Goal: Task Accomplishment & Management: Manage account settings

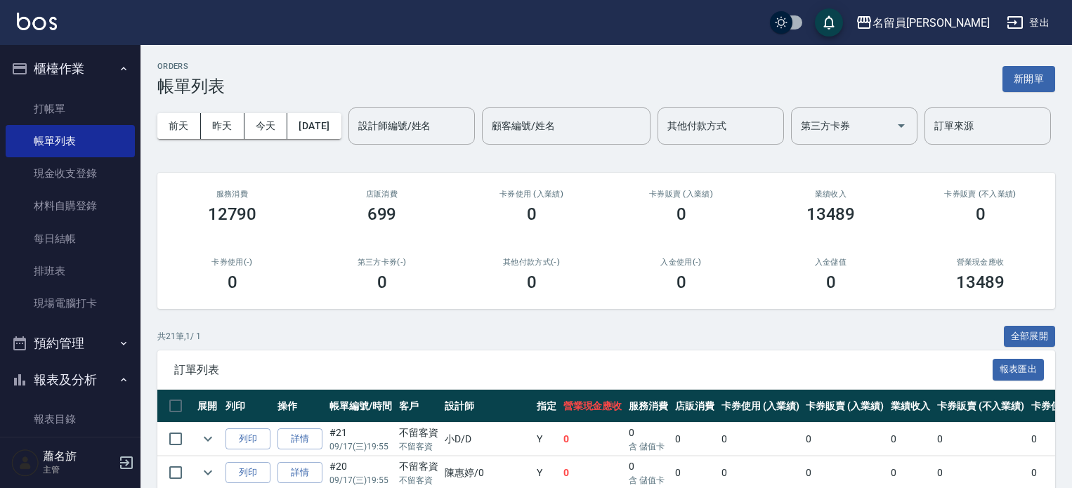
scroll to position [746, 0]
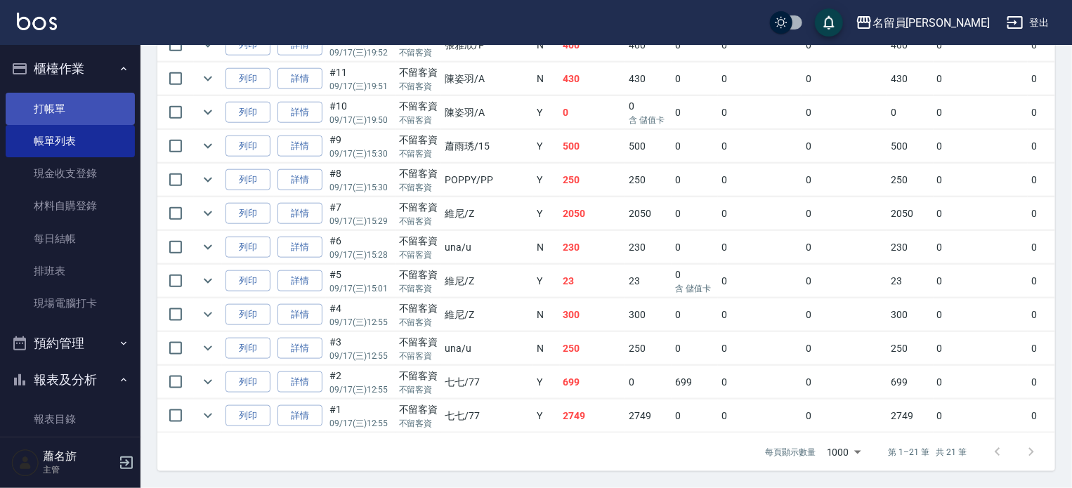
click at [65, 110] on link "打帳單" at bounding box center [70, 109] width 129 height 32
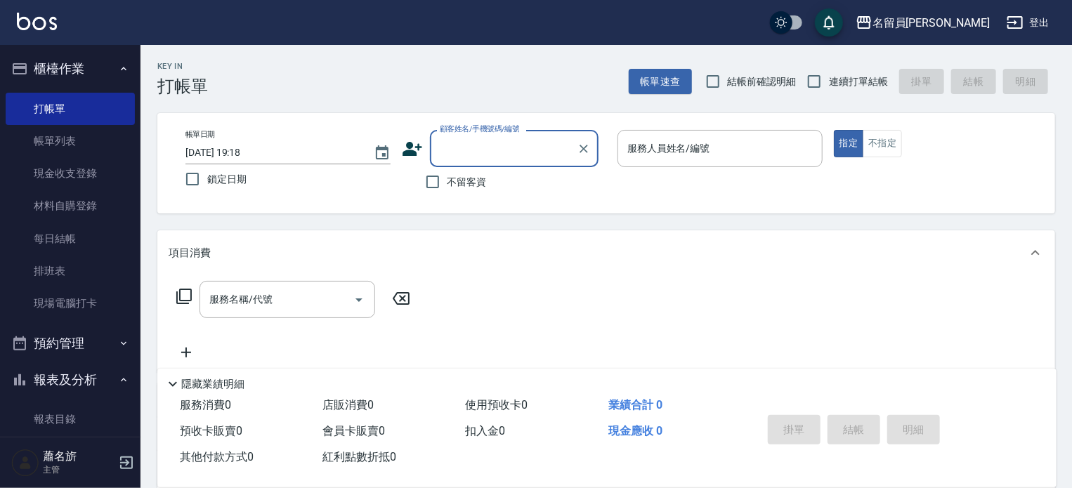
click at [458, 188] on span "不留客資" at bounding box center [467, 182] width 39 height 15
click at [448, 188] on input "不留客資" at bounding box center [433, 182] width 30 height 30
checkbox input "true"
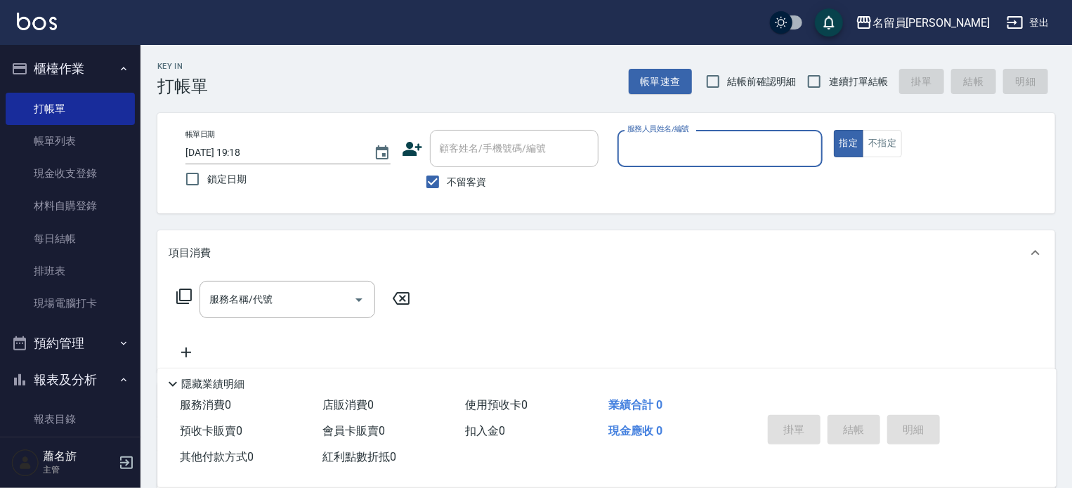
click at [840, 67] on label "連續打單結帳" at bounding box center [844, 82] width 89 height 30
click at [829, 67] on input "連續打單結帳" at bounding box center [815, 82] width 30 height 30
checkbox input "true"
click at [753, 145] on input "服務人員姓名/編號" at bounding box center [720, 148] width 193 height 25
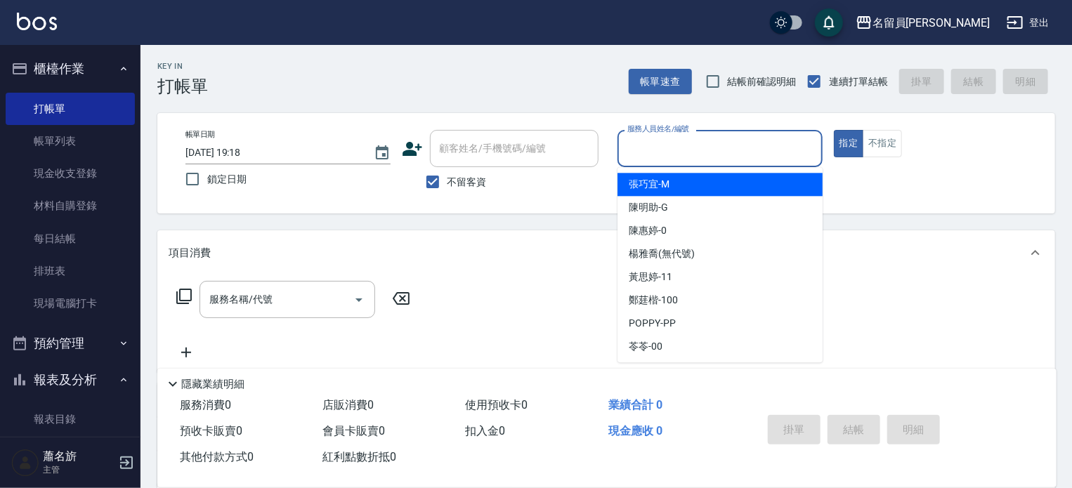
type input "ㄧ"
type input "una-u"
type button "true"
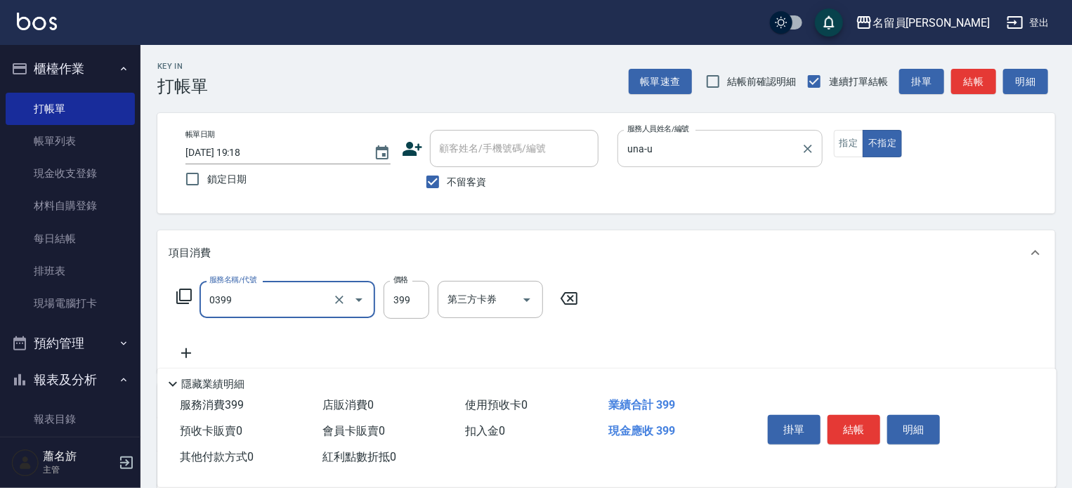
type input "海鹽SPA(0399)"
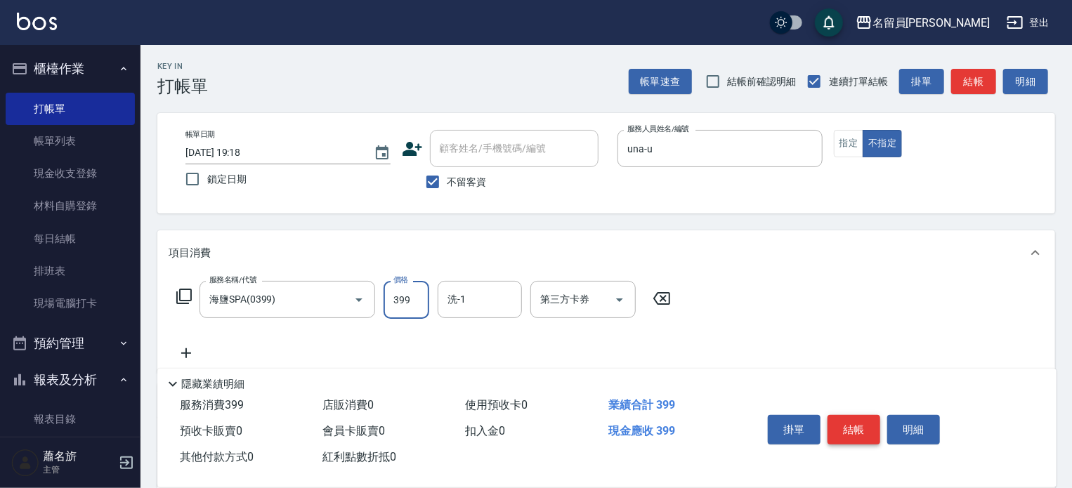
click at [847, 429] on button "結帳" at bounding box center [854, 430] width 53 height 30
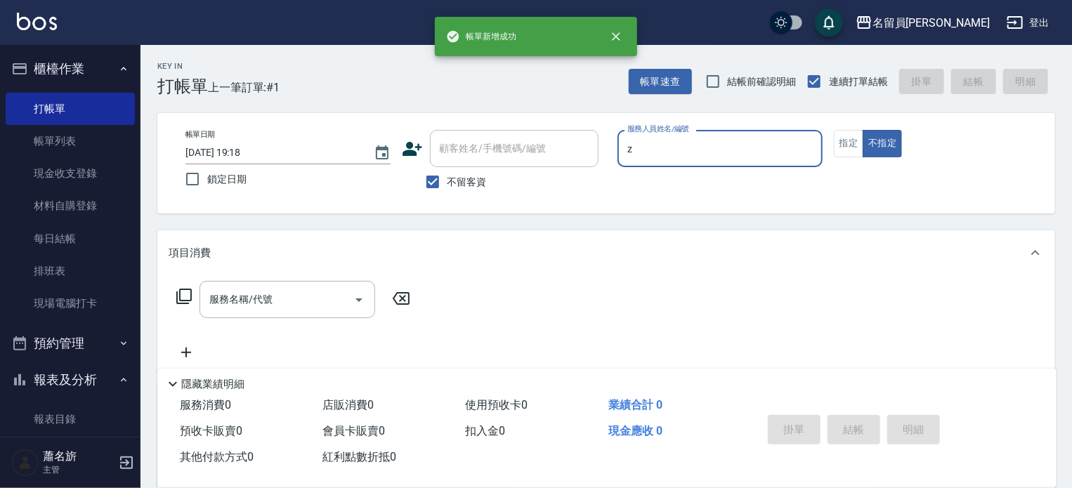
type input "維尼-Z"
type button "false"
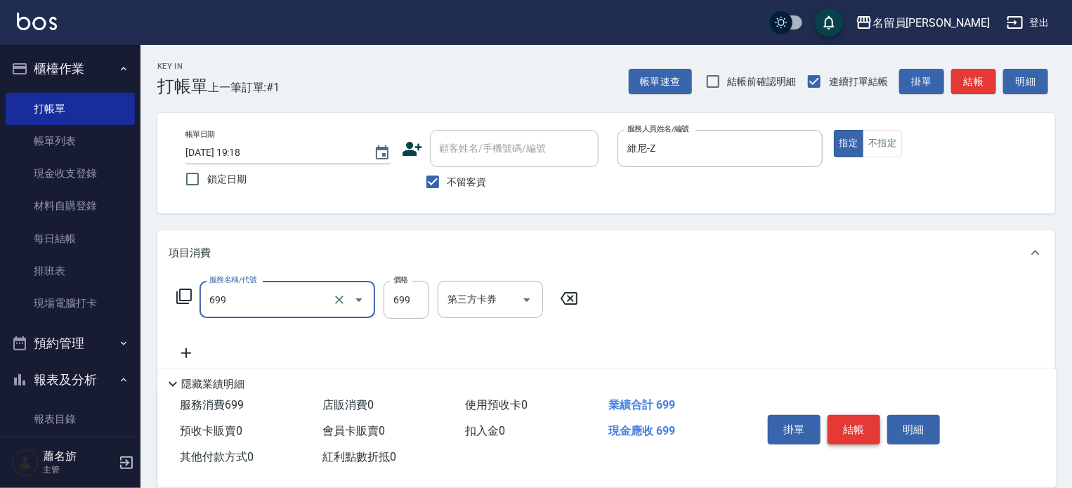
type input "精油洗髮(699)"
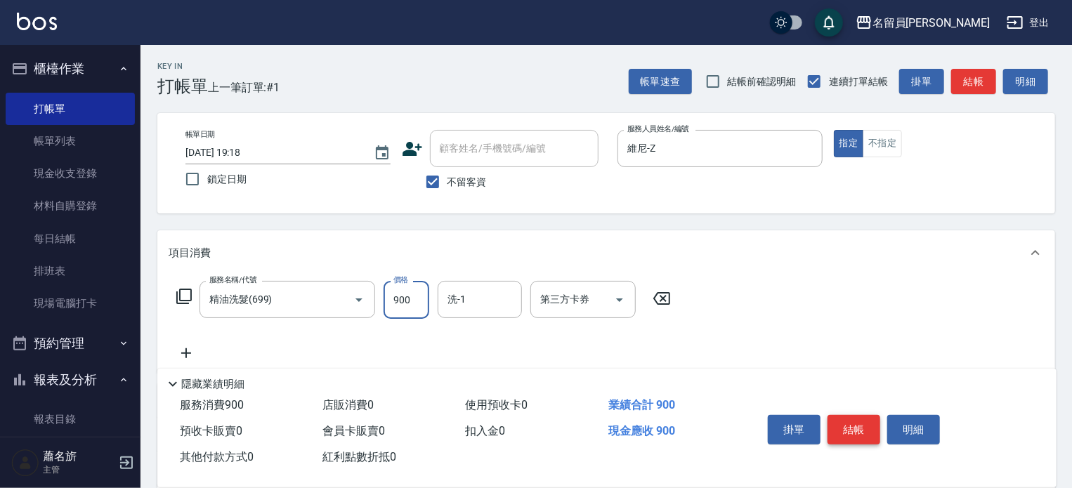
type input "900"
type input "游家豪-45"
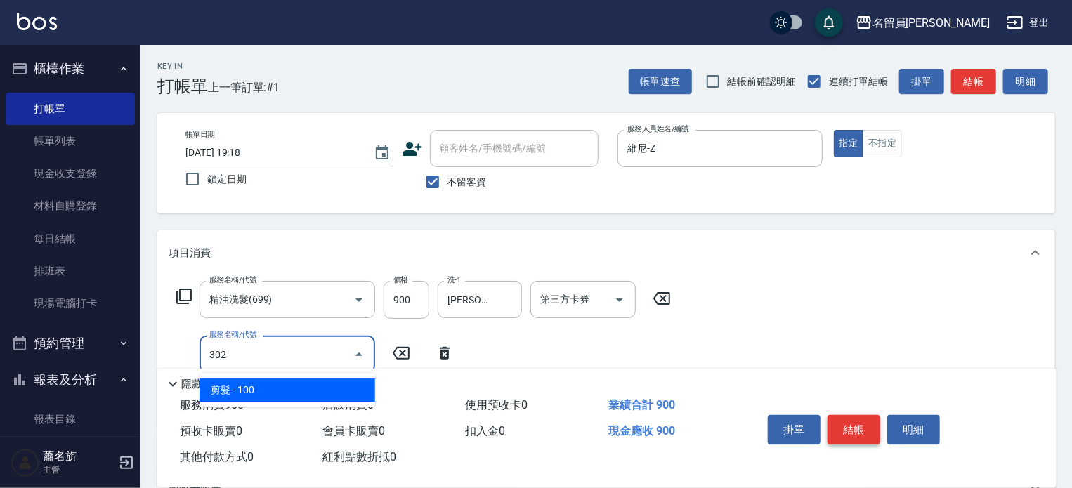
type input "剪髮(302)"
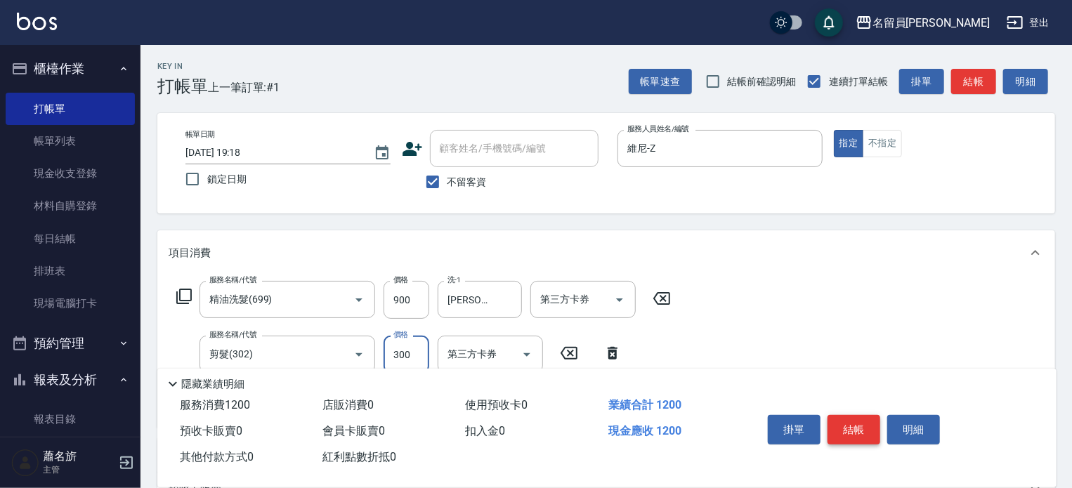
type input "300"
click at [847, 429] on button "結帳" at bounding box center [854, 430] width 53 height 30
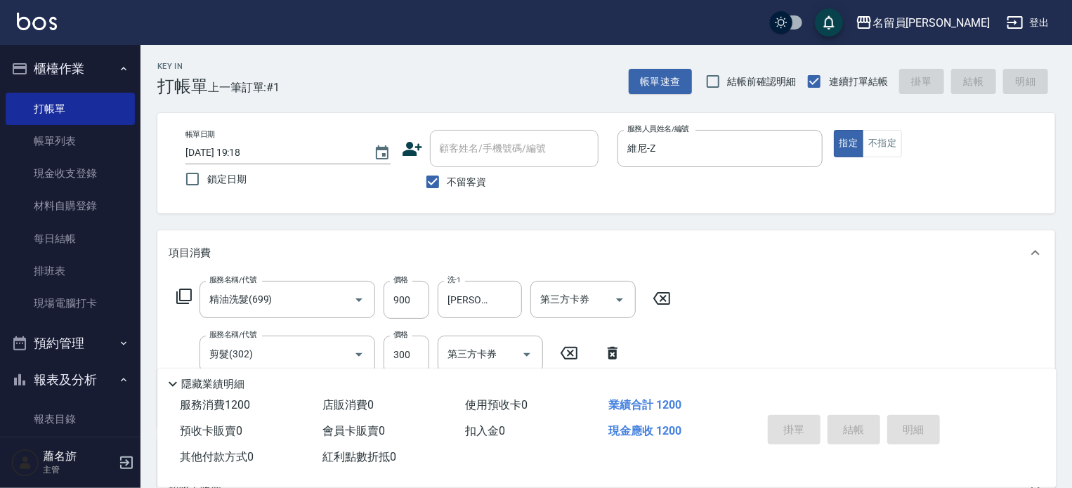
type input "2025/09/18 19:19"
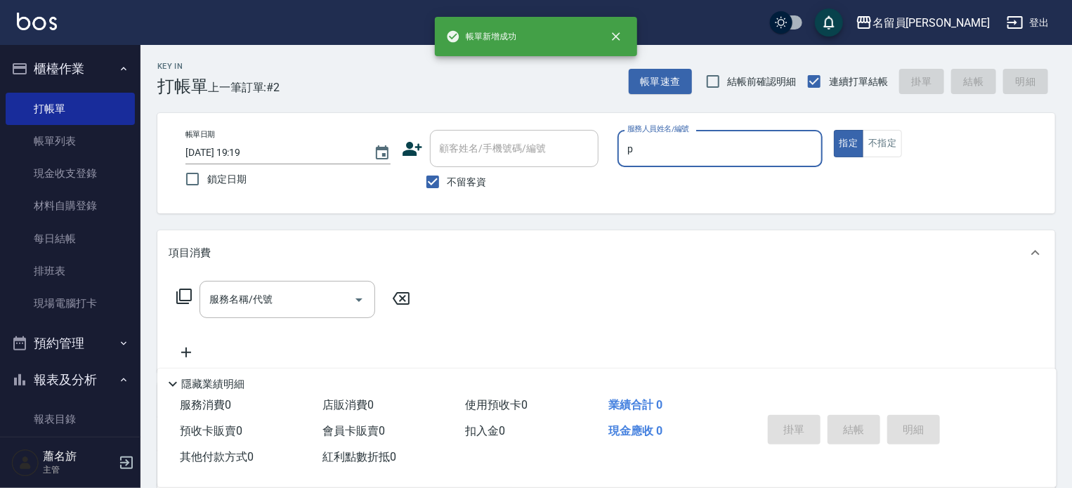
type input "張雅欣-P"
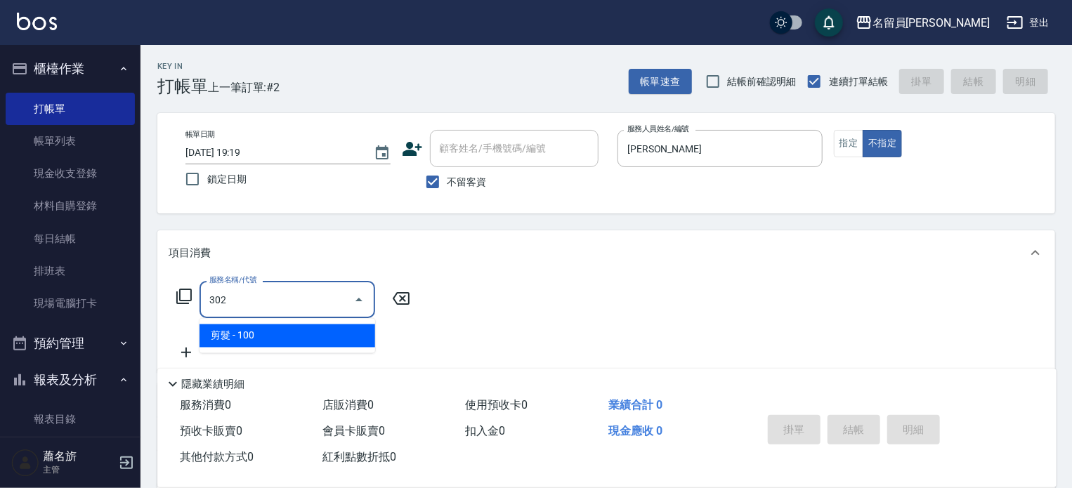
type input "剪髮(302)"
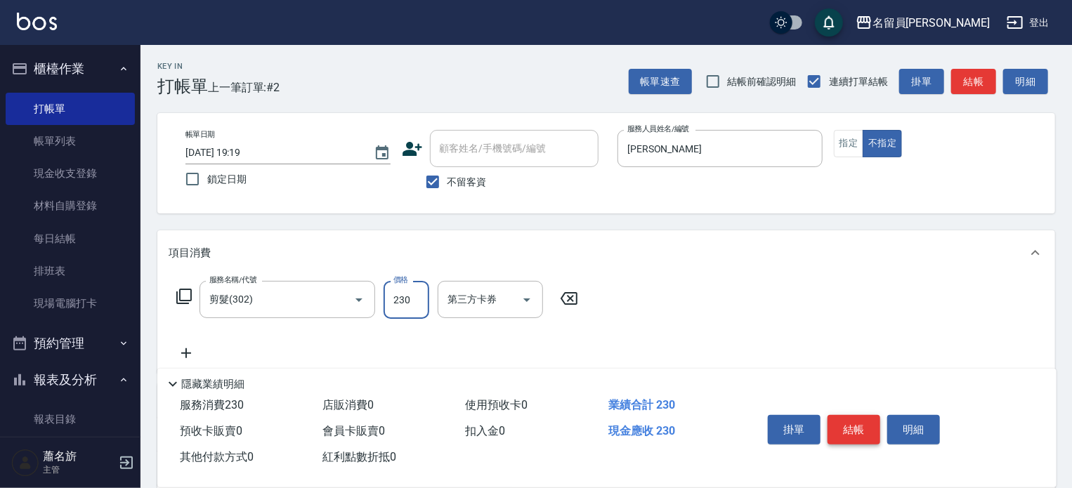
type input "230"
click at [847, 429] on button "結帳" at bounding box center [854, 430] width 53 height 30
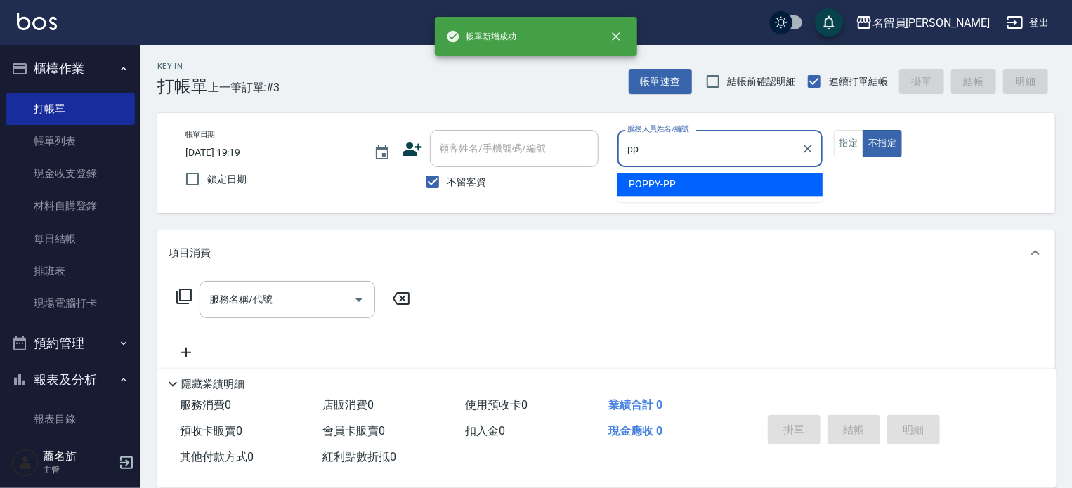
type input "POPPY-PP"
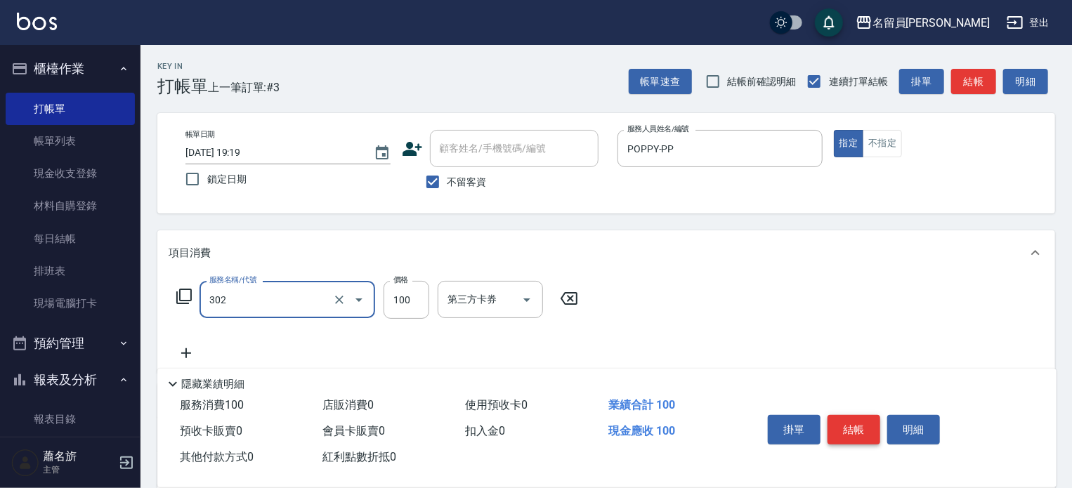
type input "剪髮(302)"
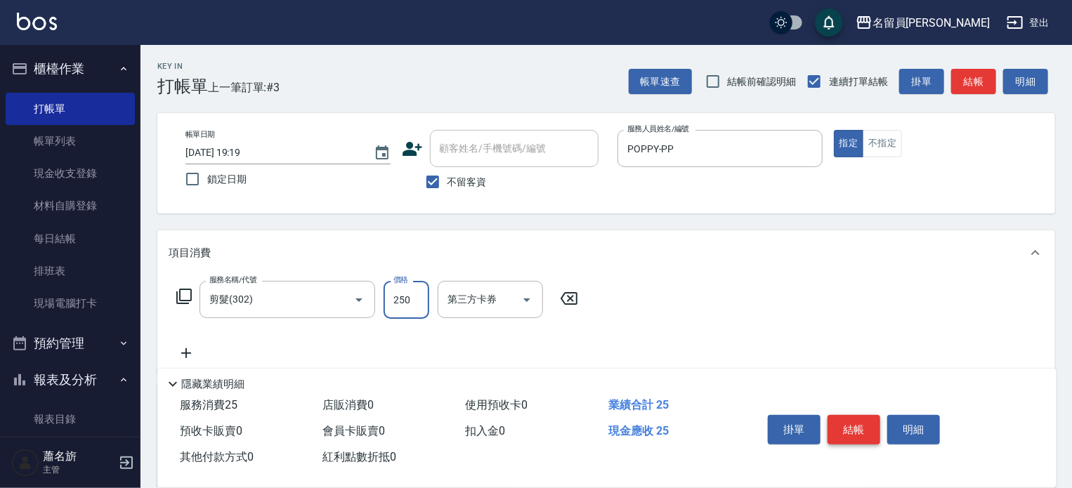
type input "250"
click at [847, 429] on button "結帳" at bounding box center [854, 430] width 53 height 30
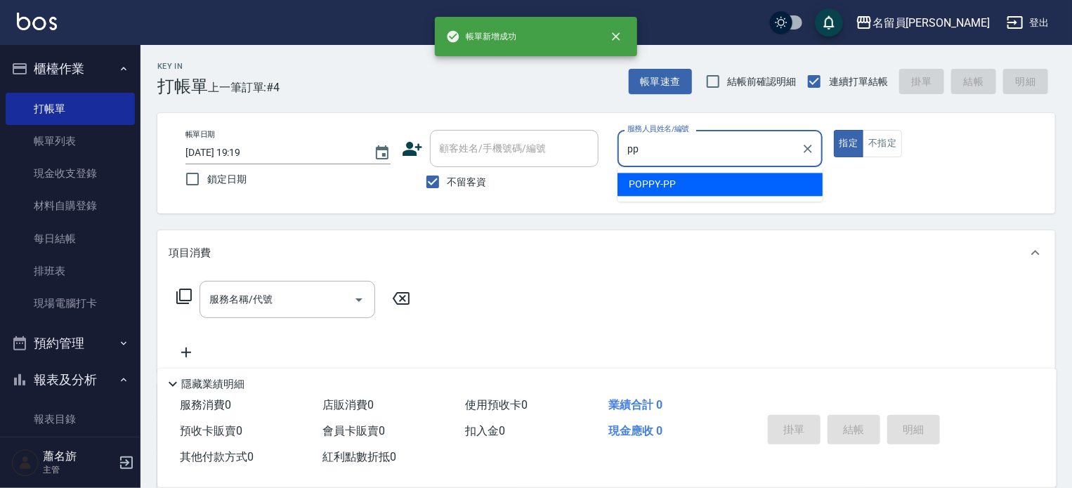
type input "POPPY-PP"
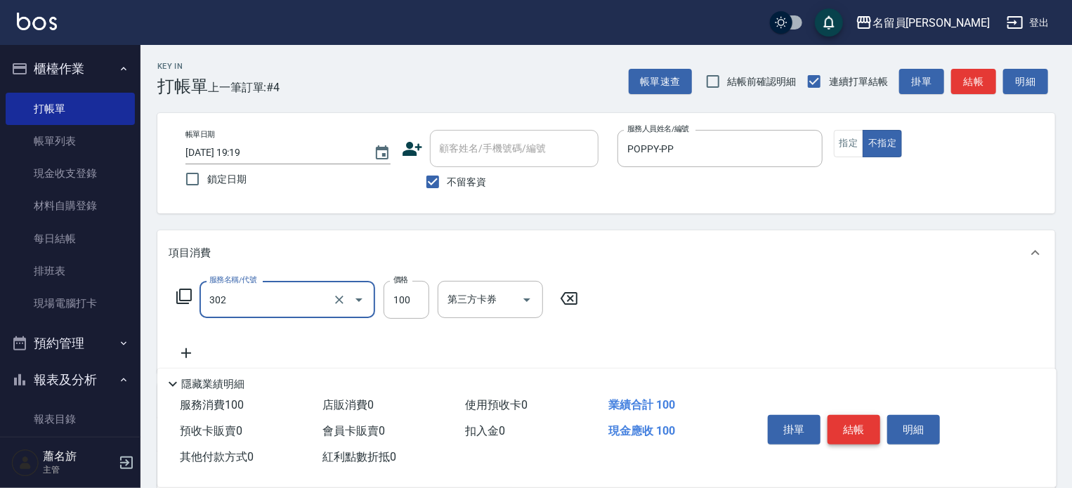
type input "剪髮(302)"
type input "230"
click at [847, 429] on button "結帳" at bounding box center [854, 430] width 53 height 30
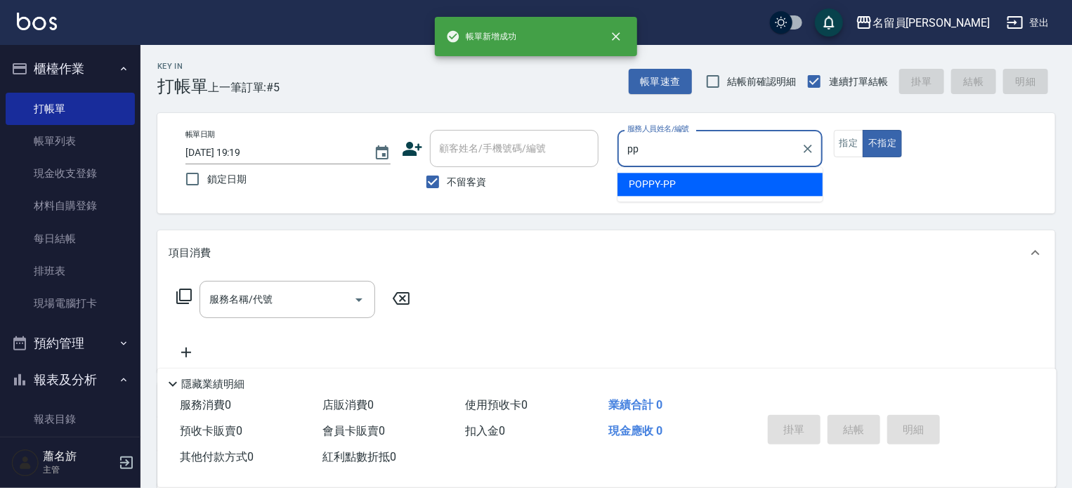
type input "POPPY-PP"
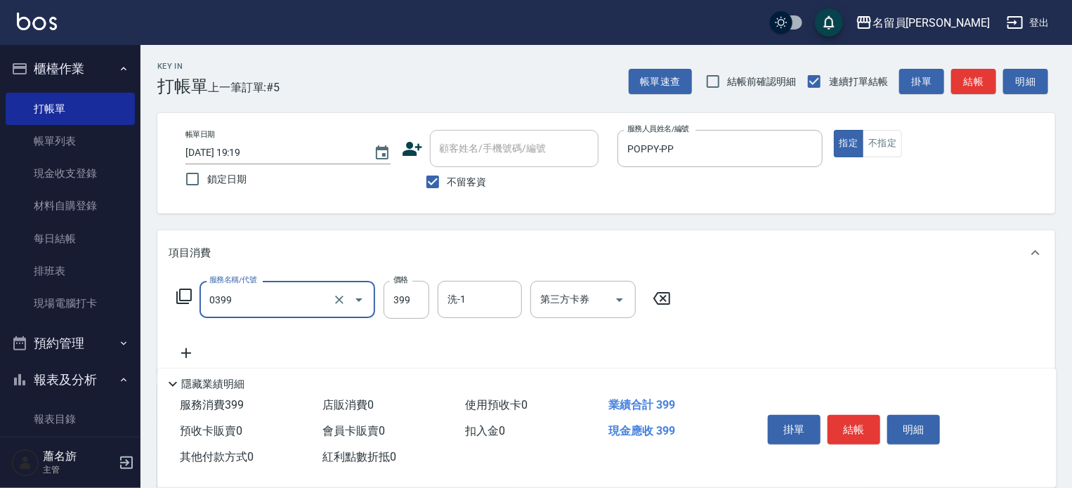
type input "海鹽SPA(0399)"
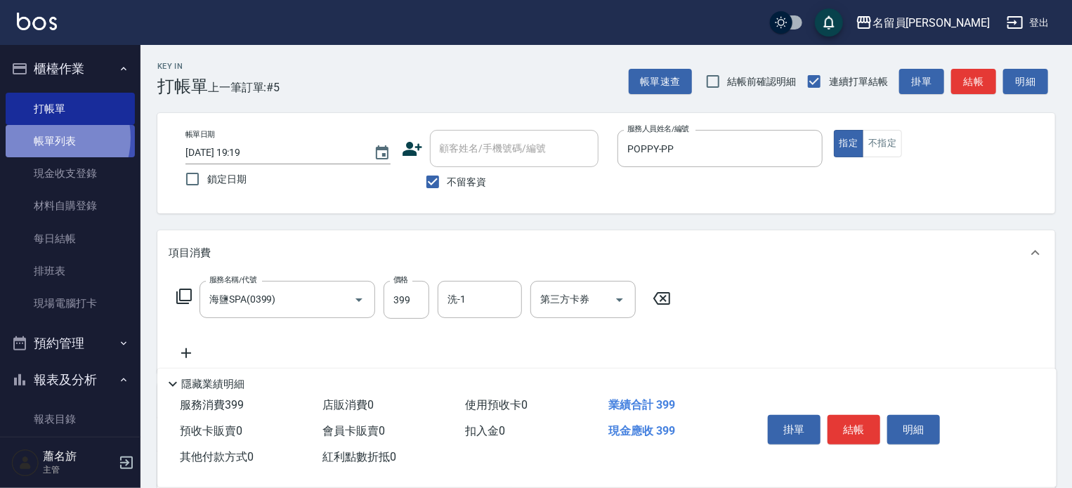
click at [50, 138] on link "帳單列表" at bounding box center [70, 141] width 129 height 32
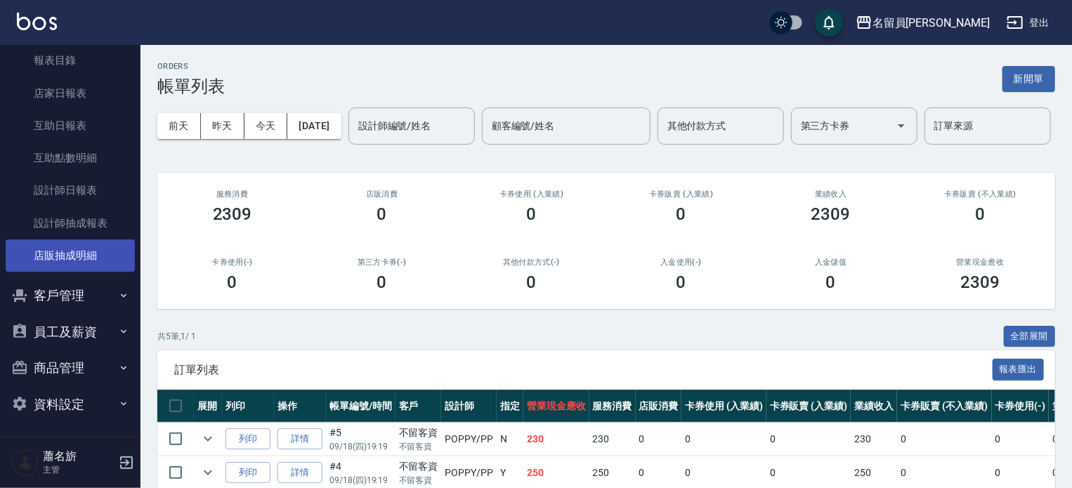
scroll to position [360, 0]
click at [90, 329] on button "員工及薪資" at bounding box center [70, 331] width 129 height 37
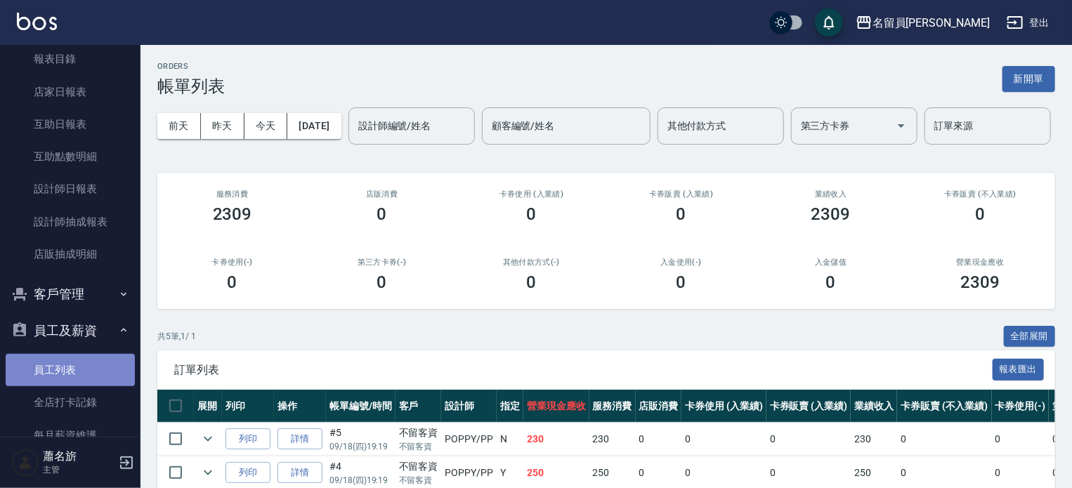
click at [73, 379] on link "員工列表" at bounding box center [70, 370] width 129 height 32
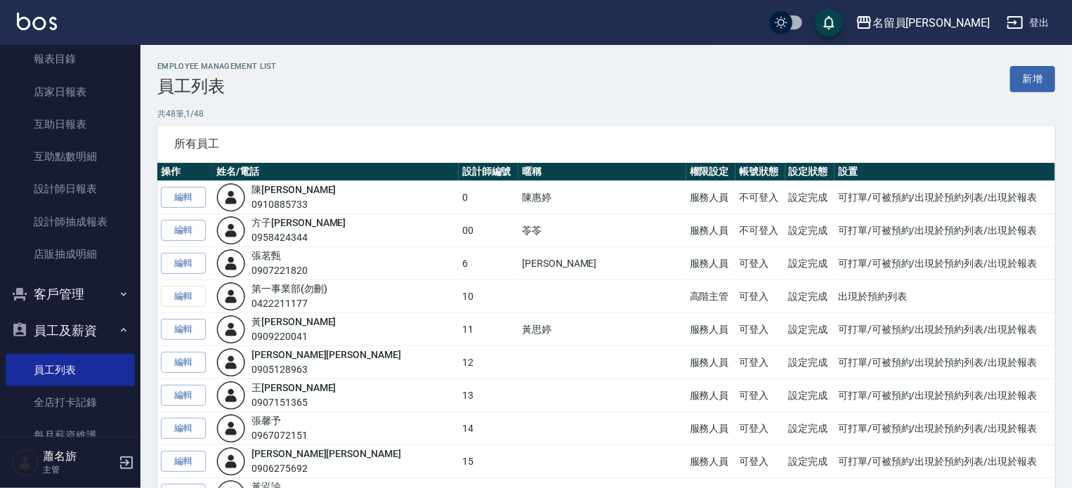
drag, startPoint x: 1027, startPoint y: 72, endPoint x: 1017, endPoint y: 70, distance: 9.9
click at [1027, 72] on link "新增" at bounding box center [1032, 79] width 45 height 26
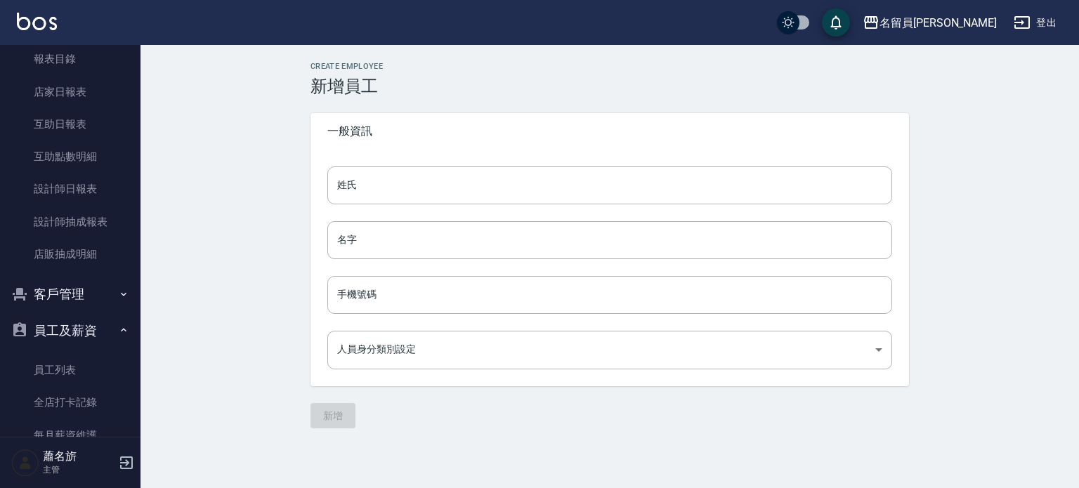
type input "90f19c25-05c7-4f04-bdf3-52b28fd08fde"
click at [1046, 30] on button "登出" at bounding box center [1035, 23] width 54 height 26
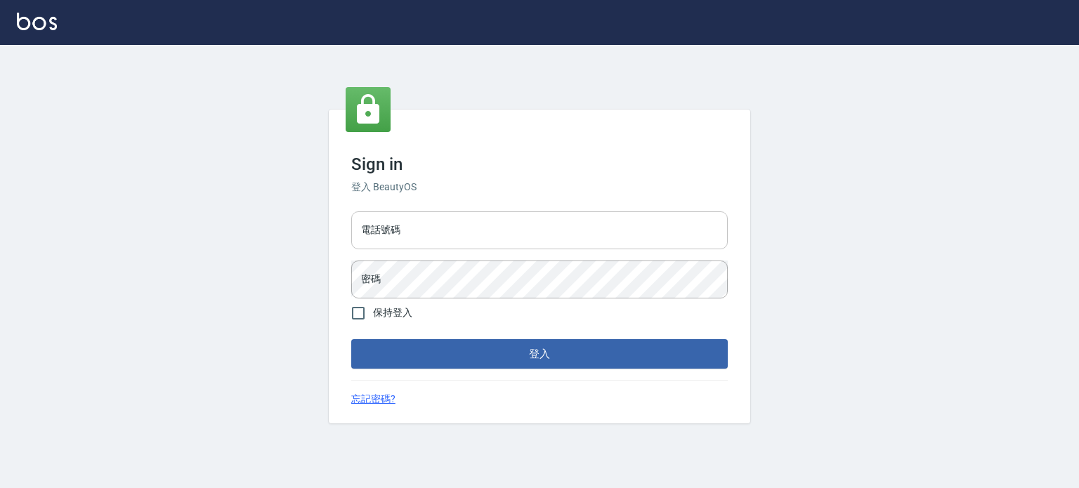
click at [559, 233] on input "電話號碼" at bounding box center [539, 230] width 377 height 38
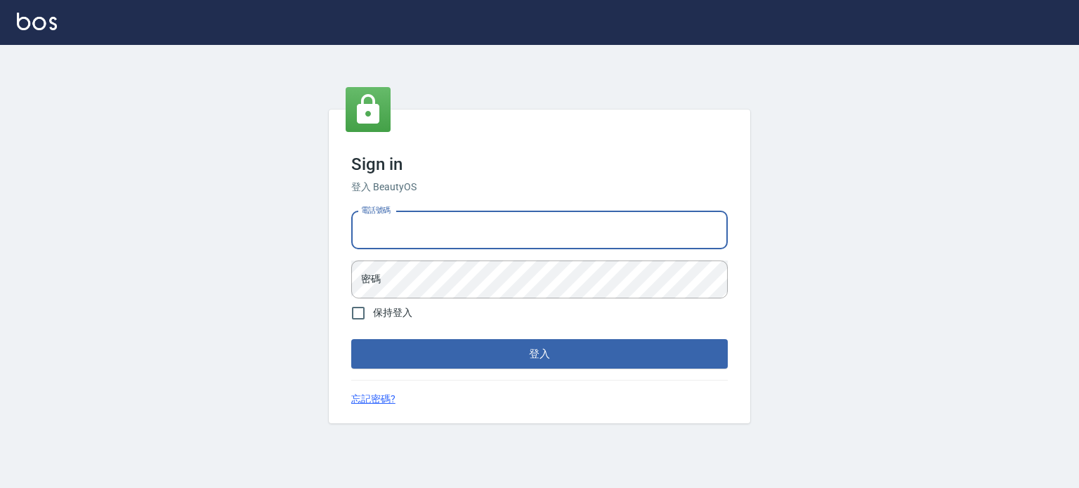
type input "0977239969"
click at [514, 218] on input "0977239969" at bounding box center [539, 230] width 377 height 38
click at [517, 244] on input "電話號碼" at bounding box center [539, 230] width 377 height 38
type input "0985335300"
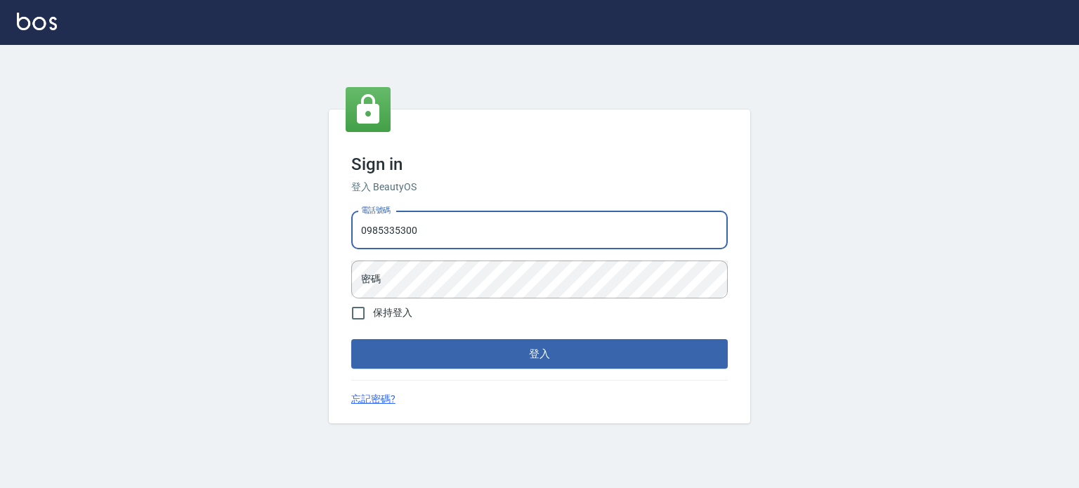
click at [351, 339] on button "登入" at bounding box center [539, 354] width 377 height 30
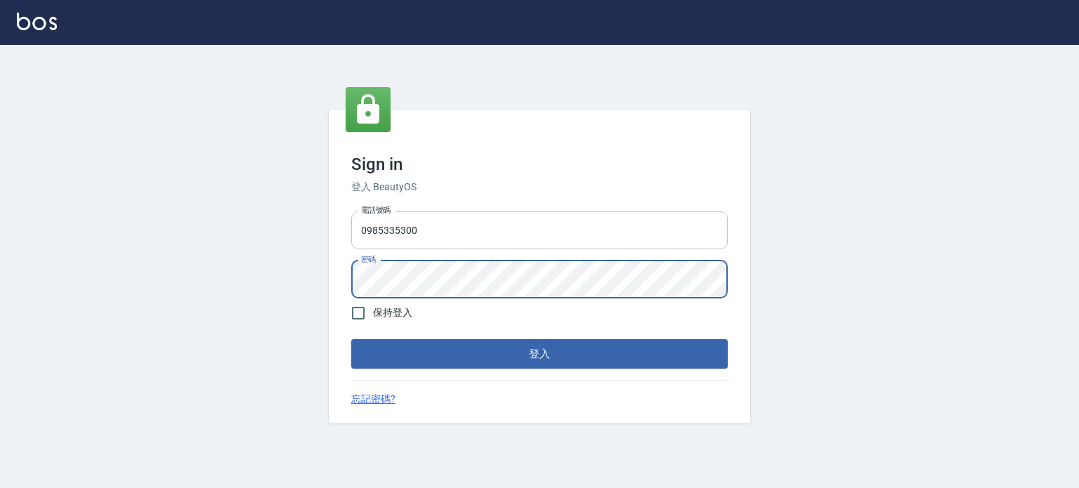
click at [351, 339] on button "登入" at bounding box center [539, 354] width 377 height 30
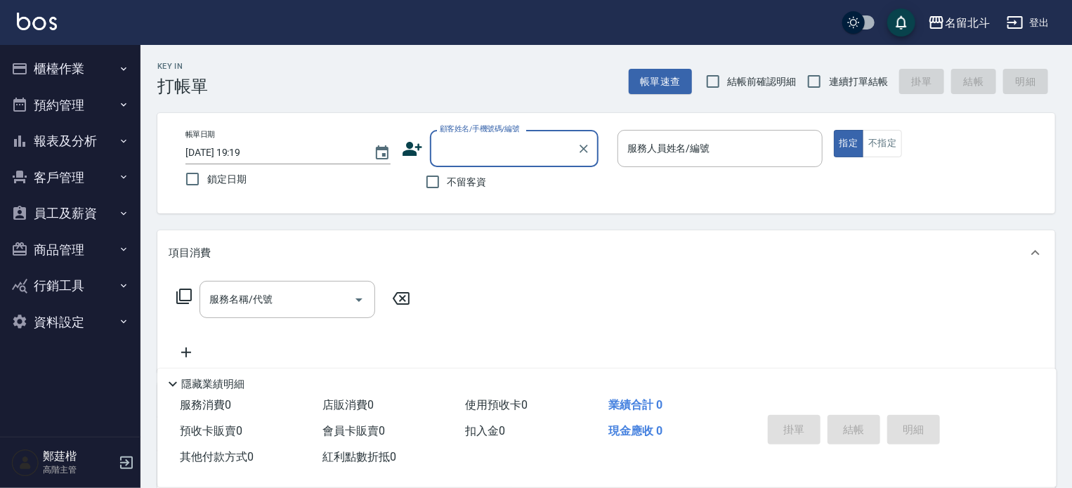
click at [56, 219] on button "員工及薪資" at bounding box center [70, 213] width 129 height 37
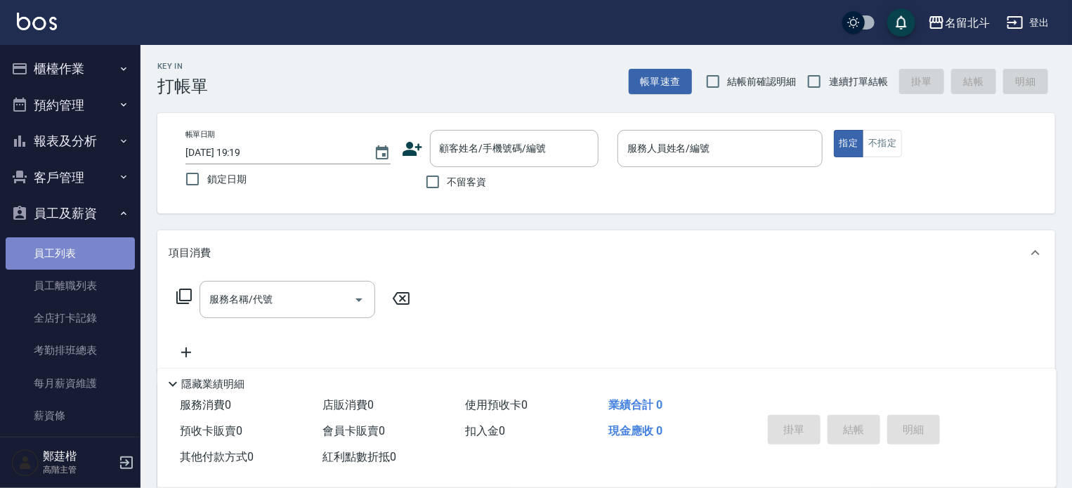
click at [84, 256] on link "員工列表" at bounding box center [70, 253] width 129 height 32
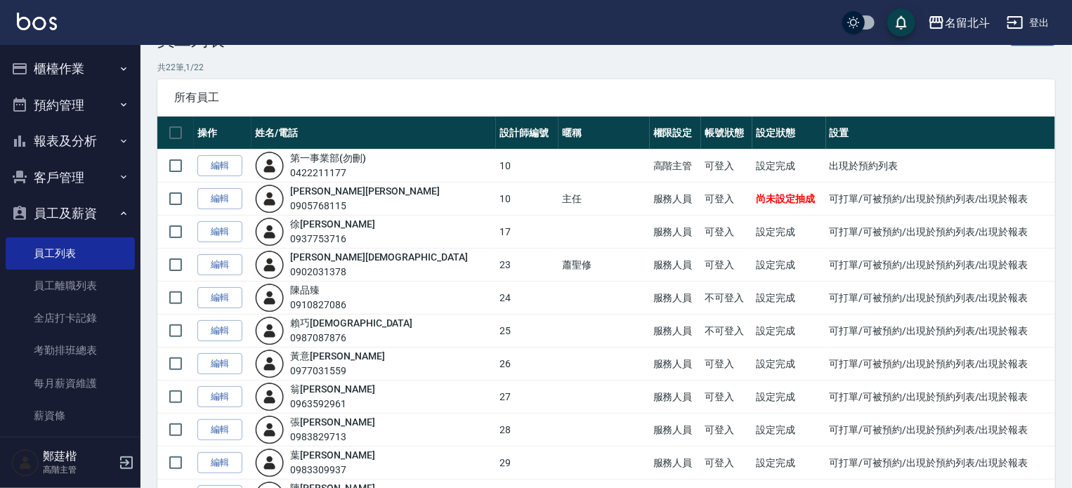
scroll to position [70, 0]
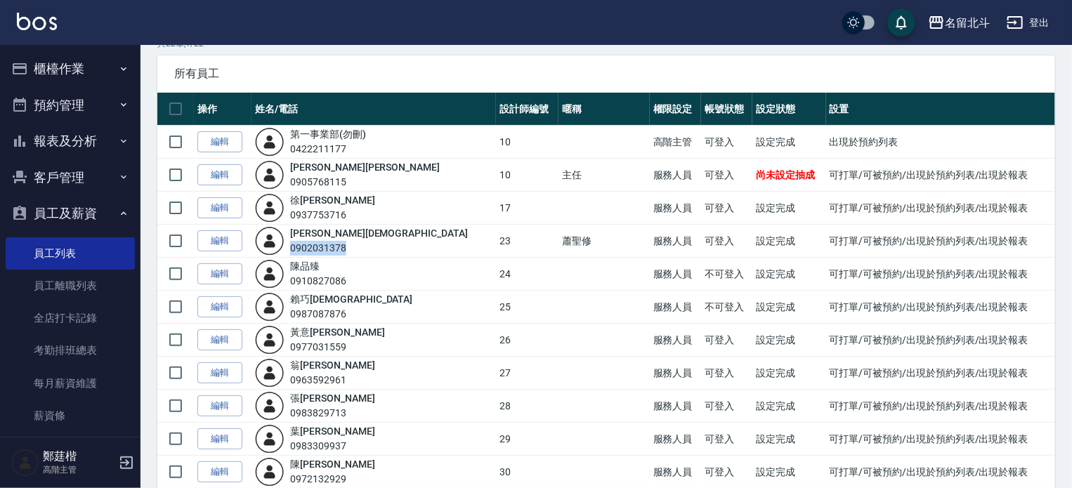
drag, startPoint x: 358, startPoint y: 246, endPoint x: 304, endPoint y: 247, distance: 54.1
click at [304, 247] on div "0902031378" at bounding box center [378, 248] width 177 height 15
copy div "0902031378"
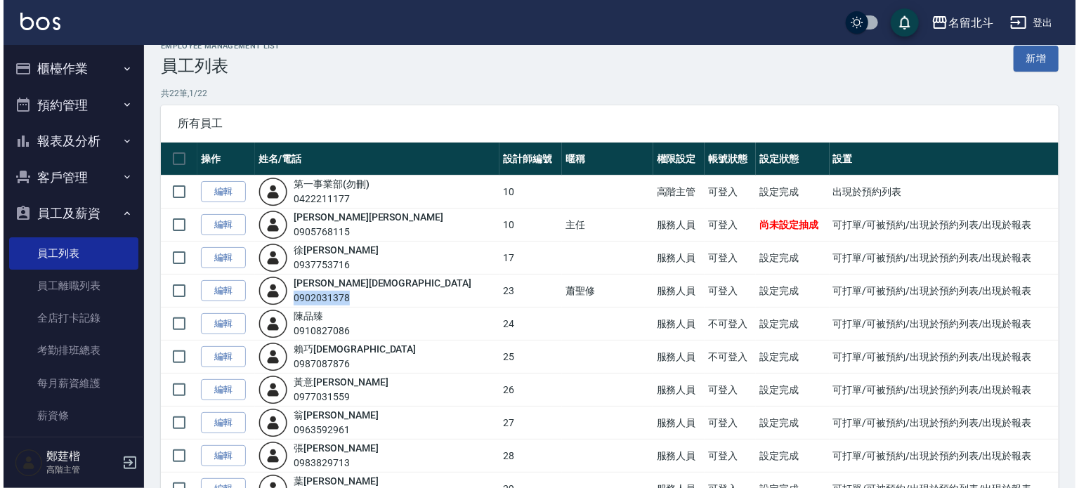
scroll to position [0, 0]
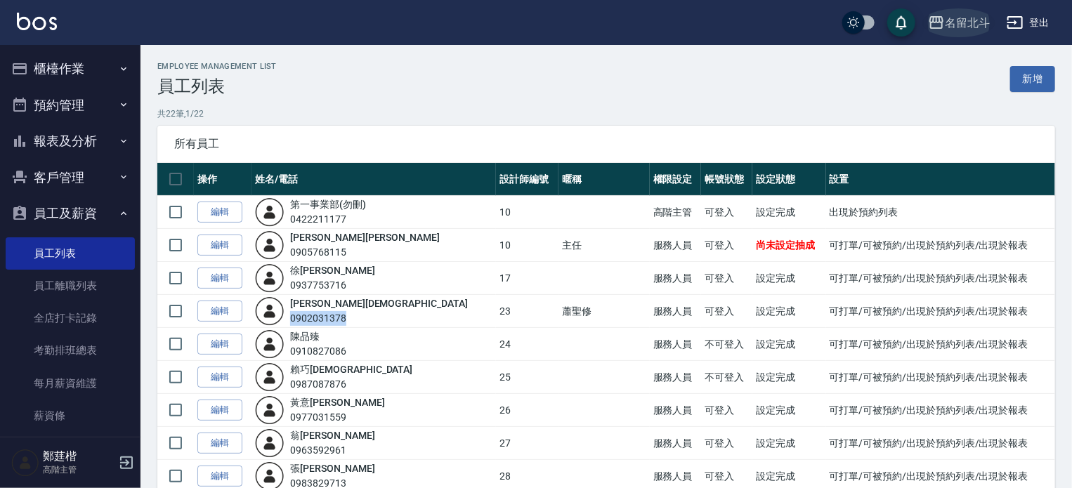
click at [941, 18] on icon "button" at bounding box center [936, 22] width 17 height 17
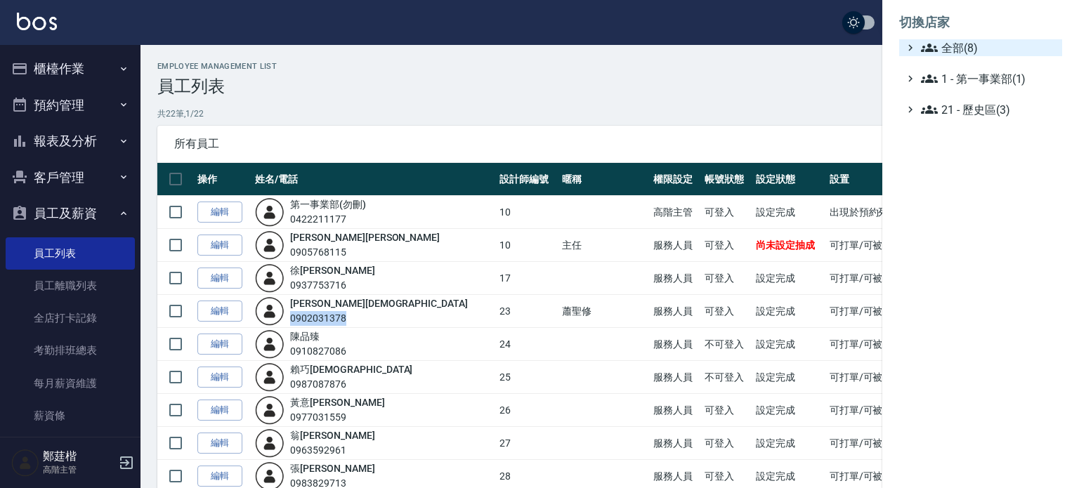
click at [929, 41] on icon at bounding box center [929, 47] width 17 height 17
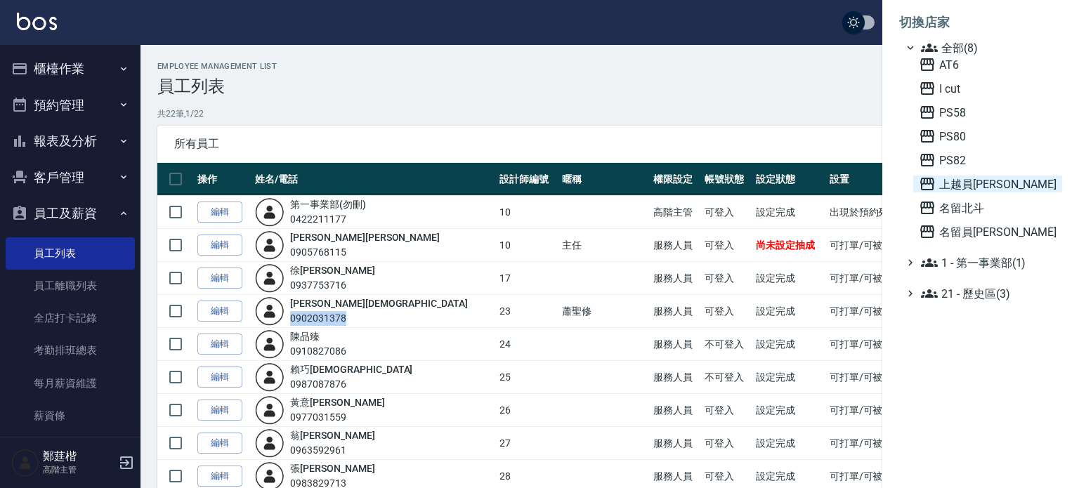
click at [968, 188] on span "上越員林" at bounding box center [988, 184] width 138 height 17
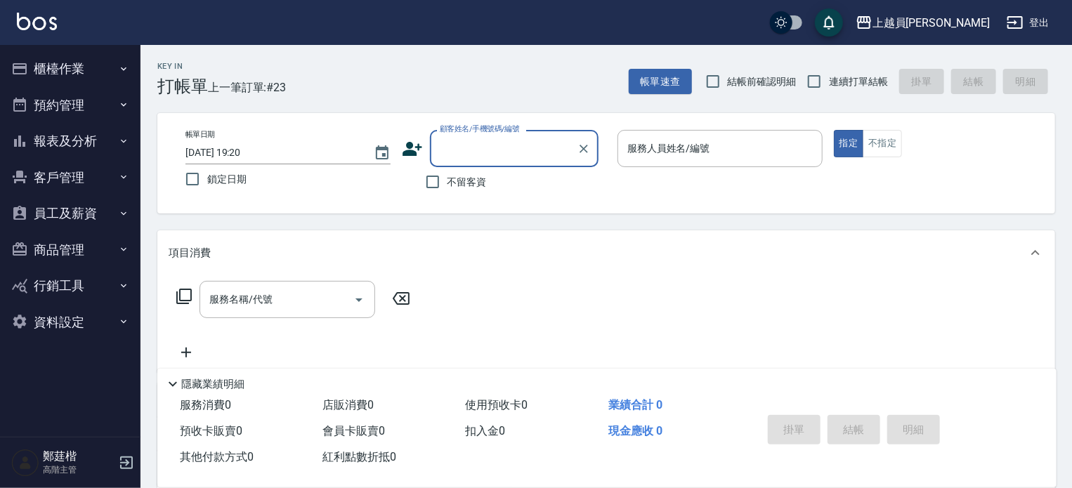
click at [58, 213] on button "員工及薪資" at bounding box center [70, 213] width 129 height 37
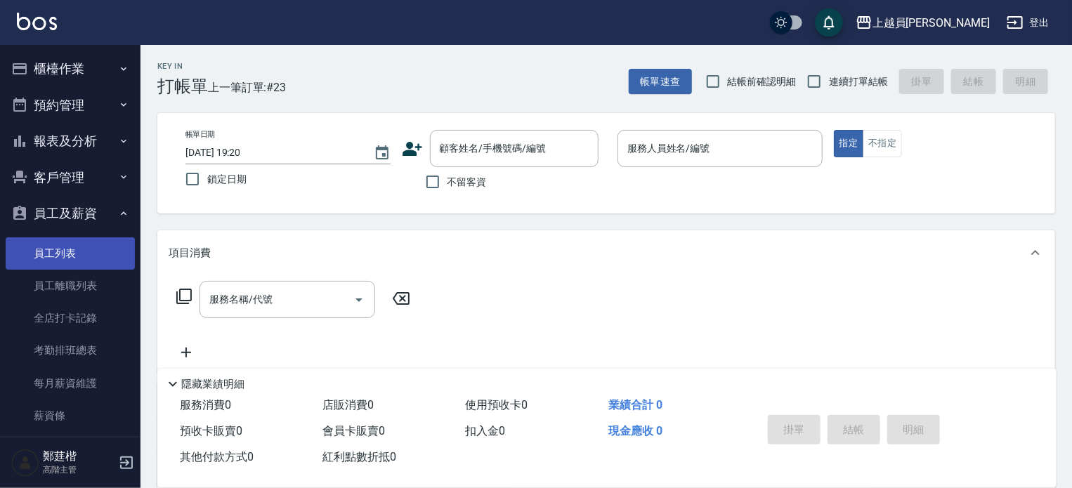
click at [78, 247] on link "員工列表" at bounding box center [70, 253] width 129 height 32
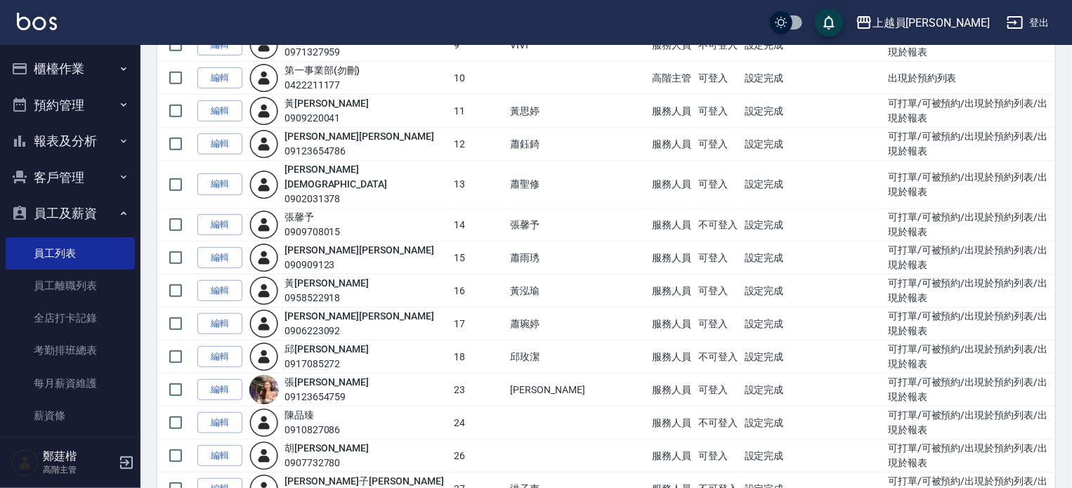
scroll to position [351, 0]
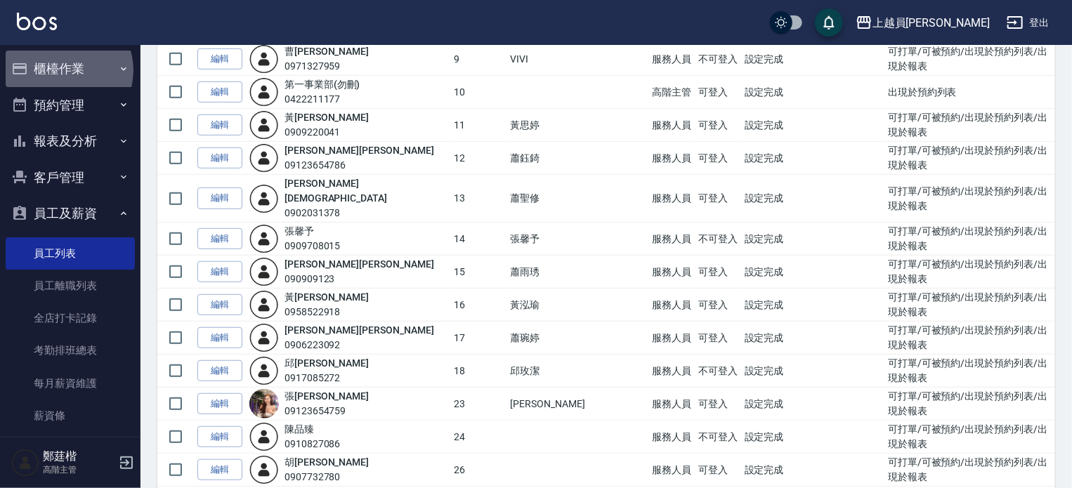
click at [67, 70] on button "櫃檯作業" at bounding box center [70, 69] width 129 height 37
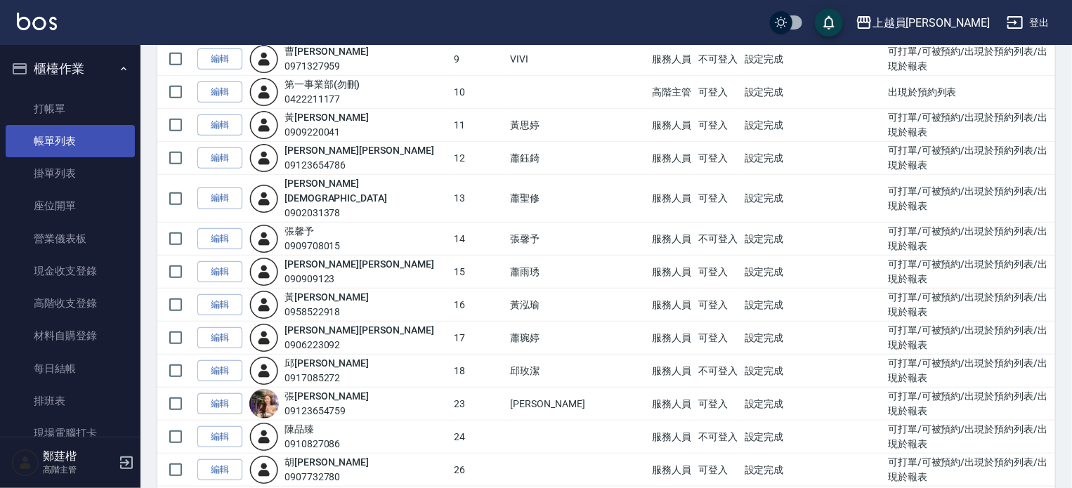
click at [79, 133] on link "帳單列表" at bounding box center [70, 141] width 129 height 32
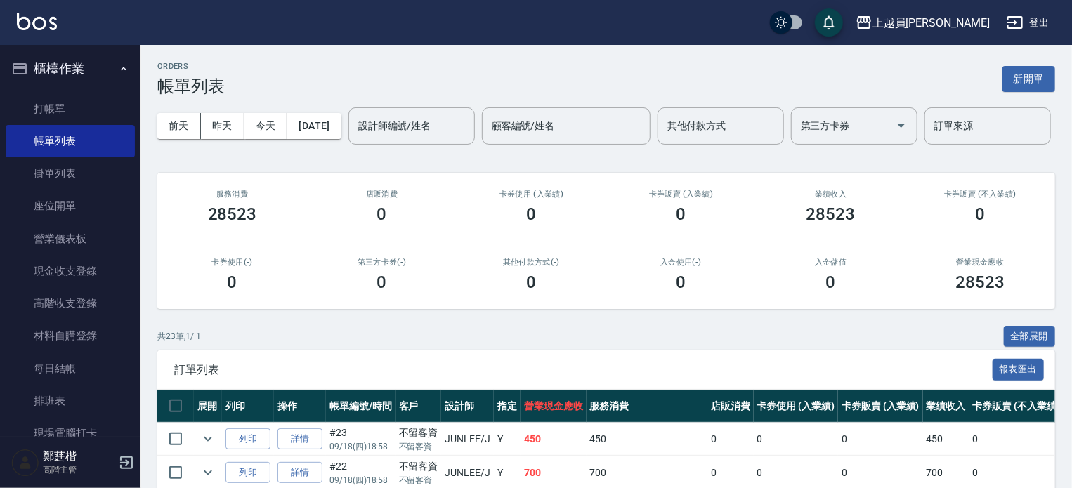
click at [1034, 21] on button "登出" at bounding box center [1028, 23] width 54 height 26
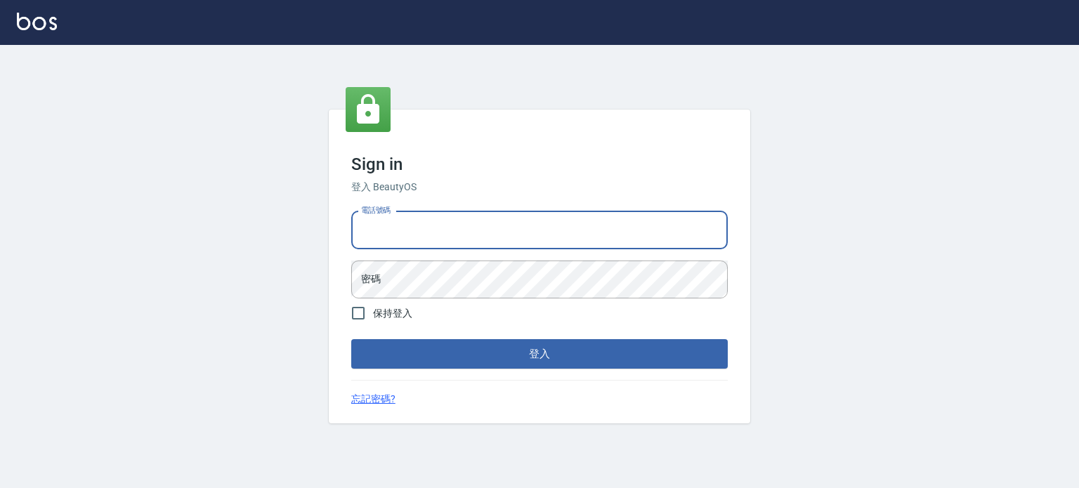
click at [448, 242] on input "電話號碼" at bounding box center [539, 230] width 377 height 38
type input "0985335300"
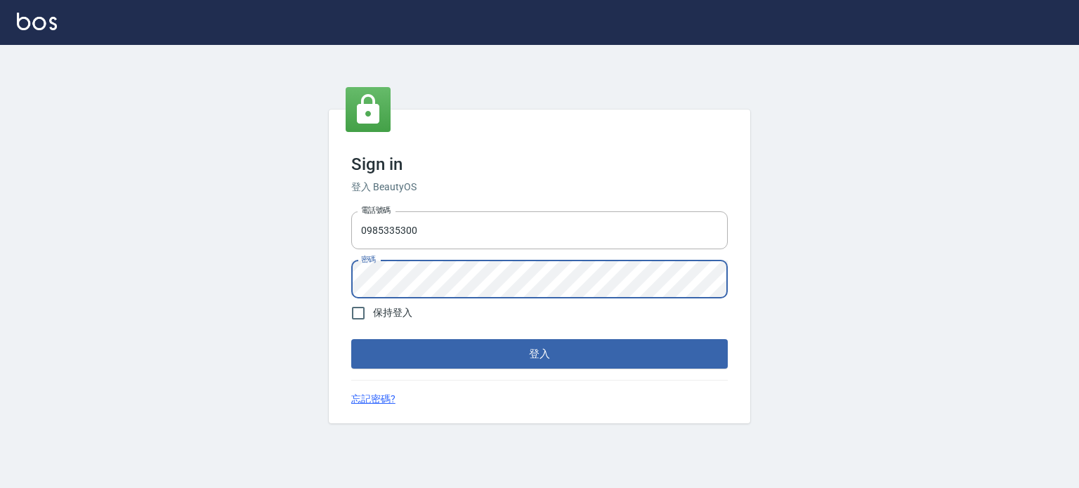
click at [351, 339] on button "登入" at bounding box center [539, 354] width 377 height 30
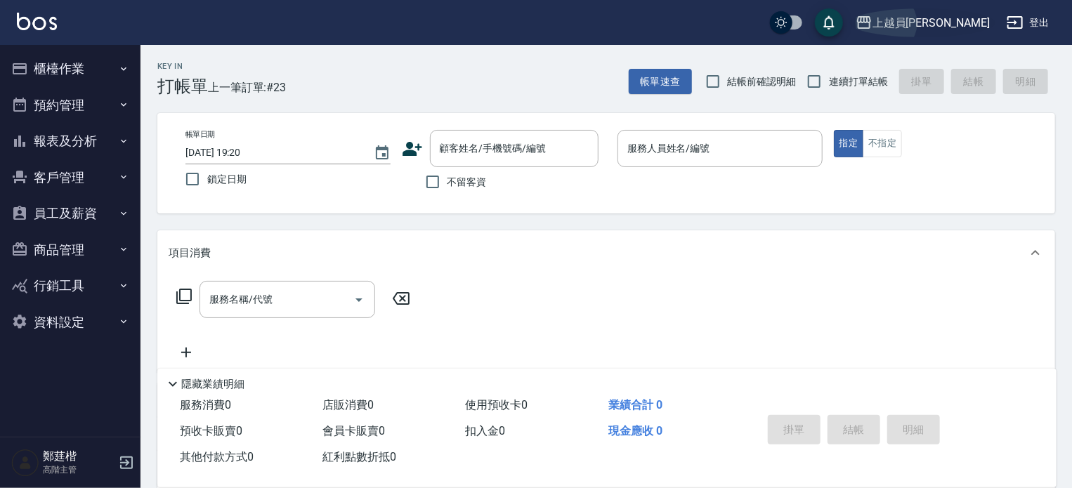
click at [964, 19] on div "上越員林" at bounding box center [931, 23] width 117 height 18
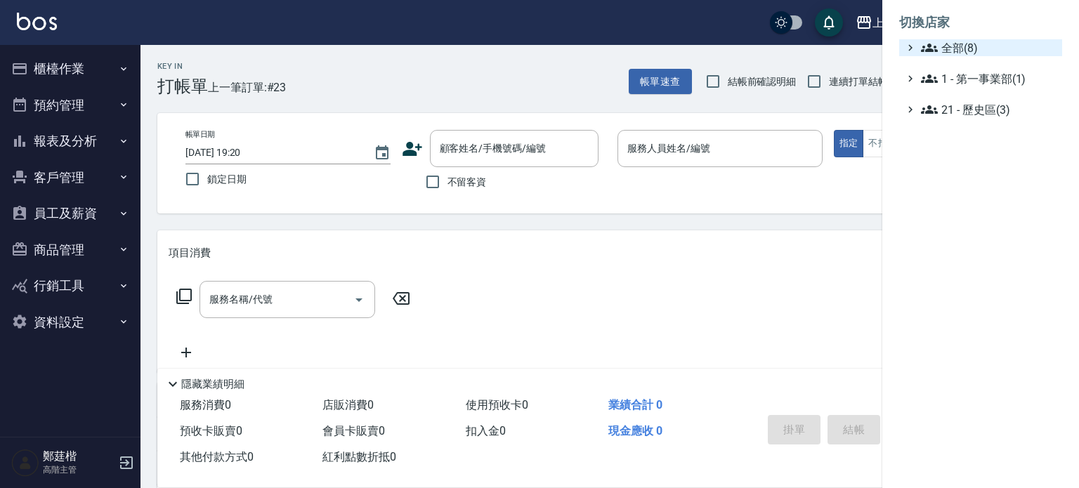
click at [951, 48] on span "全部(8)" at bounding box center [989, 47] width 136 height 17
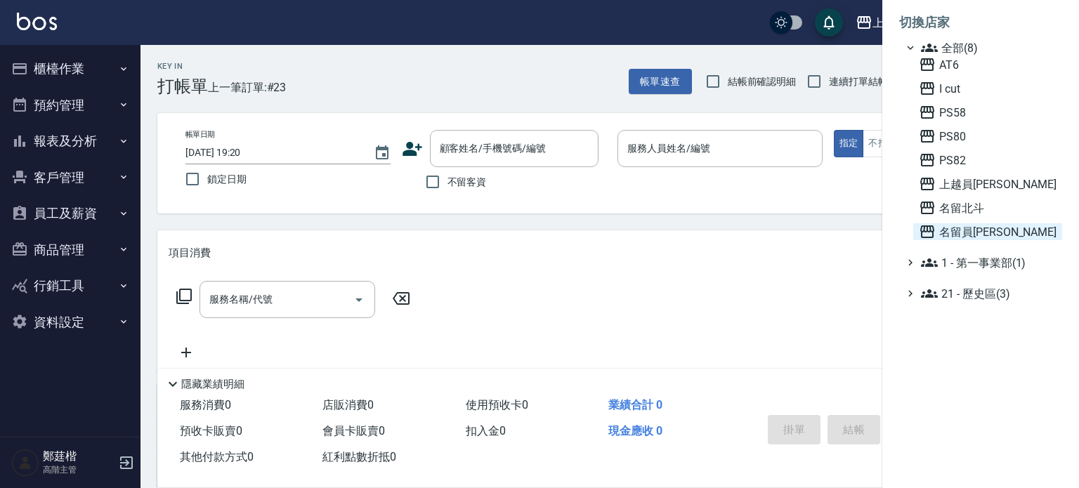
click at [1003, 237] on span "名留員[PERSON_NAME]" at bounding box center [988, 231] width 138 height 17
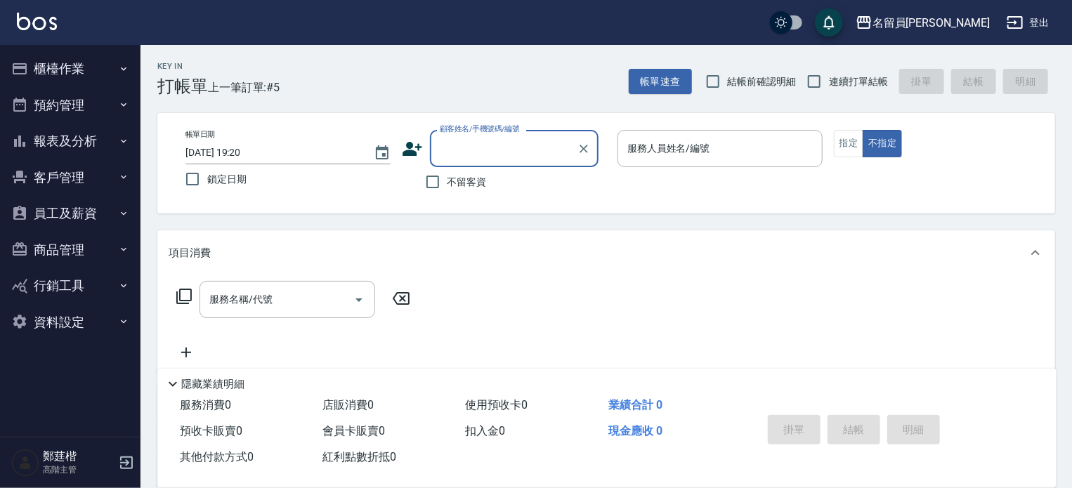
click at [83, 219] on button "員工及薪資" at bounding box center [70, 213] width 129 height 37
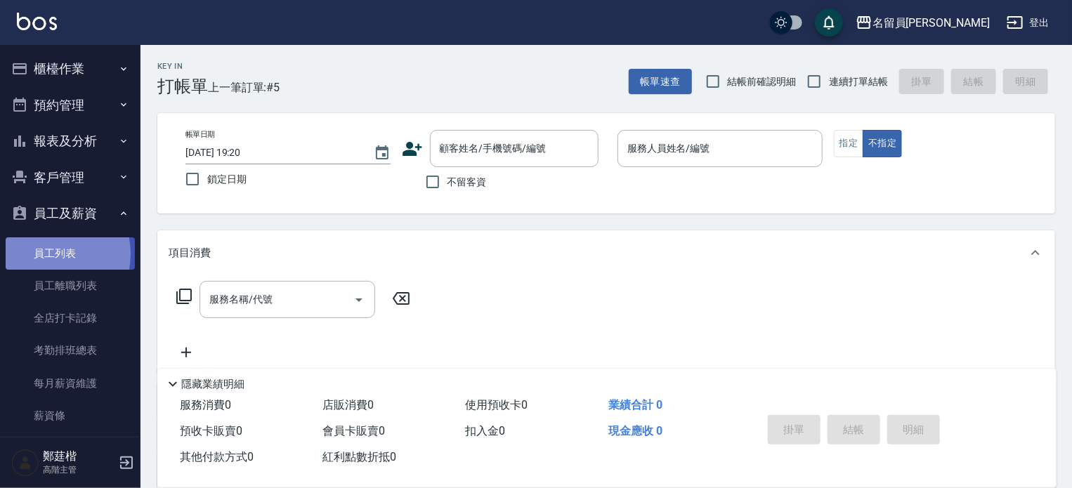
click at [42, 254] on link "員工列表" at bounding box center [70, 253] width 129 height 32
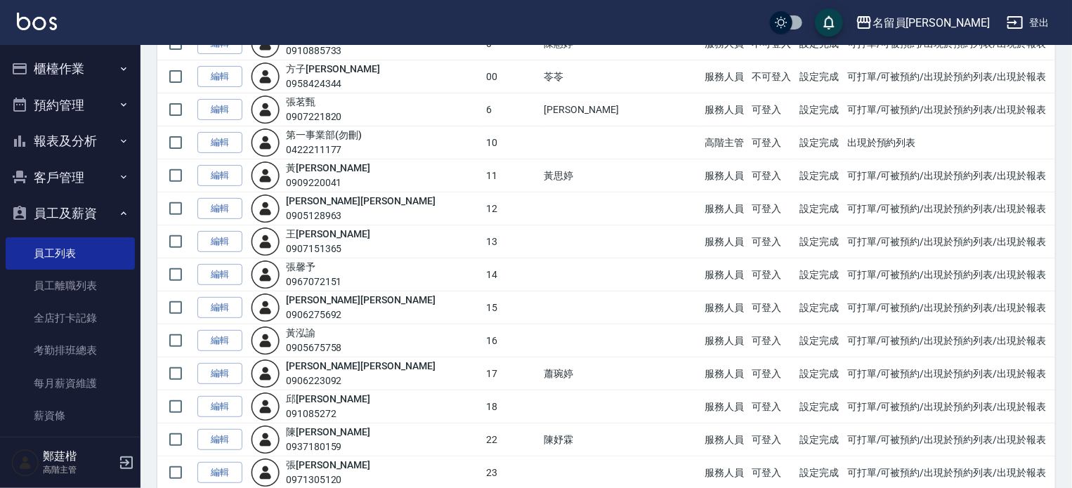
scroll to position [211, 0]
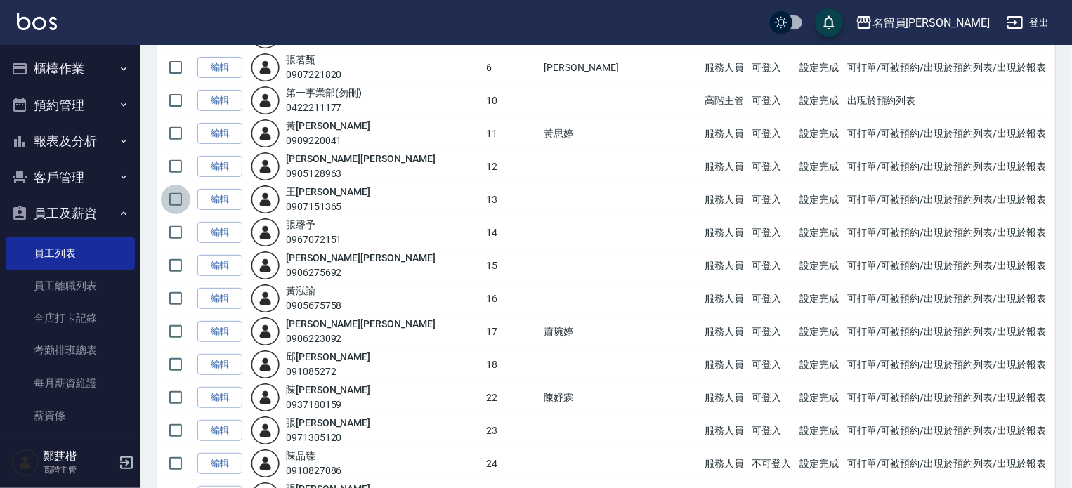
click at [178, 200] on input "checkbox" at bounding box center [176, 200] width 30 height 30
checkbox input "true"
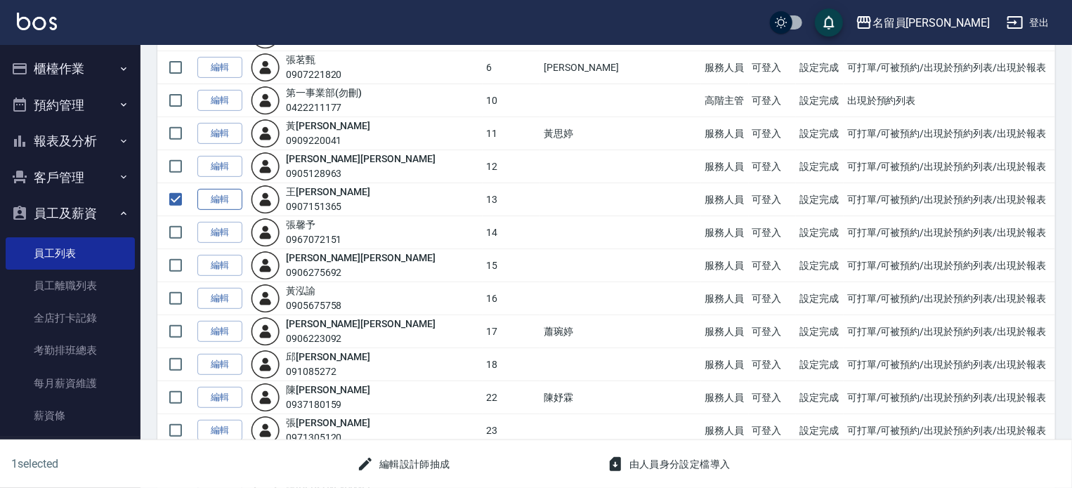
click at [230, 199] on link "編輯" at bounding box center [219, 200] width 45 height 22
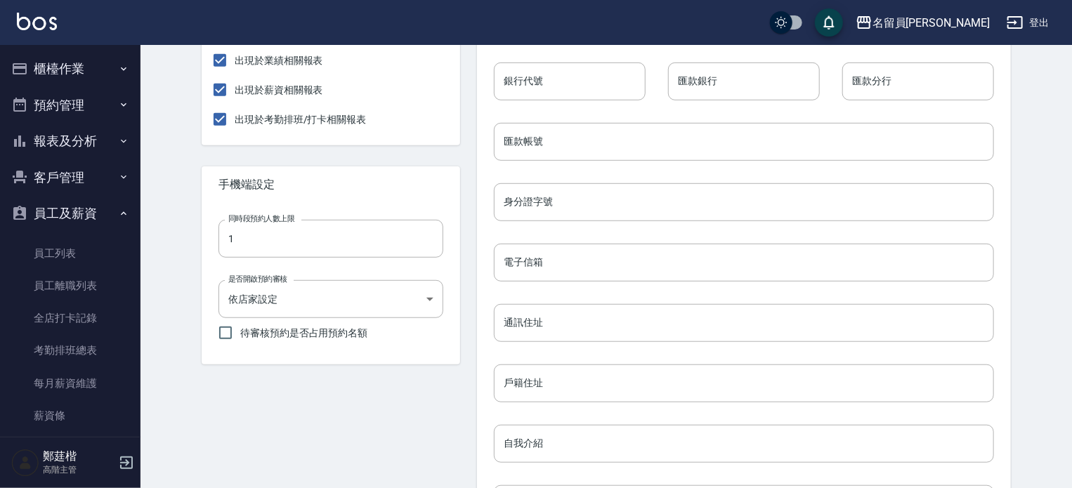
scroll to position [631, 0]
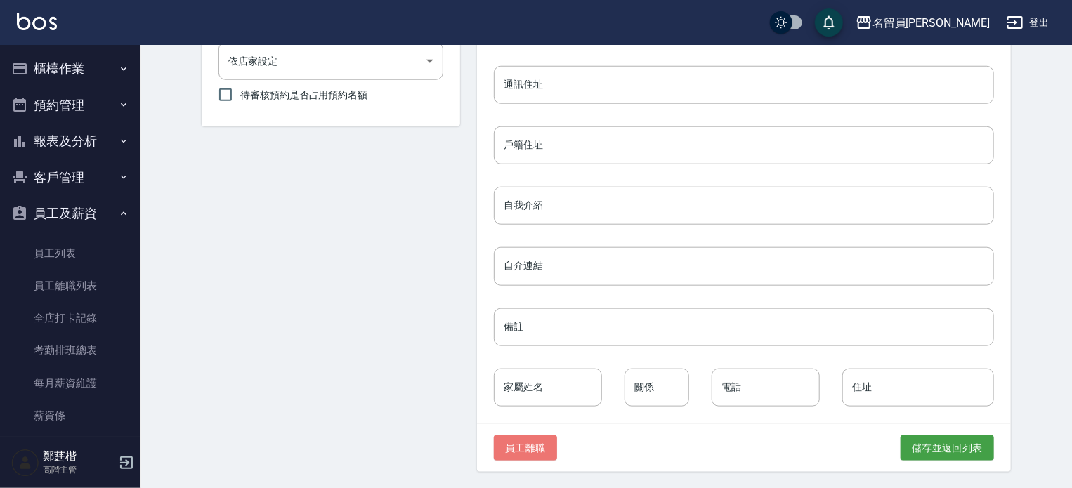
drag, startPoint x: 469, startPoint y: 443, endPoint x: 466, endPoint y: 421, distance: 22.0
click at [494, 442] on button "員工離職" at bounding box center [525, 449] width 63 height 26
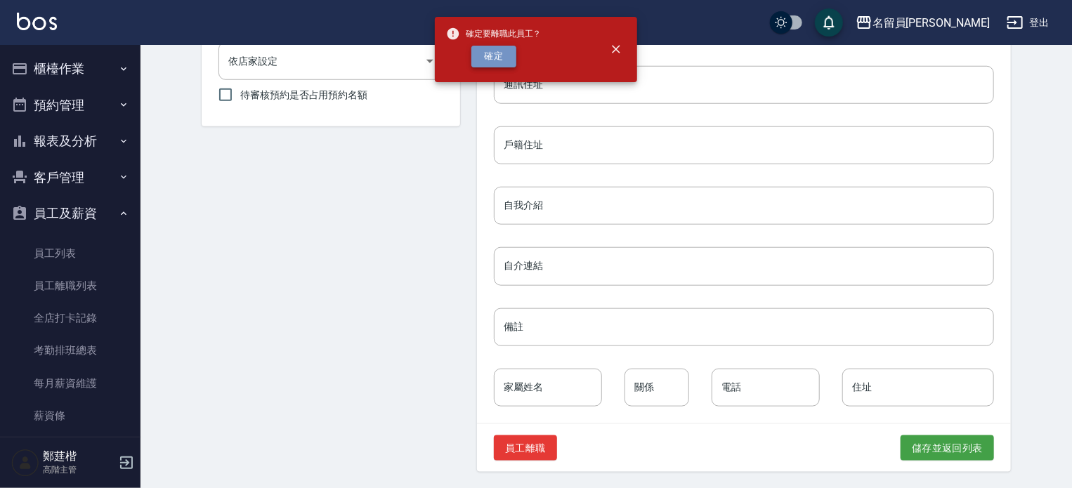
click at [508, 50] on button "確定" at bounding box center [493, 57] width 45 height 22
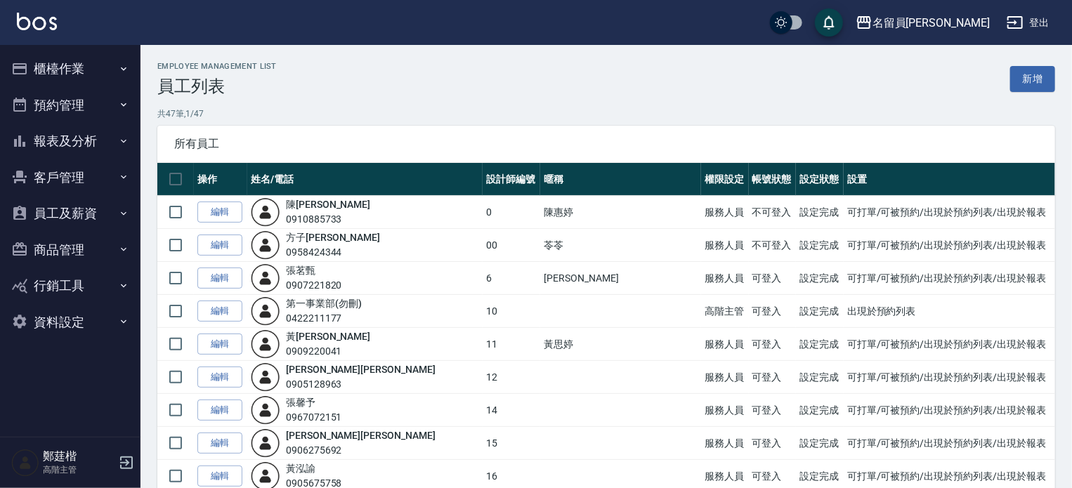
click at [79, 218] on button "員工及薪資" at bounding box center [70, 213] width 129 height 37
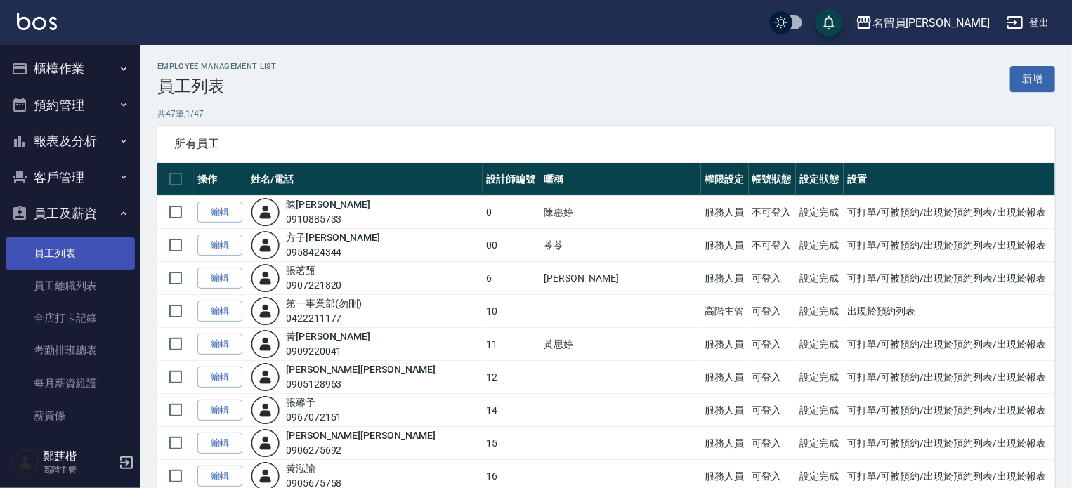
click at [79, 244] on link "員工列表" at bounding box center [70, 253] width 129 height 32
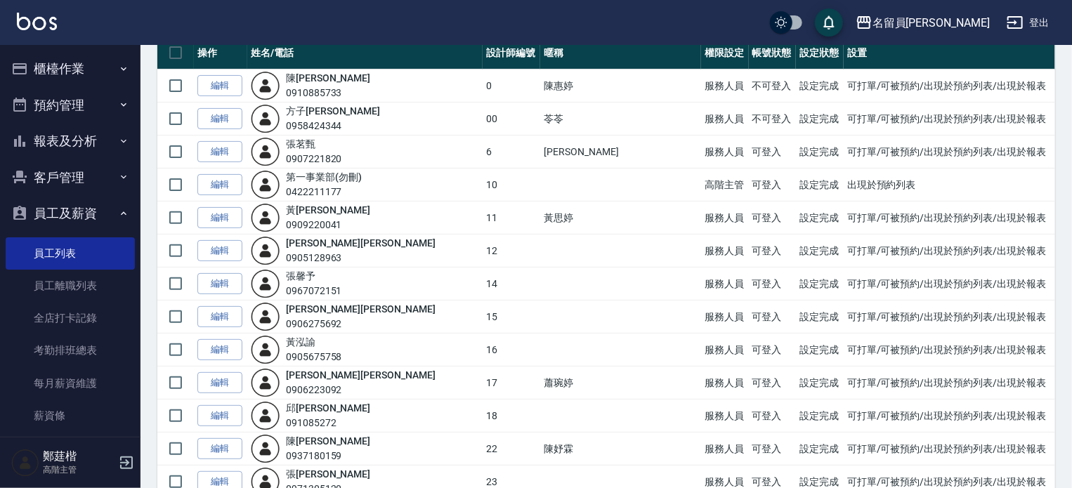
scroll to position [141, 0]
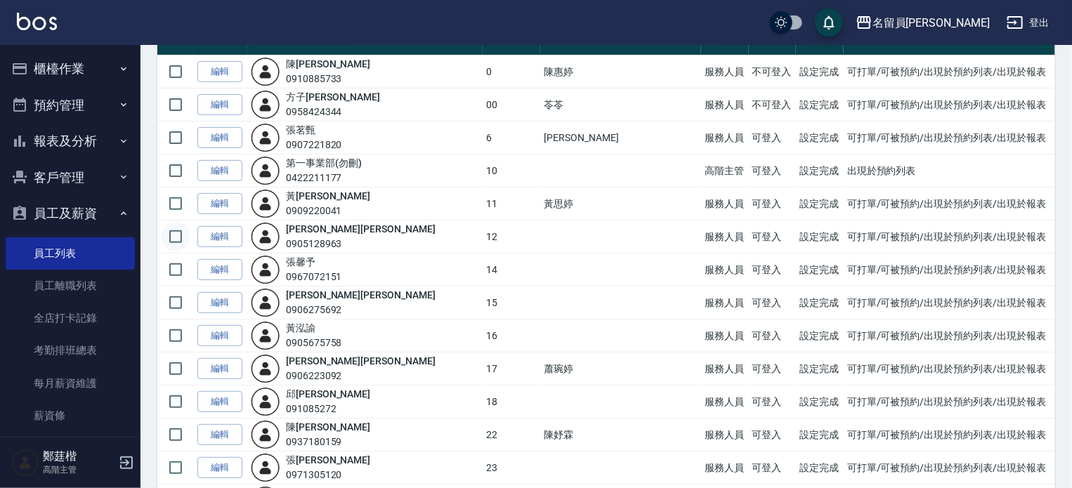
click at [179, 238] on input "checkbox" at bounding box center [176, 237] width 30 height 30
checkbox input "true"
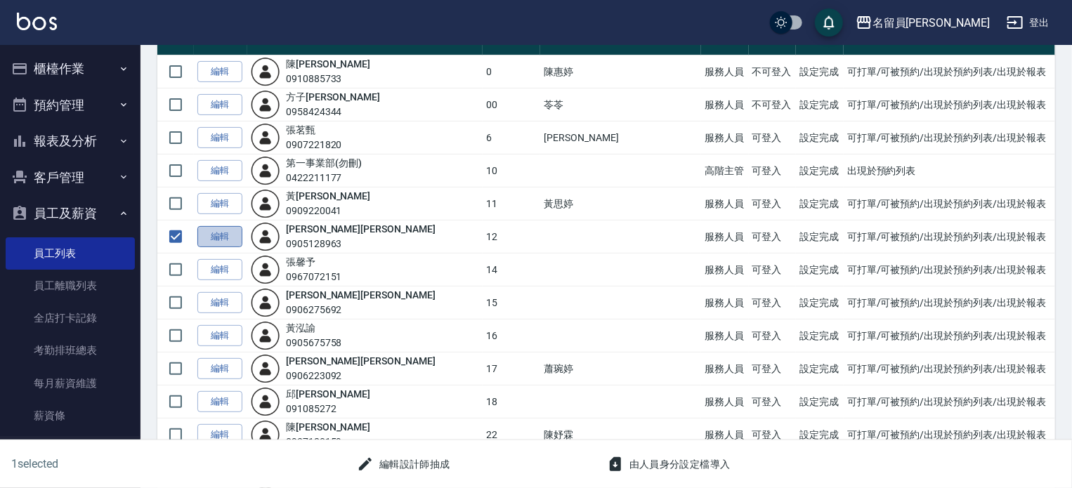
click at [216, 238] on link "編輯" at bounding box center [219, 237] width 45 height 22
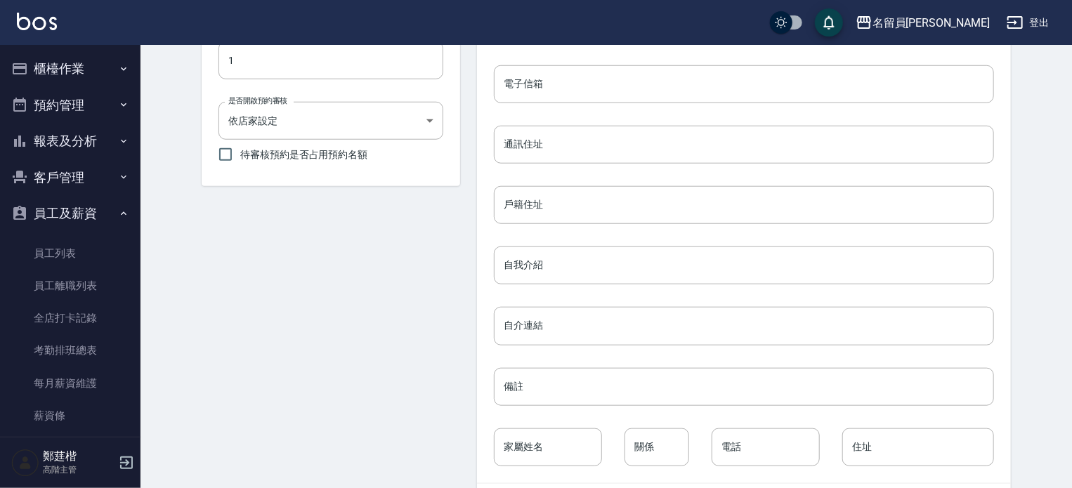
scroll to position [631, 0]
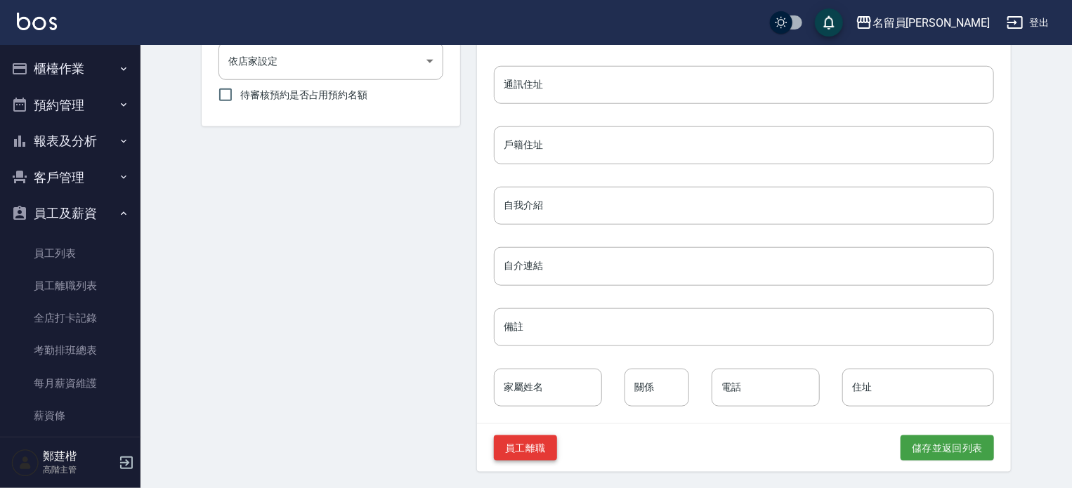
click at [494, 448] on button "員工離職" at bounding box center [525, 449] width 63 height 26
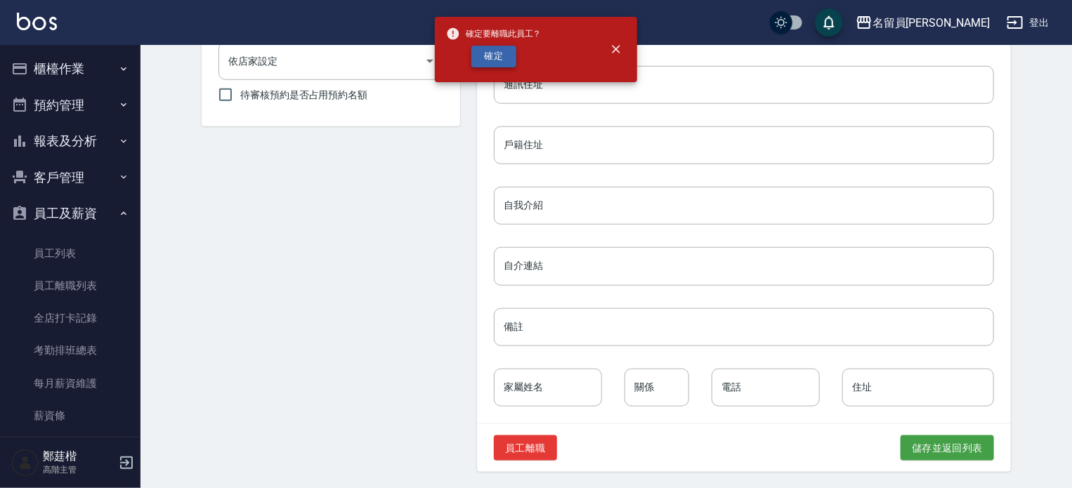
drag, startPoint x: 490, startPoint y: 41, endPoint x: 490, endPoint y: 56, distance: 14.8
click at [490, 44] on div "確定要離職此員工？ 確定" at bounding box center [494, 49] width 96 height 57
click at [492, 61] on button "確定" at bounding box center [493, 57] width 45 height 22
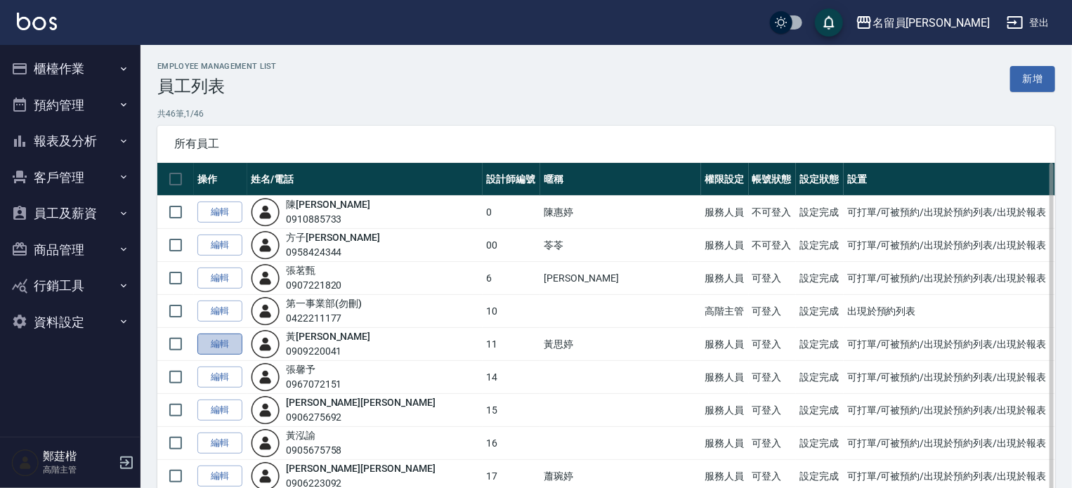
click at [228, 338] on link "編輯" at bounding box center [219, 345] width 45 height 22
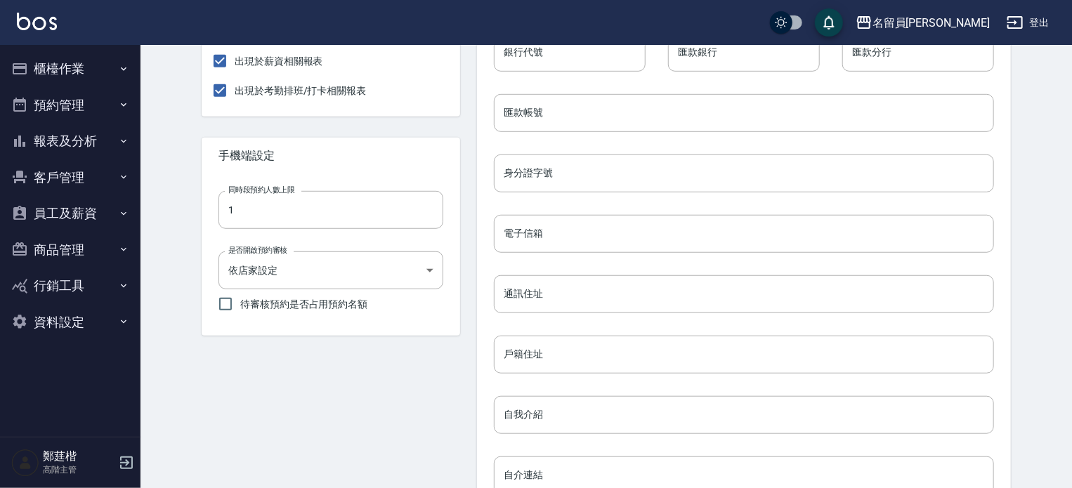
scroll to position [631, 0]
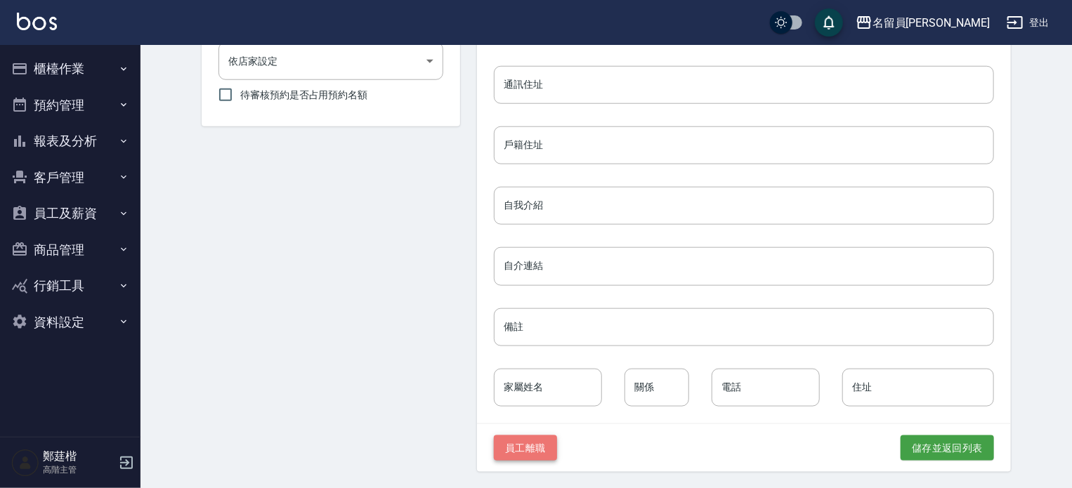
click at [494, 446] on button "員工離職" at bounding box center [525, 449] width 63 height 26
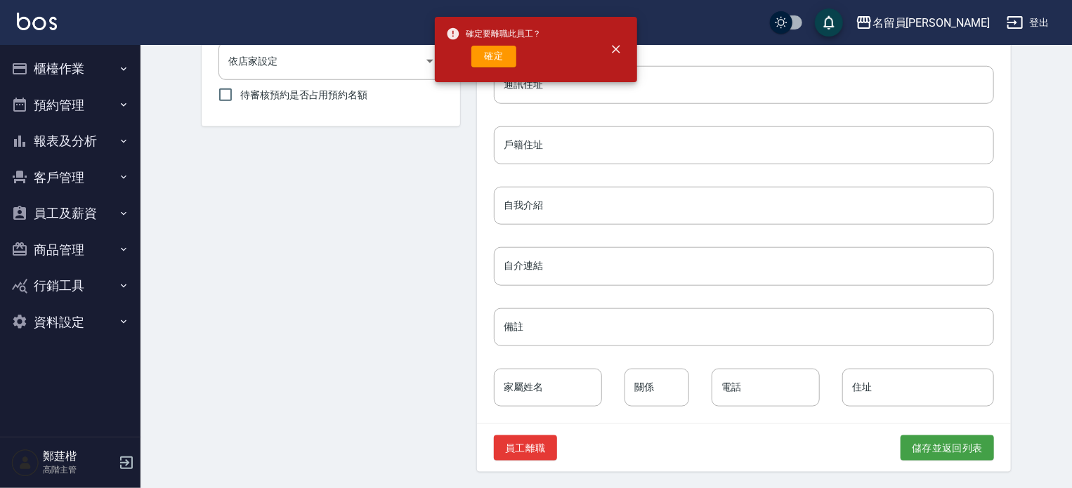
click at [505, 67] on div "確定要離職此員工？ 確定" at bounding box center [494, 49] width 96 height 57
click at [493, 57] on button "確定" at bounding box center [493, 57] width 45 height 22
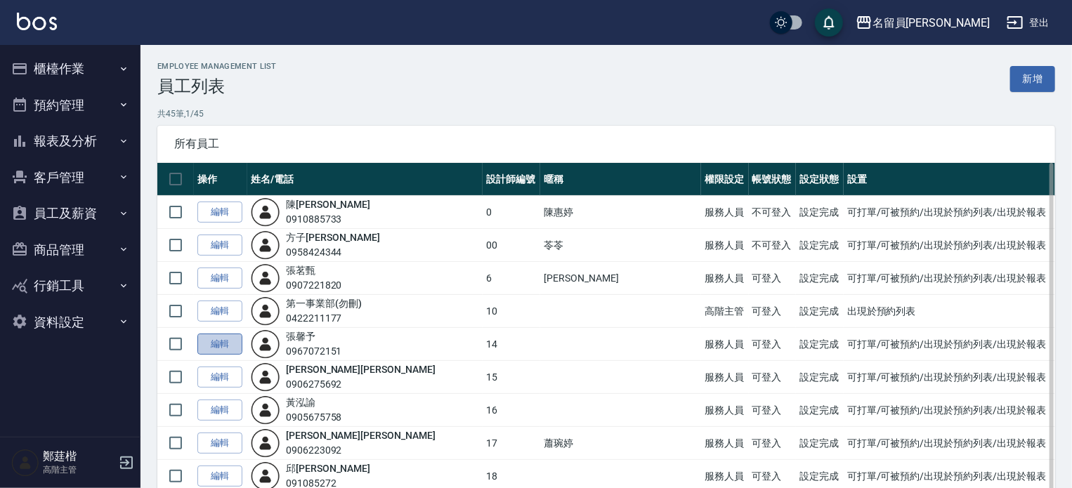
click at [204, 348] on link "編輯" at bounding box center [219, 345] width 45 height 22
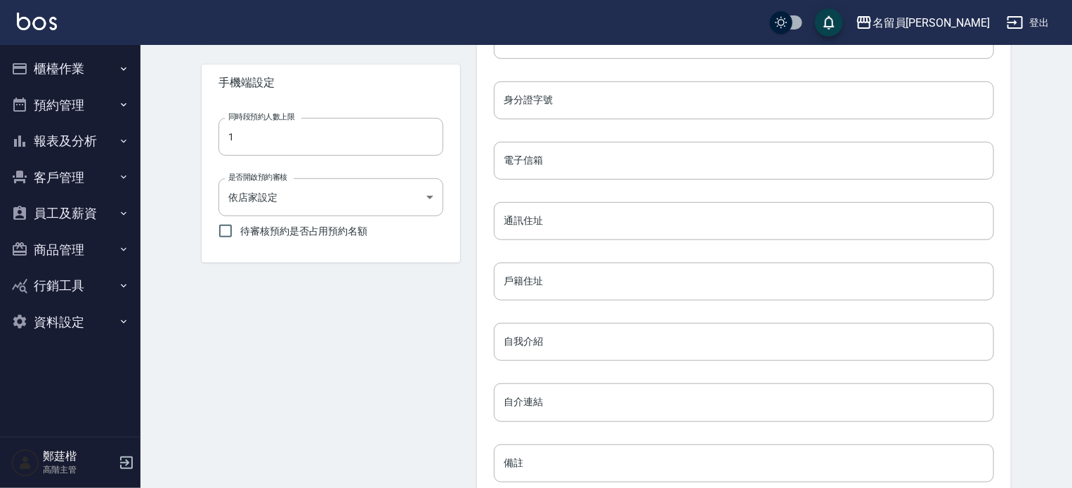
scroll to position [631, 0]
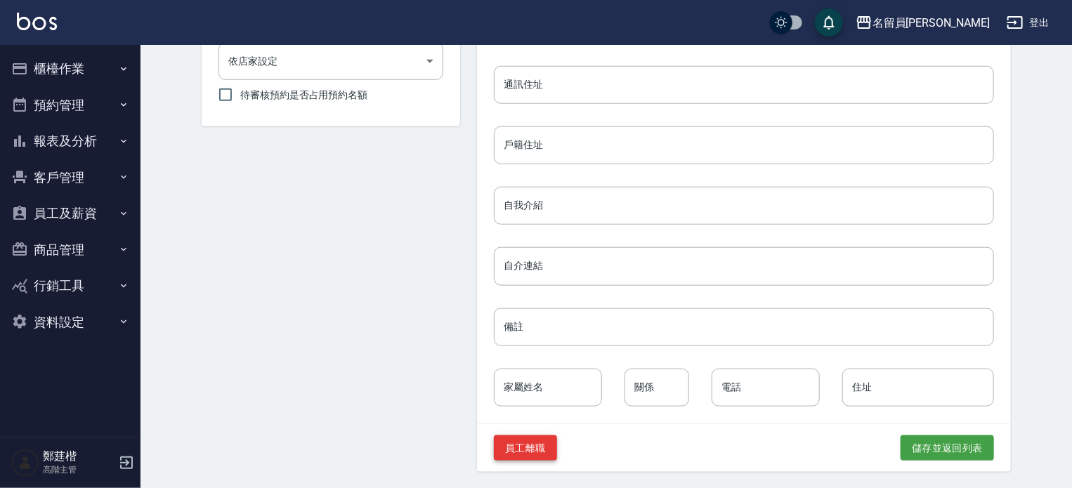
click at [494, 453] on button "員工離職" at bounding box center [525, 449] width 63 height 26
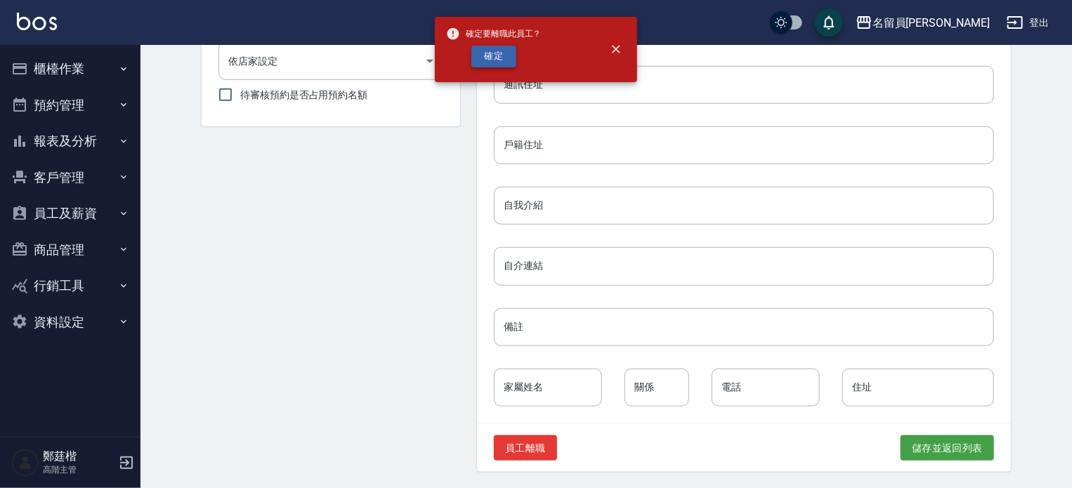
click at [507, 53] on button "確定" at bounding box center [493, 57] width 45 height 22
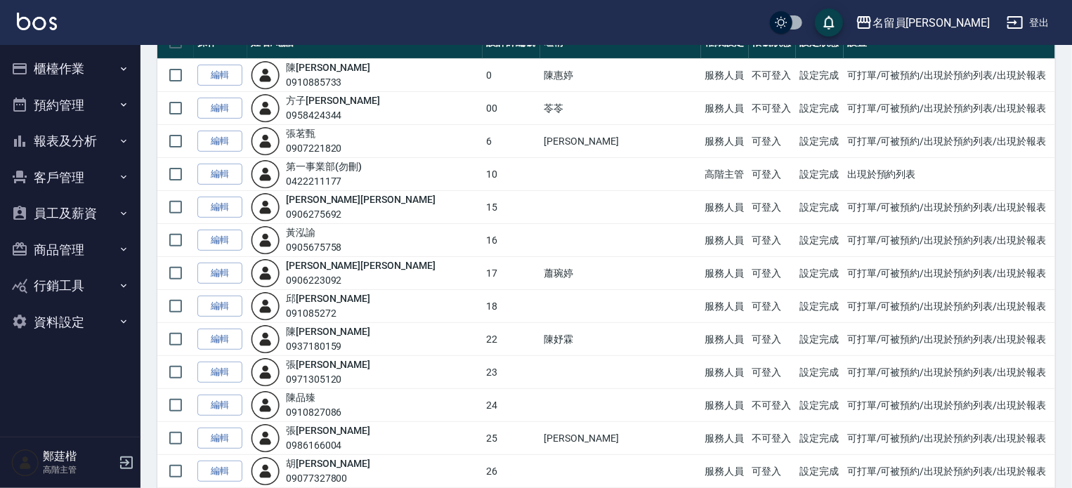
scroll to position [211, 0]
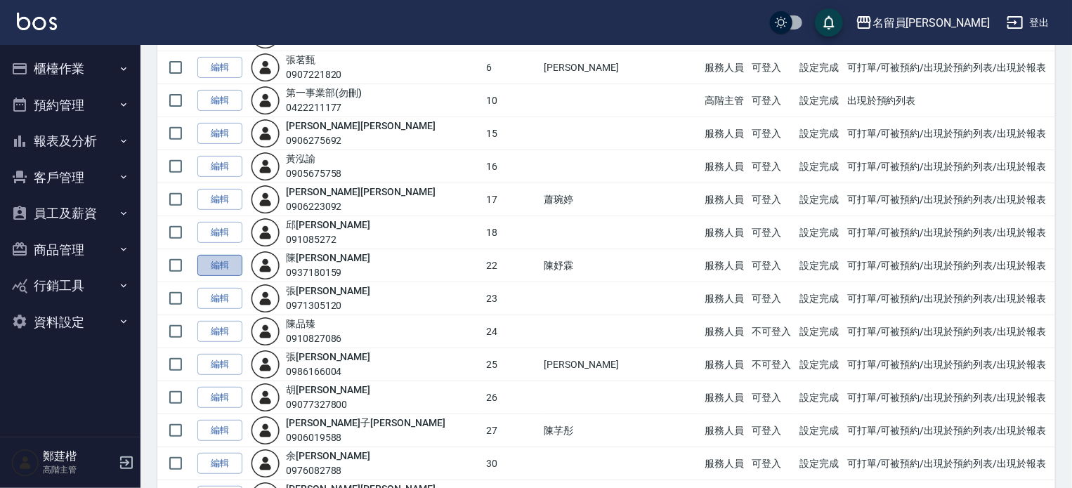
click at [215, 258] on link "編輯" at bounding box center [219, 266] width 45 height 22
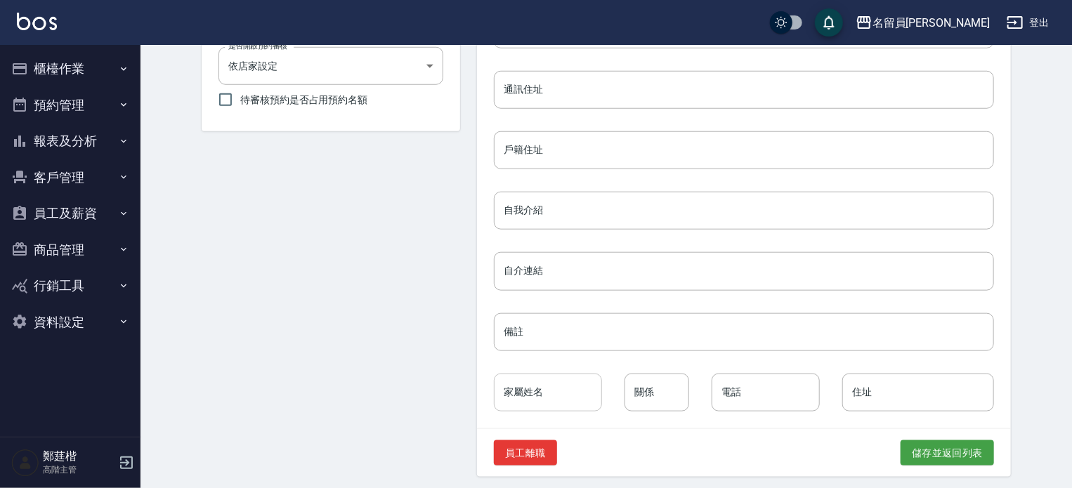
scroll to position [631, 0]
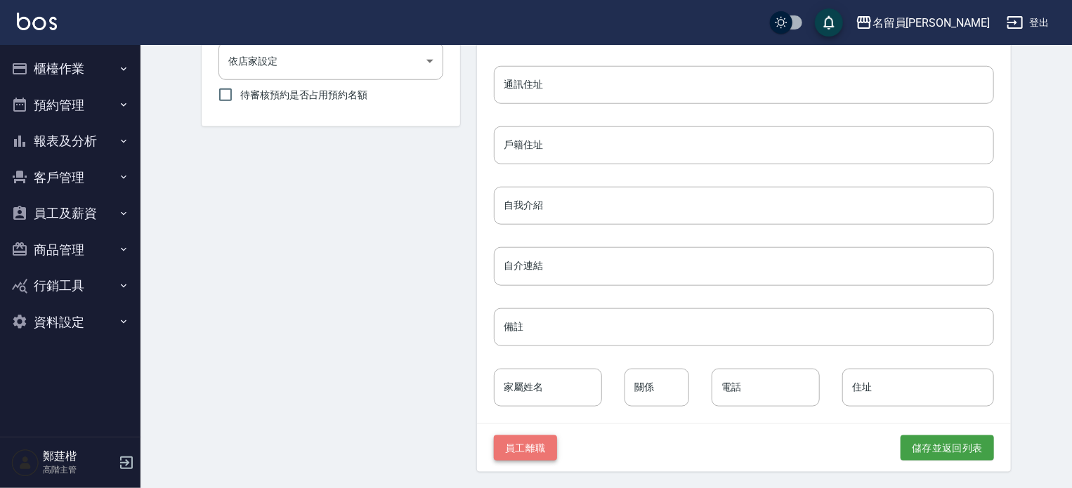
click at [494, 458] on button "員工離職" at bounding box center [525, 449] width 63 height 26
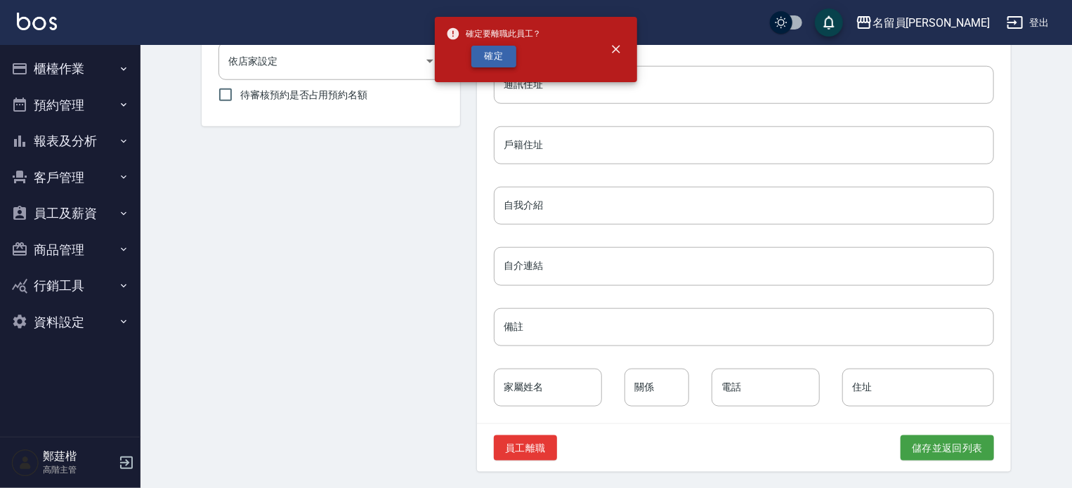
click at [503, 52] on button "確定" at bounding box center [493, 57] width 45 height 22
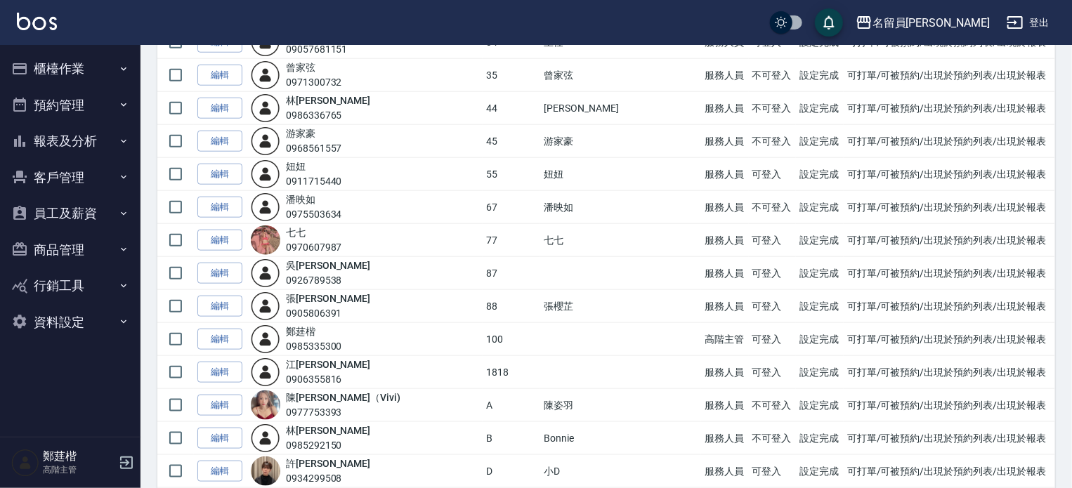
scroll to position [562, 0]
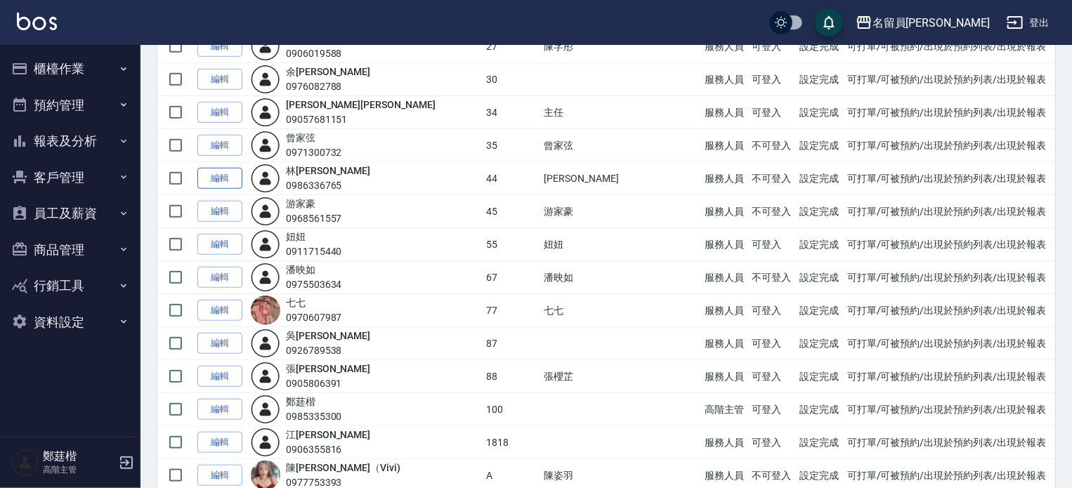
click at [228, 178] on link "編輯" at bounding box center [219, 179] width 45 height 22
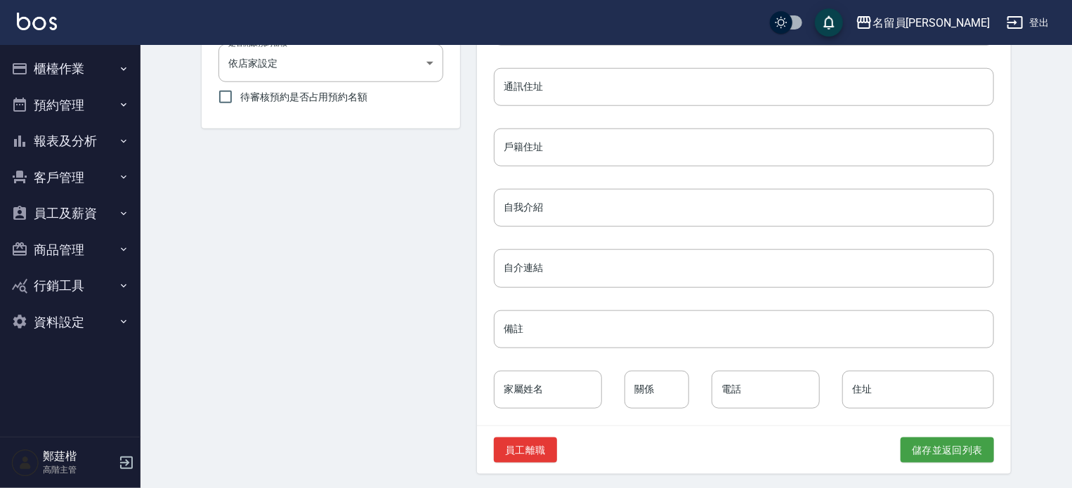
scroll to position [631, 0]
click at [477, 429] on div "員工離職 儲存並返回列表" at bounding box center [744, 448] width 534 height 48
drag, startPoint x: 463, startPoint y: 438, endPoint x: 459, endPoint y: 285, distance: 152.5
click at [494, 439] on button "員工離職" at bounding box center [525, 449] width 63 height 26
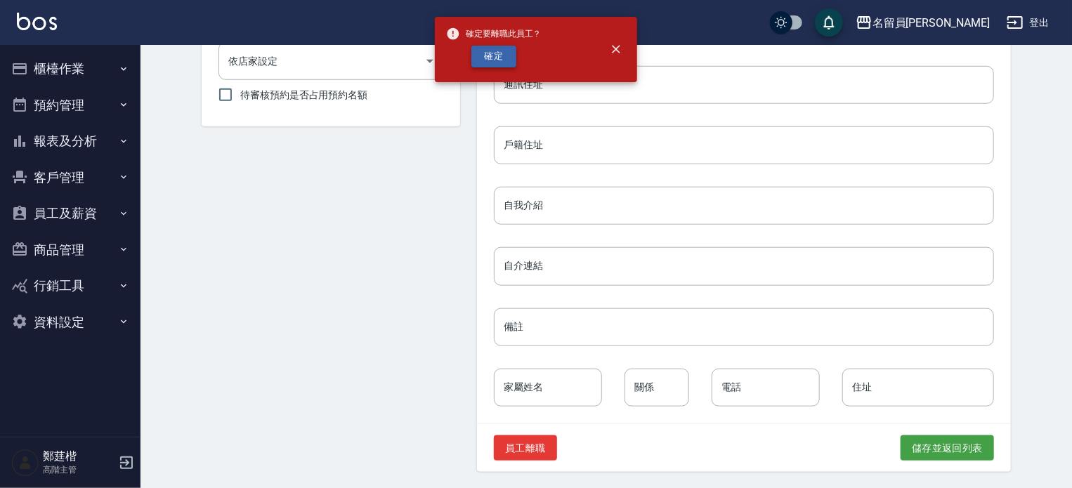
click at [500, 66] on button "確定" at bounding box center [493, 57] width 45 height 22
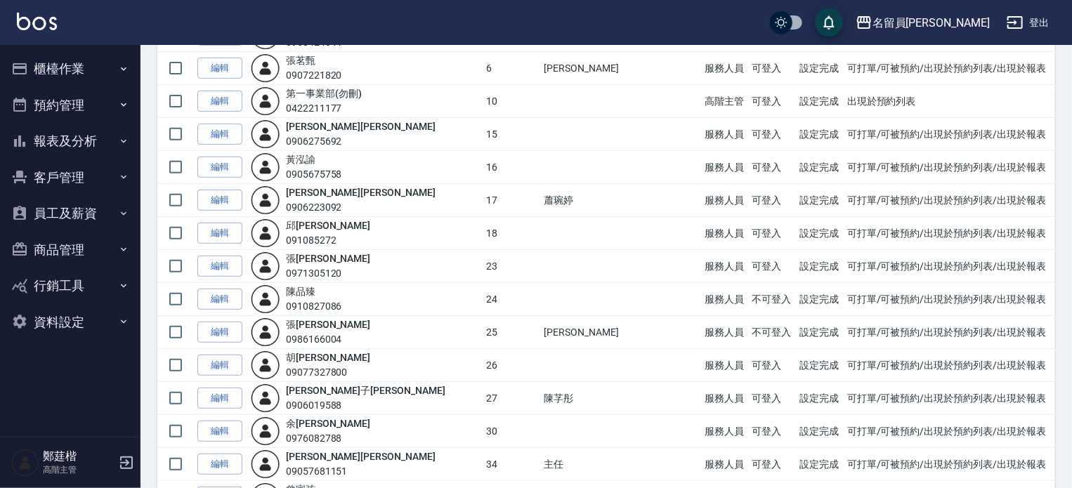
scroll to position [211, 0]
click at [228, 334] on link "編輯" at bounding box center [219, 332] width 45 height 22
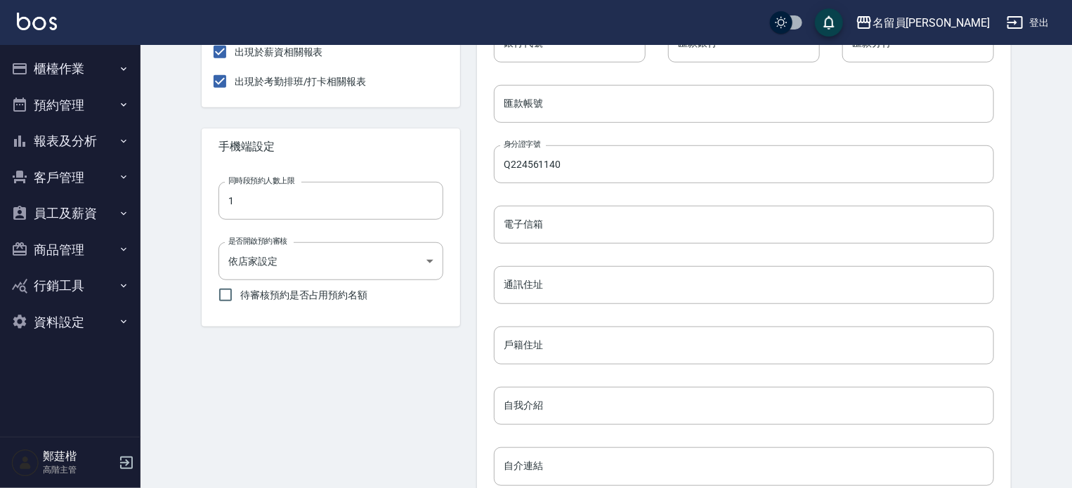
scroll to position [631, 0]
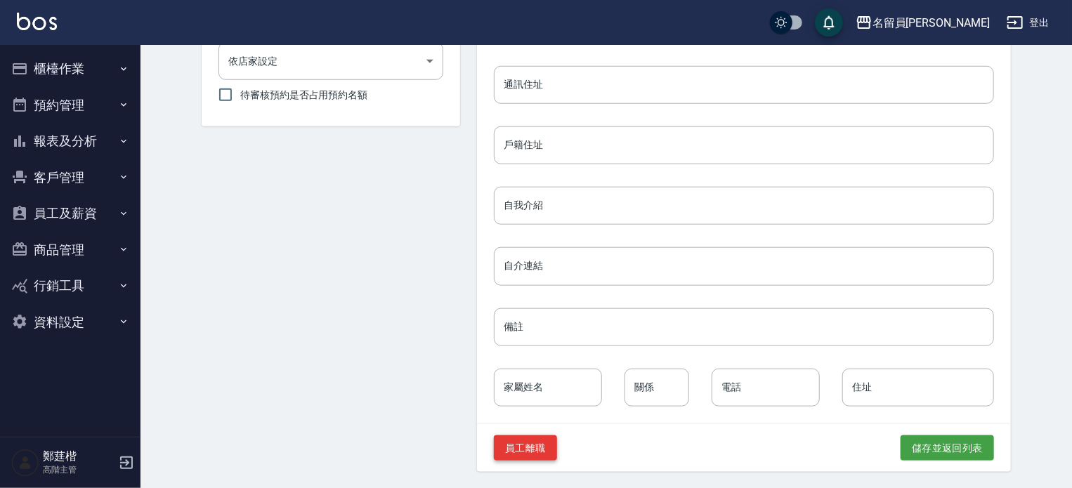
click at [494, 445] on button "員工離職" at bounding box center [525, 449] width 63 height 26
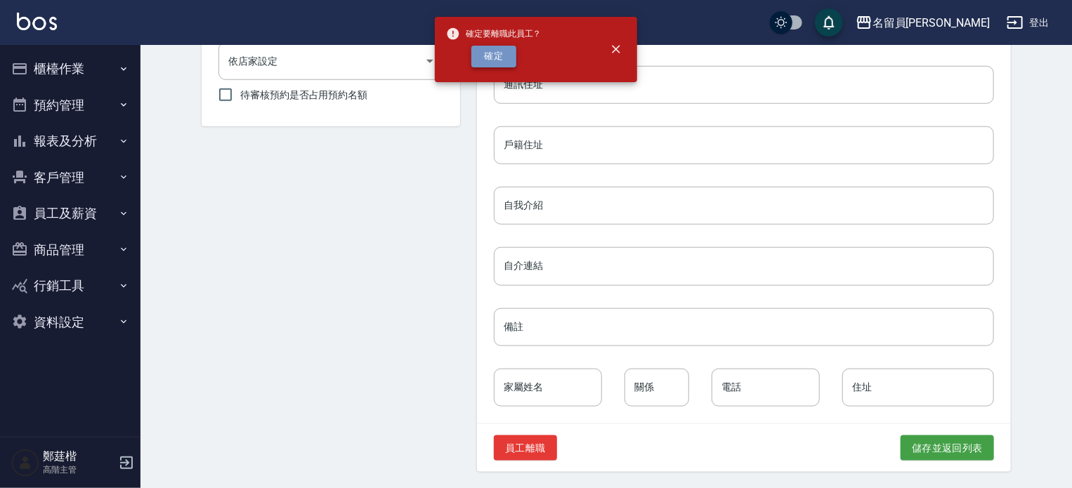
click at [493, 61] on button "確定" at bounding box center [493, 57] width 45 height 22
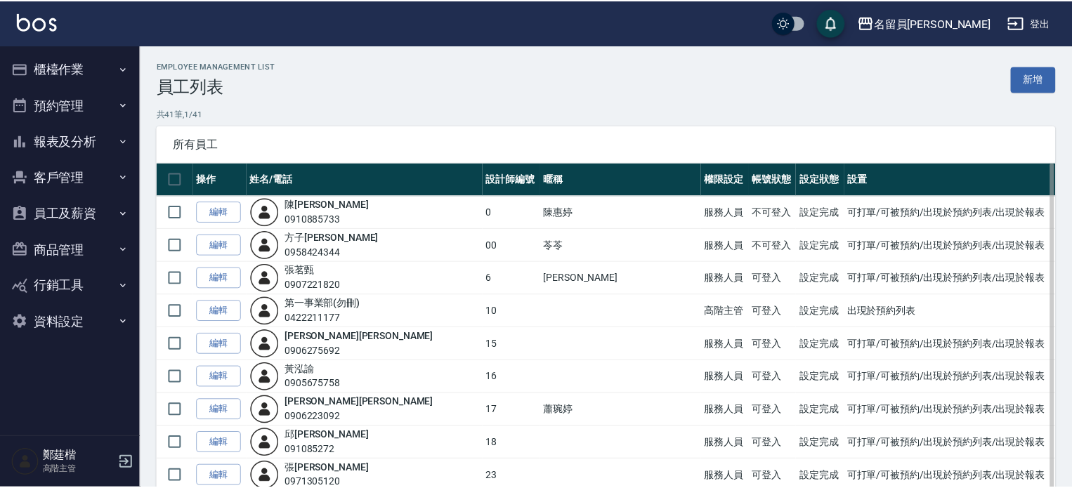
scroll to position [492, 0]
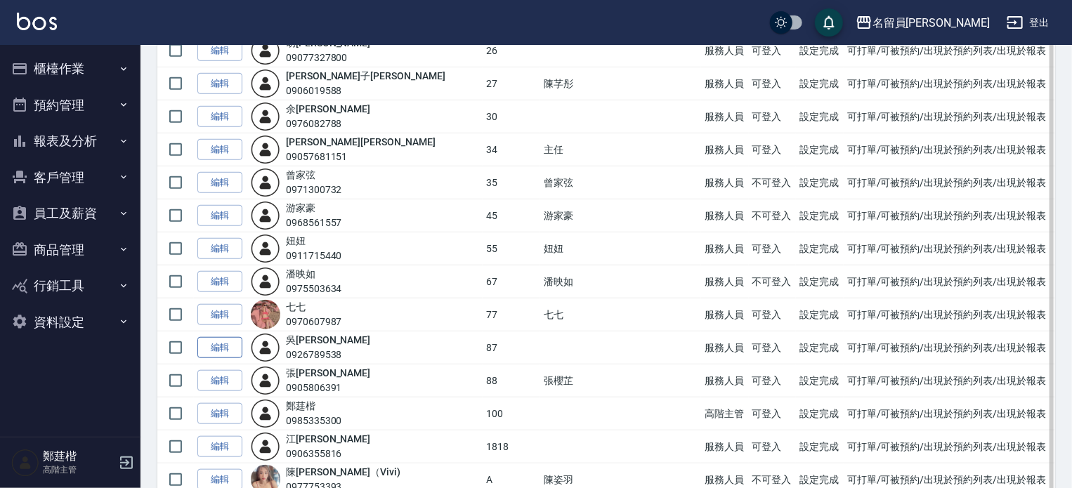
click at [221, 353] on link "編輯" at bounding box center [219, 348] width 45 height 22
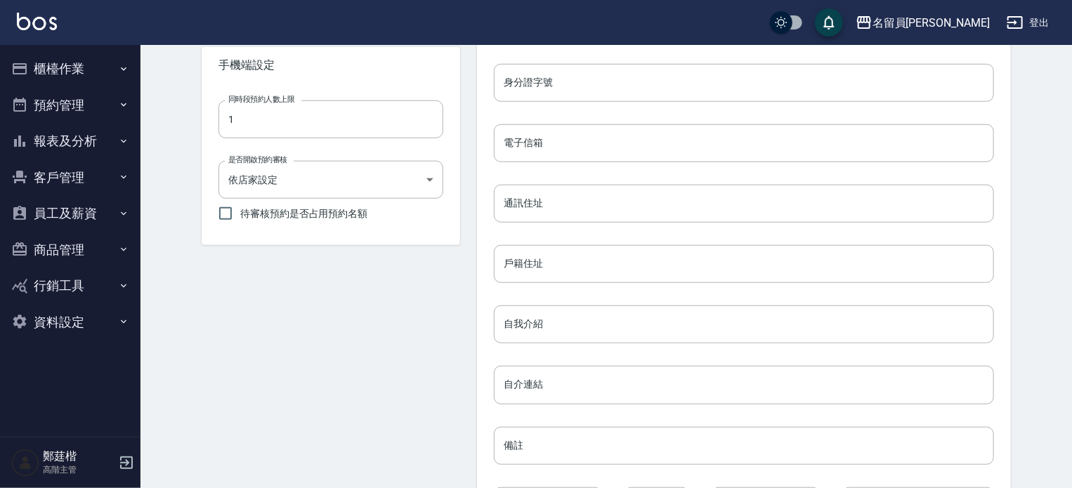
scroll to position [631, 0]
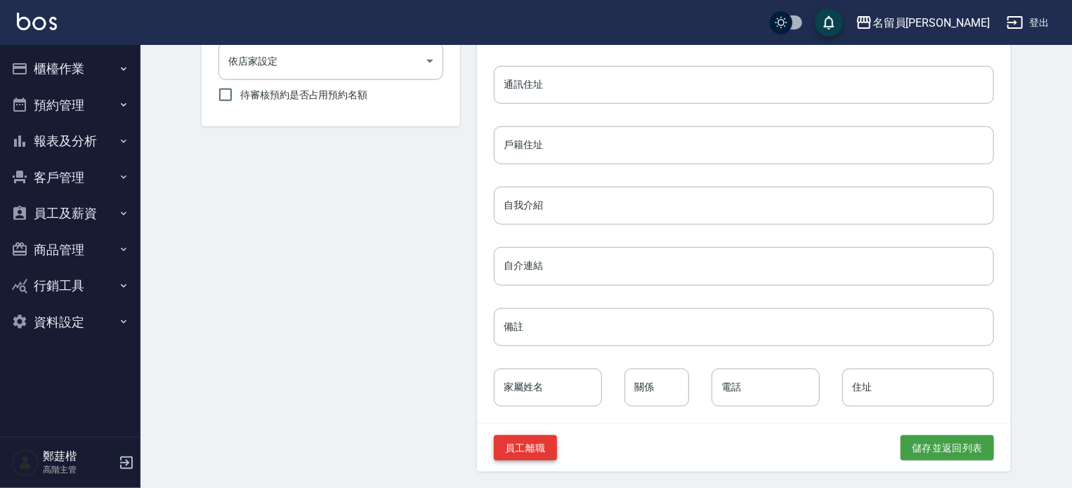
click at [494, 450] on button "員工離職" at bounding box center [525, 449] width 63 height 26
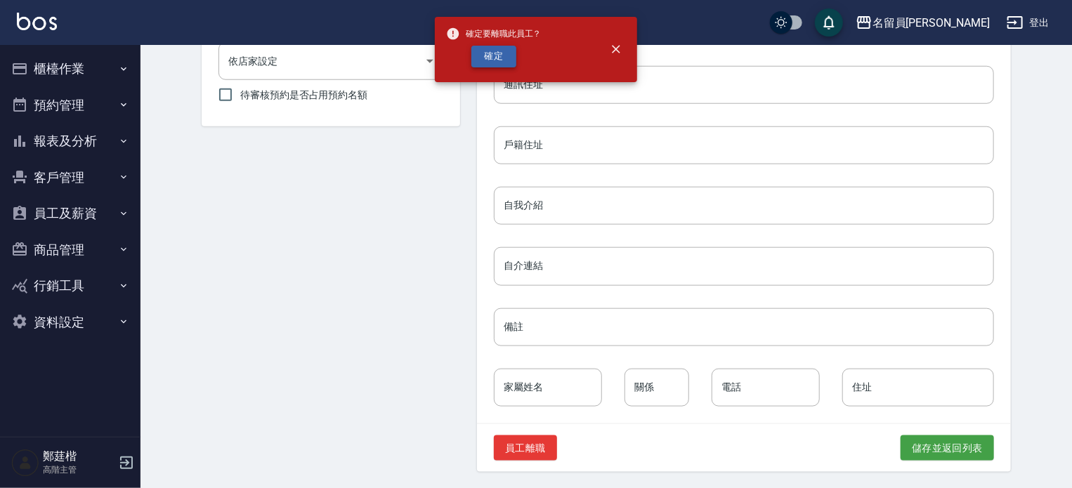
click at [495, 64] on button "確定" at bounding box center [493, 57] width 45 height 22
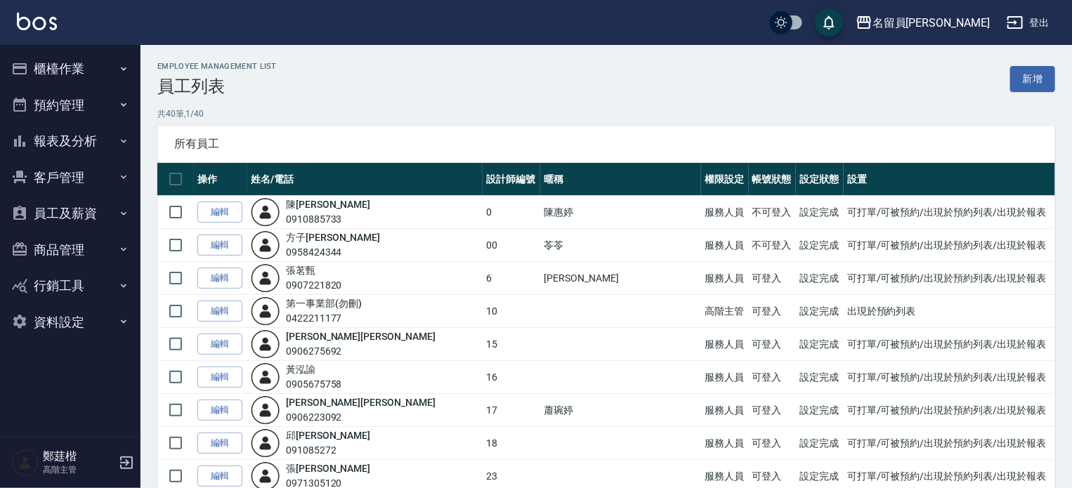
scroll to position [351, 0]
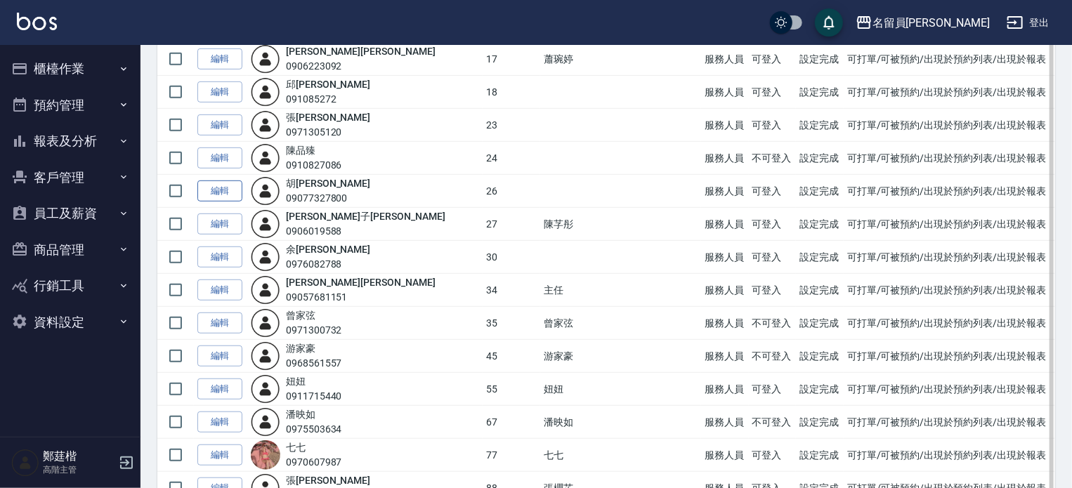
click at [239, 182] on link "編輯" at bounding box center [219, 192] width 45 height 22
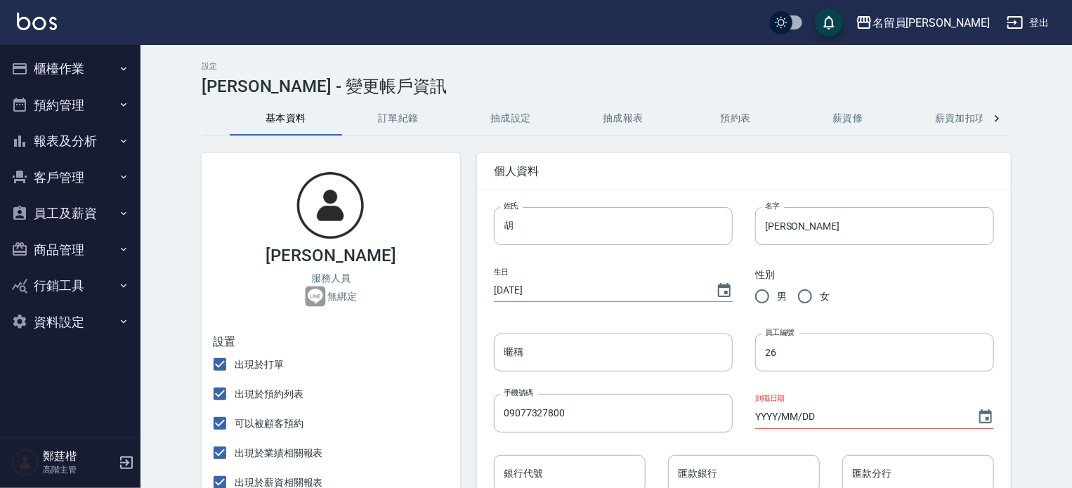
click at [86, 72] on button "櫃檯作業" at bounding box center [70, 69] width 129 height 37
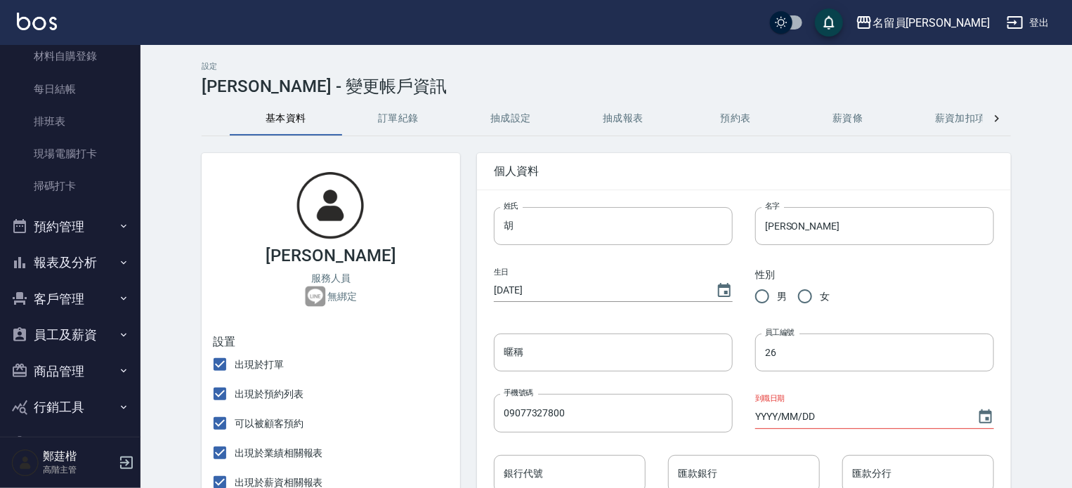
scroll to position [281, 0]
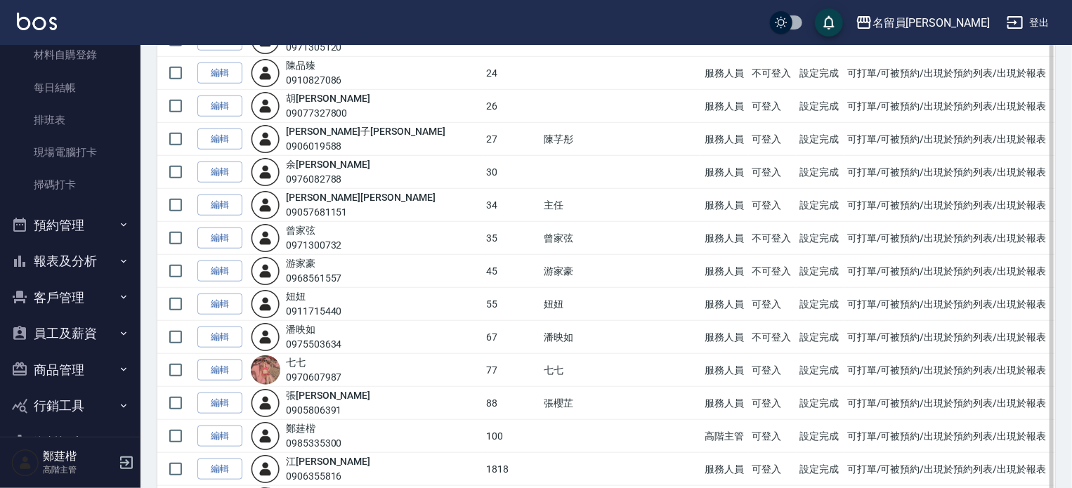
scroll to position [492, 0]
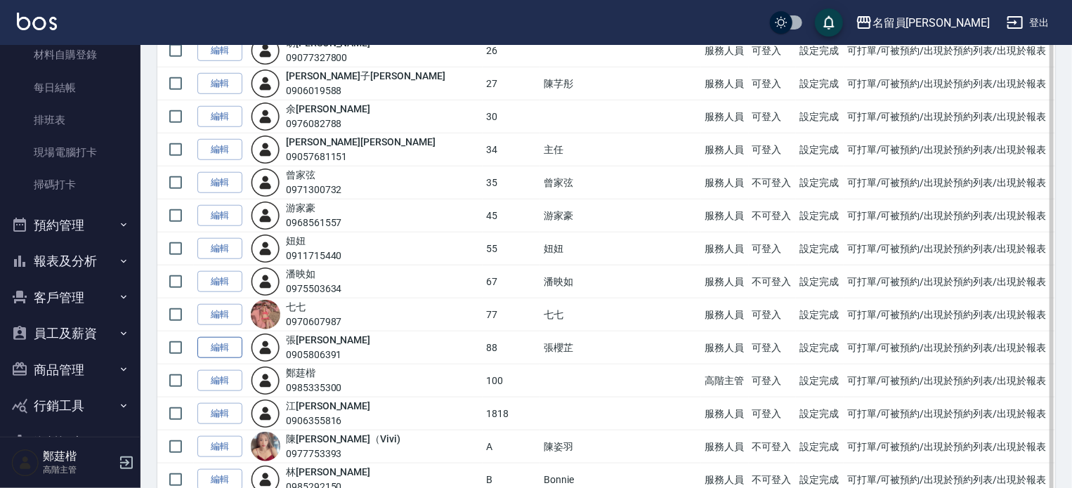
click at [207, 346] on link "編輯" at bounding box center [219, 348] width 45 height 22
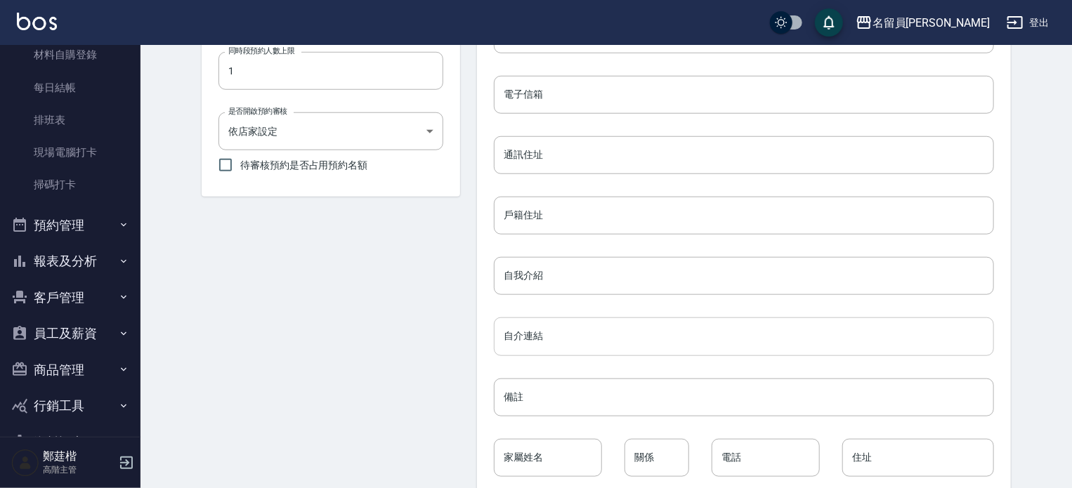
scroll to position [631, 0]
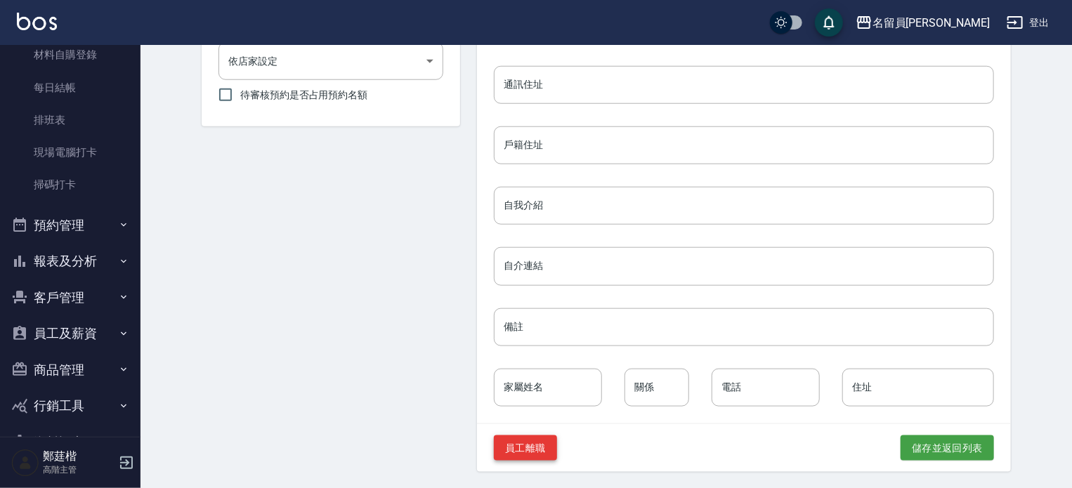
click at [494, 449] on button "員工離職" at bounding box center [525, 449] width 63 height 26
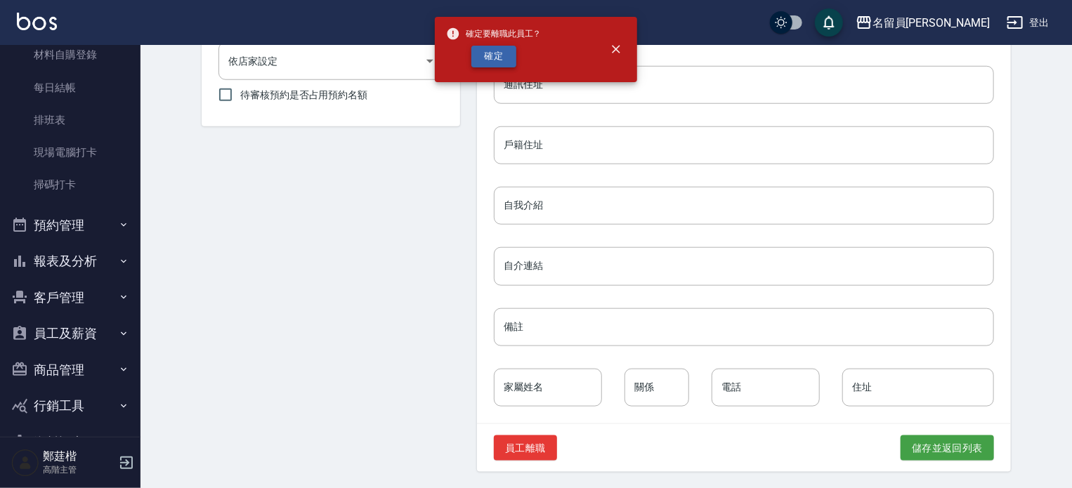
click at [496, 58] on button "確定" at bounding box center [493, 57] width 45 height 22
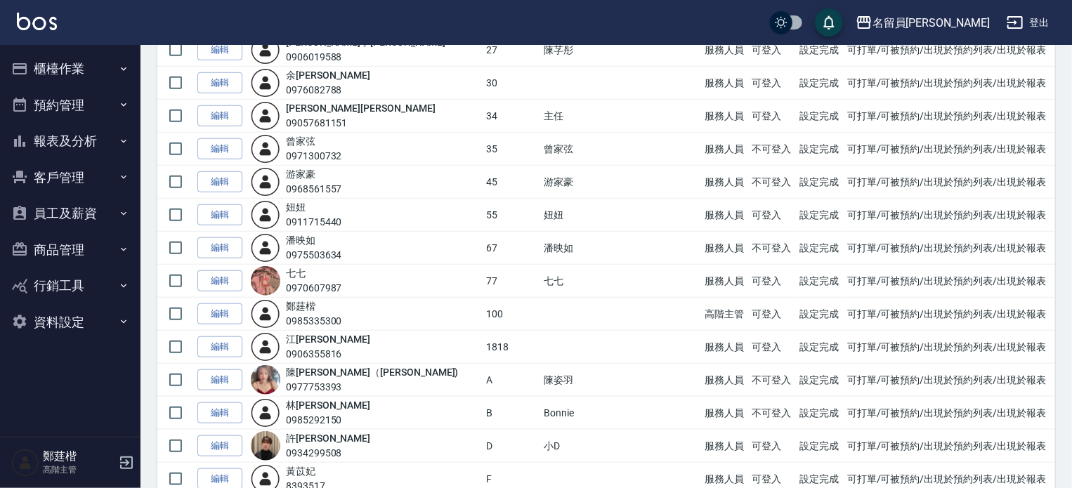
scroll to position [562, 0]
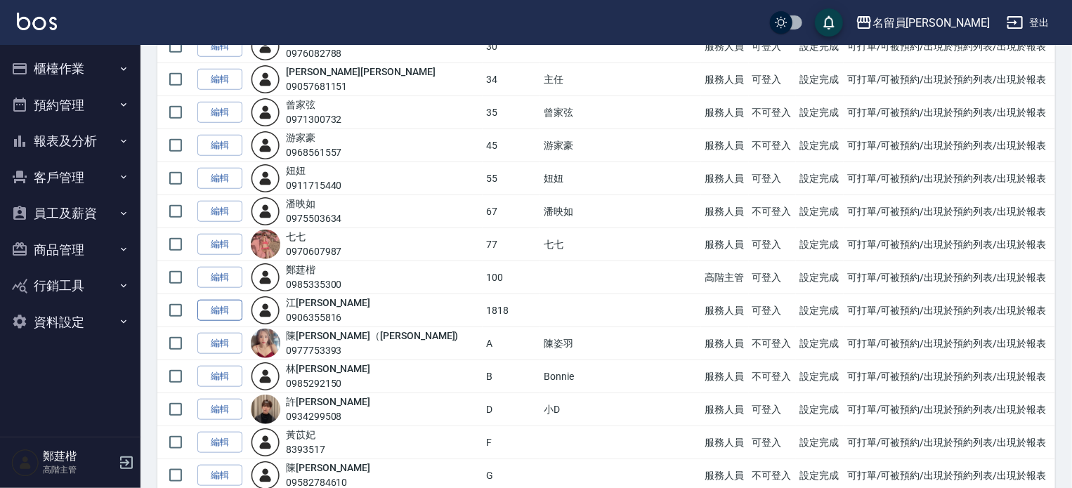
click at [233, 307] on link "編輯" at bounding box center [219, 311] width 45 height 22
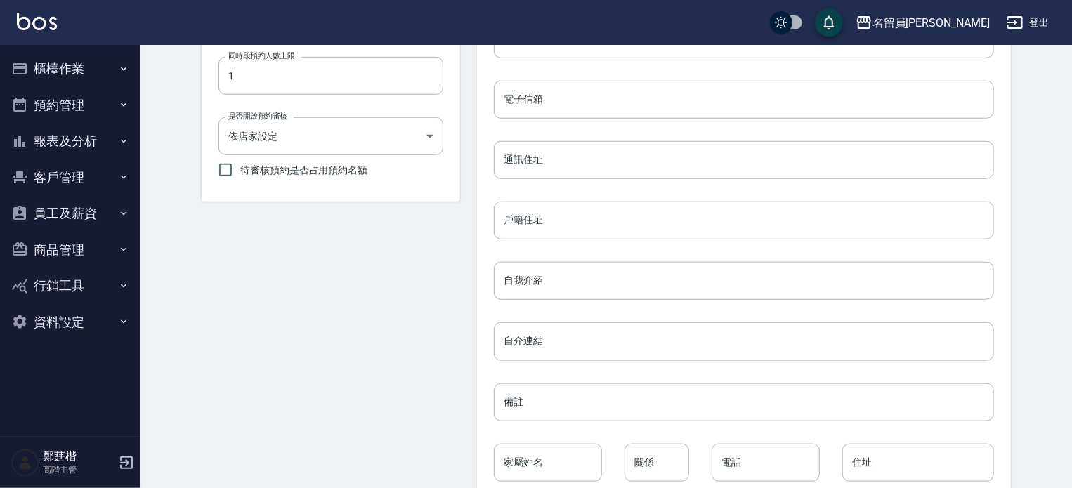
scroll to position [631, 0]
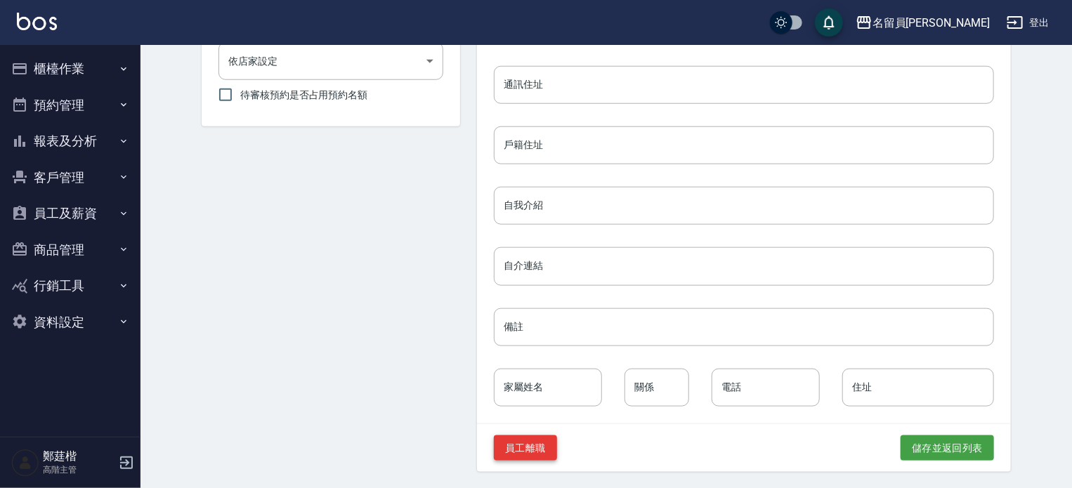
click at [494, 453] on button "員工離職" at bounding box center [525, 449] width 63 height 26
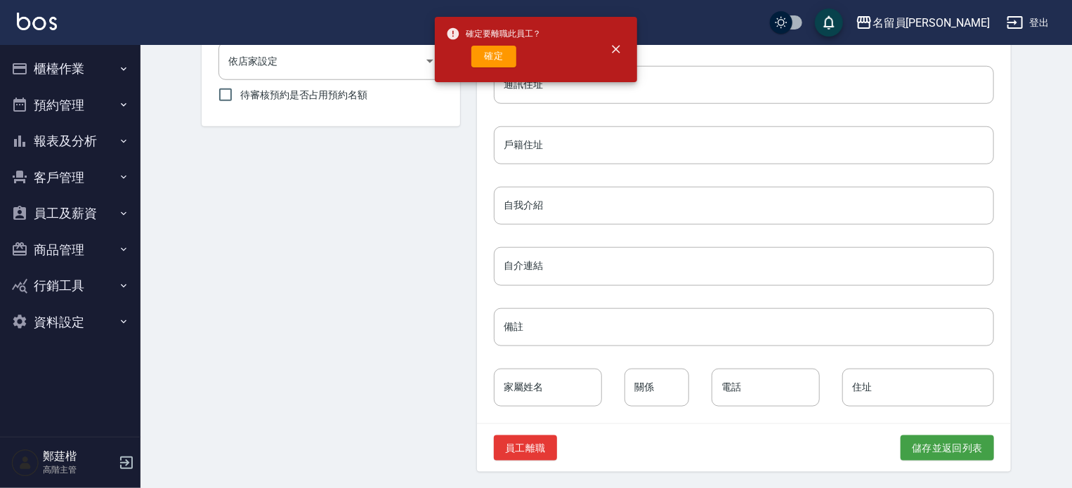
click at [493, 67] on button "確定" at bounding box center [493, 57] width 45 height 22
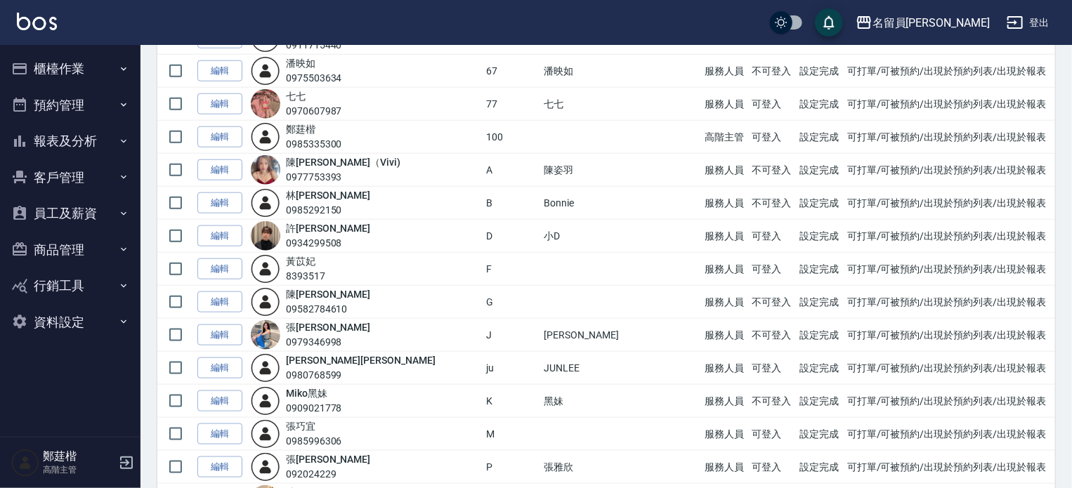
scroll to position [773, 0]
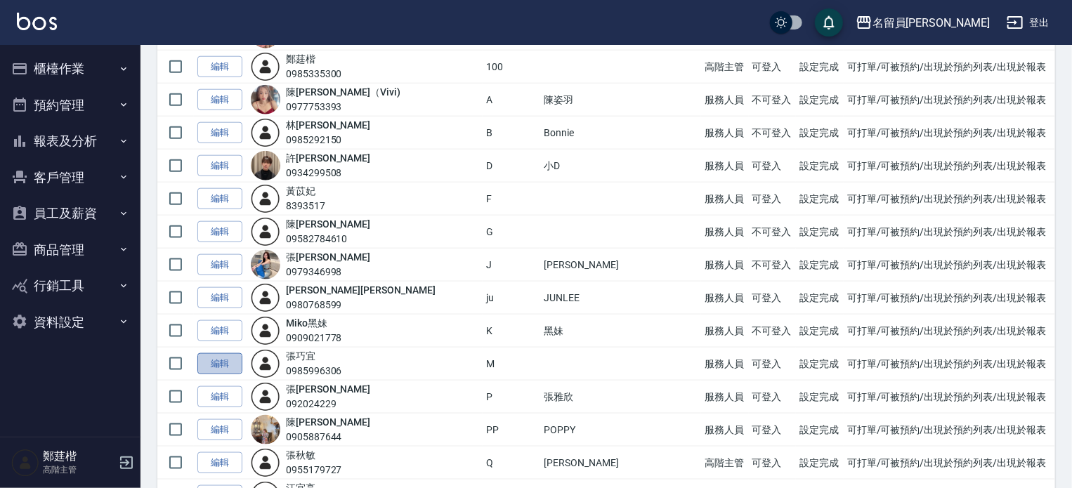
click at [209, 365] on link "編輯" at bounding box center [219, 364] width 45 height 22
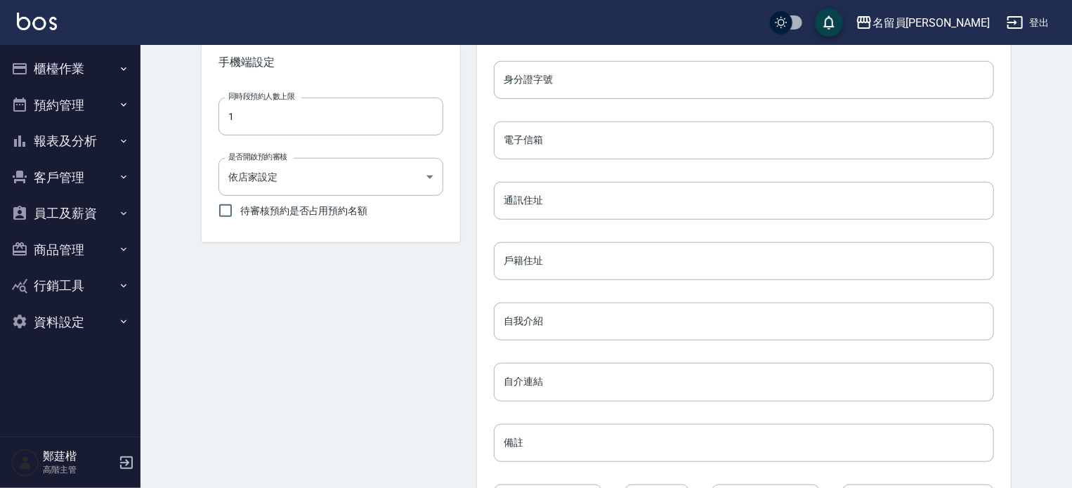
scroll to position [631, 0]
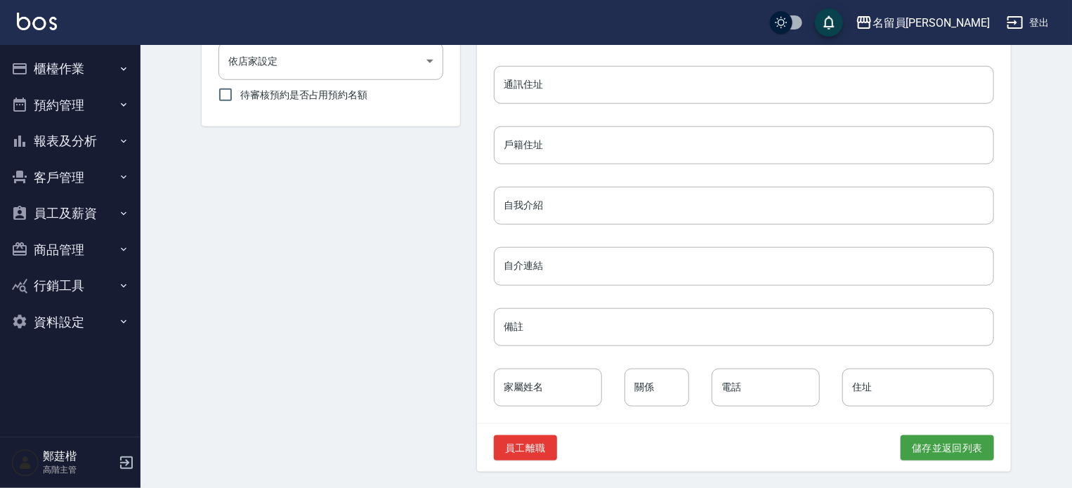
click at [477, 434] on div "員工離職 儲存並返回列表" at bounding box center [744, 448] width 534 height 48
click at [494, 449] on button "員工離職" at bounding box center [525, 449] width 63 height 26
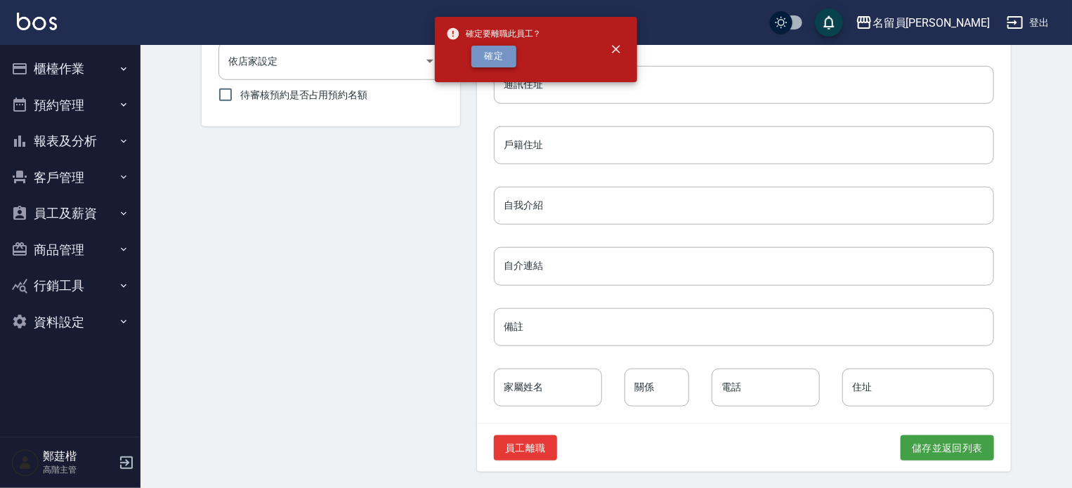
click at [502, 58] on button "確定" at bounding box center [493, 57] width 45 height 22
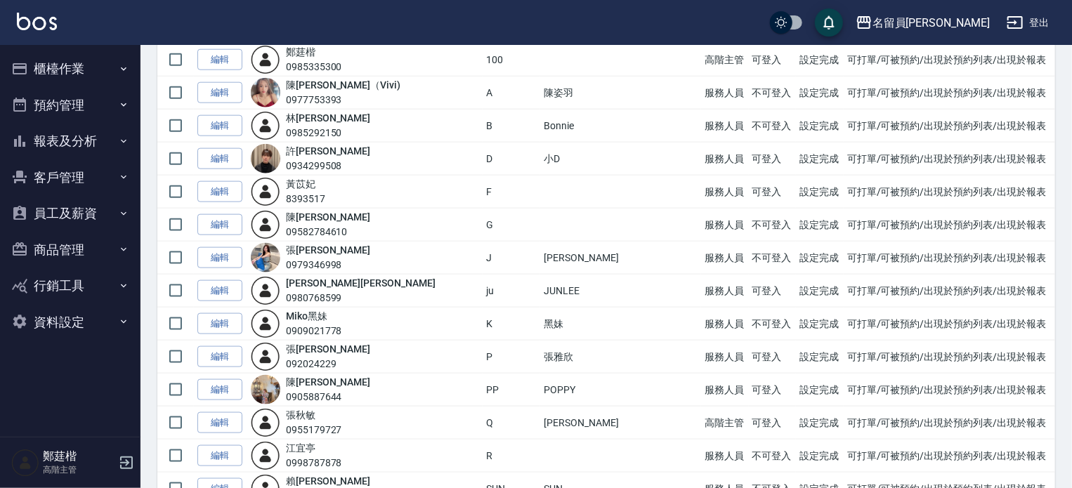
scroll to position [913, 0]
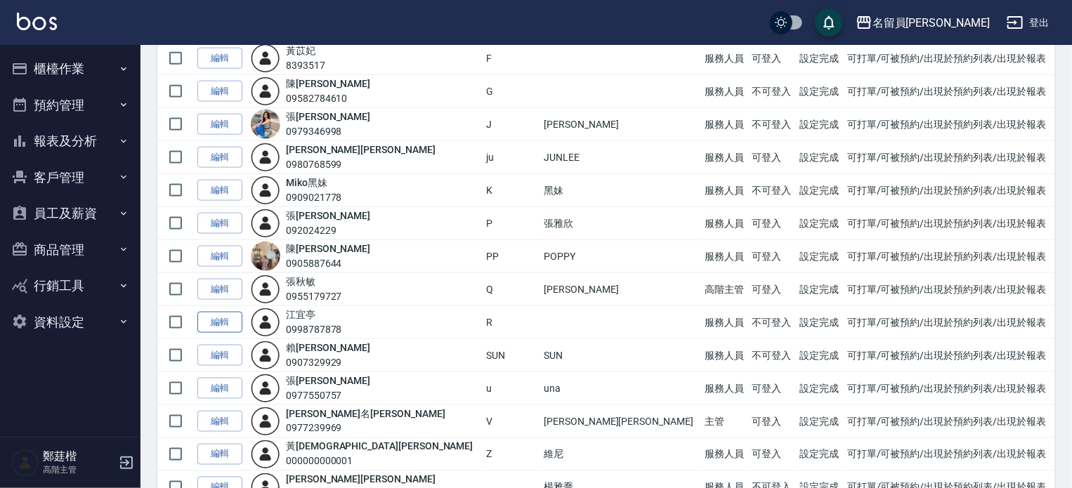
click at [233, 322] on link "編輯" at bounding box center [219, 323] width 45 height 22
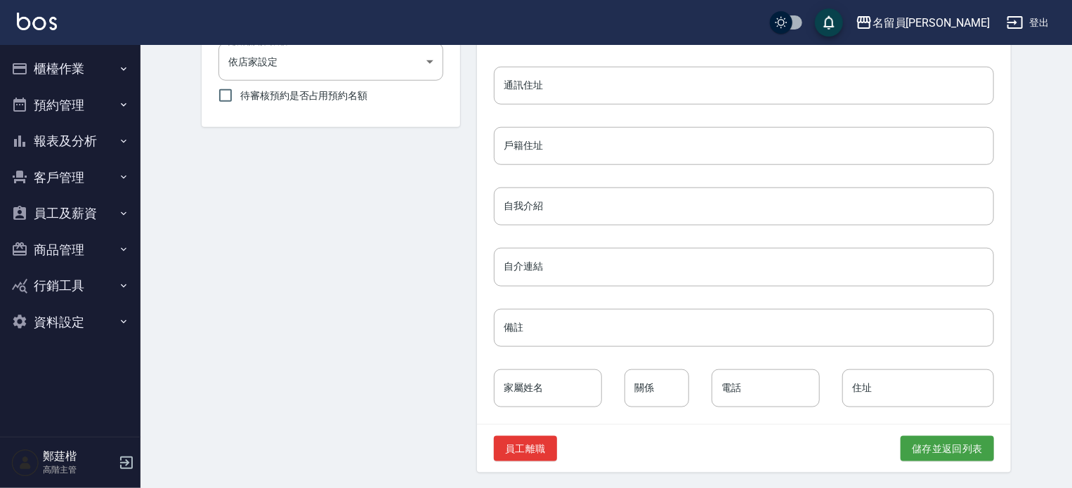
scroll to position [631, 0]
click at [494, 458] on button "員工離職" at bounding box center [525, 449] width 63 height 26
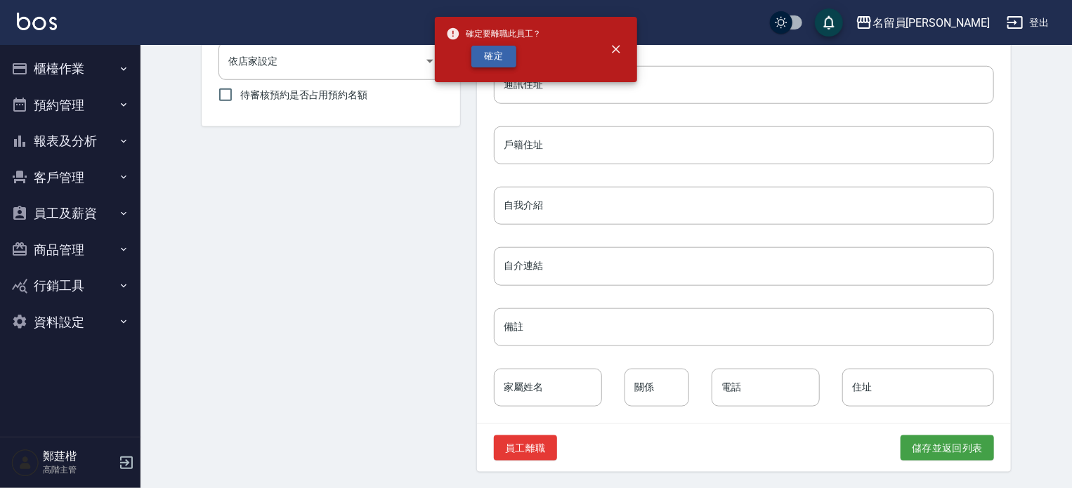
click at [506, 61] on button "確定" at bounding box center [493, 57] width 45 height 22
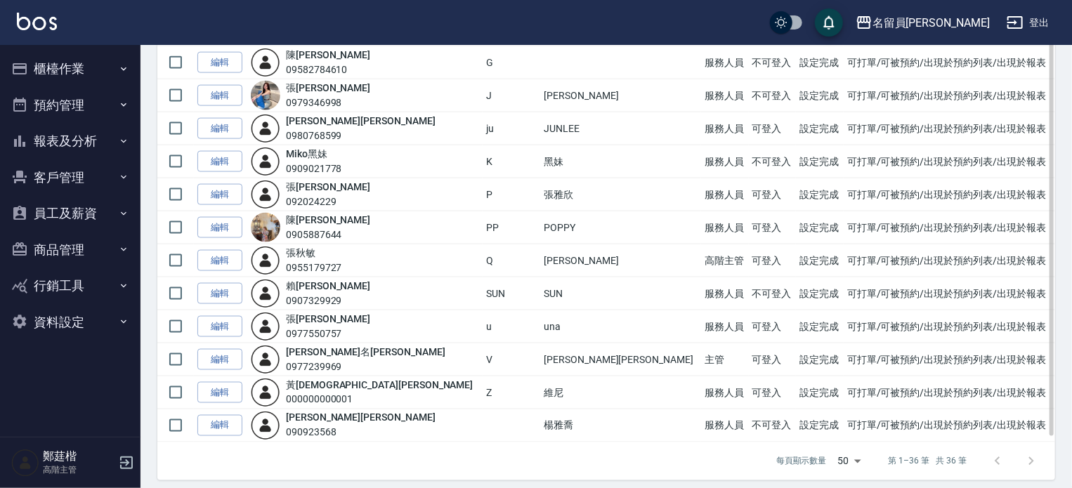
scroll to position [946, 0]
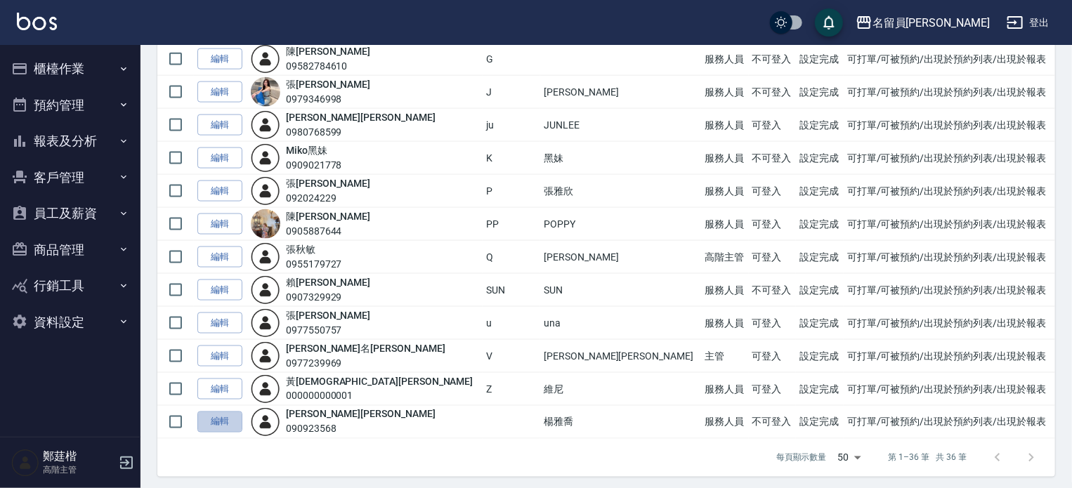
drag, startPoint x: 233, startPoint y: 415, endPoint x: 281, endPoint y: 373, distance: 64.2
click at [233, 415] on link "編輯" at bounding box center [219, 423] width 45 height 22
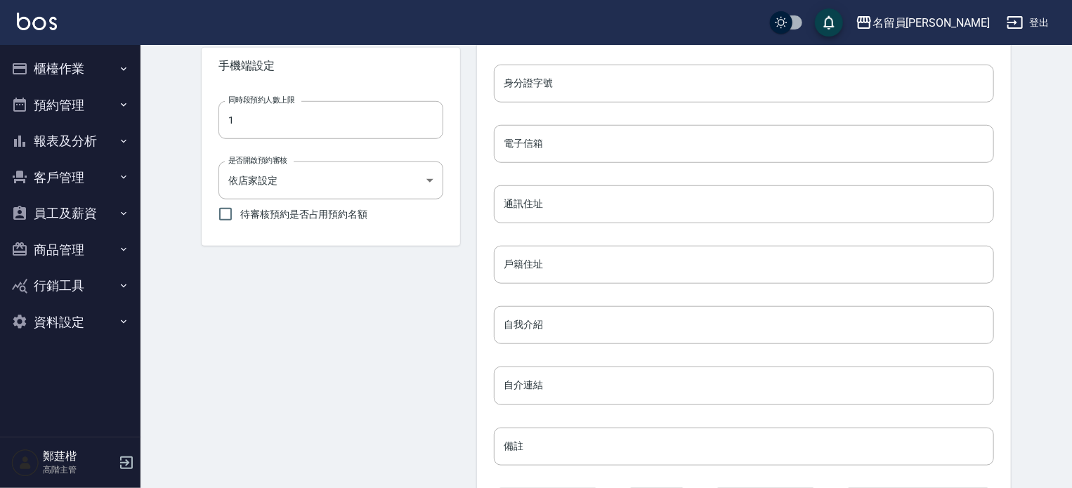
scroll to position [631, 0]
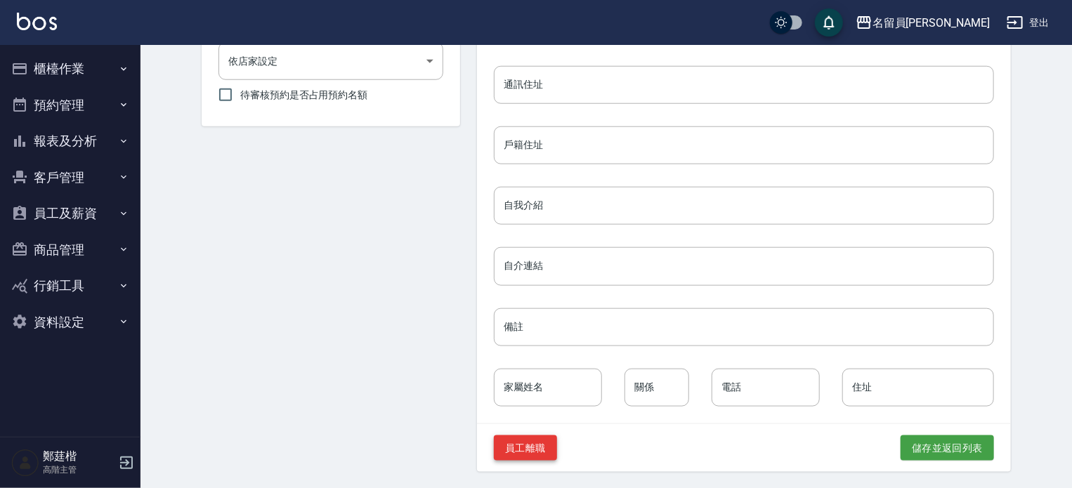
drag, startPoint x: 464, startPoint y: 470, endPoint x: 459, endPoint y: 455, distance: 15.6
click at [477, 470] on div "員工離職 儲存並返回列表" at bounding box center [744, 448] width 534 height 48
click at [494, 454] on button "員工離職" at bounding box center [525, 449] width 63 height 26
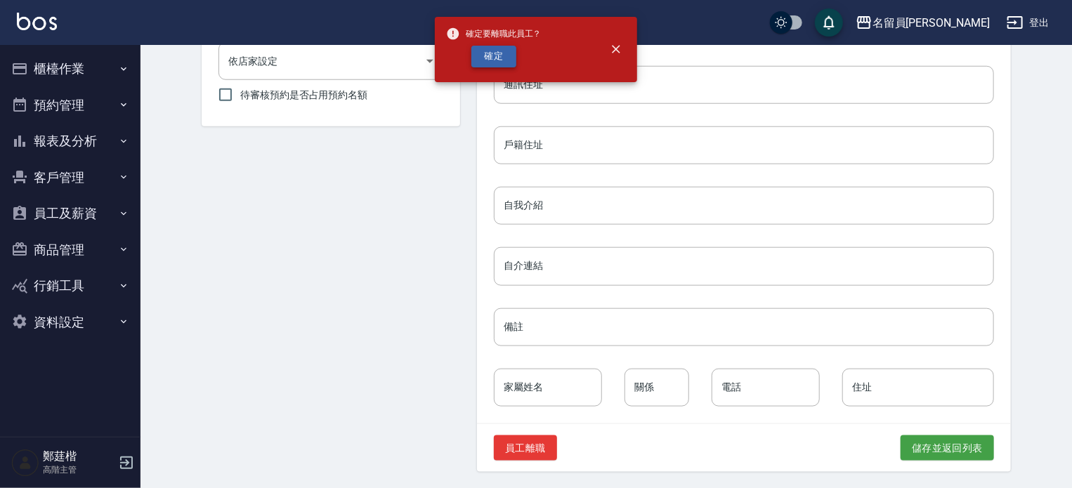
click at [495, 56] on button "確定" at bounding box center [493, 57] width 45 height 22
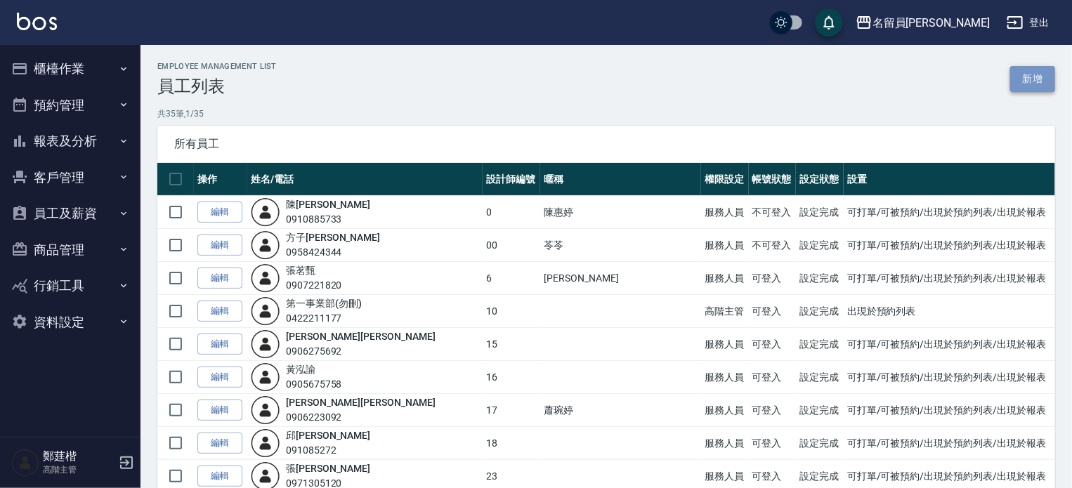
click at [1023, 72] on link "新增" at bounding box center [1032, 79] width 45 height 26
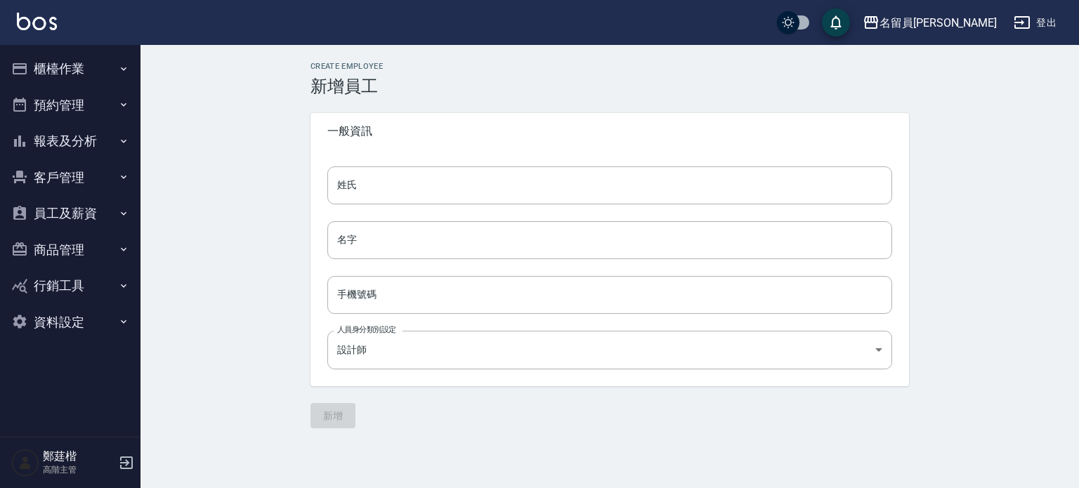
click at [540, 159] on div "姓氏 姓氏 名字 名字 手機號碼 手機號碼 人員身分類別設定 設計師 90f19c25-05c7-4f04-bdf3-52b28fd08fde 人員身分類別設定" at bounding box center [610, 268] width 599 height 237
click at [537, 174] on input "姓氏" at bounding box center [609, 186] width 565 height 38
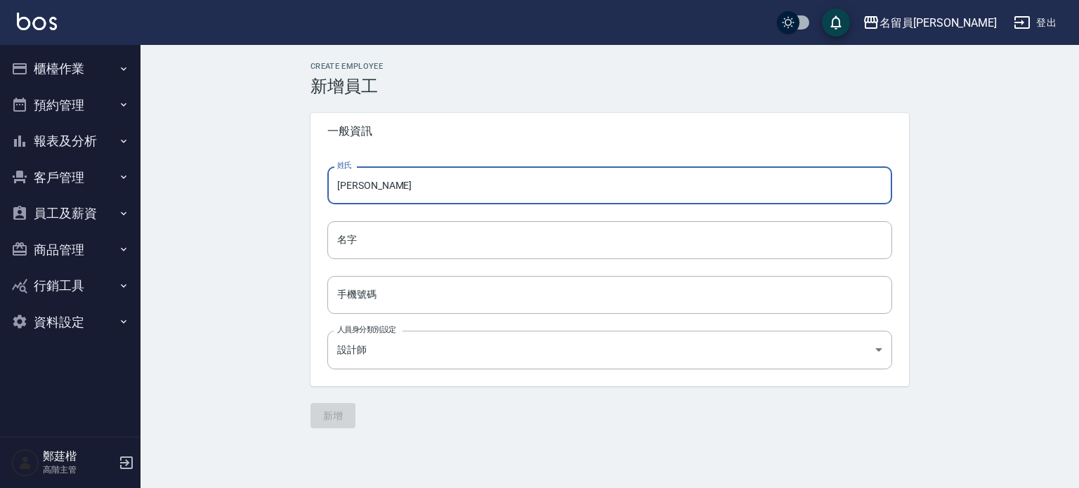
type input "[PERSON_NAME]"
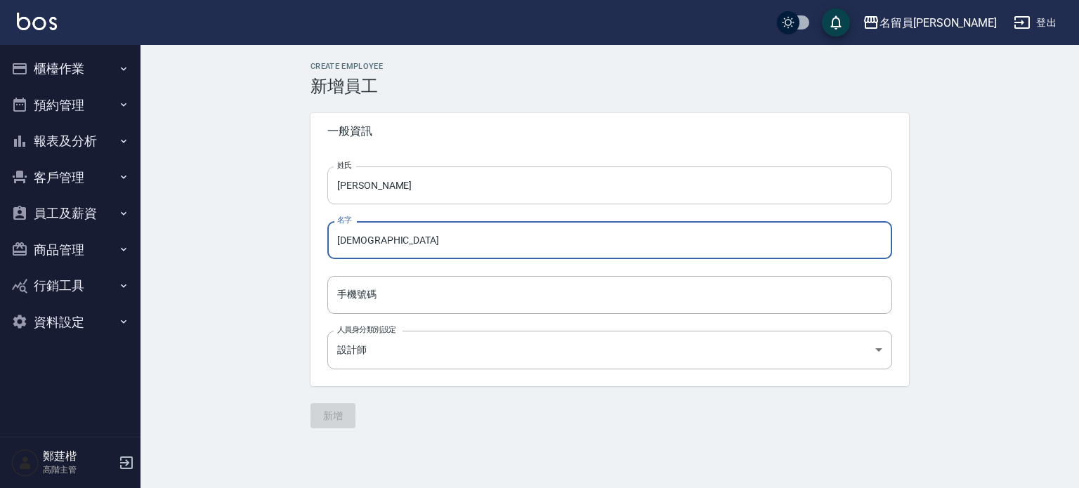
type input "[DEMOGRAPHIC_DATA]"
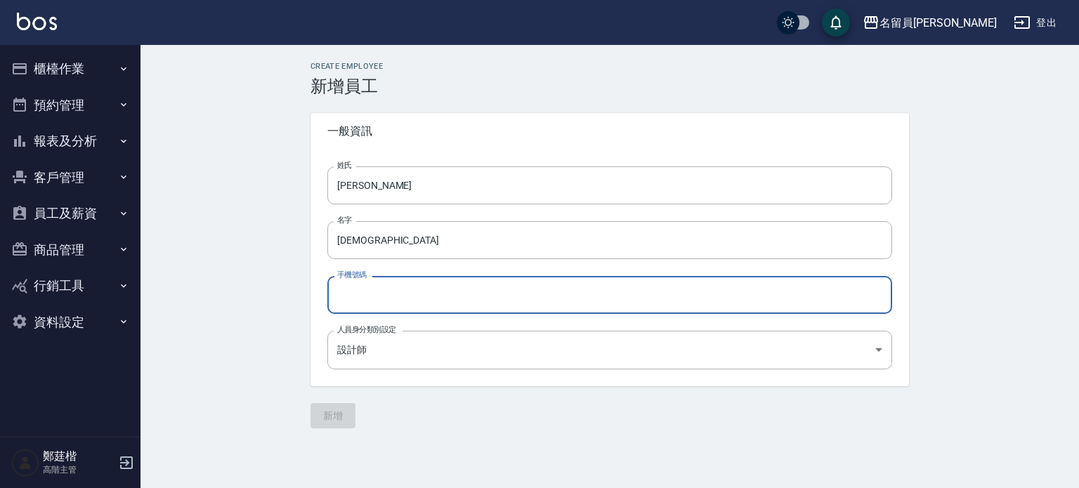
paste input "0902031378"
type input "0902031378"
click at [405, 345] on body "名留員[PERSON_NAME] 登出 櫃檯作業 打帳單 帳單列表 掛單列表 座位開單 營業儀表板 現金收支登錄 高階收支登錄 材料自購登錄 每日結帳 排班表…" at bounding box center [539, 244] width 1079 height 488
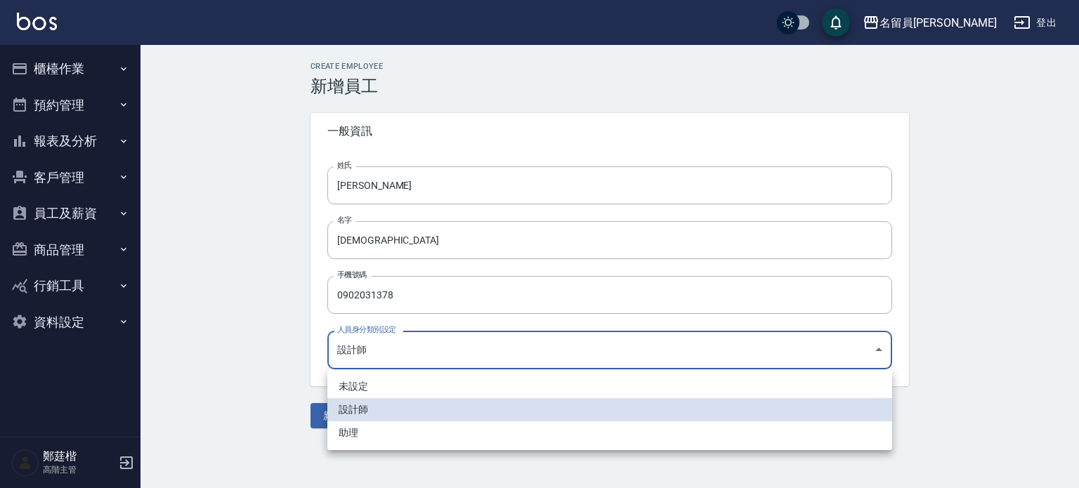
drag, startPoint x: 365, startPoint y: 436, endPoint x: 405, endPoint y: 349, distance: 95.6
click at [363, 433] on li "助理" at bounding box center [609, 433] width 565 height 23
type input "746ffe2f-05ce-4564-b8cd-d9a44e825e93"
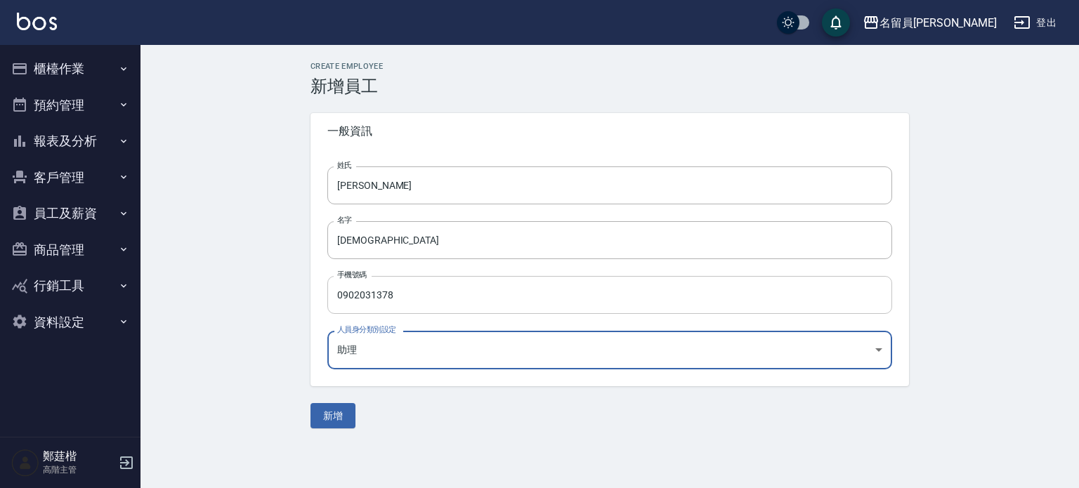
click at [428, 303] on input "0902031378" at bounding box center [609, 295] width 565 height 38
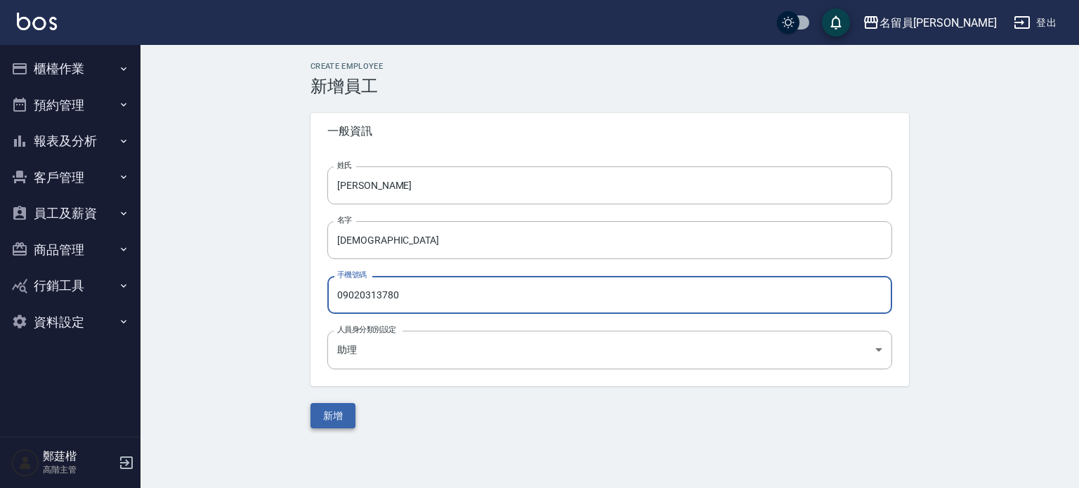
type input "09020313780"
click at [346, 410] on button "新增" at bounding box center [333, 416] width 45 height 26
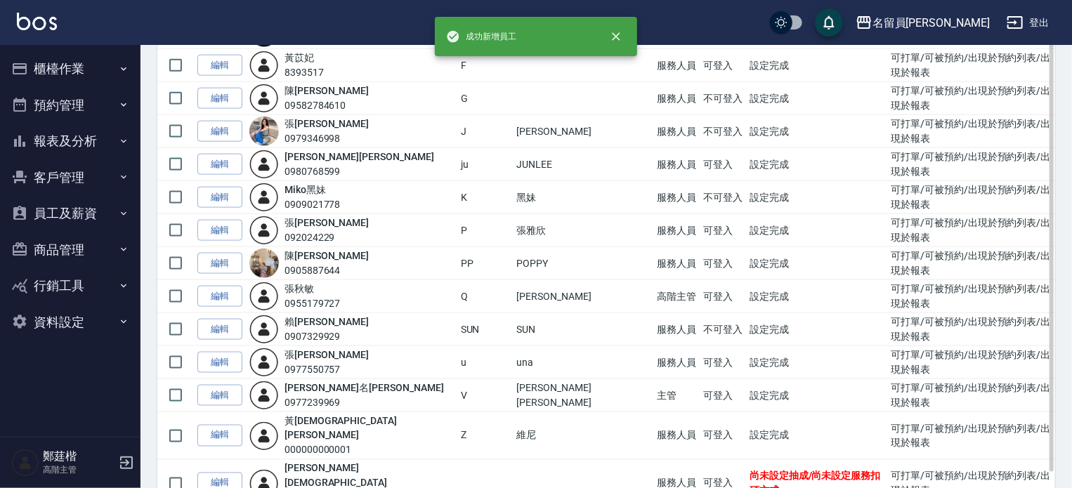
scroll to position [946, 0]
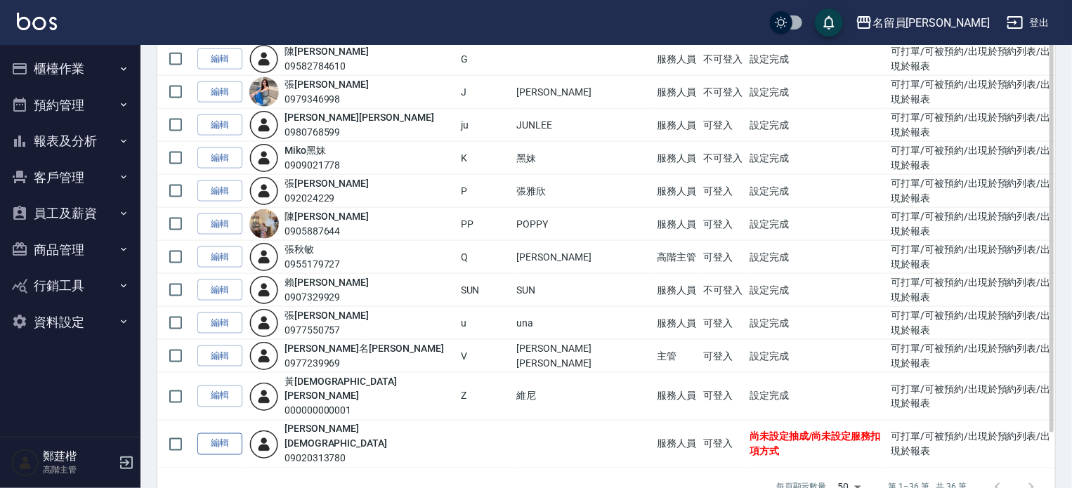
click at [228, 434] on link "編輯" at bounding box center [219, 445] width 45 height 22
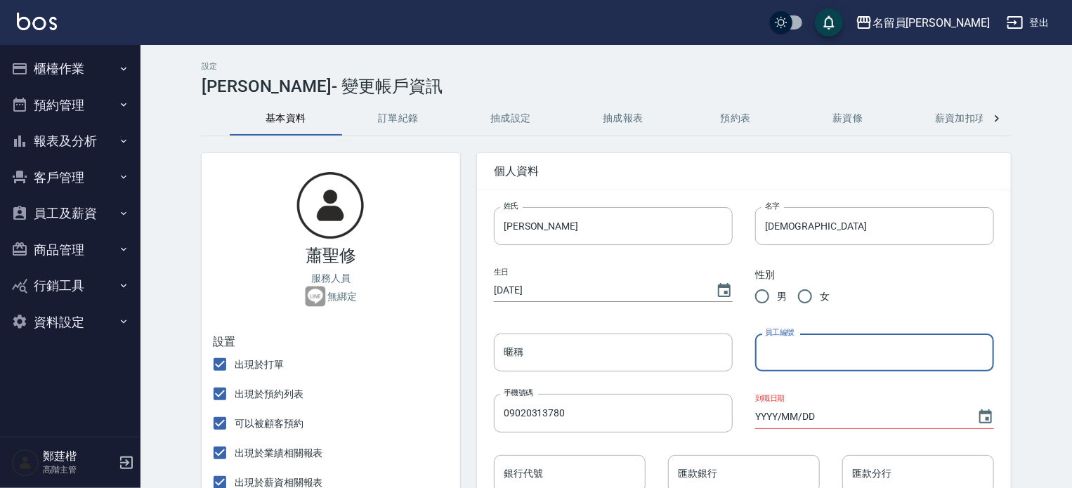
click at [773, 350] on input "員工編號" at bounding box center [874, 353] width 239 height 38
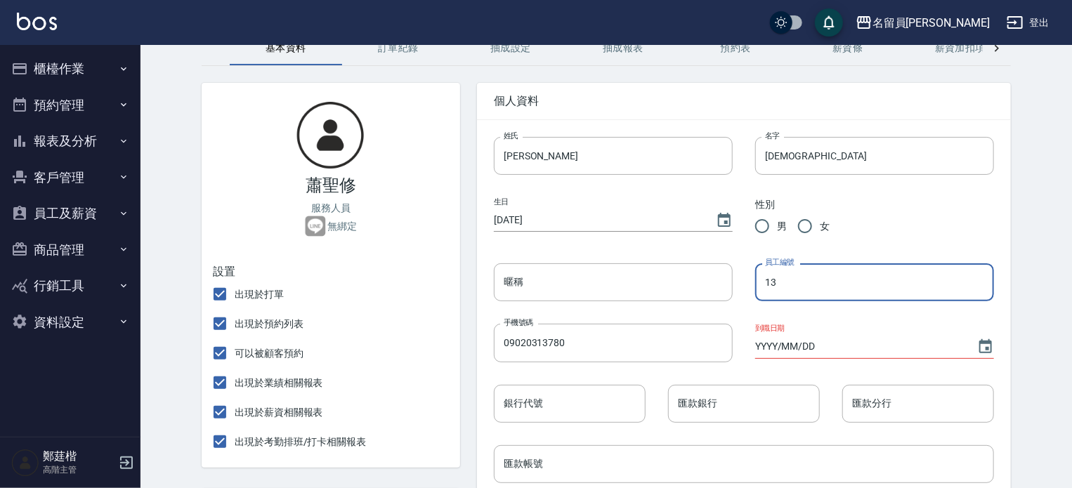
type input "13"
click at [748, 225] on input "男" at bounding box center [763, 226] width 30 height 30
radio input "true"
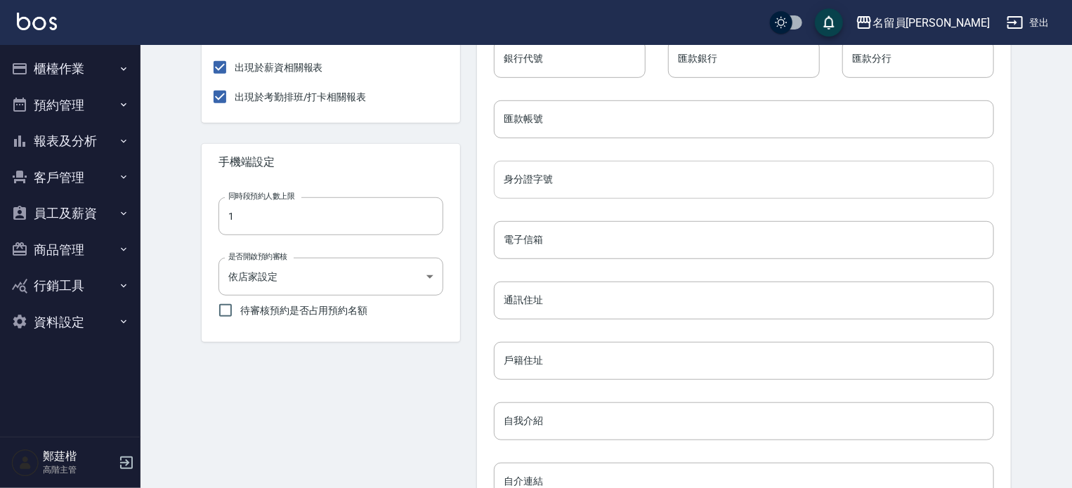
scroll to position [422, 0]
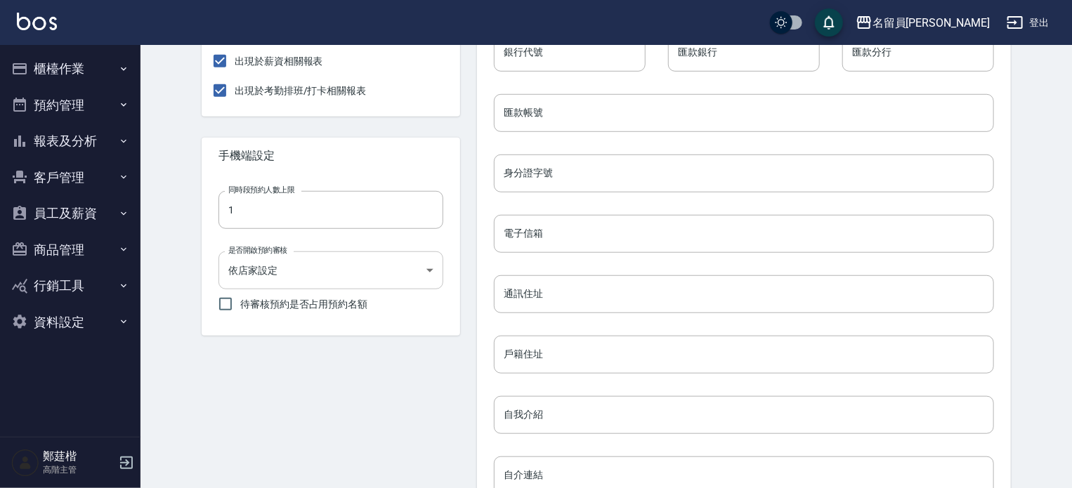
click at [284, 269] on body "名留員[PERSON_NAME] 登出 櫃檯作業 打帳單 帳單列表 掛單列表 座位開單 營業儀表板 現金收支登錄 高階收支登錄 材料自購登錄 每日結帳 排班表…" at bounding box center [536, 138] width 1072 height 1120
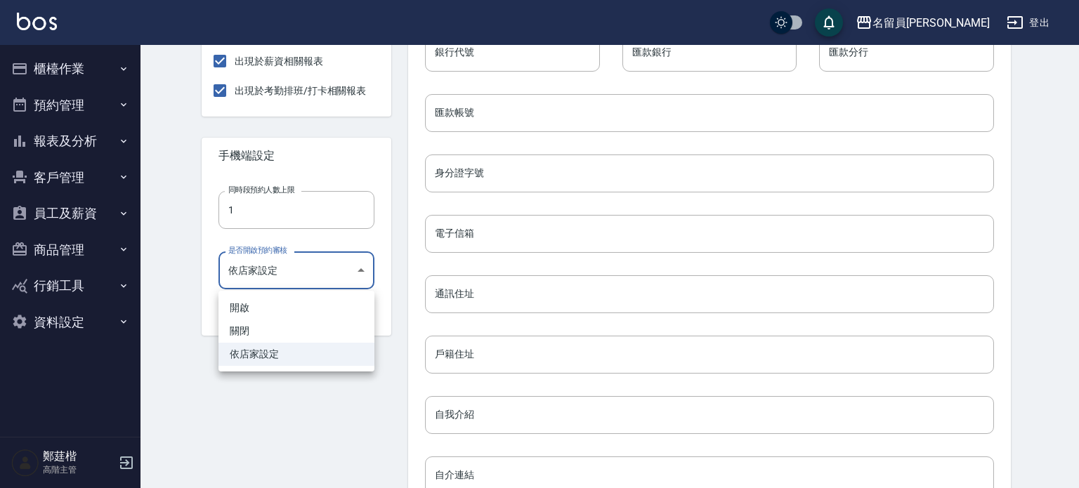
click at [284, 271] on div at bounding box center [539, 244] width 1079 height 488
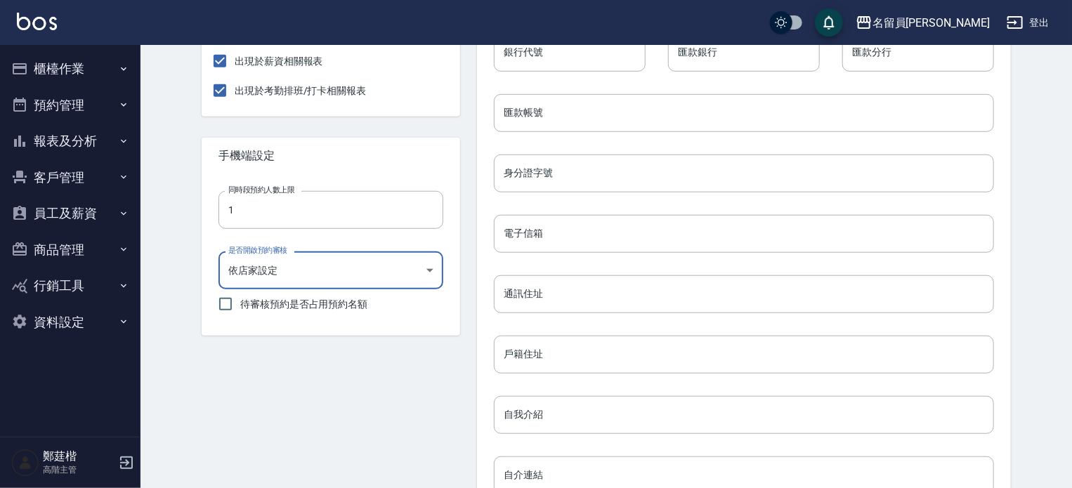
click at [282, 279] on body "名留員[PERSON_NAME] 登出 櫃檯作業 打帳單 帳單列表 掛單列表 座位開單 營業儀表板 現金收支登錄 高階收支登錄 材料自購登錄 每日結帳 排班表…" at bounding box center [536, 138] width 1072 height 1120
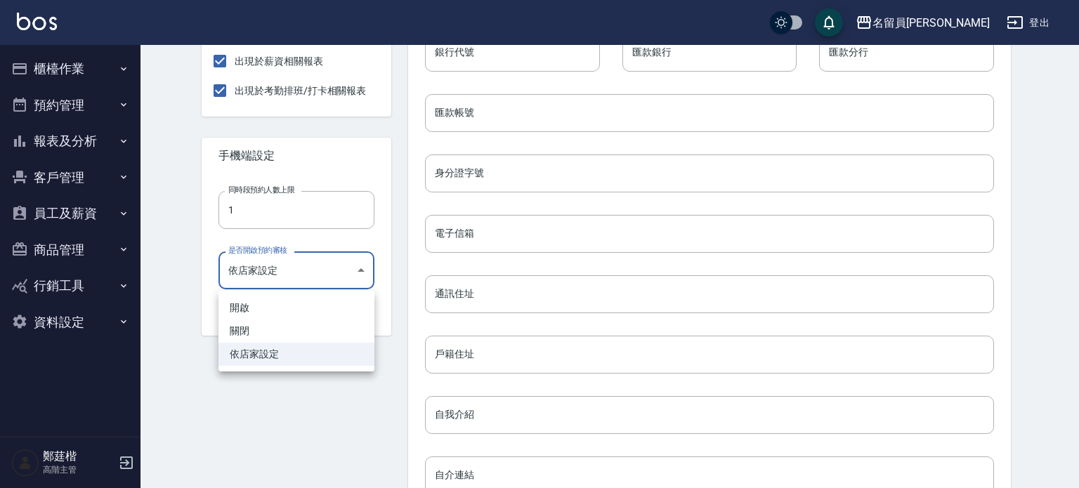
click at [271, 328] on li "關閉" at bounding box center [297, 331] width 156 height 23
type input "FALSE"
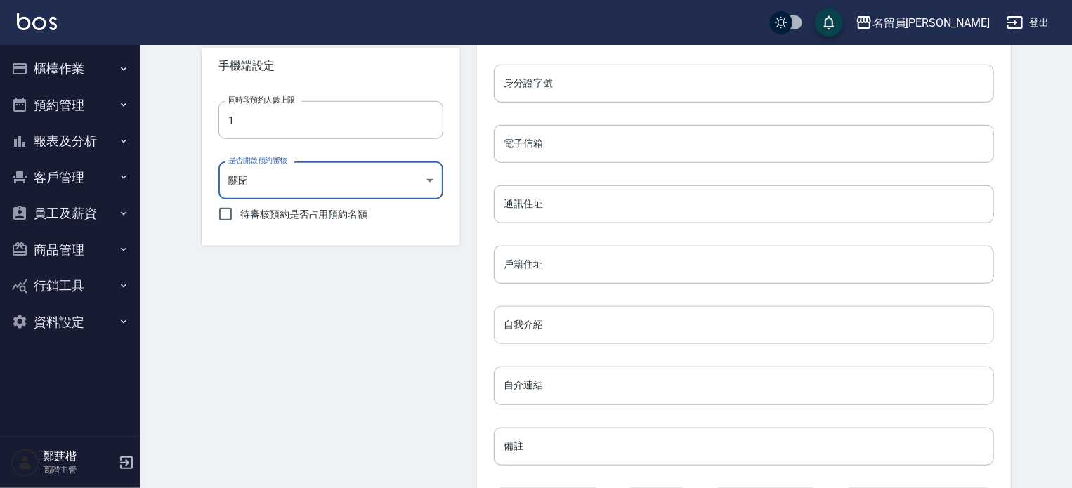
scroll to position [631, 0]
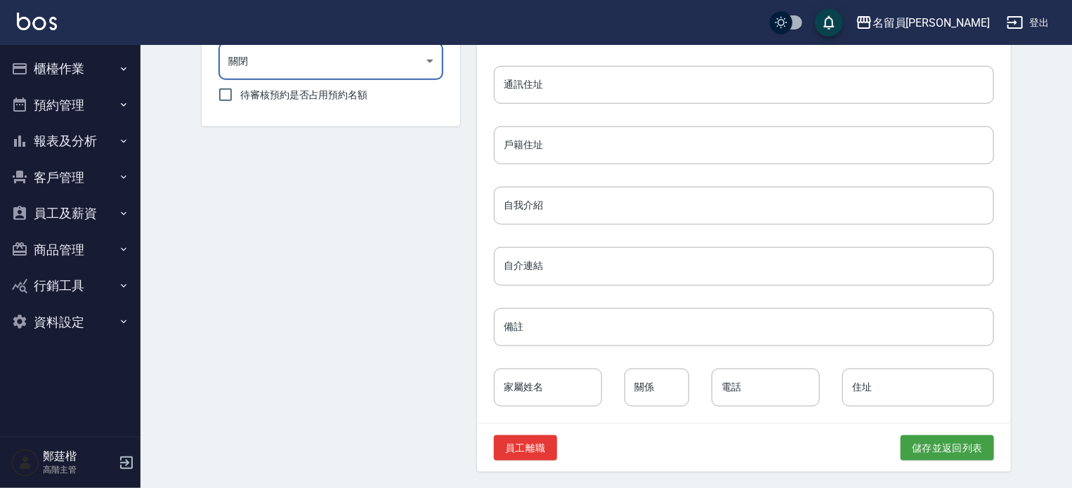
click at [975, 470] on div "員工離職 儲存並返回列表" at bounding box center [744, 448] width 534 height 48
click at [967, 451] on button "儲存並返回列表" at bounding box center [947, 449] width 93 height 26
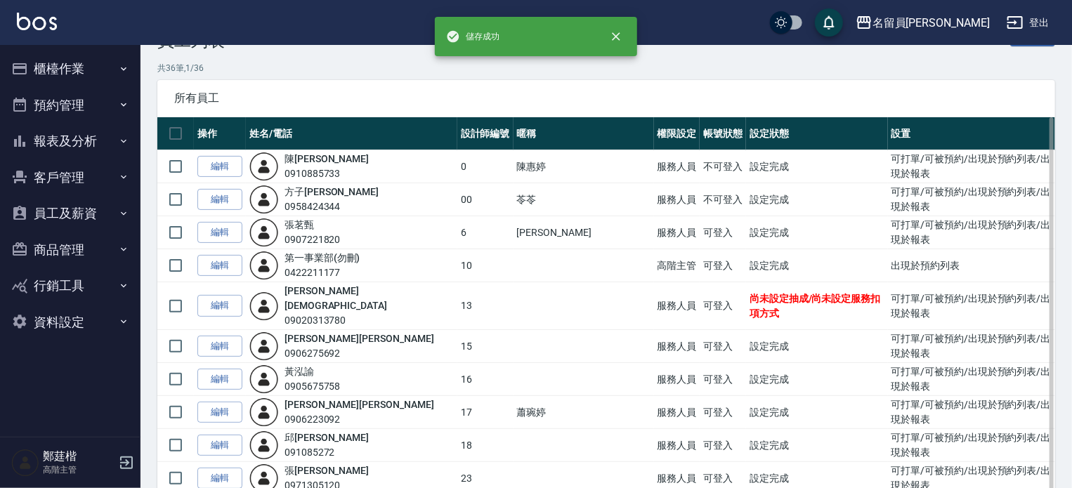
scroll to position [70, 0]
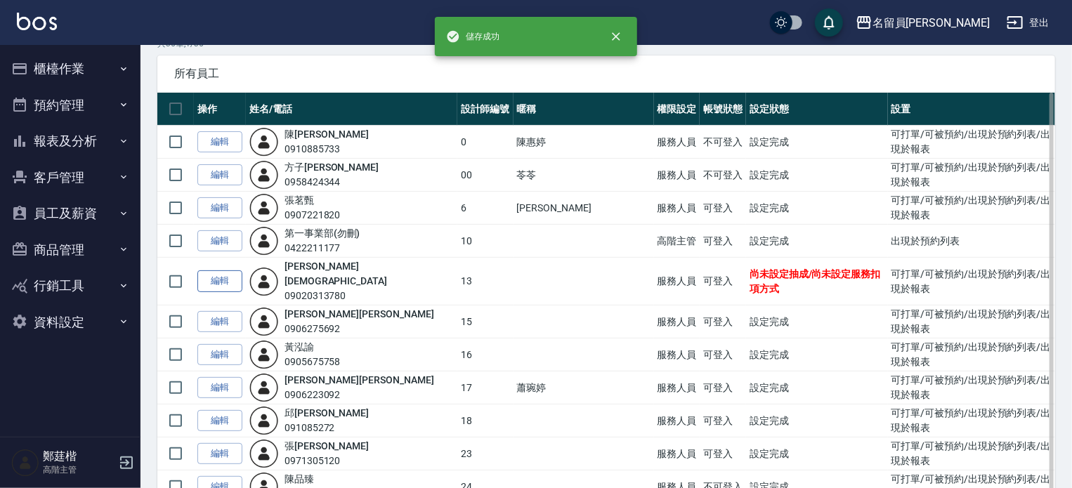
click at [219, 271] on link "編輯" at bounding box center [219, 282] width 45 height 22
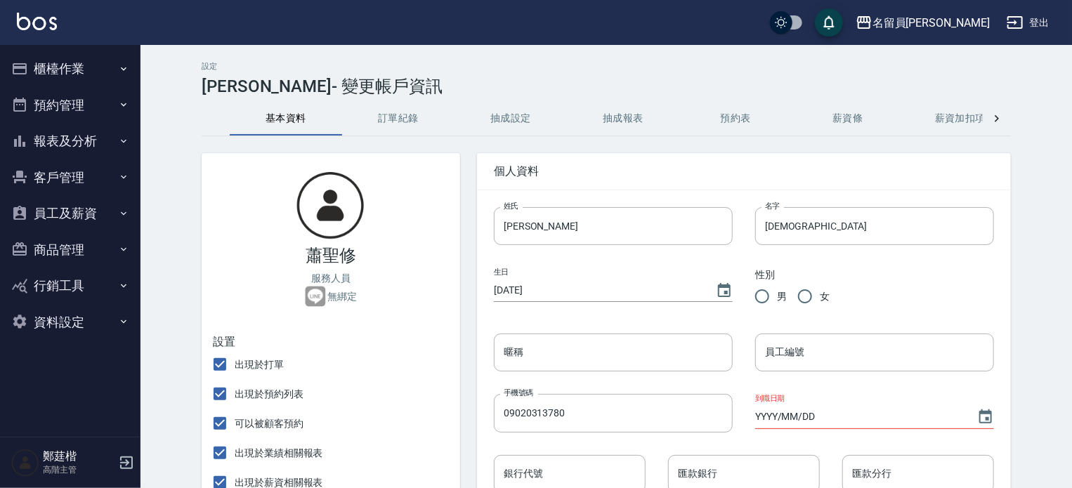
type input "FALSE"
radio input "true"
type input "13"
click at [524, 108] on button "抽成設定" at bounding box center [511, 119] width 112 height 34
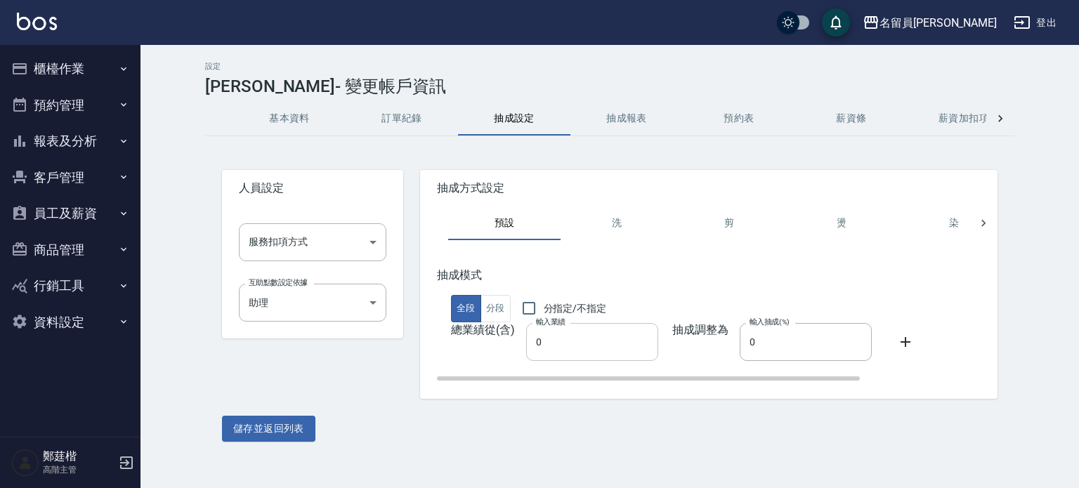
click at [554, 348] on input "0" at bounding box center [592, 342] width 132 height 38
type input "100000"
click at [794, 341] on input "0" at bounding box center [806, 342] width 132 height 38
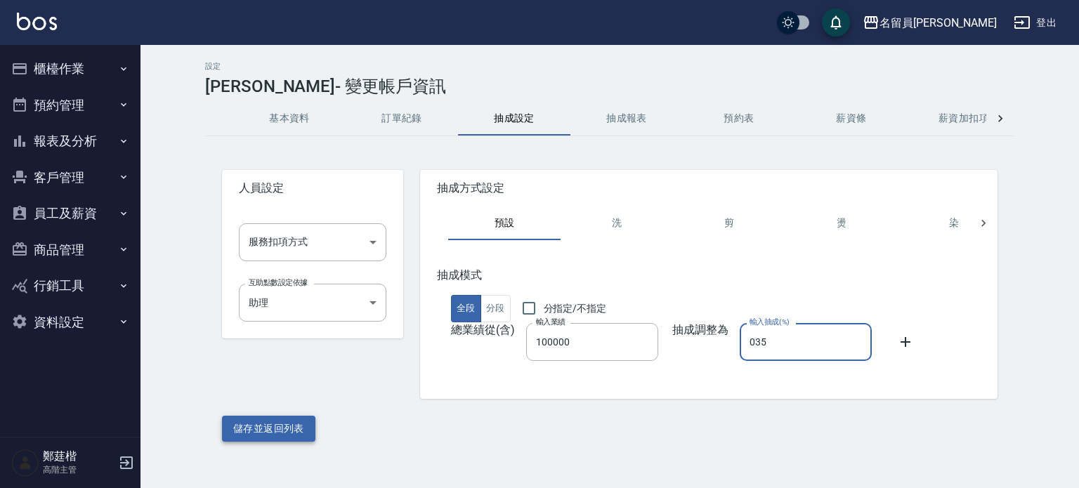
type input "035"
click at [264, 436] on button "儲存並返回列表" at bounding box center [268, 429] width 93 height 26
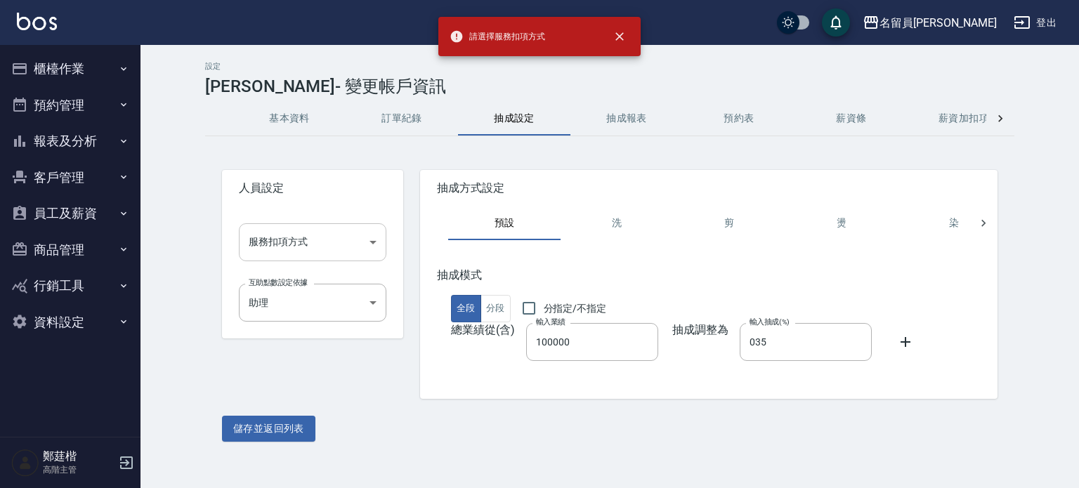
click at [306, 247] on body "請選擇服務扣項方式 名留員[PERSON_NAME] 登出 櫃檯作業 打帳單 帳單列表 掛單列表 座位開單 營業儀表板 現金收支登錄 高階收支登錄 材料自購登…" at bounding box center [539, 244] width 1079 height 488
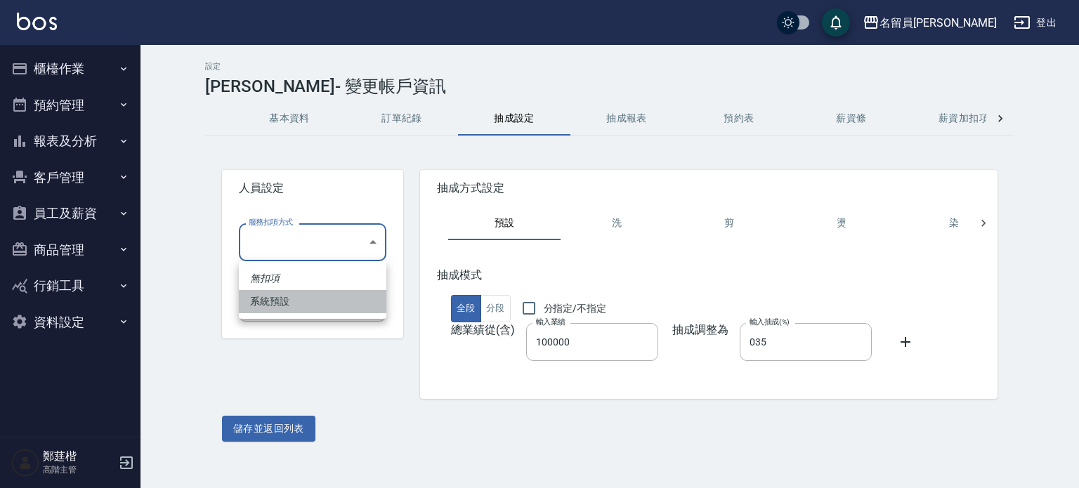
click at [282, 306] on li "系統預設" at bounding box center [313, 301] width 148 height 23
type input "系統預設"
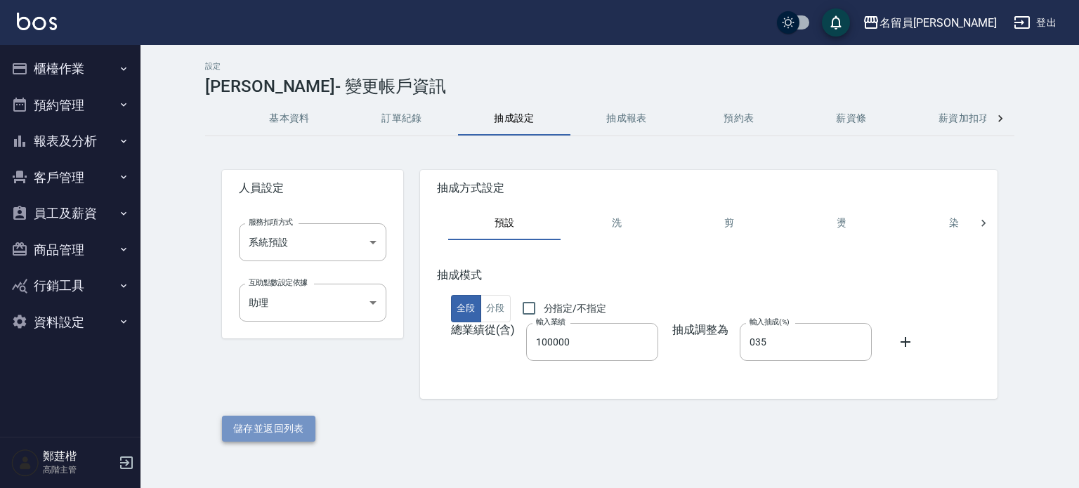
click at [240, 429] on button "儲存並返回列表" at bounding box center [268, 429] width 93 height 26
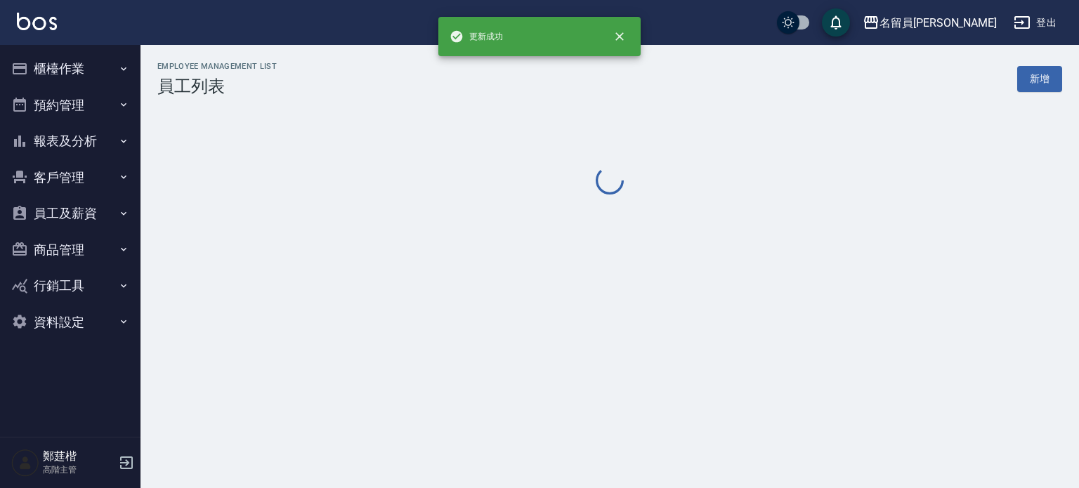
click at [85, 70] on button "櫃檯作業" at bounding box center [70, 69] width 129 height 37
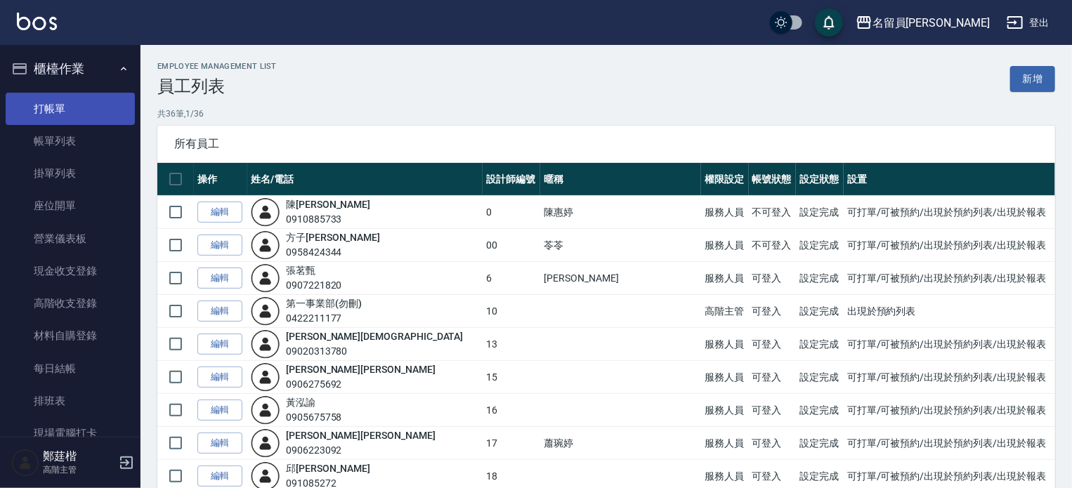
click at [89, 100] on link "打帳單" at bounding box center [70, 109] width 129 height 32
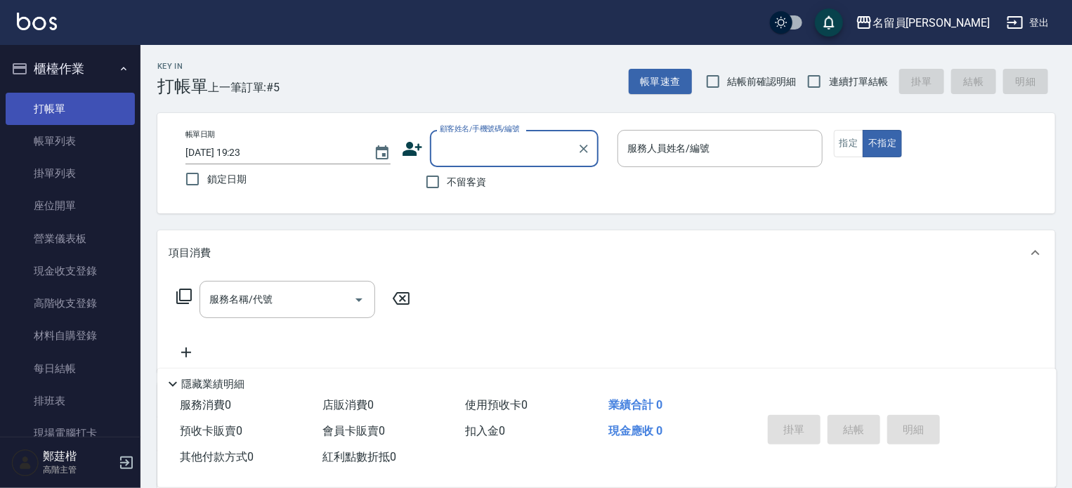
click at [89, 100] on link "打帳單" at bounding box center [70, 109] width 129 height 32
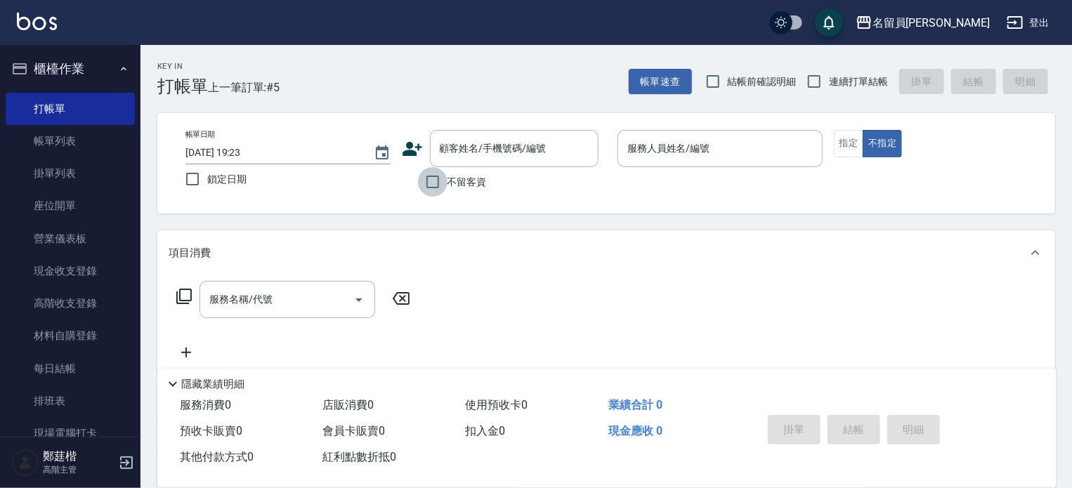
click at [438, 185] on input "不留客資" at bounding box center [433, 182] width 30 height 30
checkbox input "true"
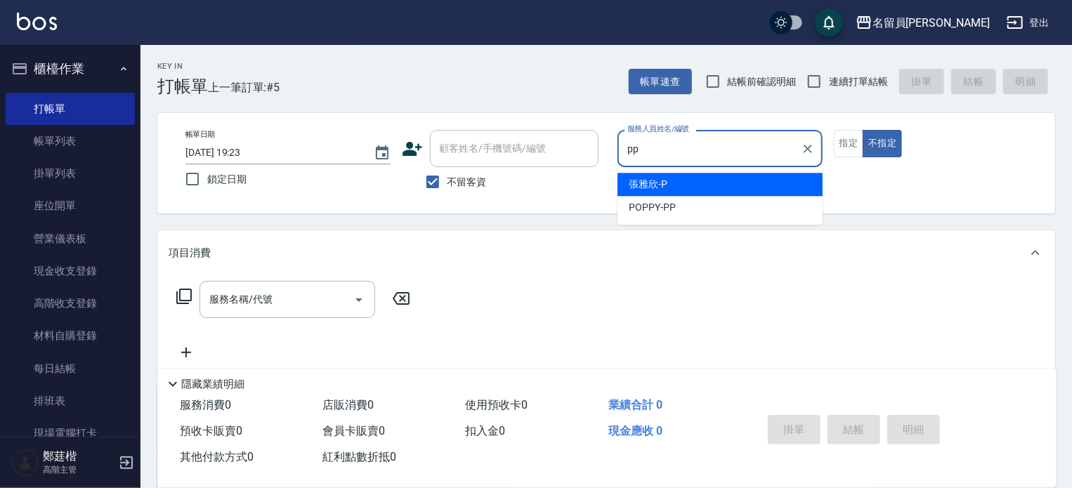
type input "POPPY-PP"
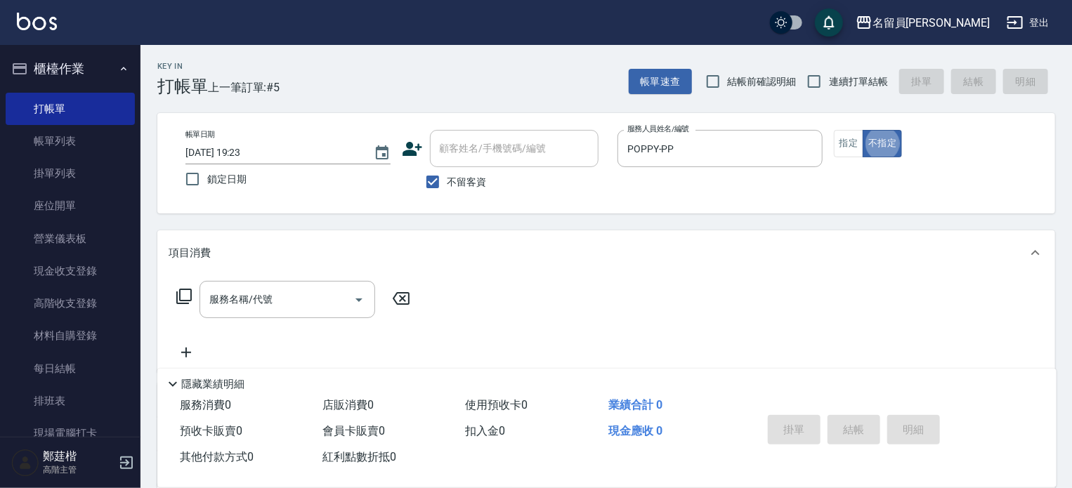
type button "false"
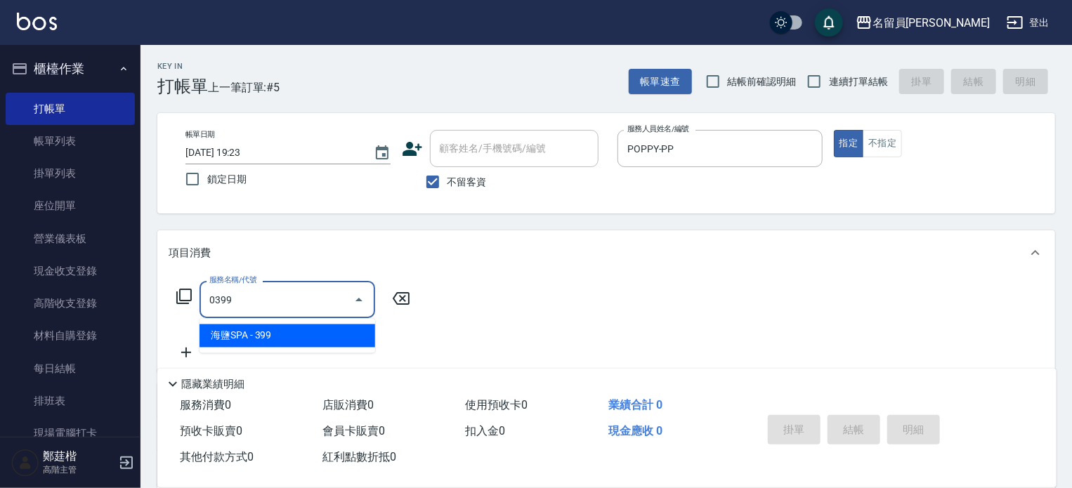
type input "海鹽SPA(0399)"
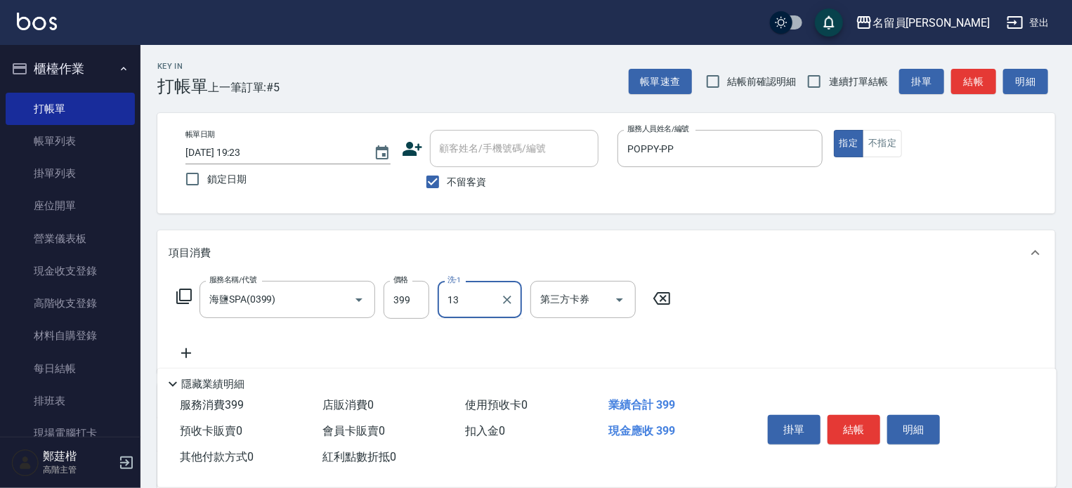
type input "[PERSON_NAME]-13"
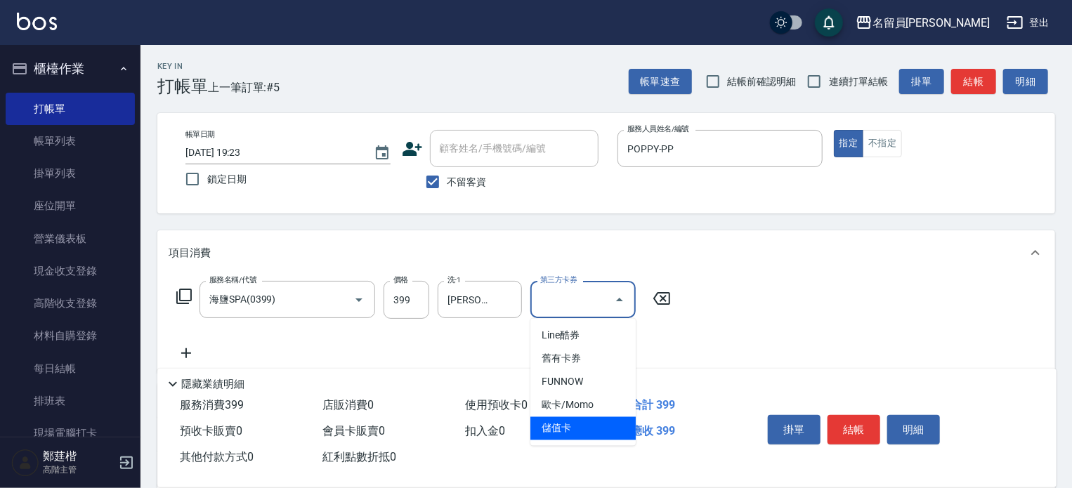
type input "儲值卡"
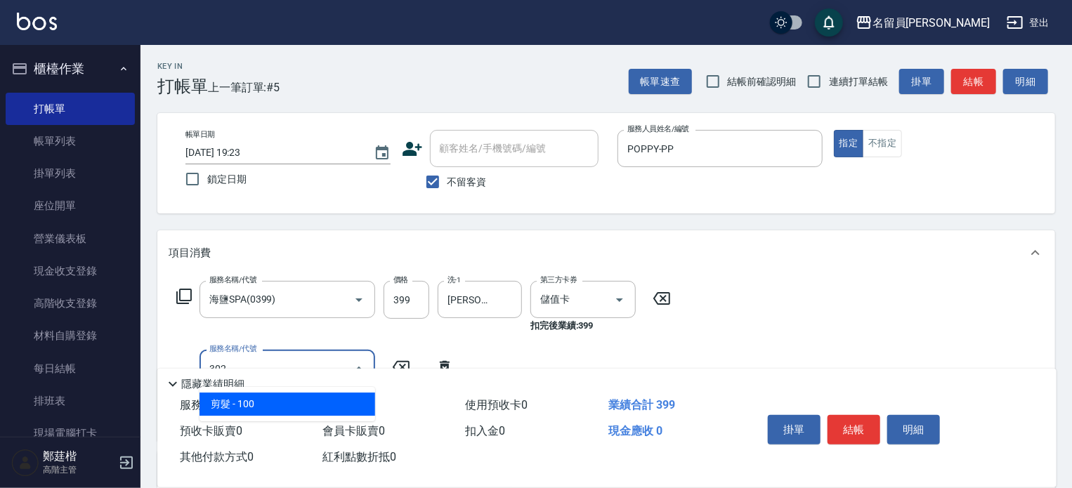
type input "剪髮(302)"
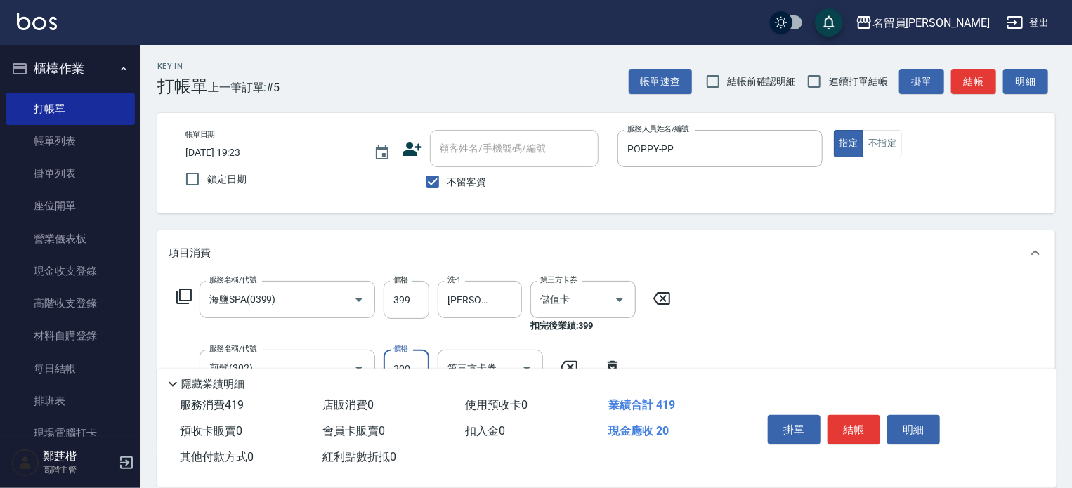
type input "200"
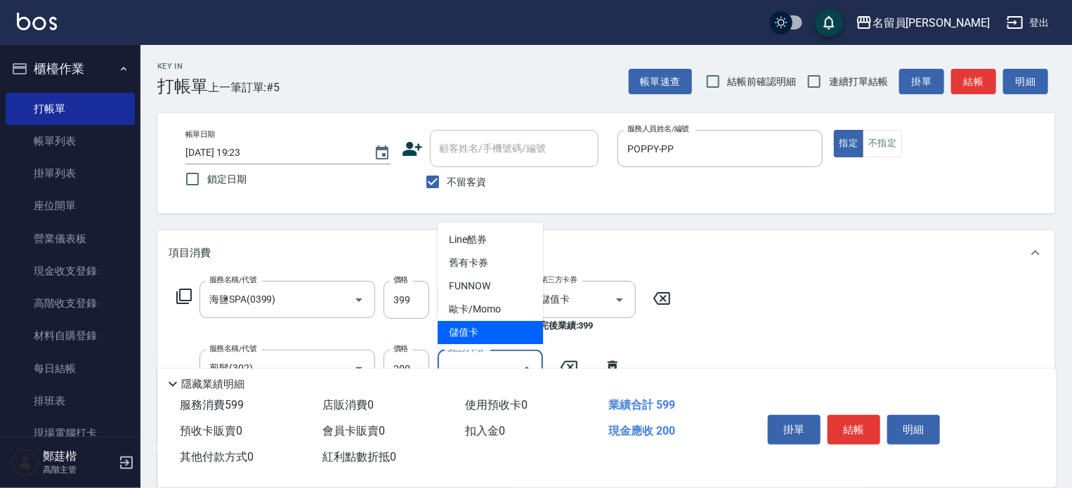
type input "儲值卡"
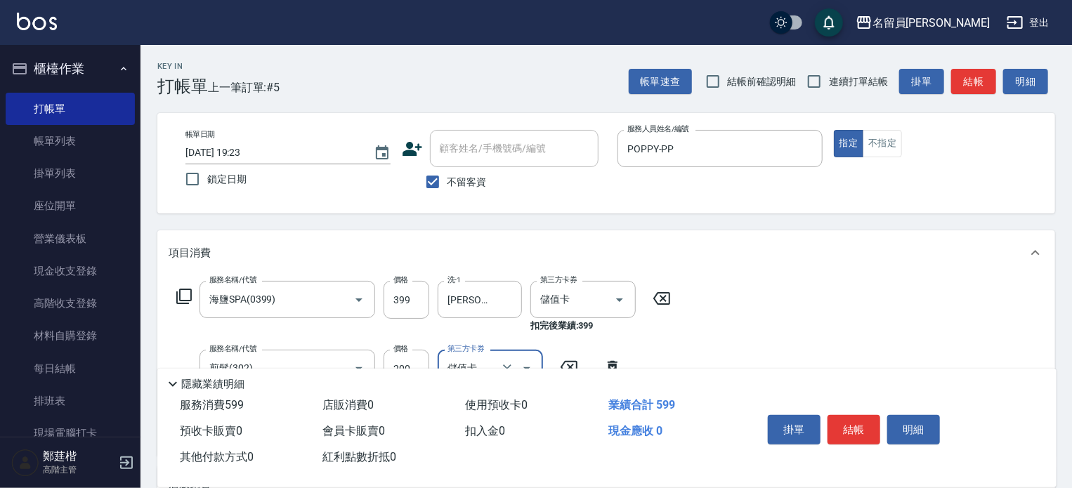
click at [824, 427] on div "掛單 結帳 明細" at bounding box center [853, 432] width 183 height 44
click at [832, 431] on button "結帳" at bounding box center [854, 430] width 53 height 30
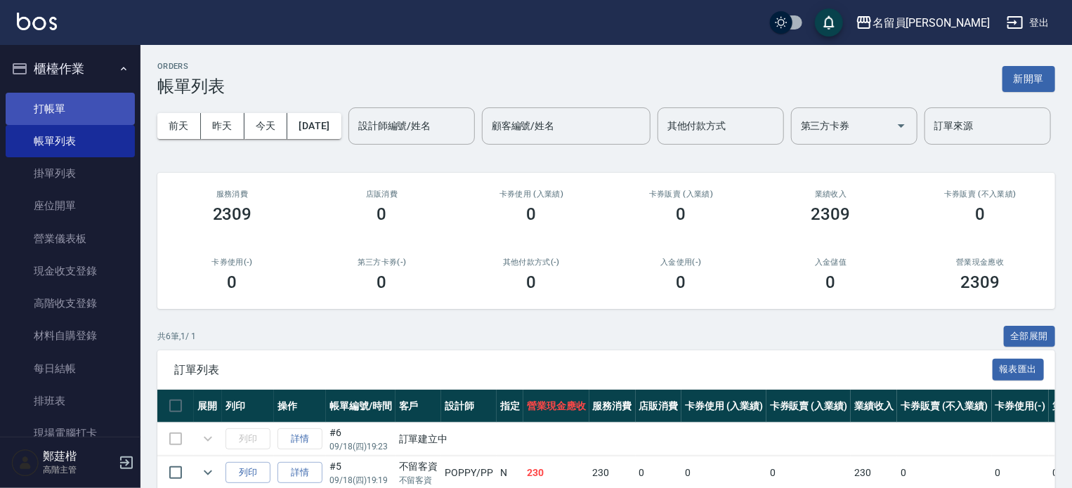
click at [120, 116] on link "打帳單" at bounding box center [70, 109] width 129 height 32
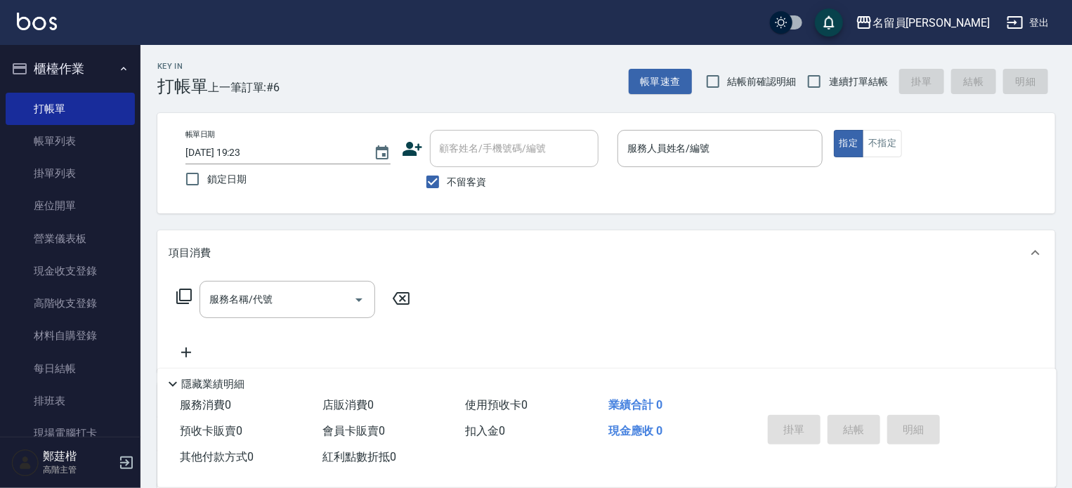
click at [862, 86] on span "連續打單結帳" at bounding box center [858, 81] width 59 height 15
click at [829, 86] on input "連續打單結帳" at bounding box center [815, 82] width 30 height 30
checkbox input "true"
click at [722, 164] on div "服務人員姓名/編號" at bounding box center [720, 148] width 205 height 37
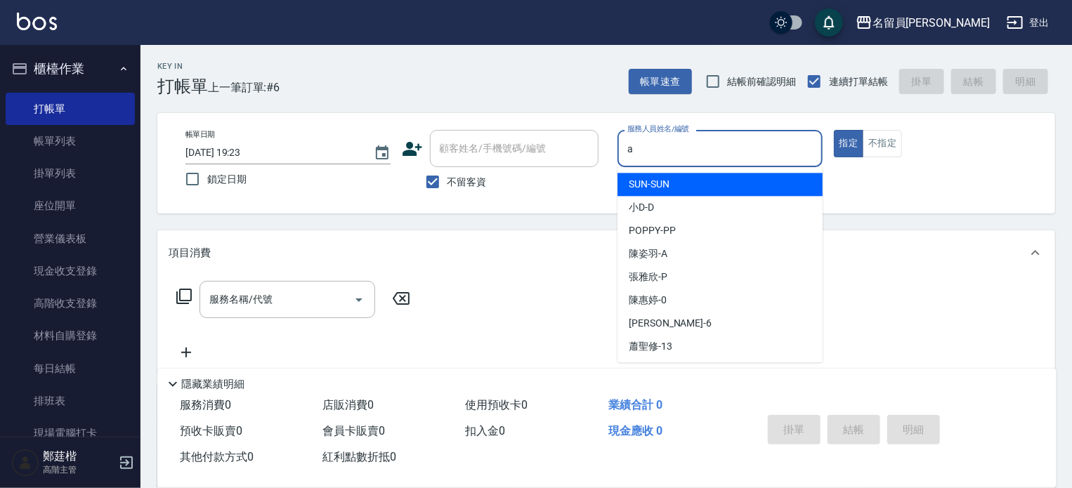
type input "a"
type button "true"
type input "[PERSON_NAME]"
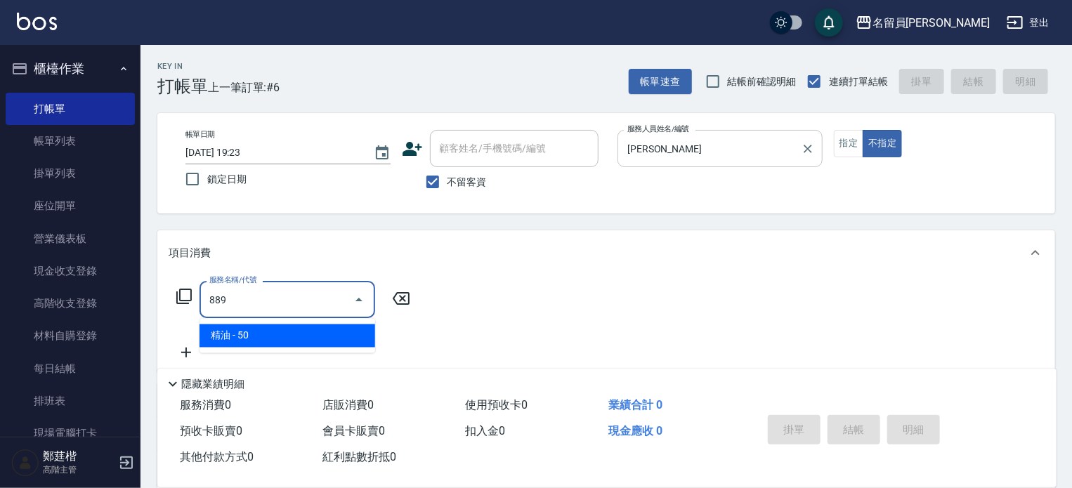
type input "精油(889)"
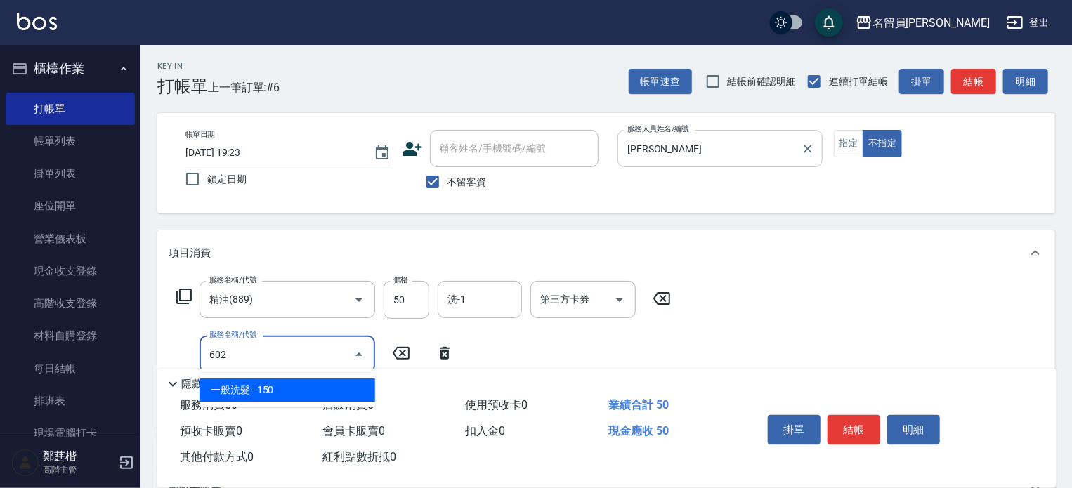
type input "一般洗髮(602)"
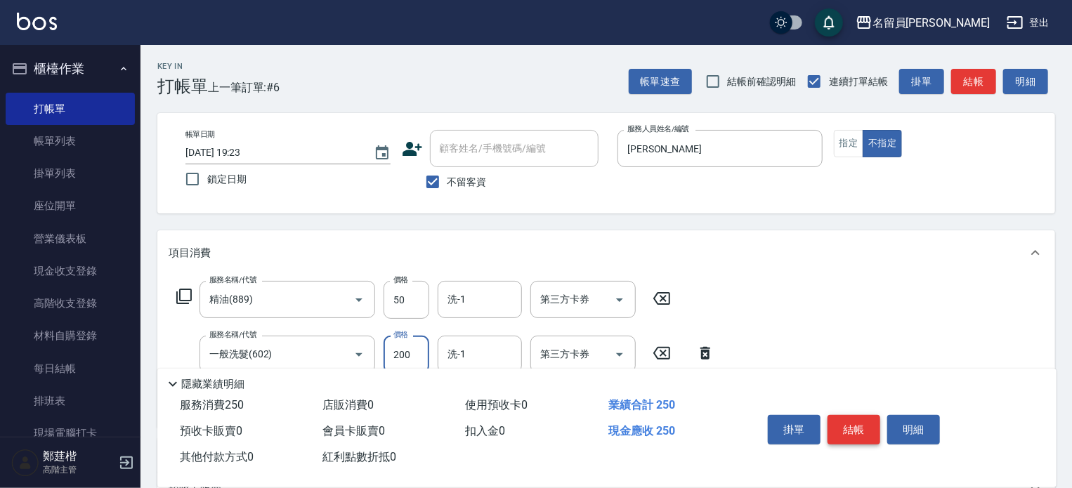
type input "200"
click at [874, 428] on button "結帳" at bounding box center [854, 430] width 53 height 30
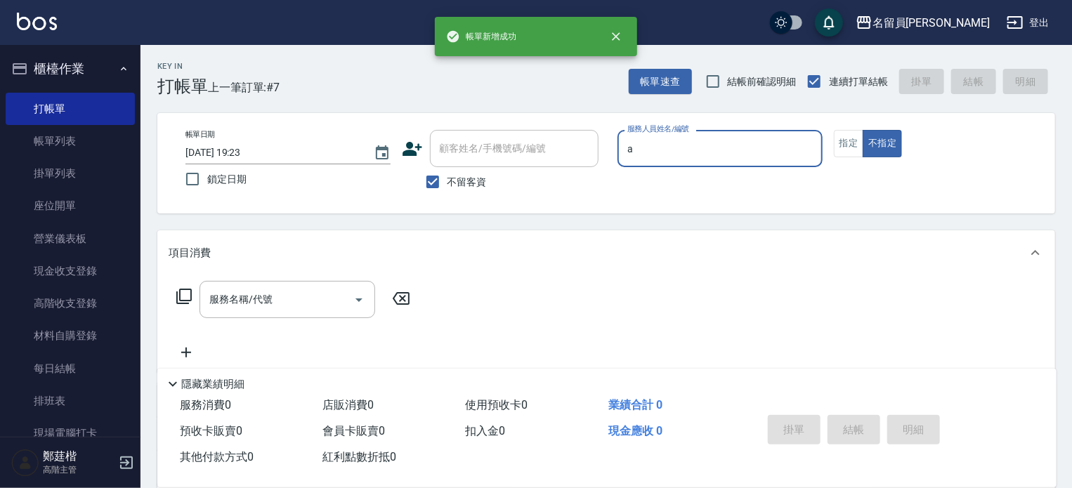
type input "a"
type button "false"
type input "[PERSON_NAME]"
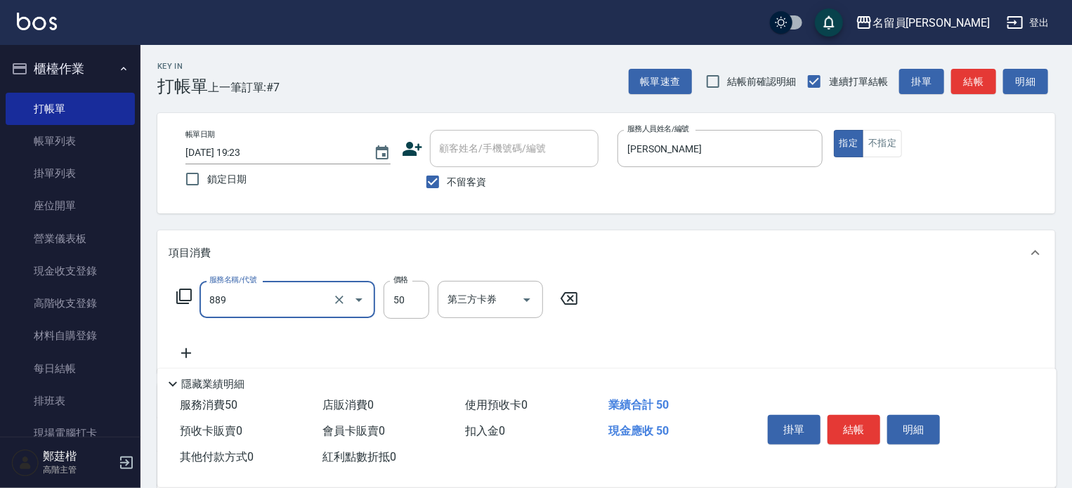
type input "精油(889)"
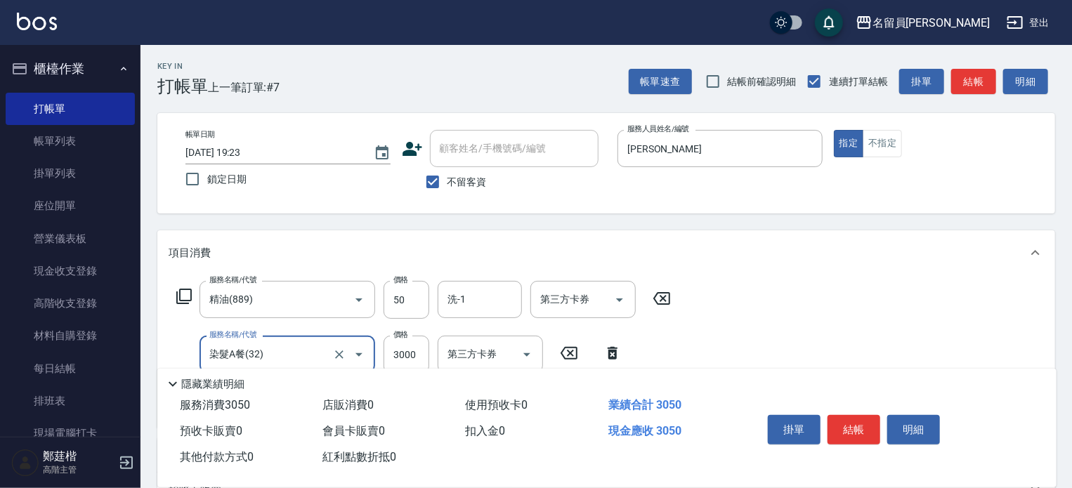
type input "染髮A餐(32)"
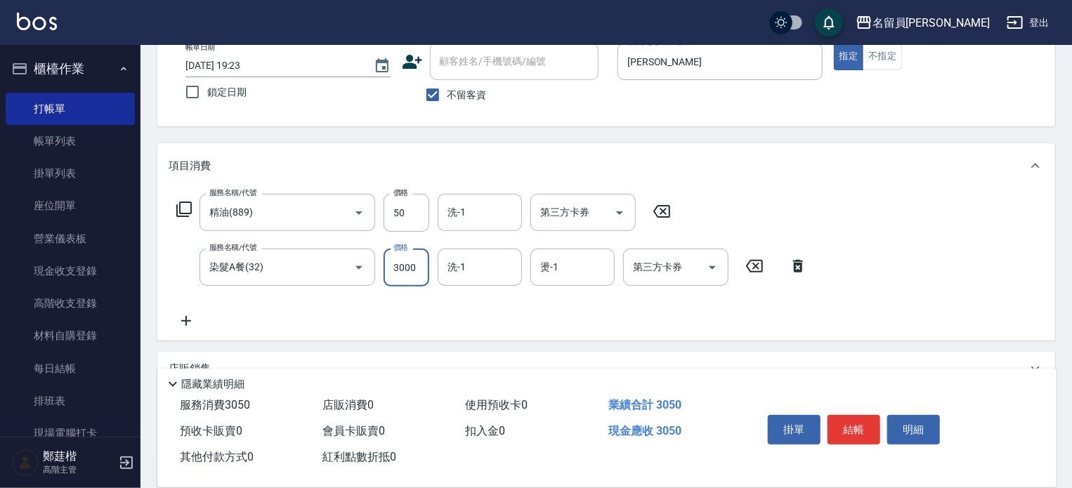
scroll to position [211, 0]
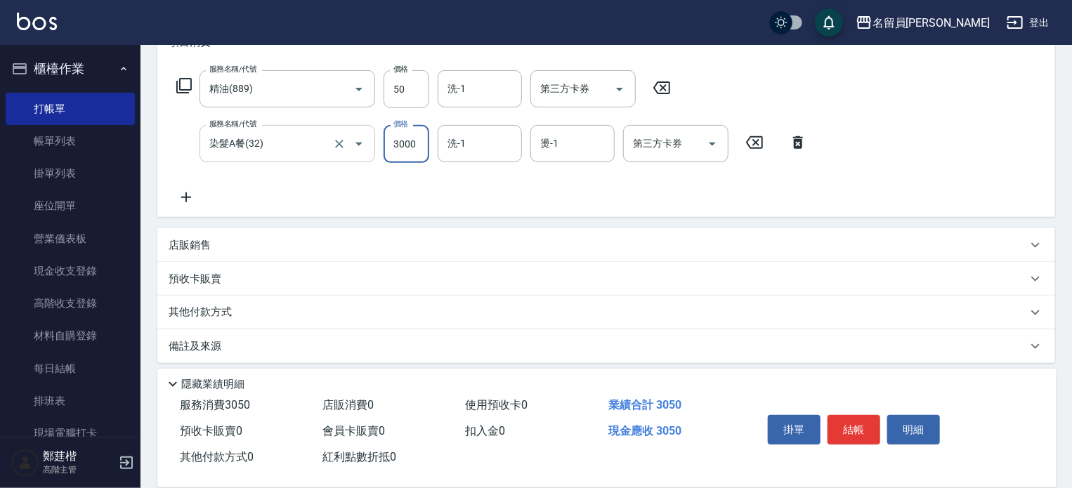
click at [356, 144] on icon "Open" at bounding box center [359, 144] width 17 height 17
click at [341, 141] on icon "Clear" at bounding box center [339, 144] width 8 height 8
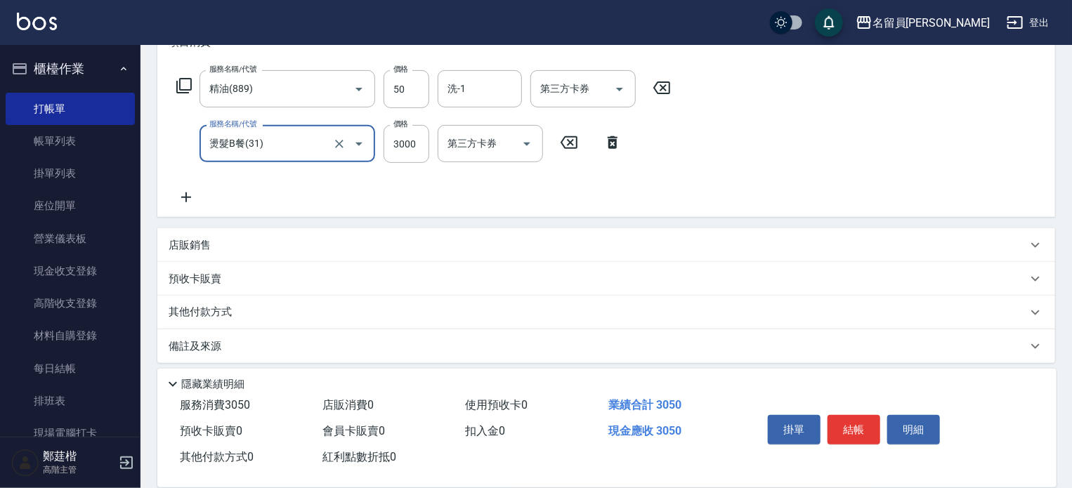
type input "燙髮B餐(31)"
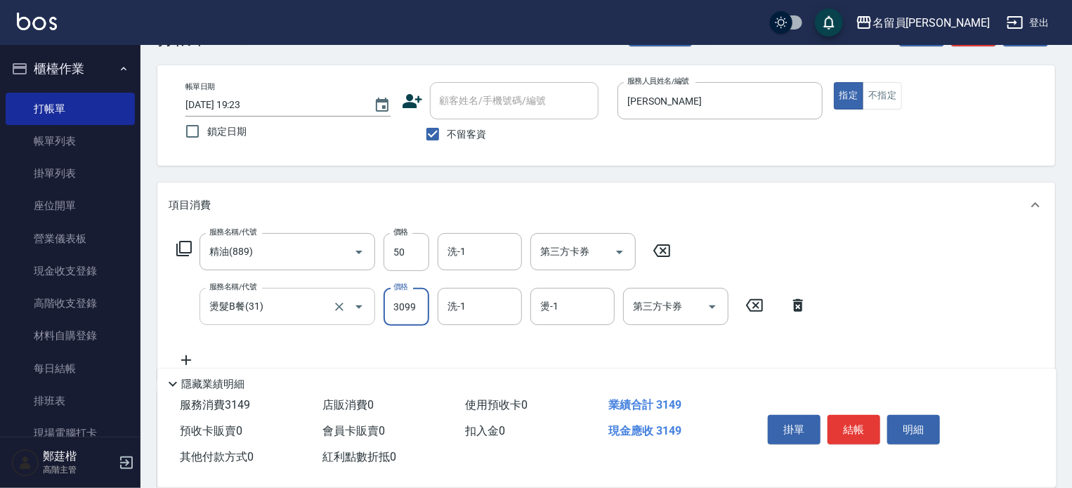
scroll to position [70, 0]
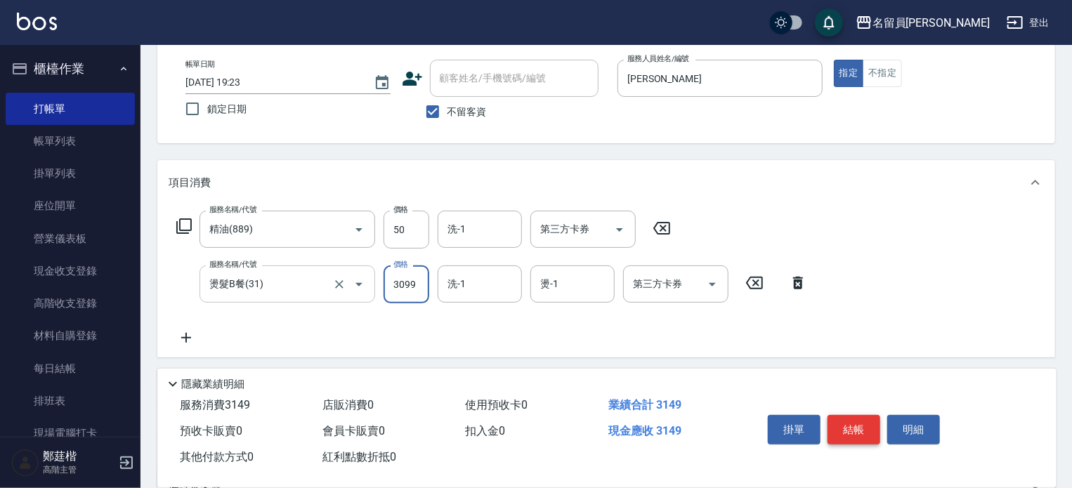
type input "3099"
click at [854, 429] on button "結帳" at bounding box center [854, 430] width 53 height 30
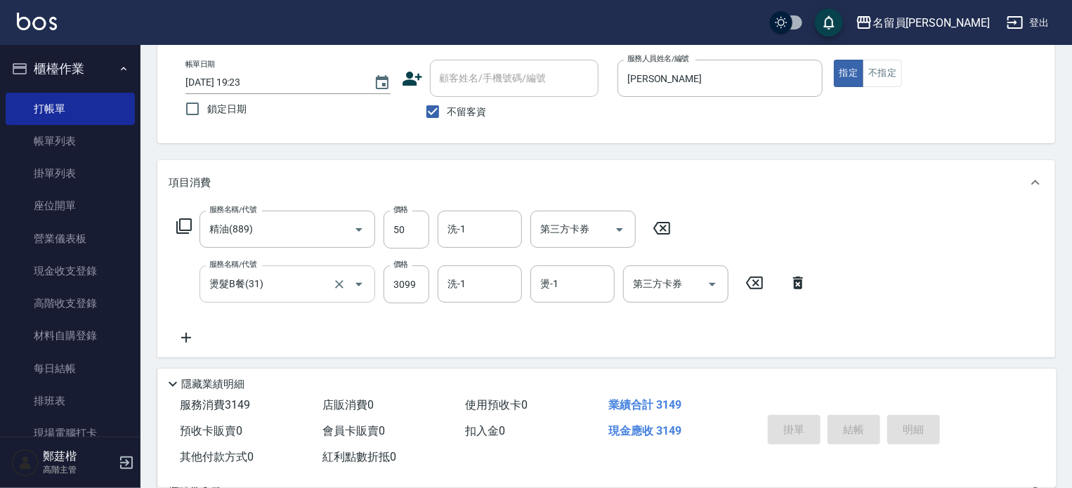
type input "[DATE] 19:24"
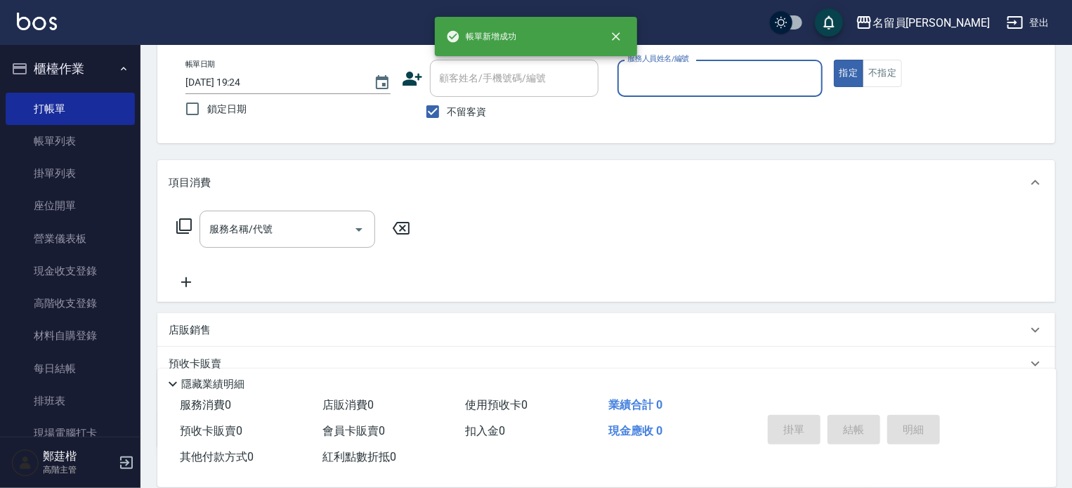
scroll to position [0, 0]
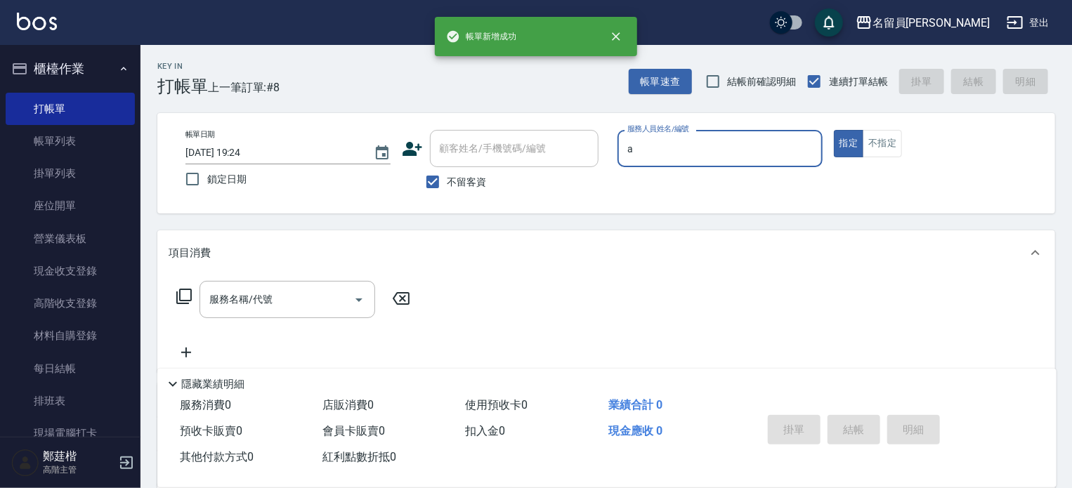
type input "[PERSON_NAME]"
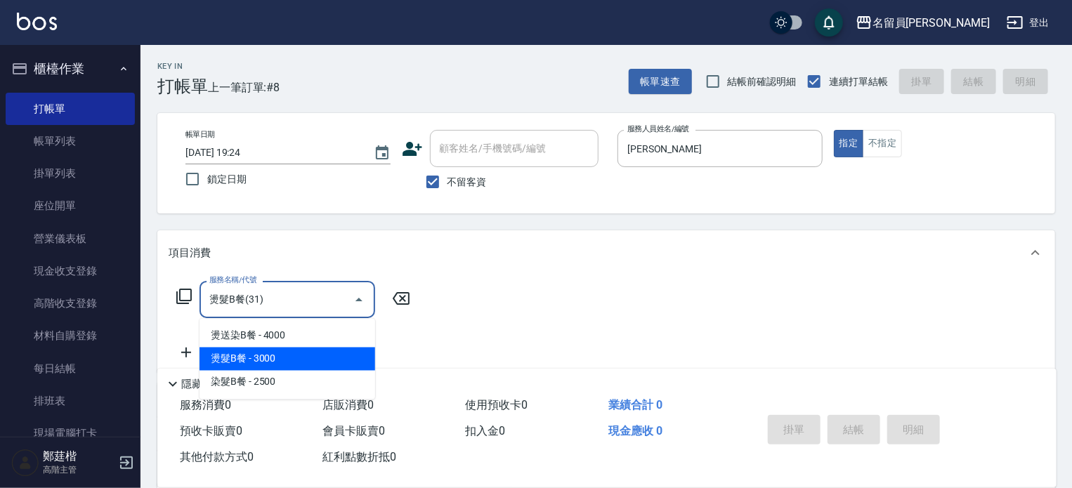
type input "燙髮B餐(31)"
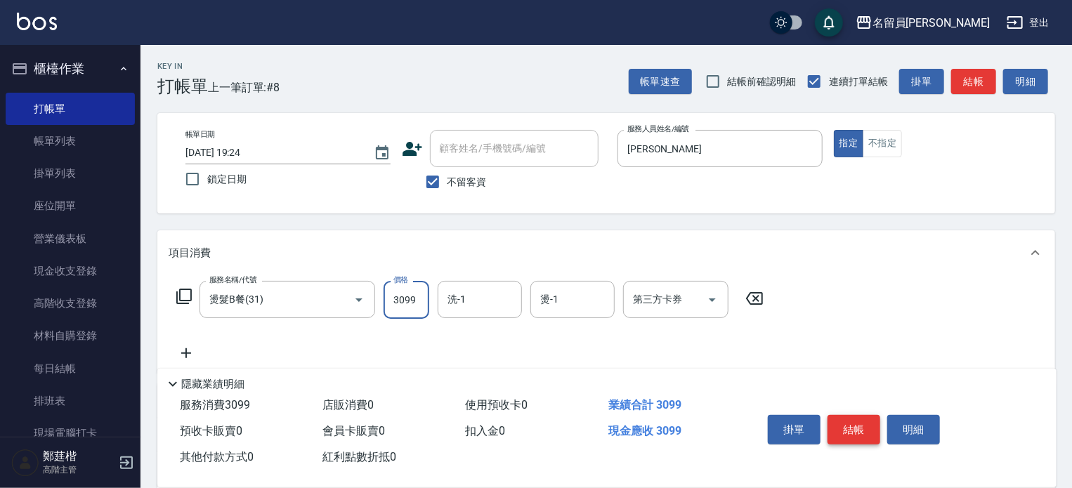
type input "3099"
type input "1313"
click at [854, 429] on button "結帳" at bounding box center [854, 430] width 53 height 30
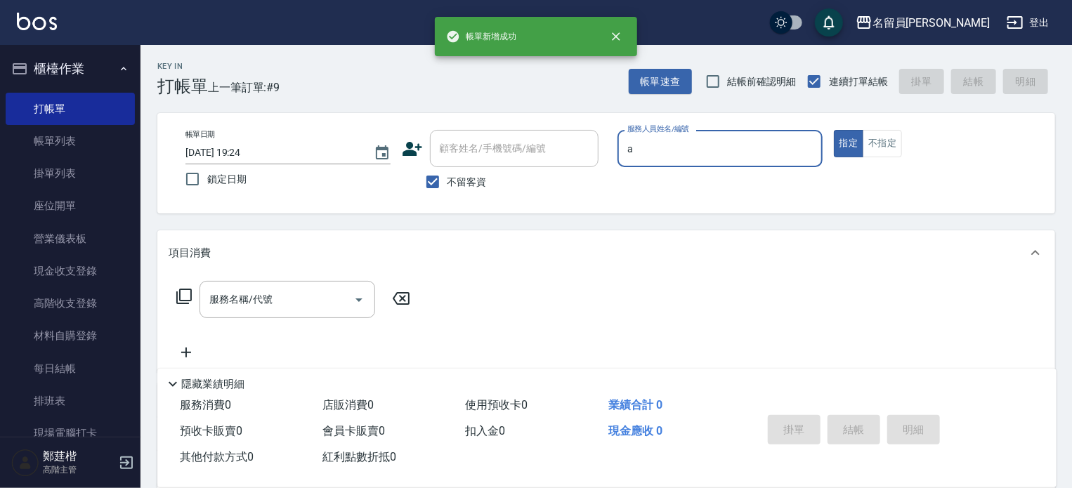
type input "[PERSON_NAME]"
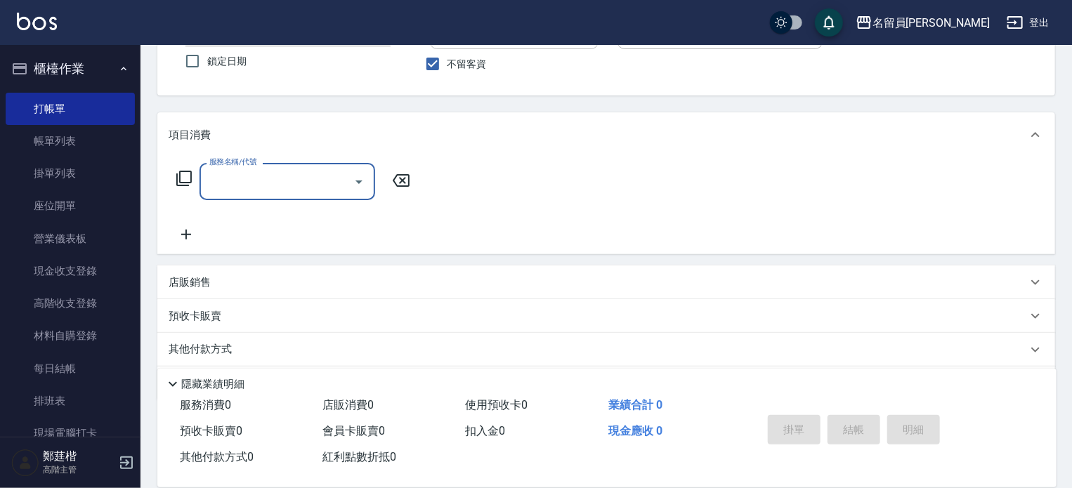
scroll to position [163, 0]
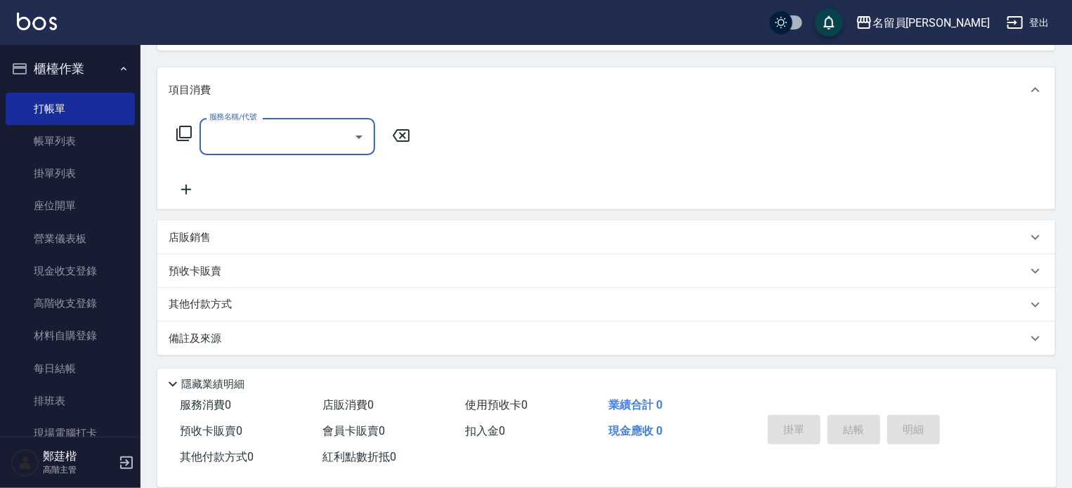
click at [497, 235] on div "店販銷售" at bounding box center [598, 237] width 859 height 15
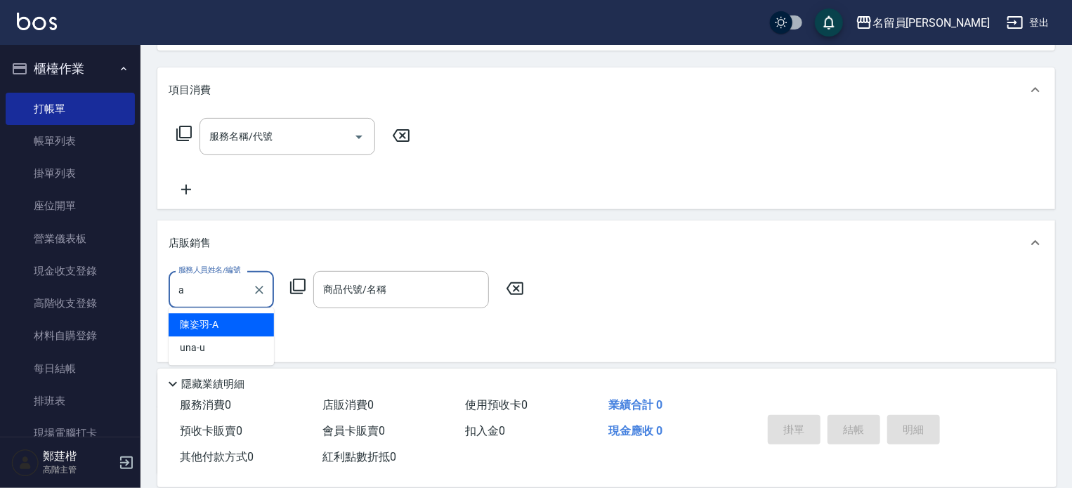
scroll to position [0, 0]
type input "[PERSON_NAME]"
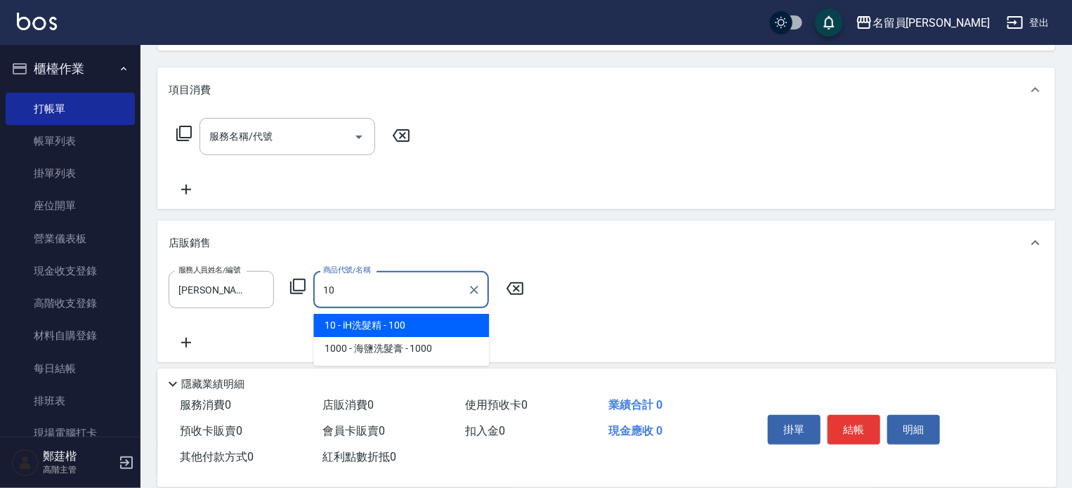
type input "iH洗髮精"
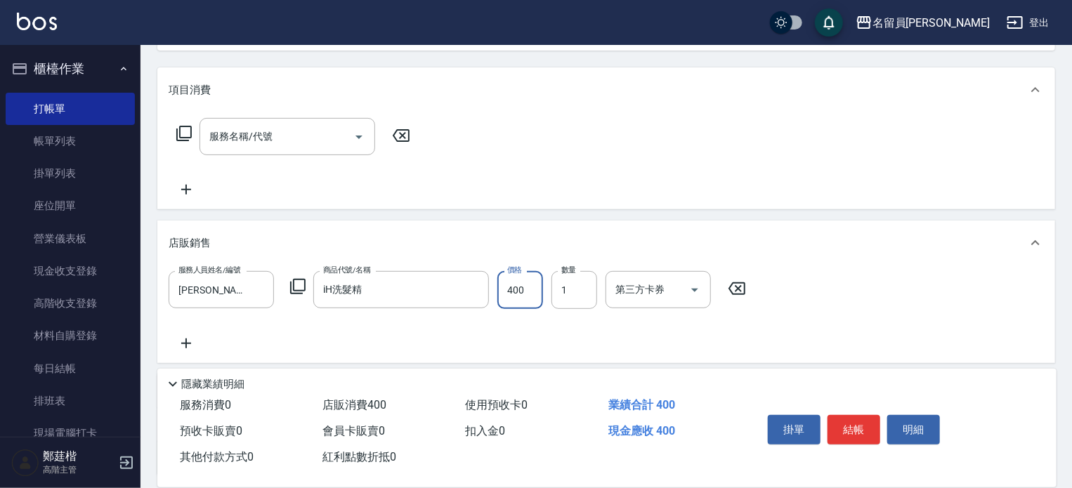
type input "400"
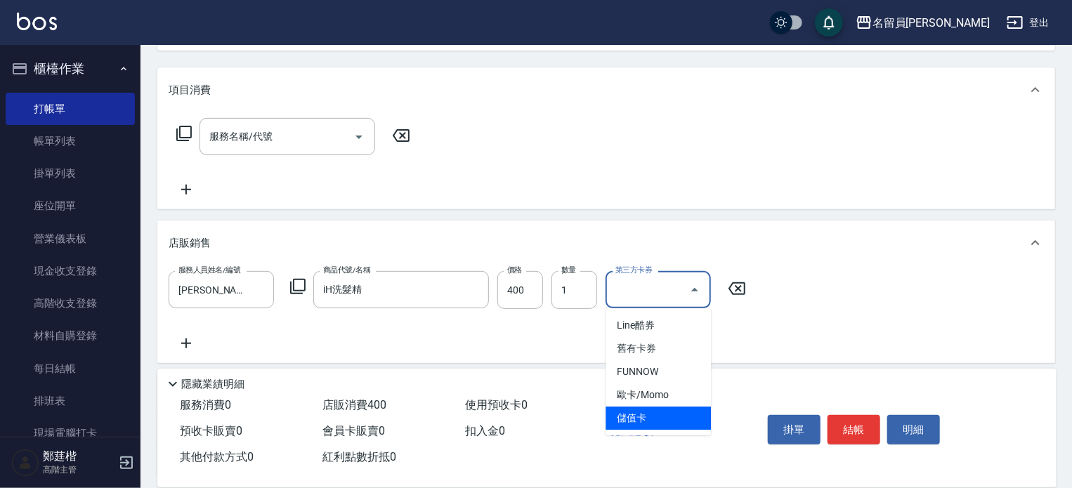
type input "儲值卡"
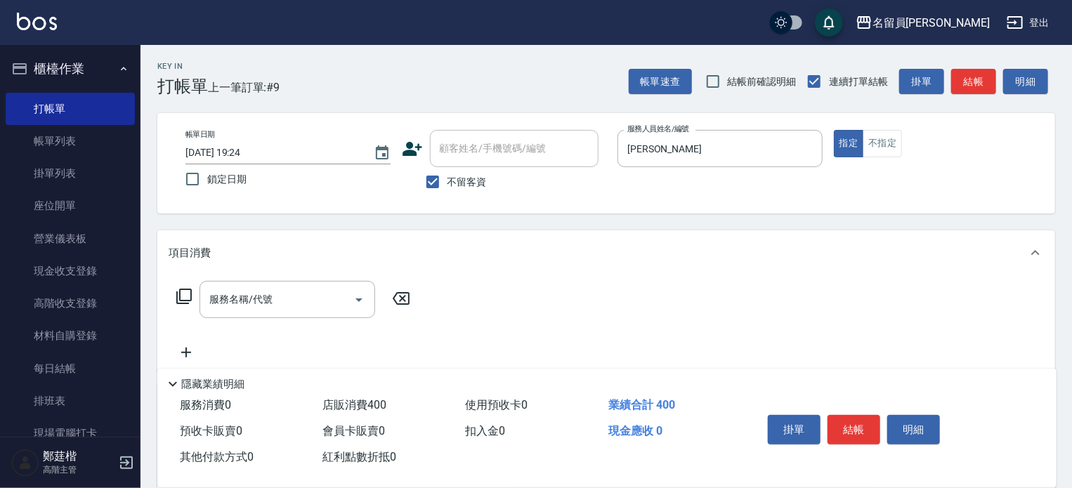
click at [855, 420] on button "結帳" at bounding box center [854, 430] width 53 height 30
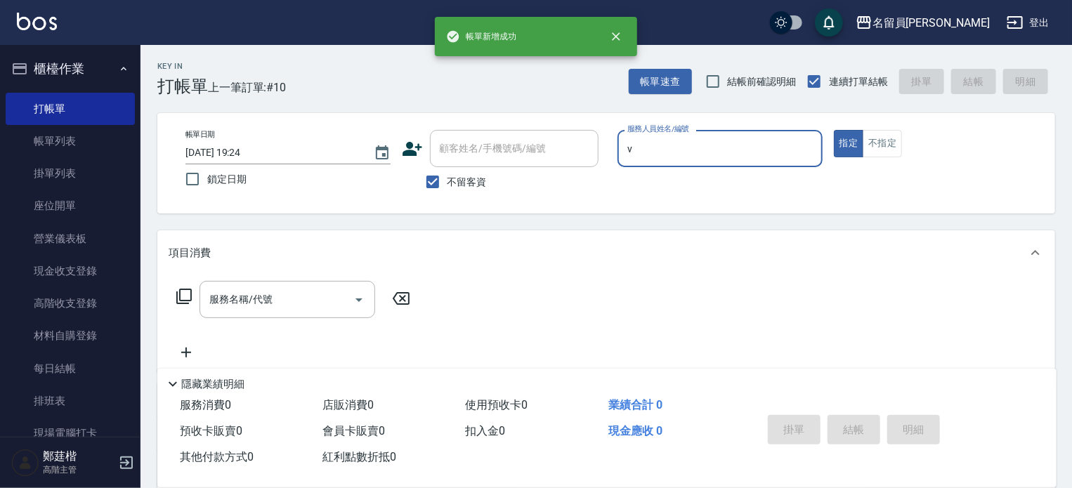
type input "[PERSON_NAME][PERSON_NAME]-V"
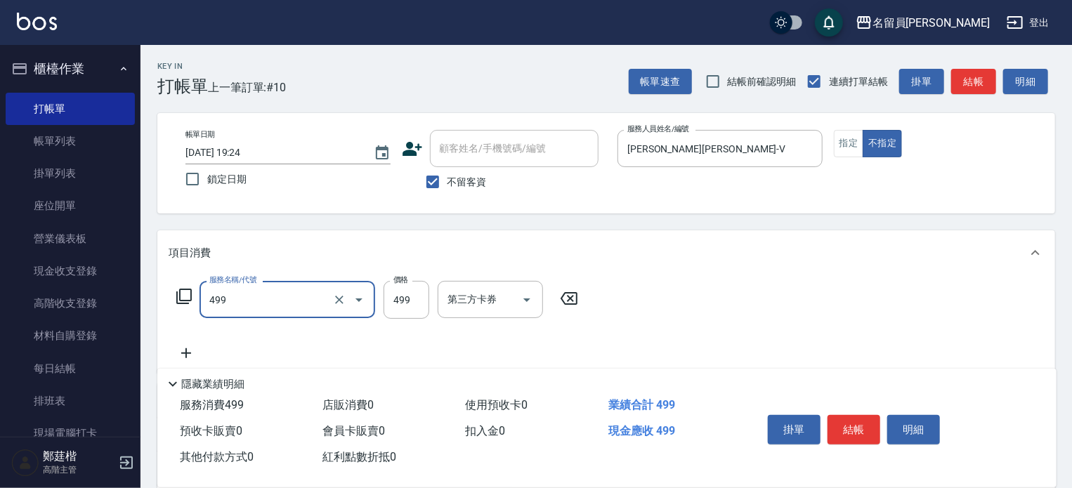
type input "去角質洗髮(499)"
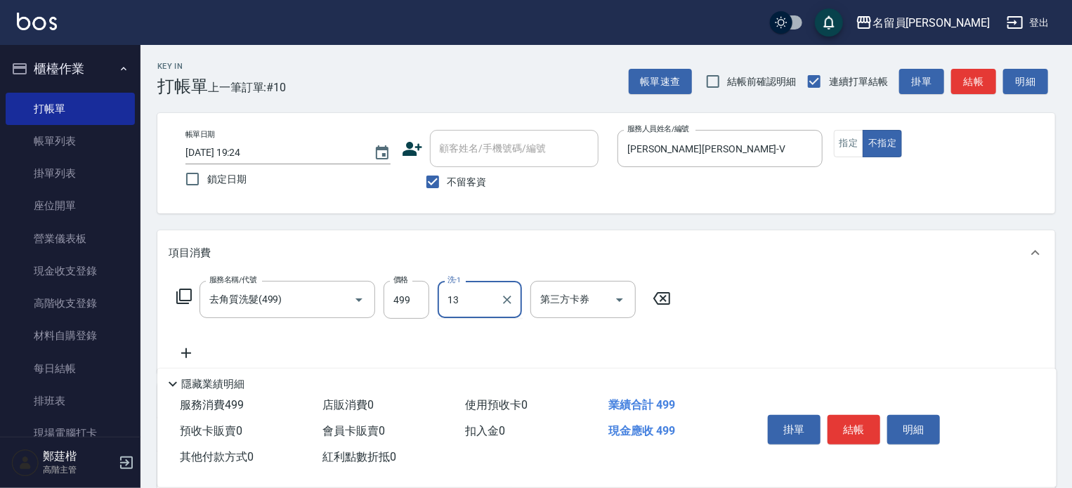
type input "[PERSON_NAME]-13"
click at [855, 420] on button "結帳" at bounding box center [854, 430] width 53 height 30
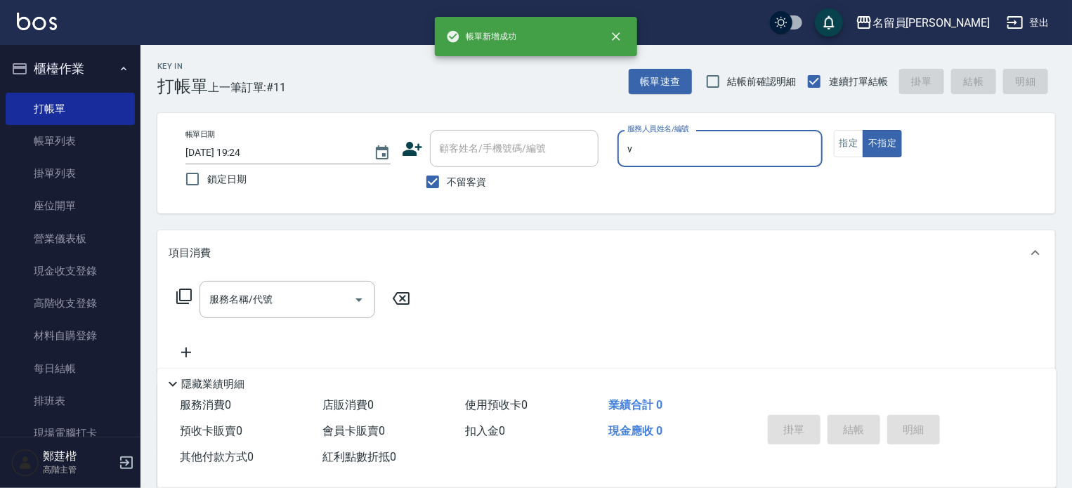
type input "[PERSON_NAME][PERSON_NAME]-V"
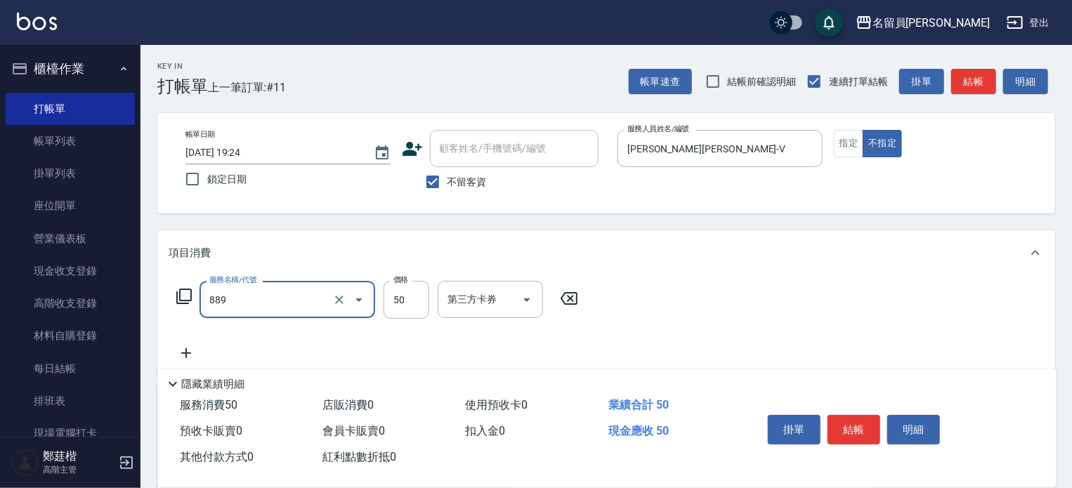
type input "精油(889)"
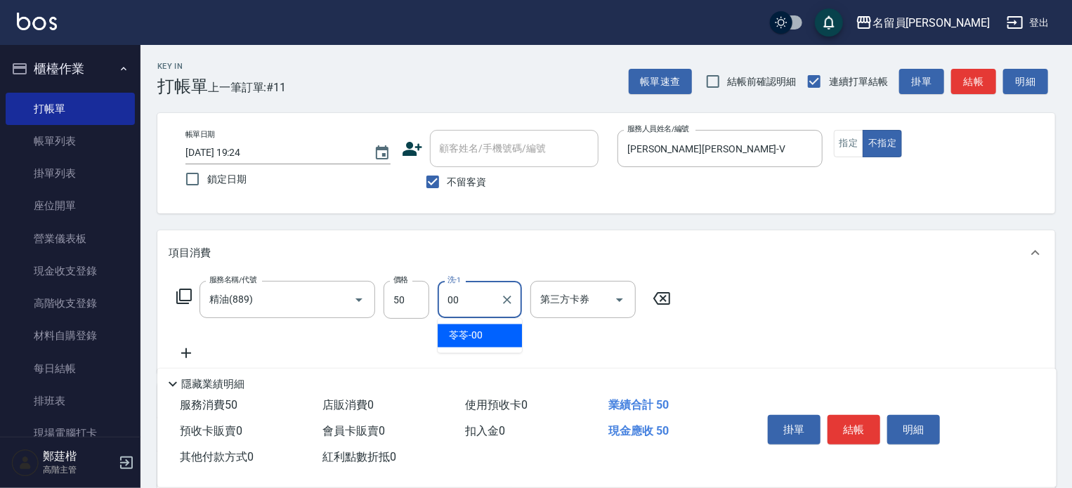
type input "苓苓-00"
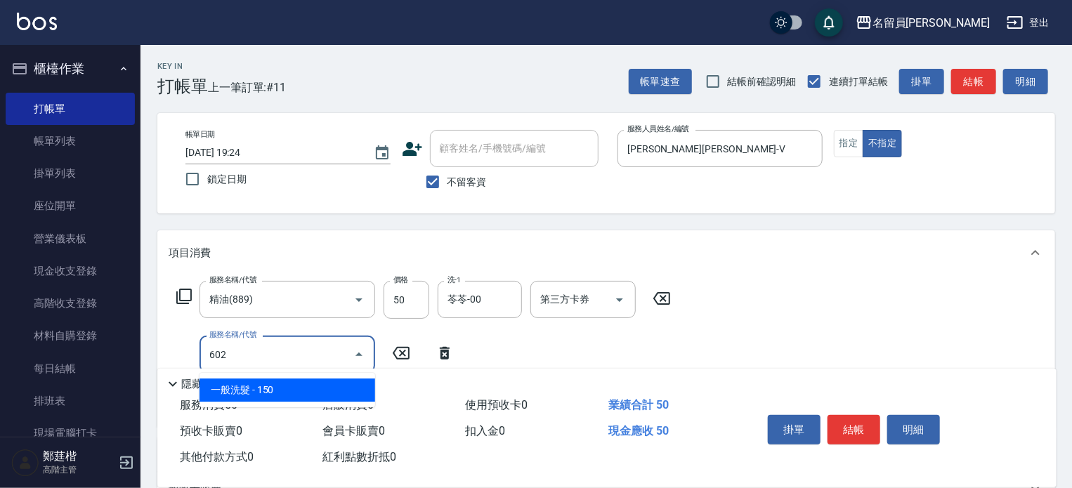
type input "一般洗髮(602)"
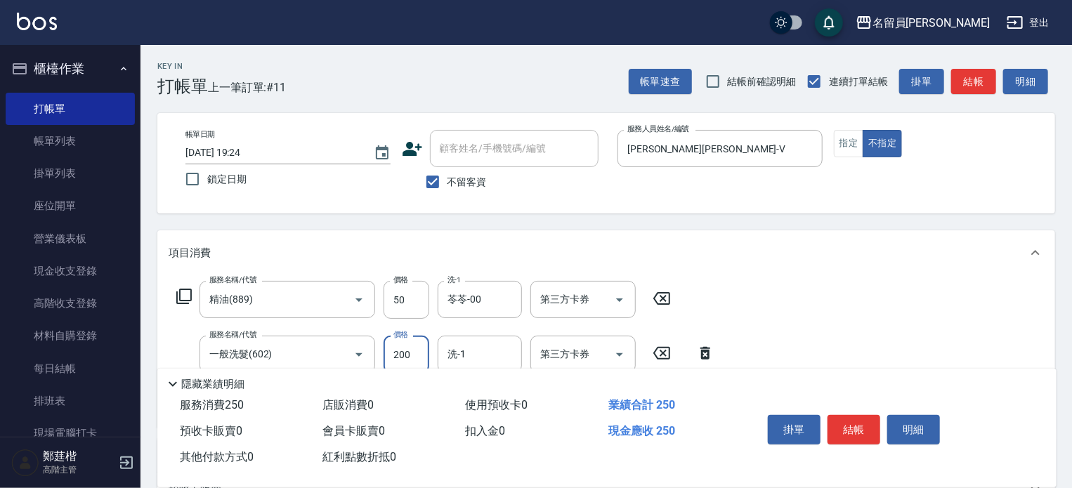
type input "200"
type input "苓苓-00"
type input "剪髮(302)"
type input "130"
click at [855, 420] on button "結帳" at bounding box center [854, 430] width 53 height 30
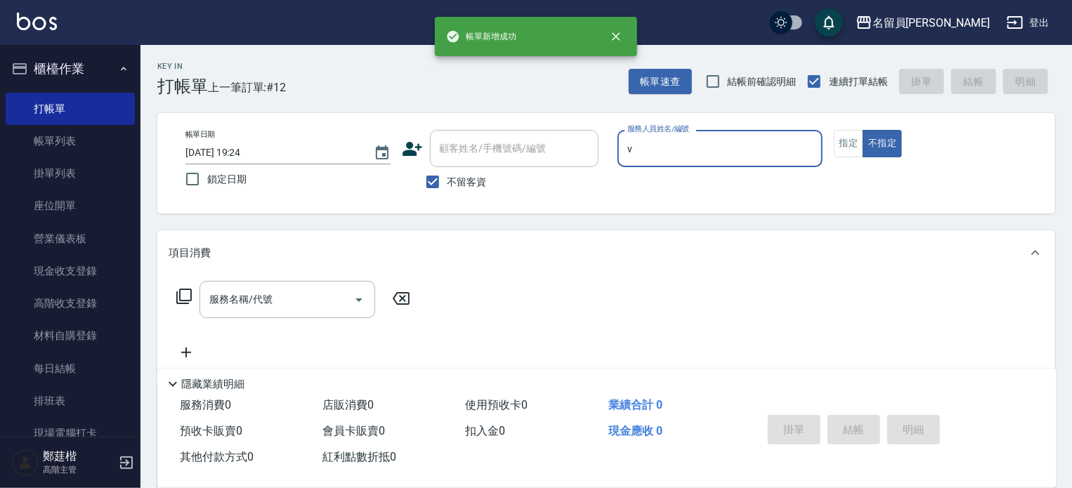
type input "[PERSON_NAME][PERSON_NAME]-V"
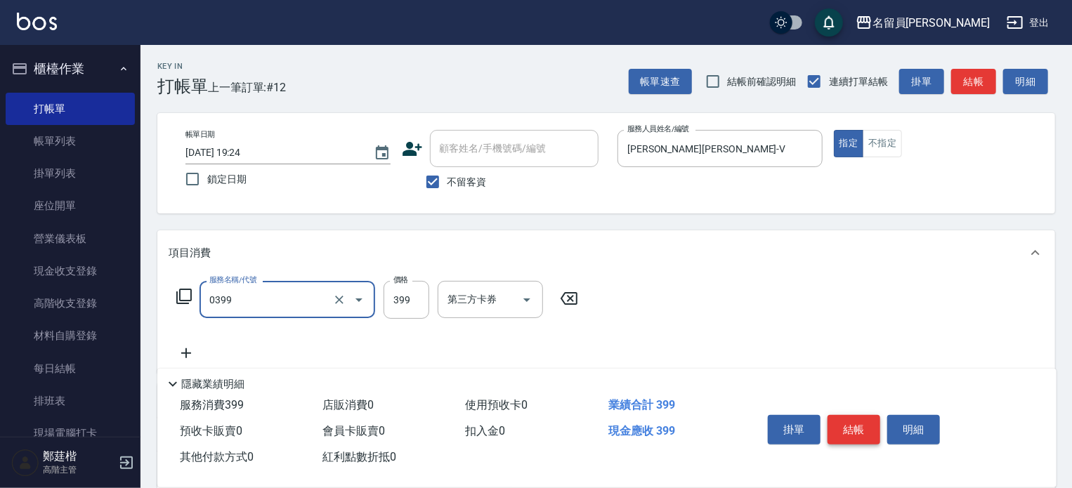
type input "海鹽SPA(0399)"
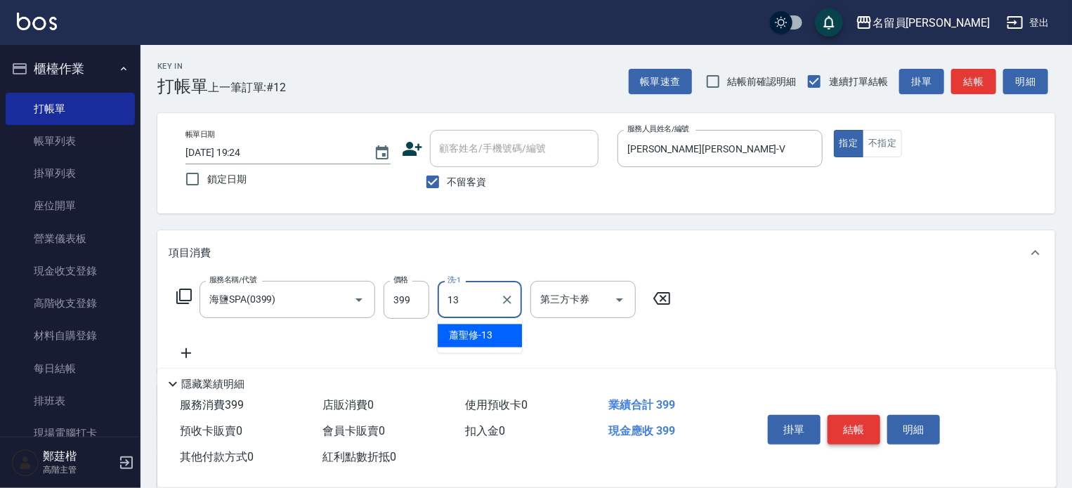
type input "[PERSON_NAME]-13"
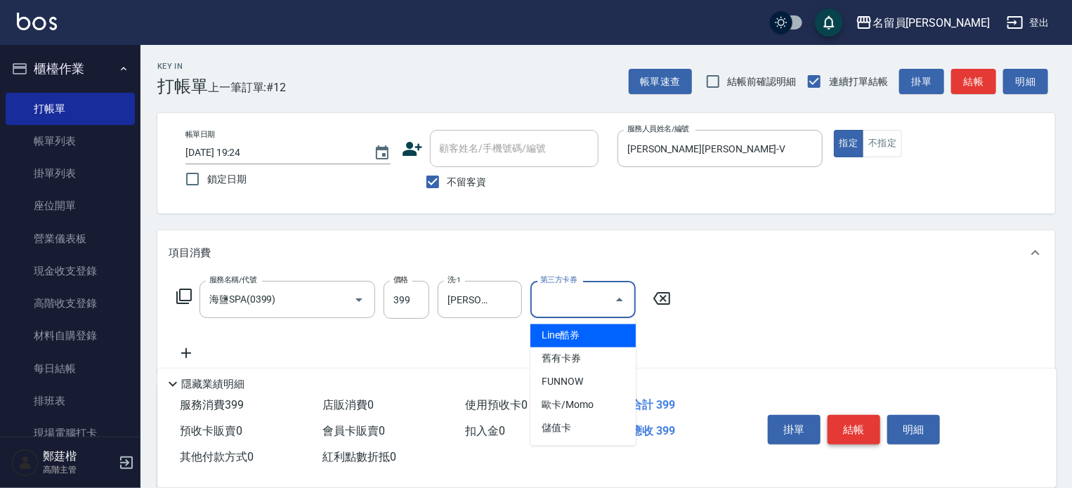
type input "儲值卡"
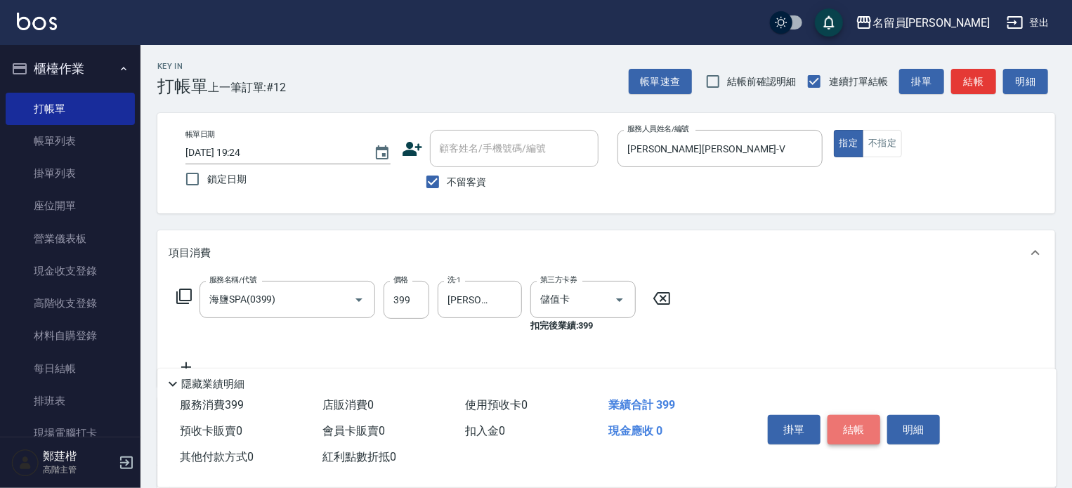
click at [855, 420] on button "結帳" at bounding box center [854, 430] width 53 height 30
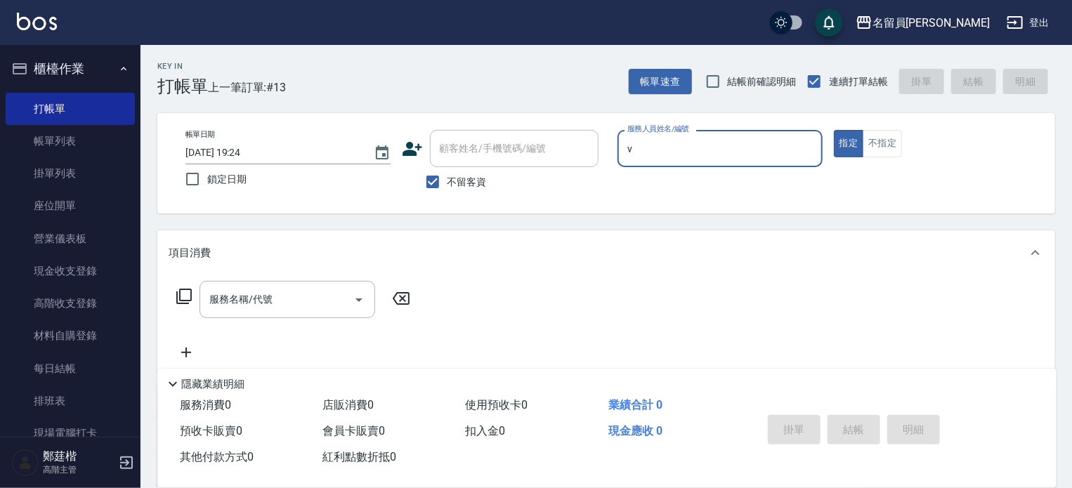
type input "[PERSON_NAME][PERSON_NAME]-V"
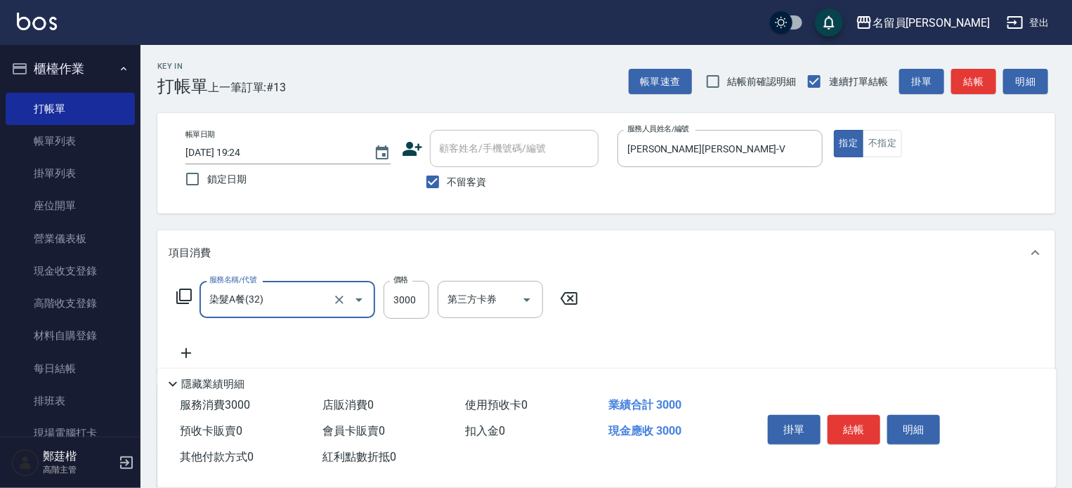
type input "染髮A餐(32)"
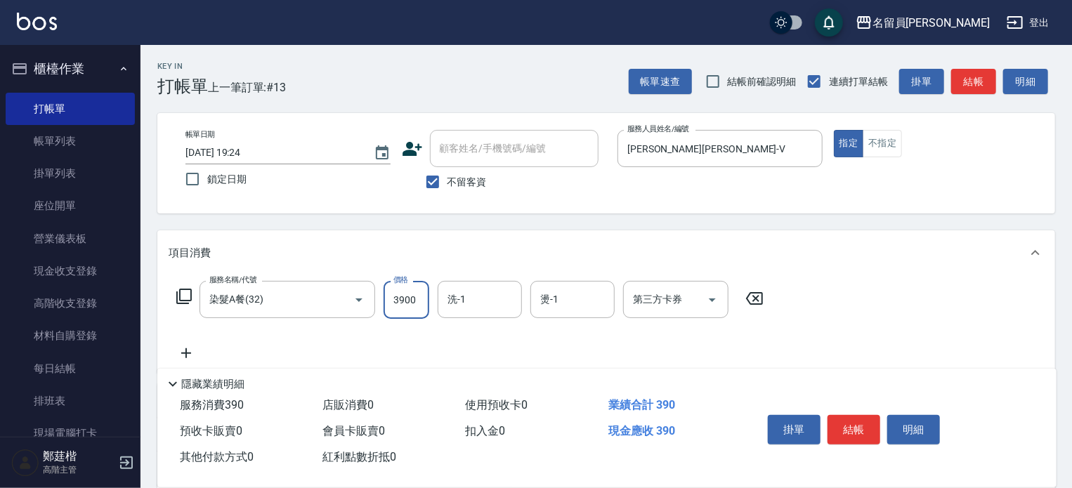
type input "3900"
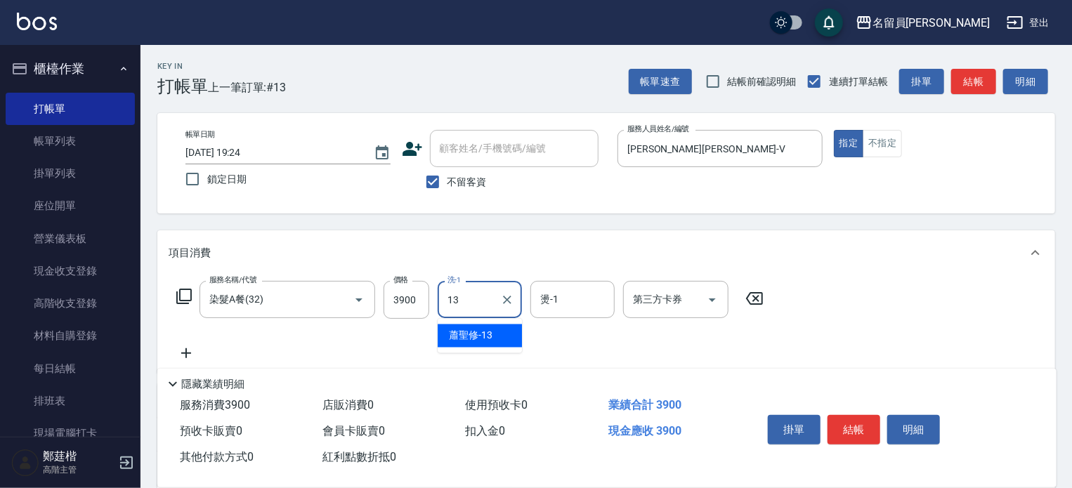
type input "[PERSON_NAME]-13"
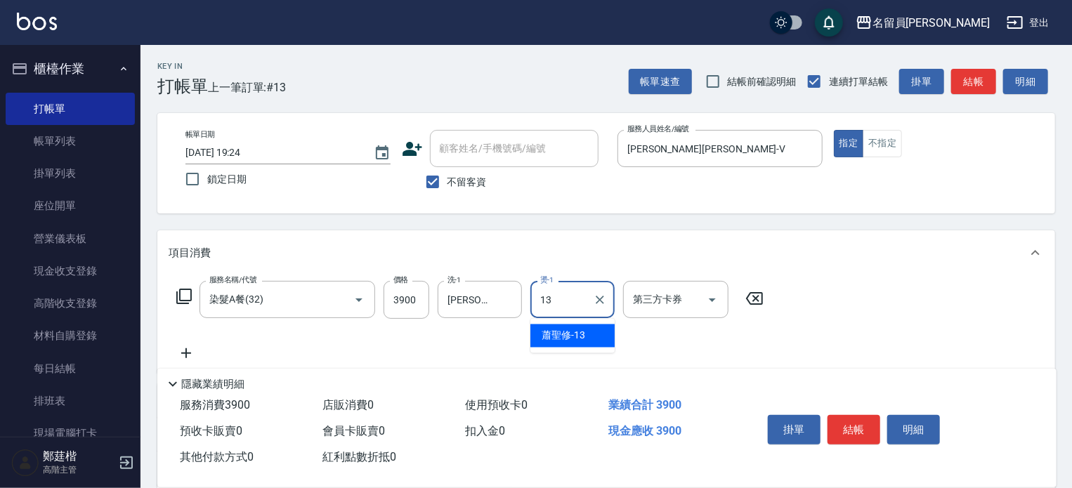
type input "[PERSON_NAME]-13"
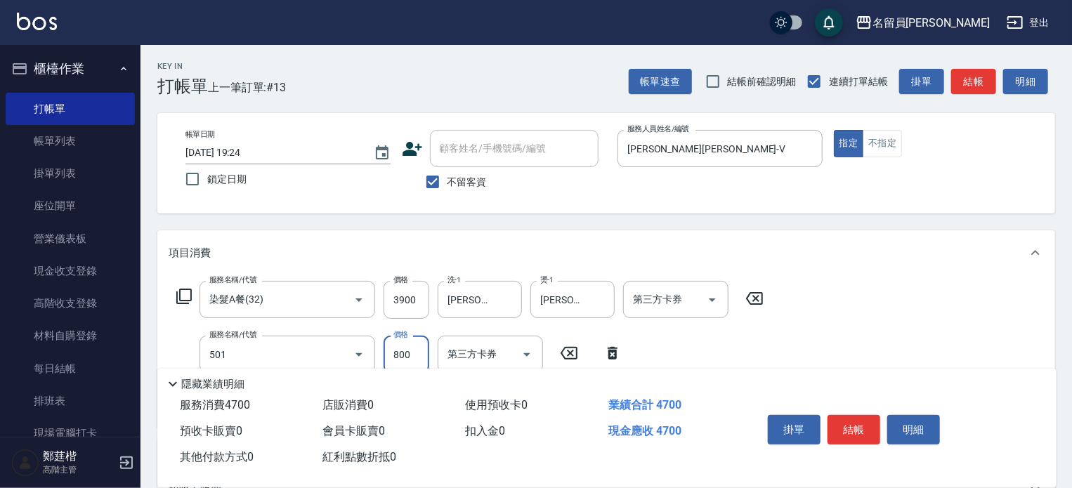
type input "染髮(501)"
type input "1000"
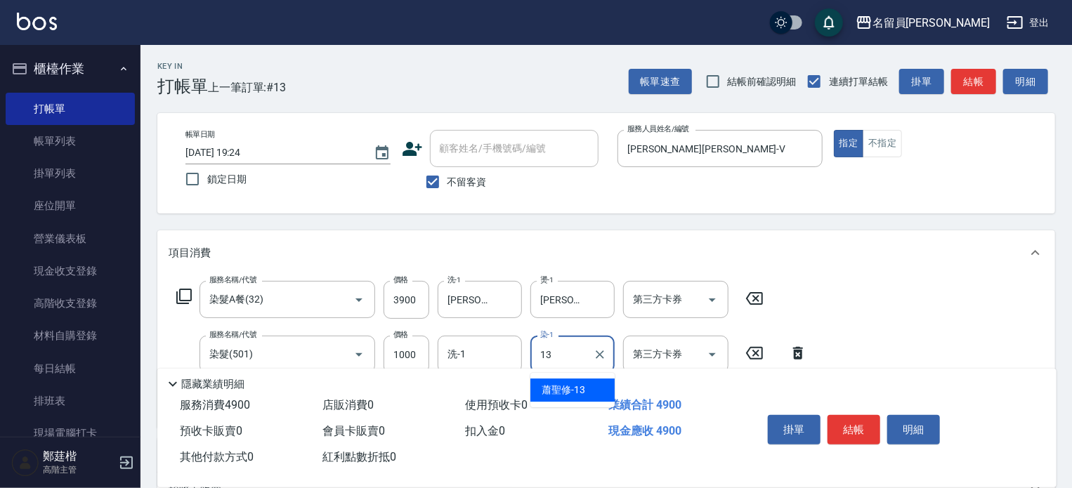
type input "[PERSON_NAME]-13"
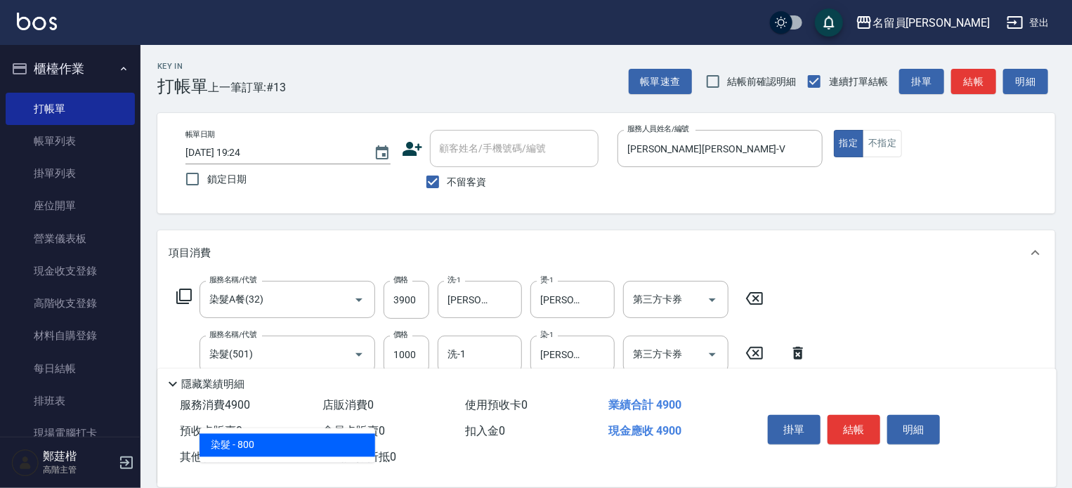
type input "染髮(501)"
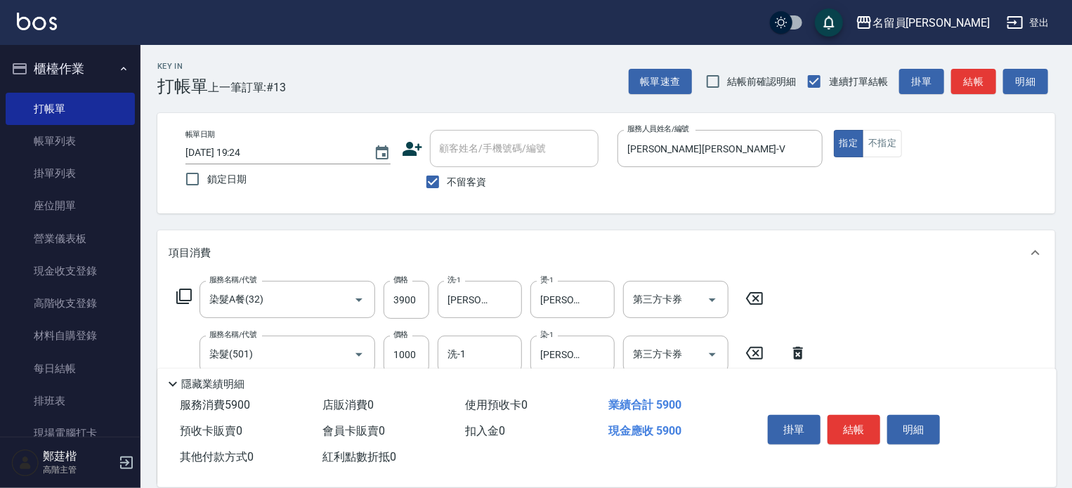
type input "1000"
type input "[PERSON_NAME]-13"
type input "精油(889)"
type input "[PERSON_NAME]-13"
click at [853, 420] on button "結帳" at bounding box center [854, 430] width 53 height 30
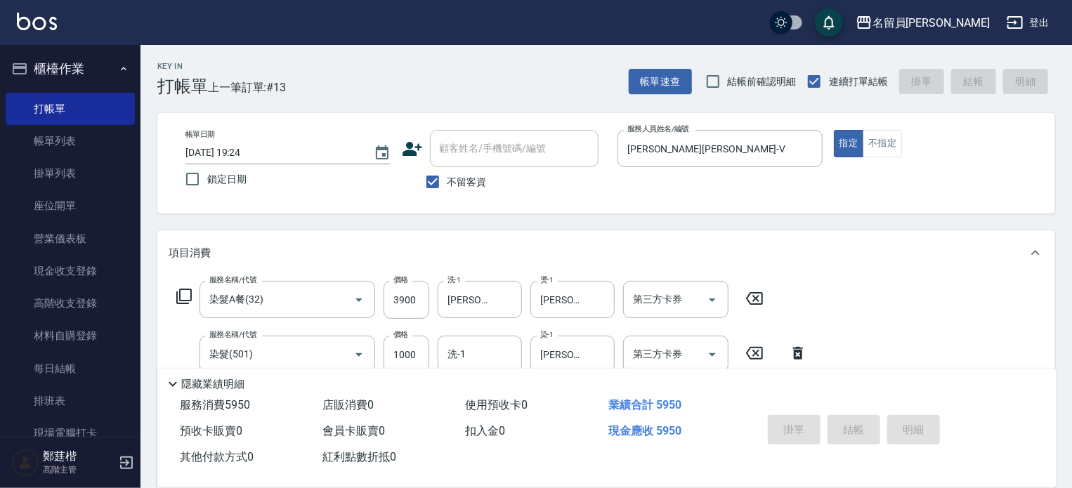
type input "[DATE] 19:25"
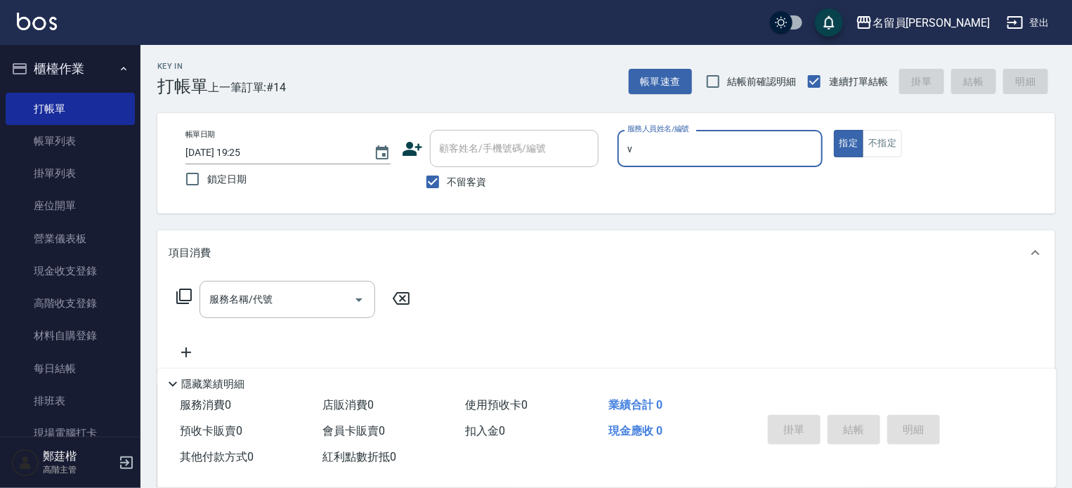
type input "[PERSON_NAME][PERSON_NAME]-V"
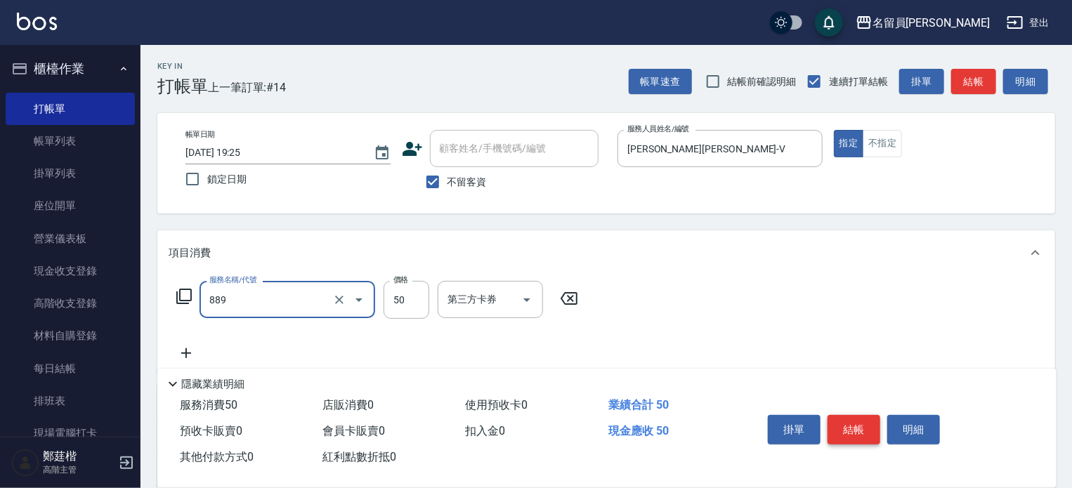
type input "精油(889)"
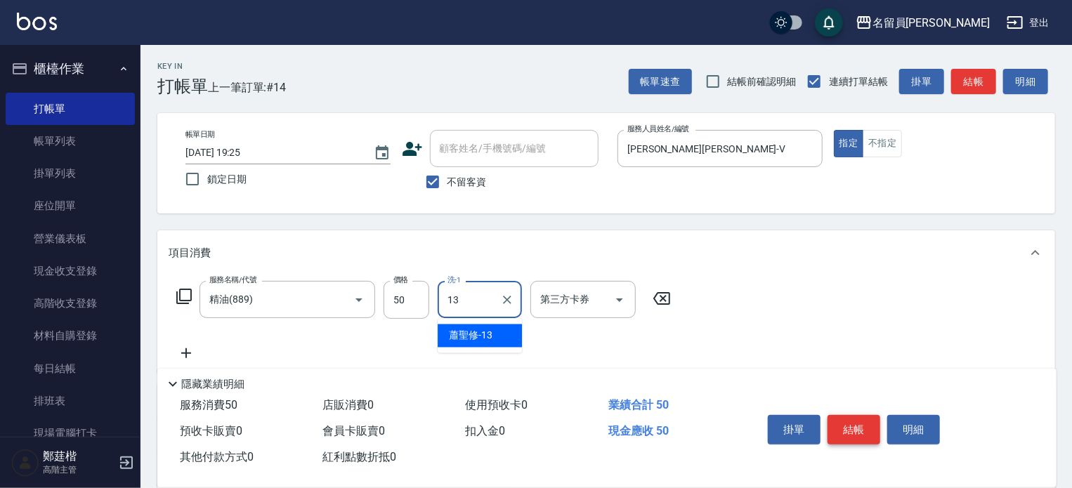
type input "[PERSON_NAME]-13"
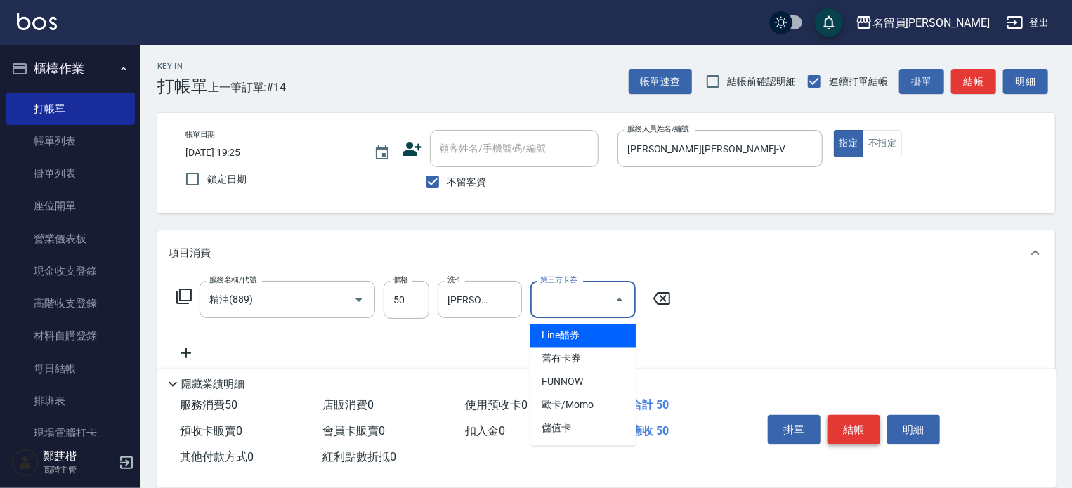
type input "儲值卡"
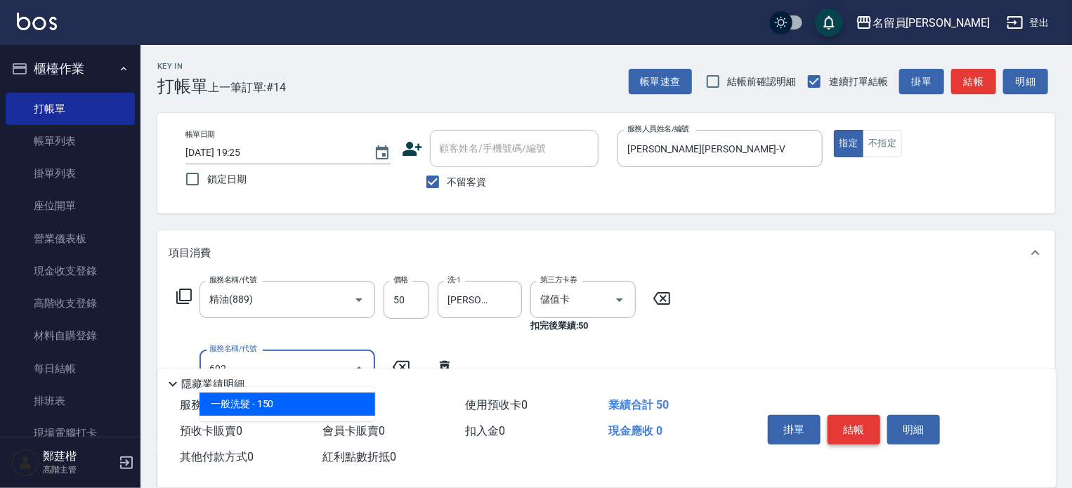
type input "一般洗髮(602)"
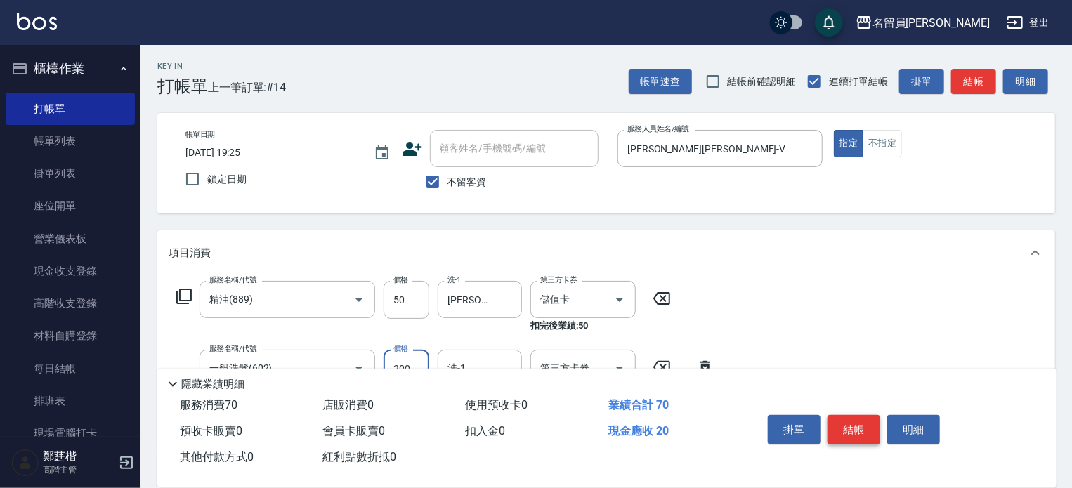
type input "200"
type input "[PERSON_NAME]-13"
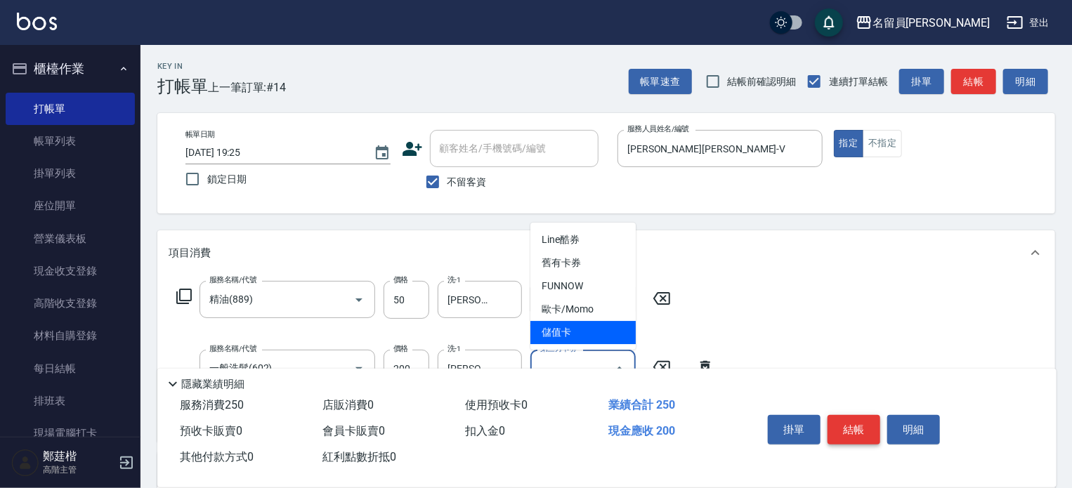
type input "儲值卡"
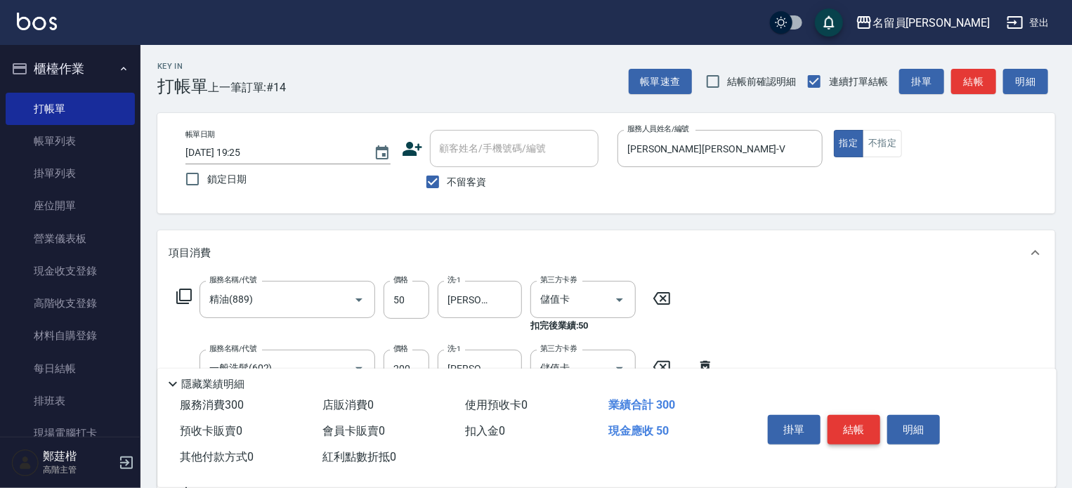
type input "瞬間保養(415)"
type input "[PERSON_NAME]-13"
type input "儲值卡"
click at [853, 420] on button "結帳" at bounding box center [854, 430] width 53 height 30
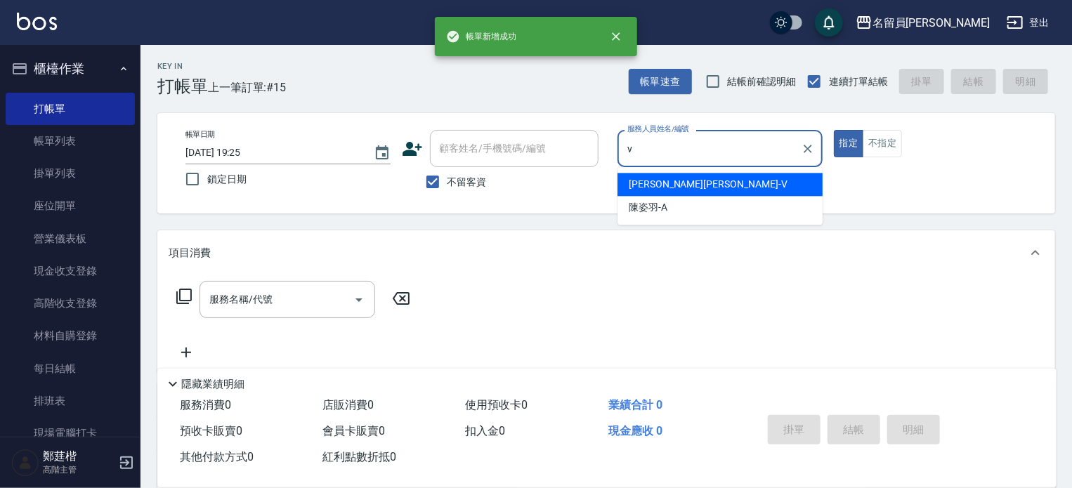
type input "[PERSON_NAME][PERSON_NAME]-V"
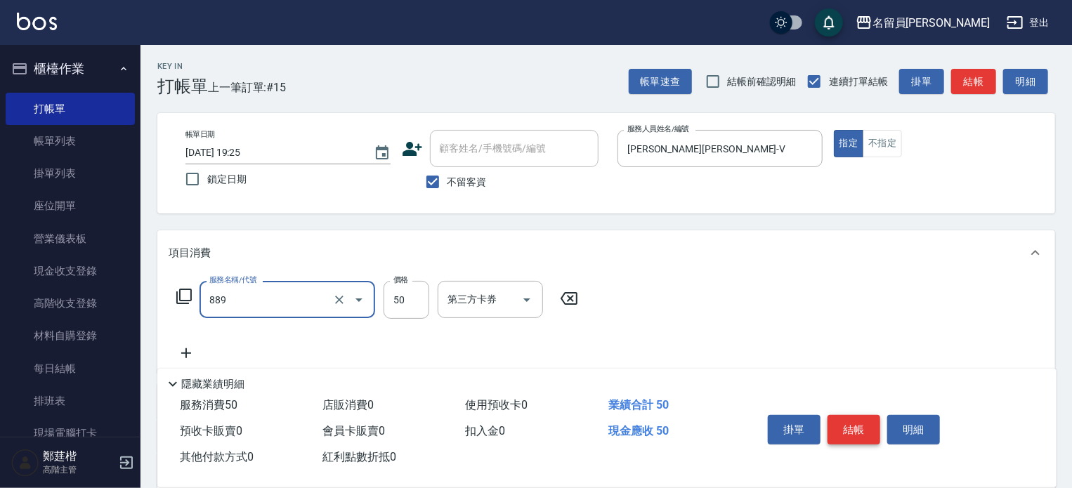
type input "精油(889)"
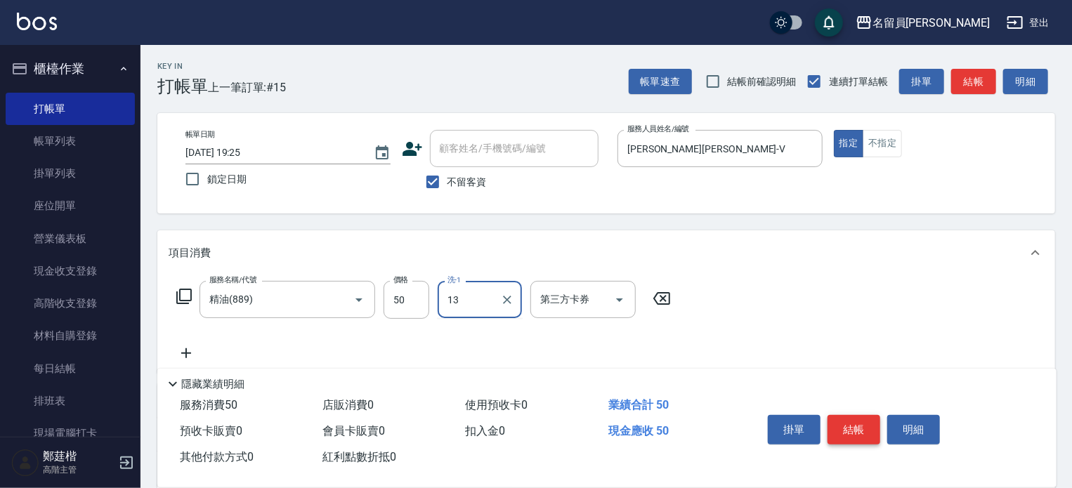
type input "[PERSON_NAME]-13"
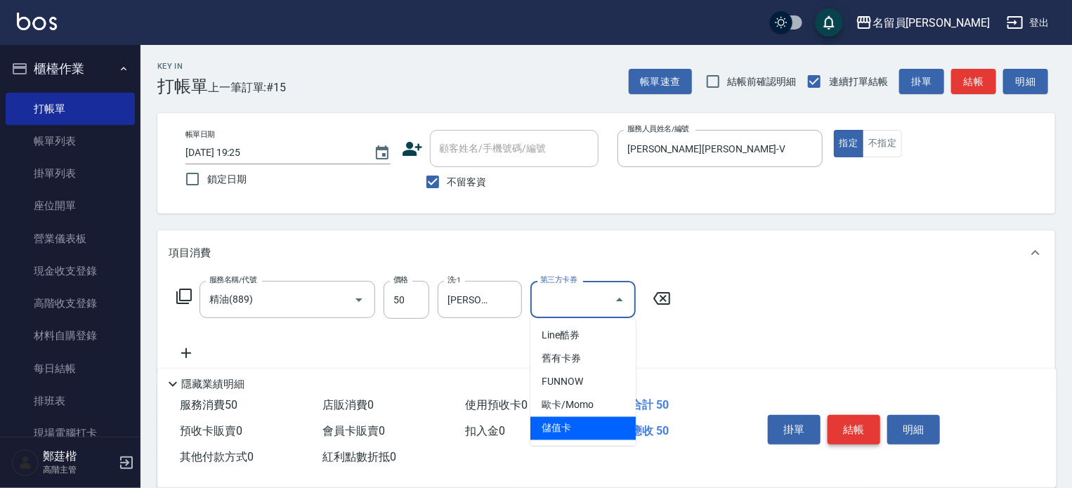
type input "儲值卡"
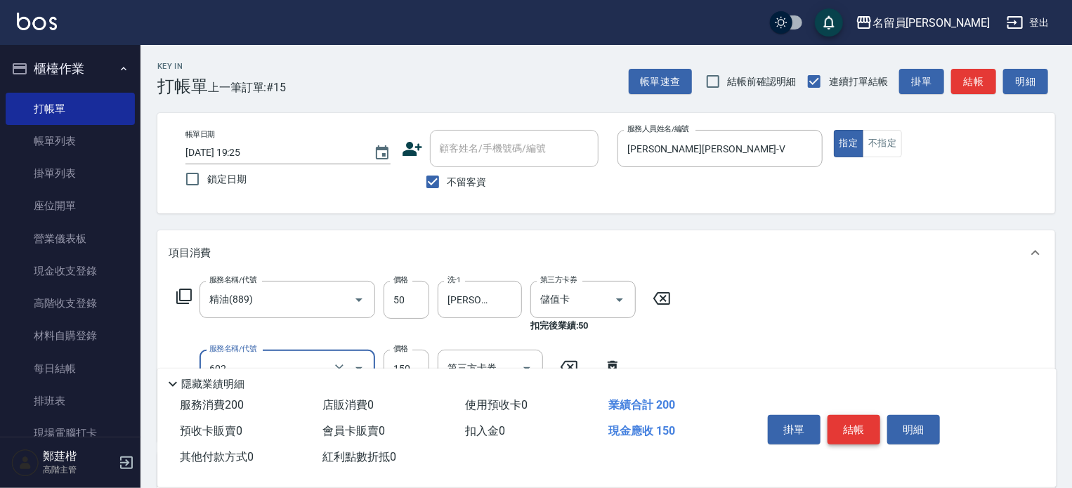
type input "一般洗髮(602)"
type input "200"
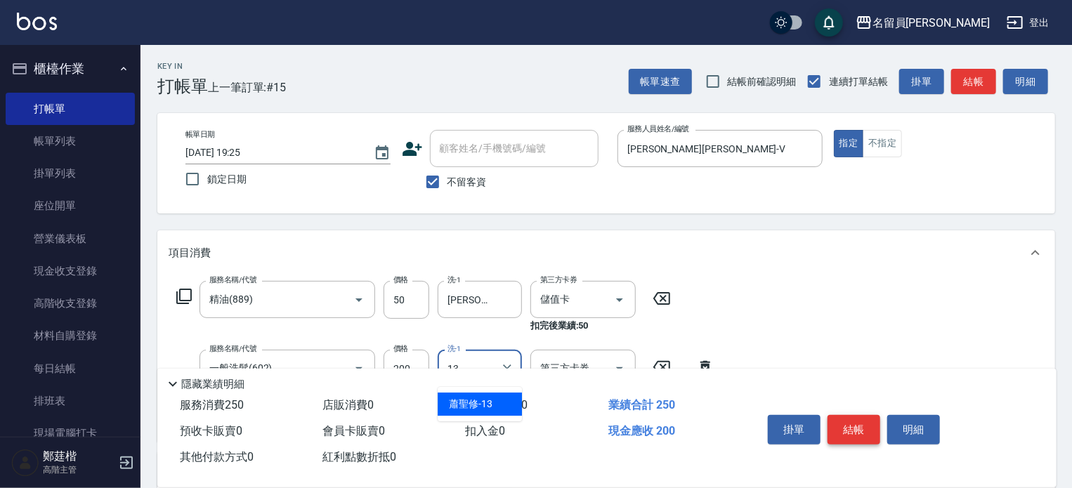
type input "[PERSON_NAME]-13"
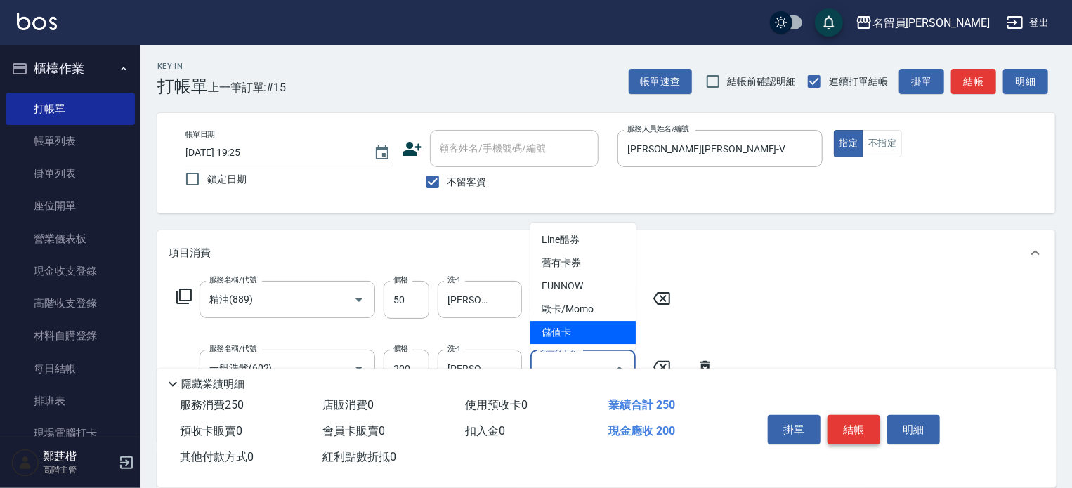
type input "儲值卡"
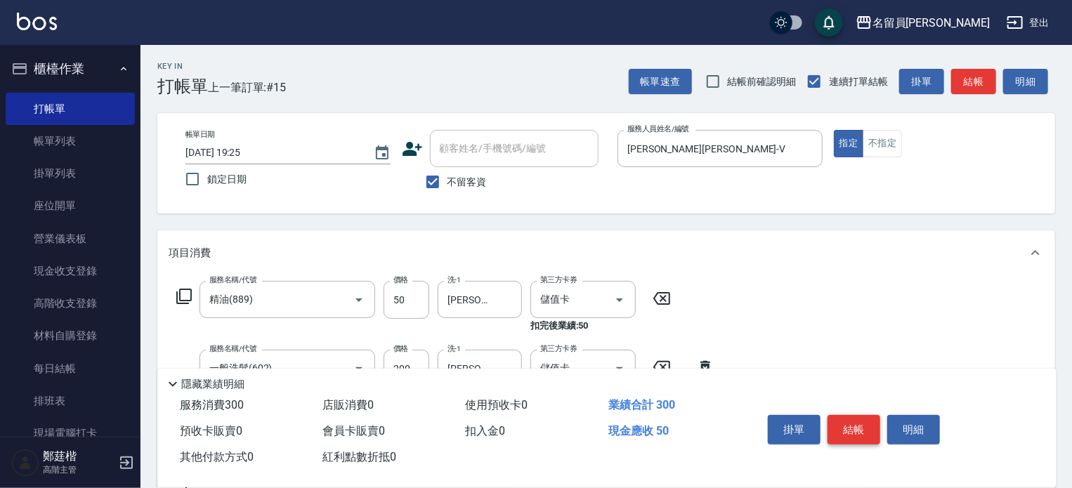
type input "瞬間保養(415)"
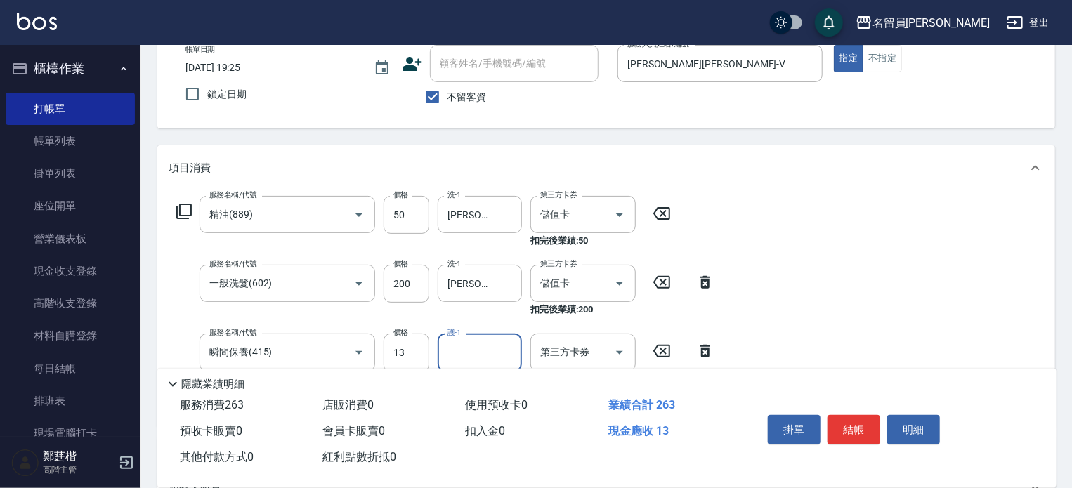
scroll to position [141, 0]
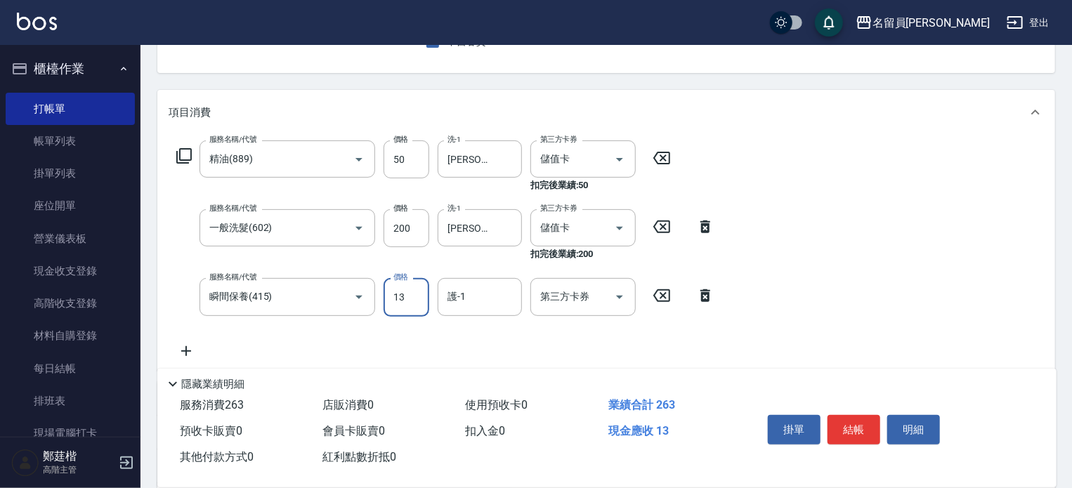
click at [405, 310] on input "13" at bounding box center [407, 297] width 46 height 38
type input "50"
type input "[PERSON_NAME]-13"
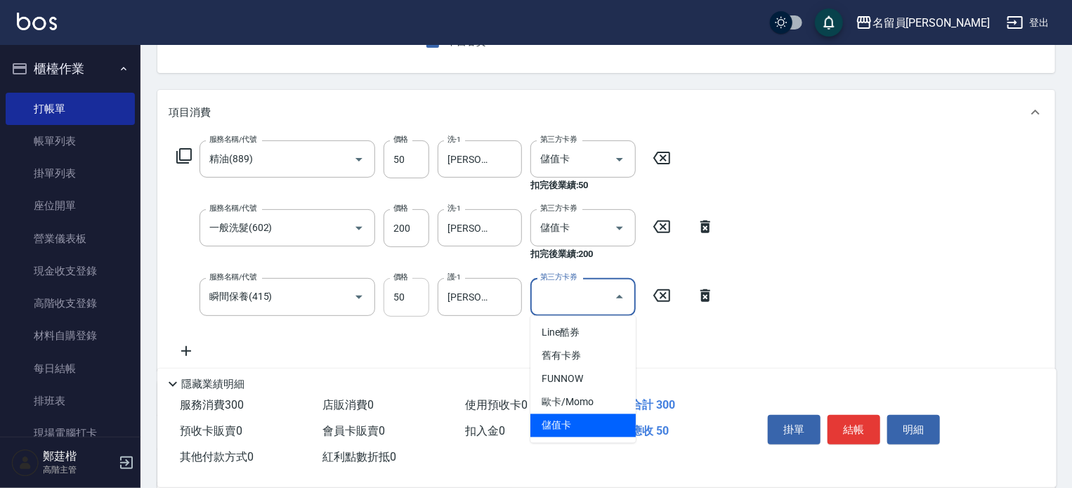
type input "儲值卡"
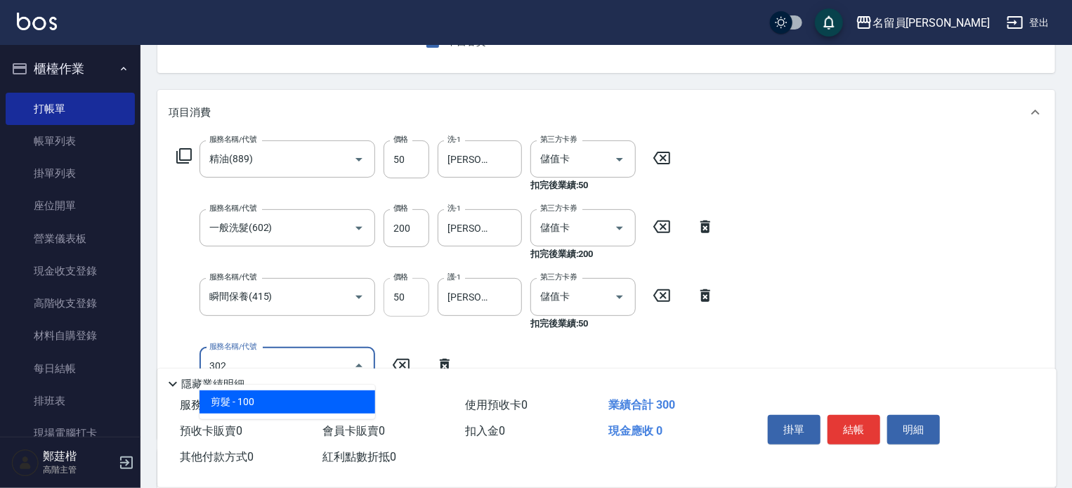
type input "剪髮(302)"
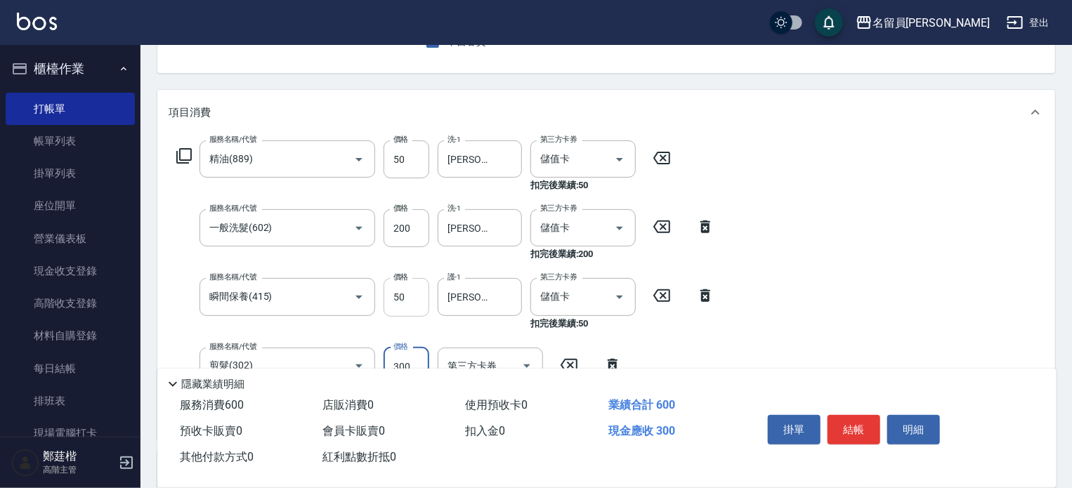
type input "300"
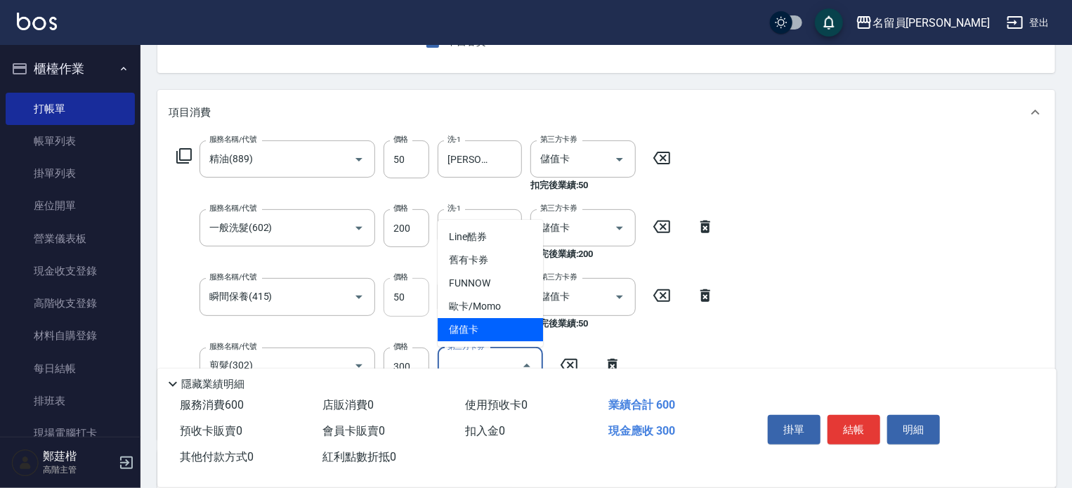
type input "儲值卡"
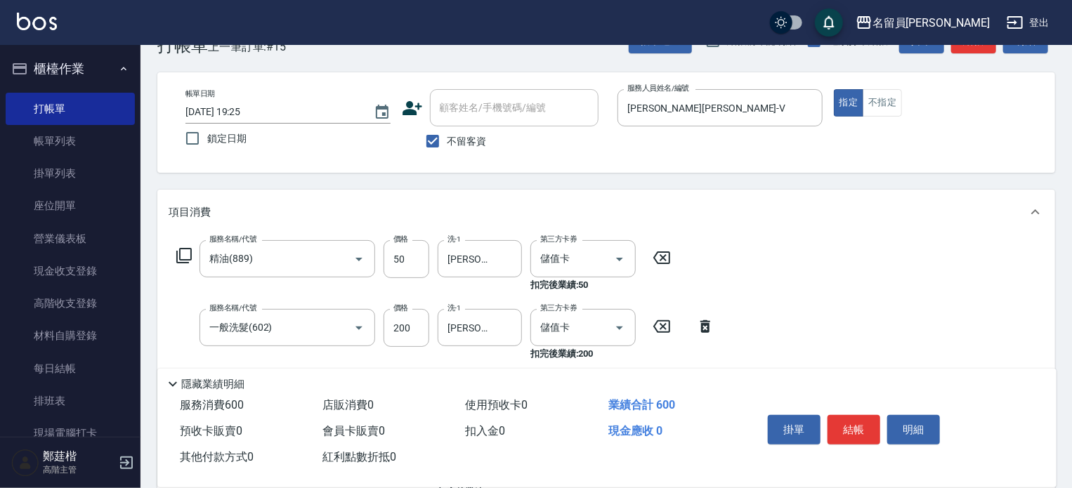
scroll to position [0, 0]
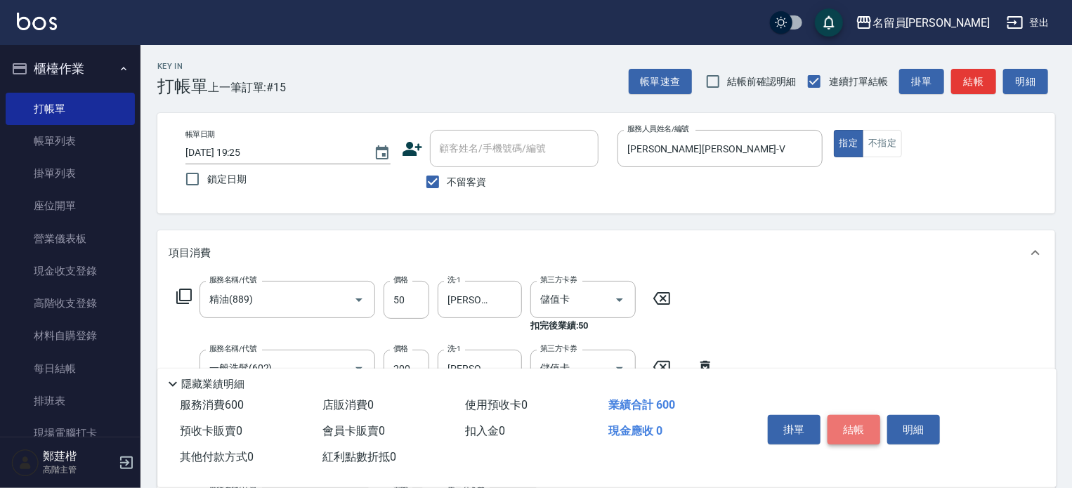
click at [864, 427] on button "結帳" at bounding box center [854, 430] width 53 height 30
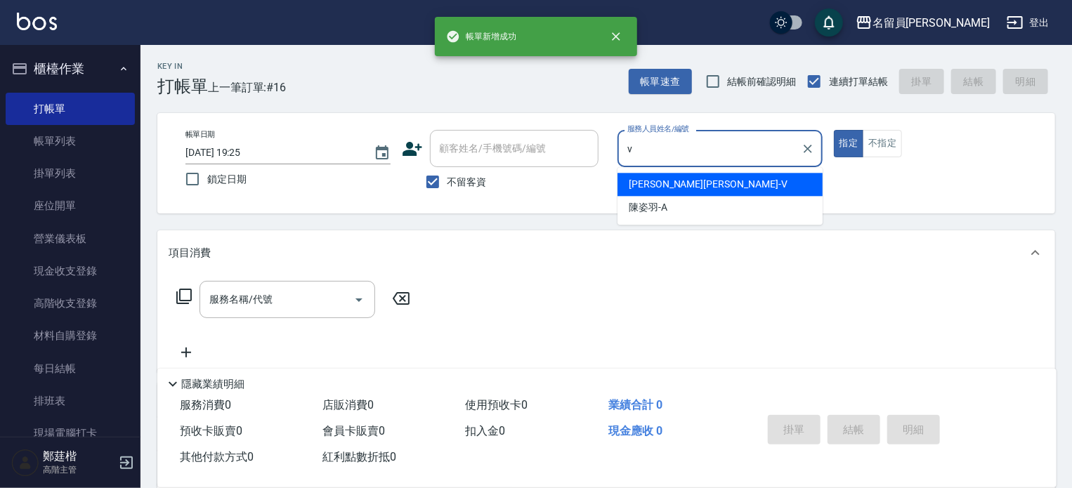
type input "[PERSON_NAME][PERSON_NAME]-V"
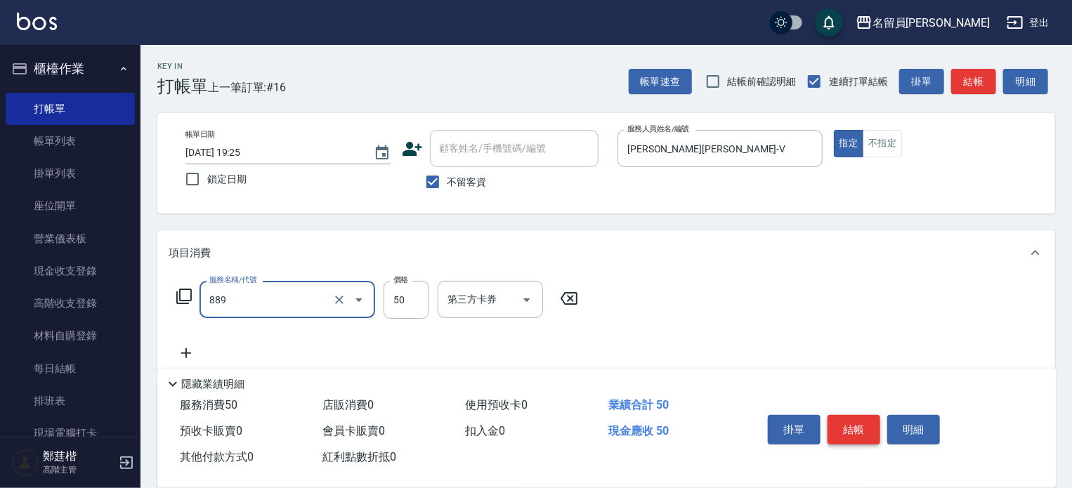
type input "精油(889)"
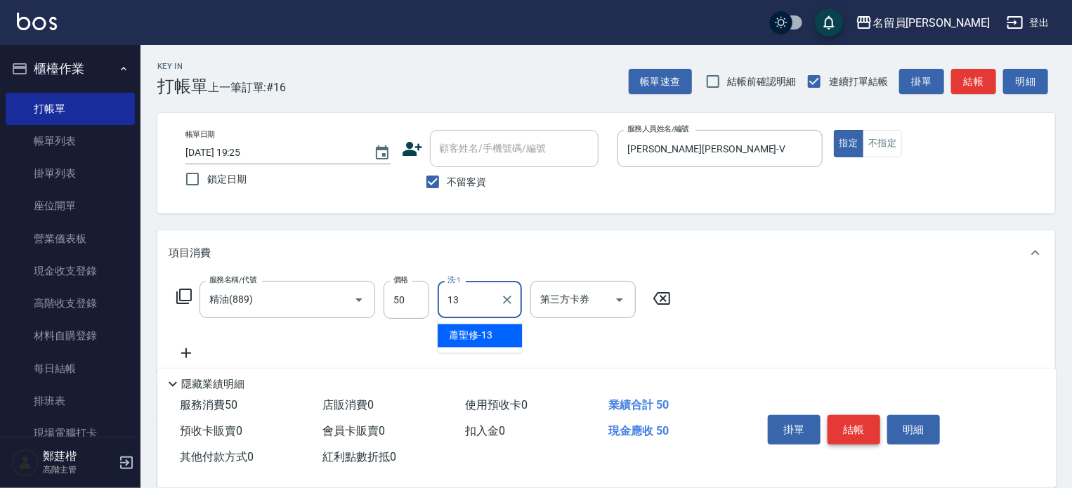
type input "[PERSON_NAME]-13"
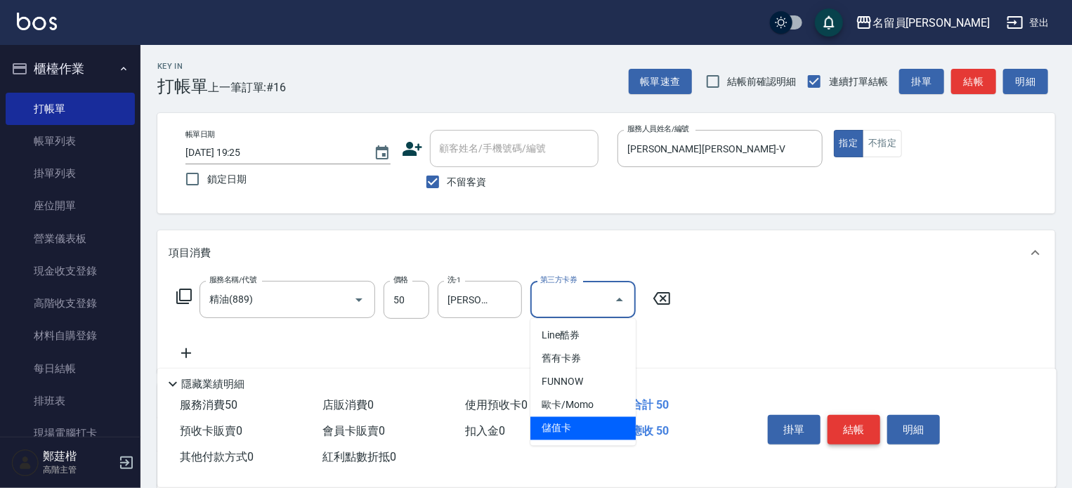
type input "儲值卡"
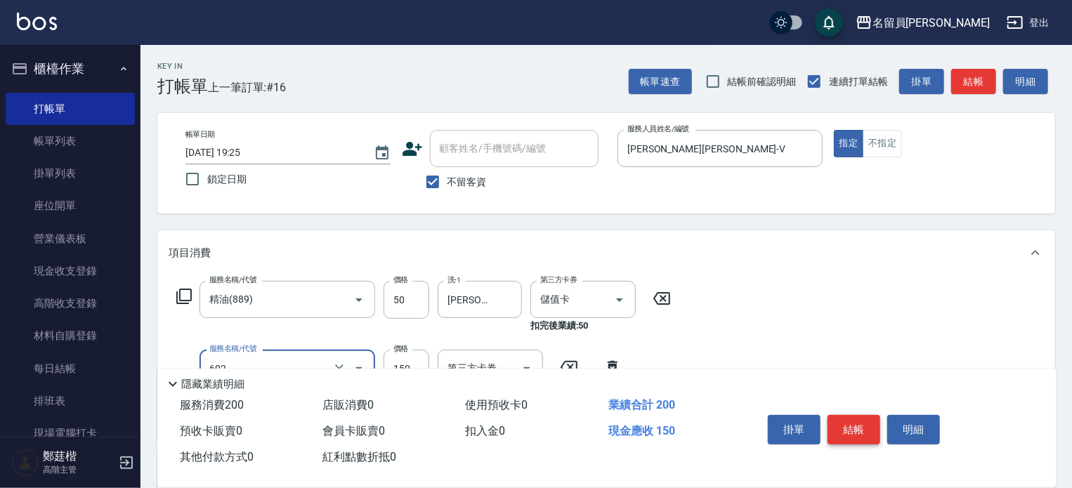
type input "一般洗髮(602)"
type input "200"
type input "[PERSON_NAME]-13"
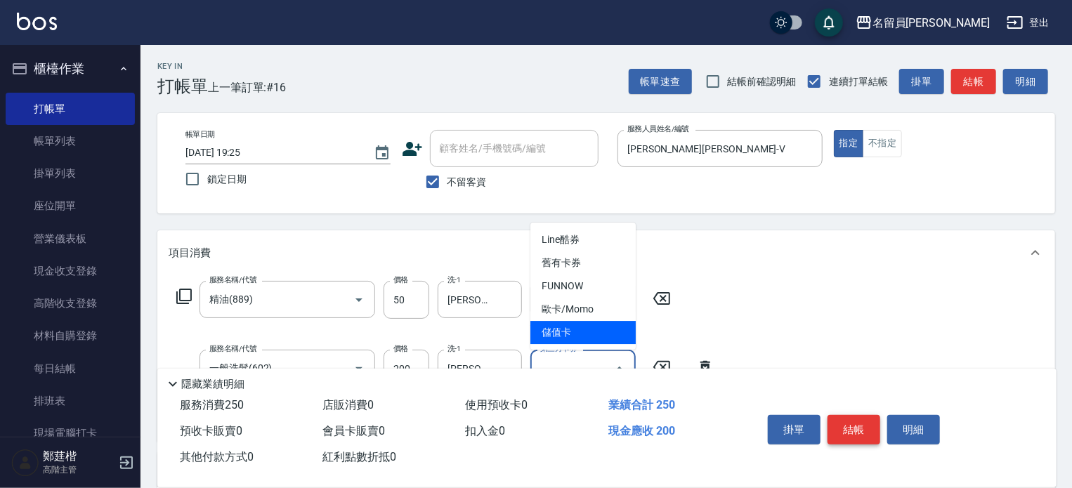
type input "儲值卡"
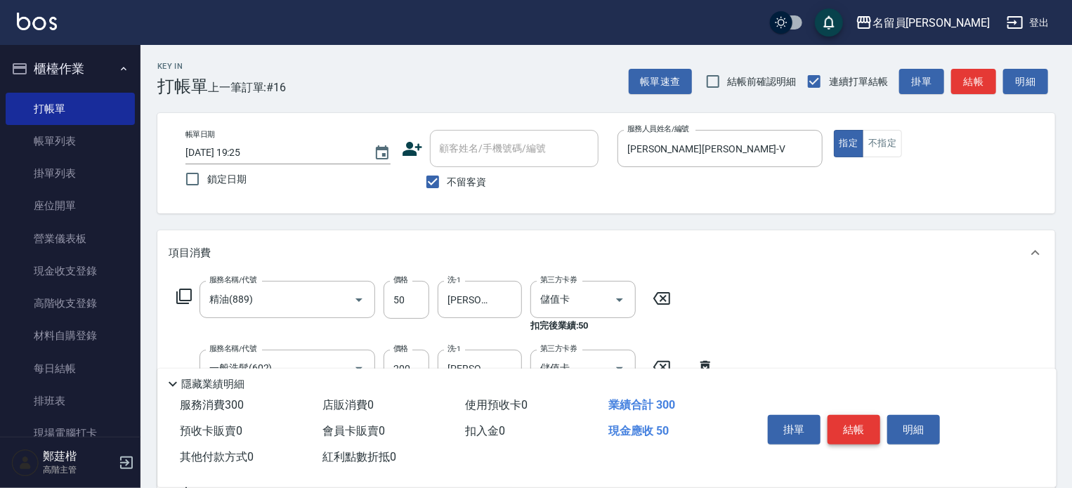
type input "瞬間保養(415)"
type input "[PERSON_NAME]-15"
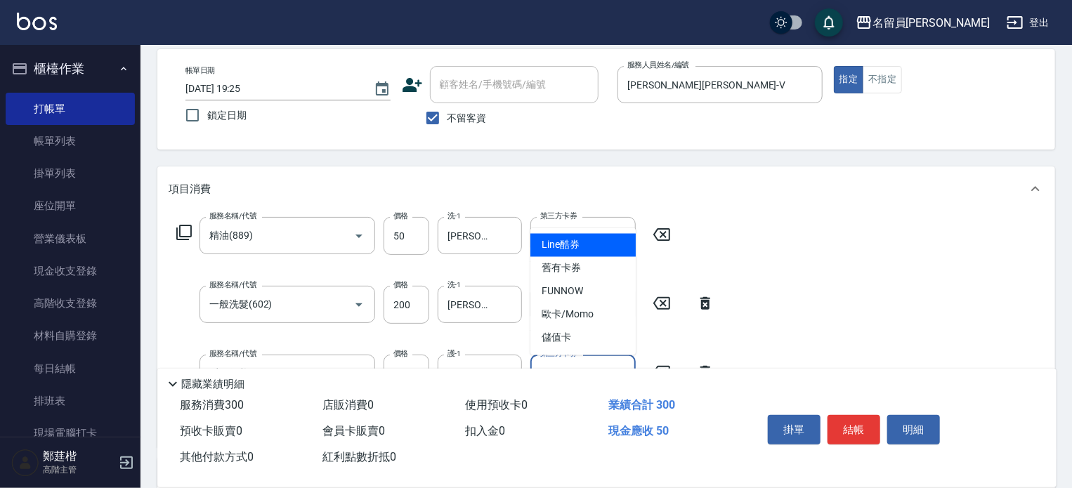
scroll to position [141, 0]
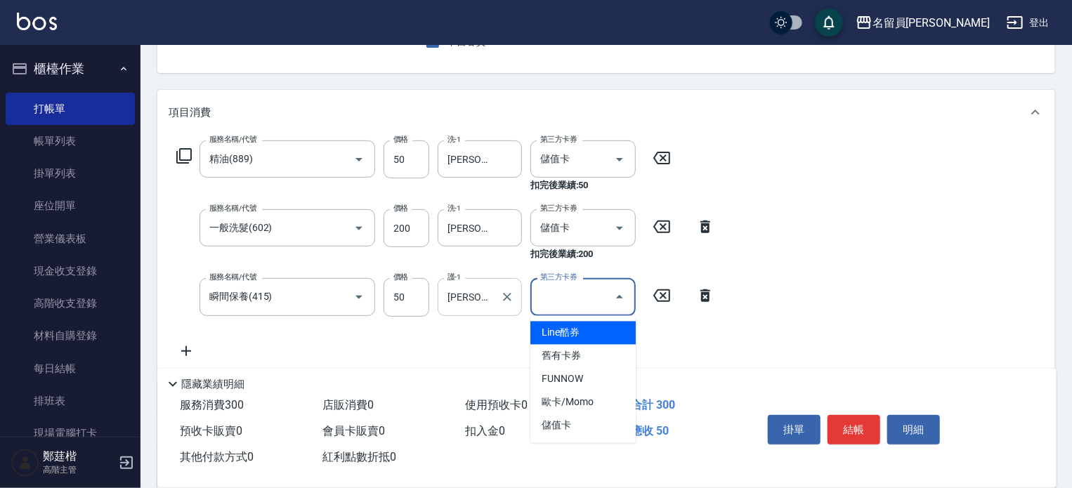
click at [509, 303] on icon "Clear" at bounding box center [507, 297] width 14 height 14
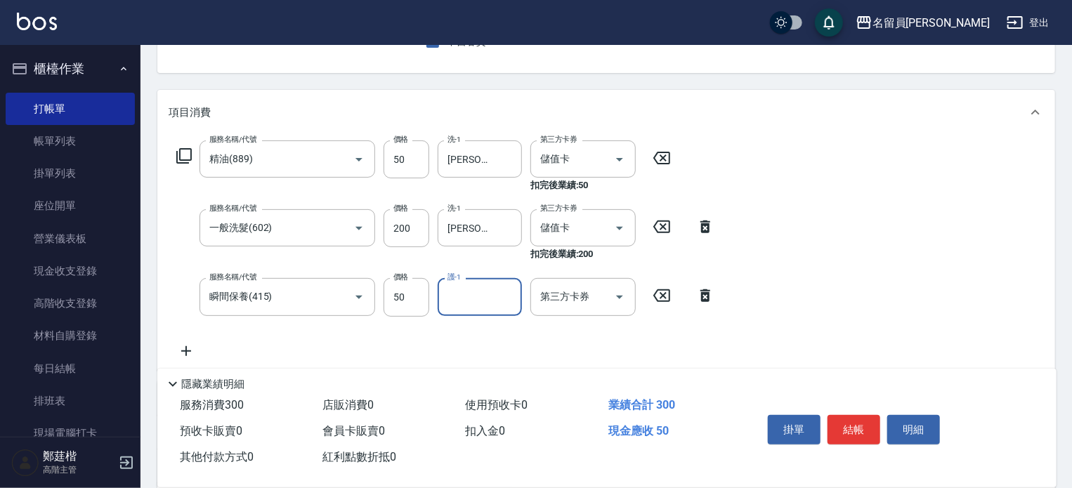
type input "3"
type input "[PERSON_NAME]-13"
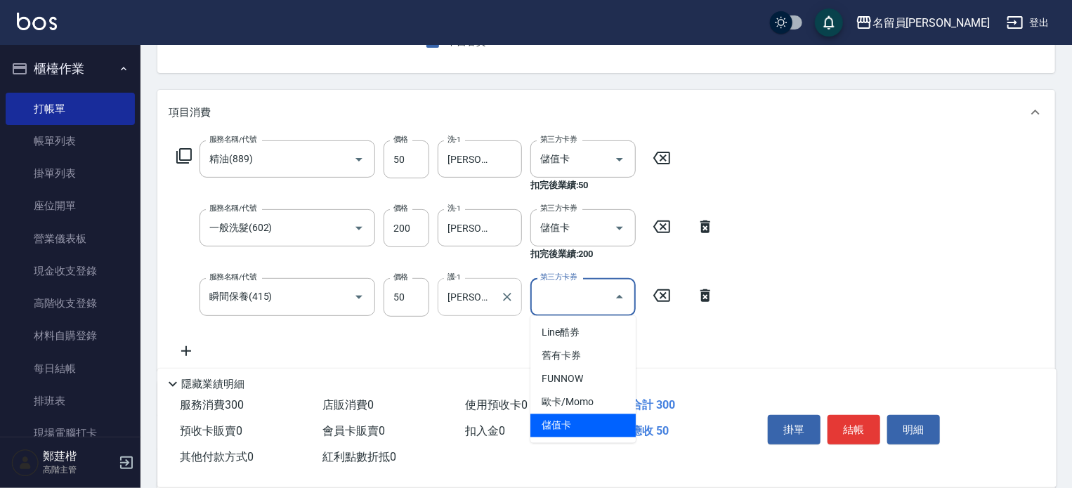
type input "儲值卡"
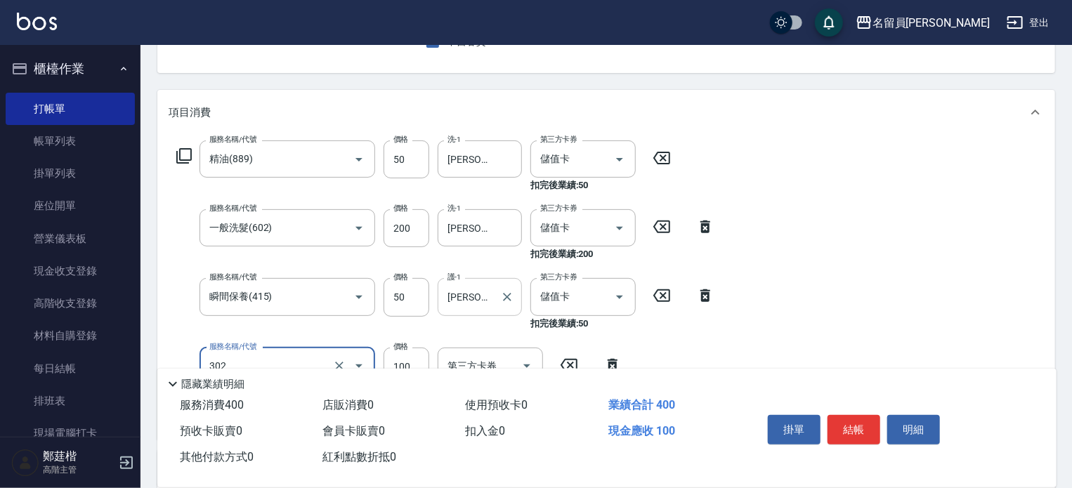
type input "剪髮(302)"
type input "300"
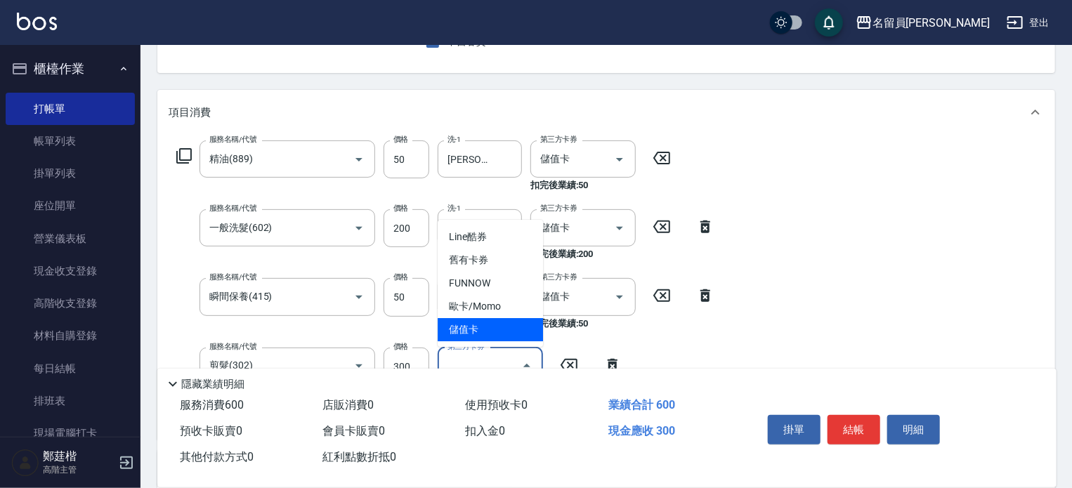
type input "儲值卡"
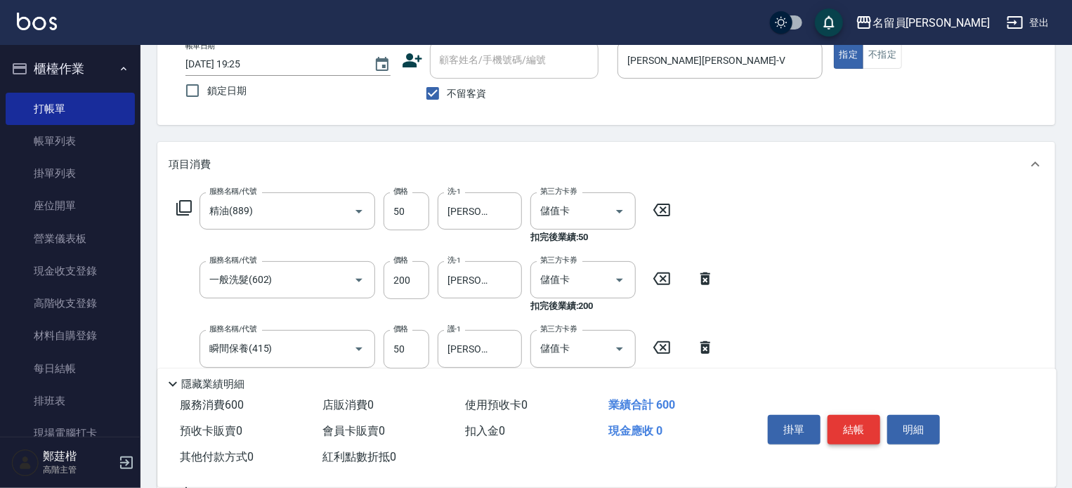
scroll to position [0, 0]
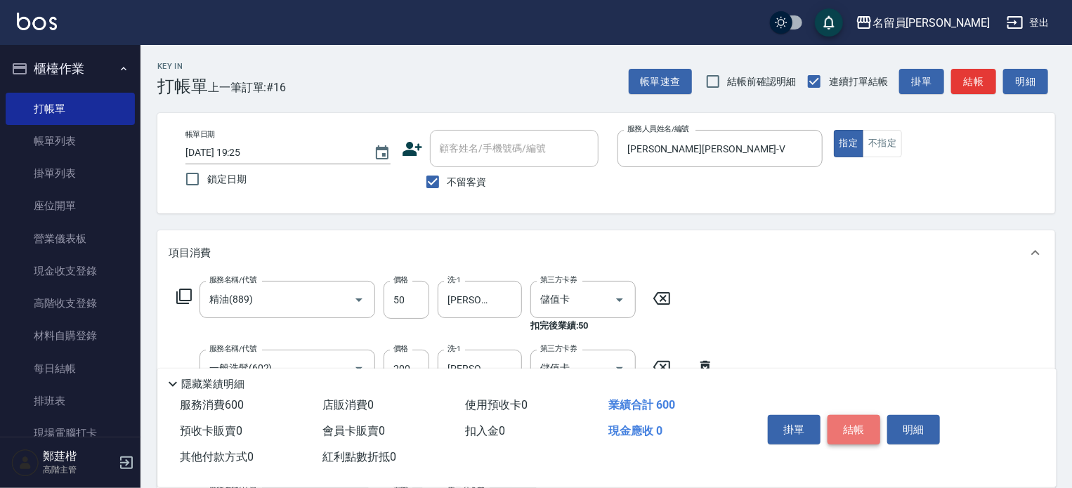
click at [874, 421] on button "結帳" at bounding box center [854, 430] width 53 height 30
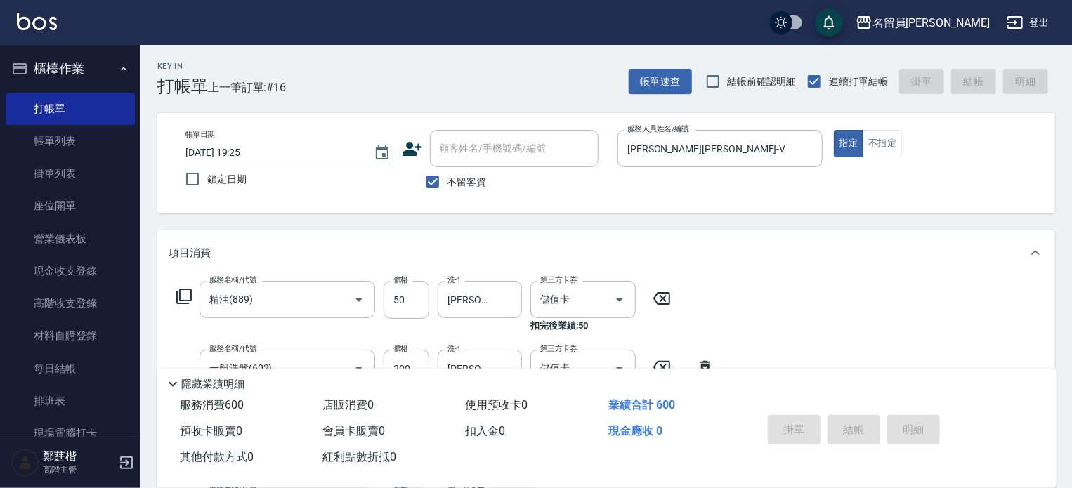
type input "[DATE] 19:26"
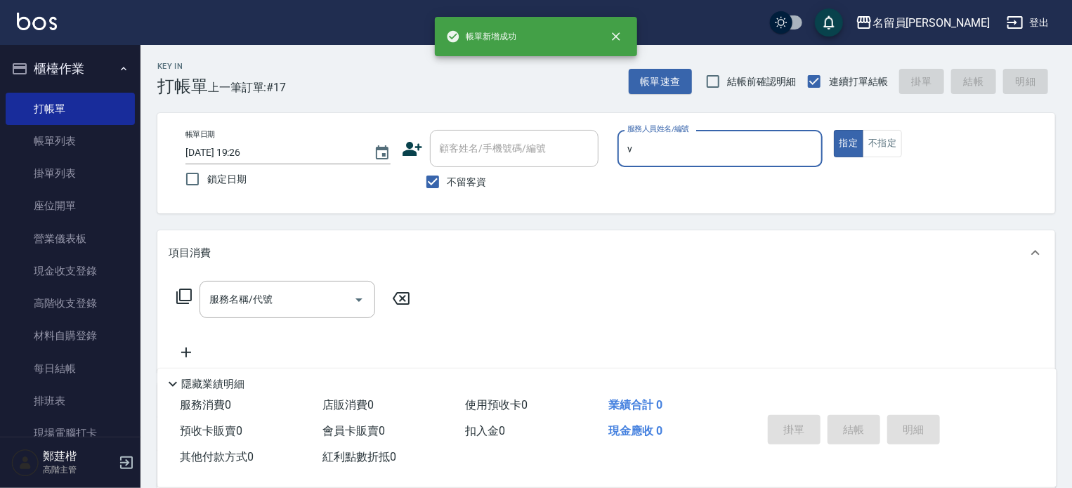
type input "[PERSON_NAME][PERSON_NAME]-V"
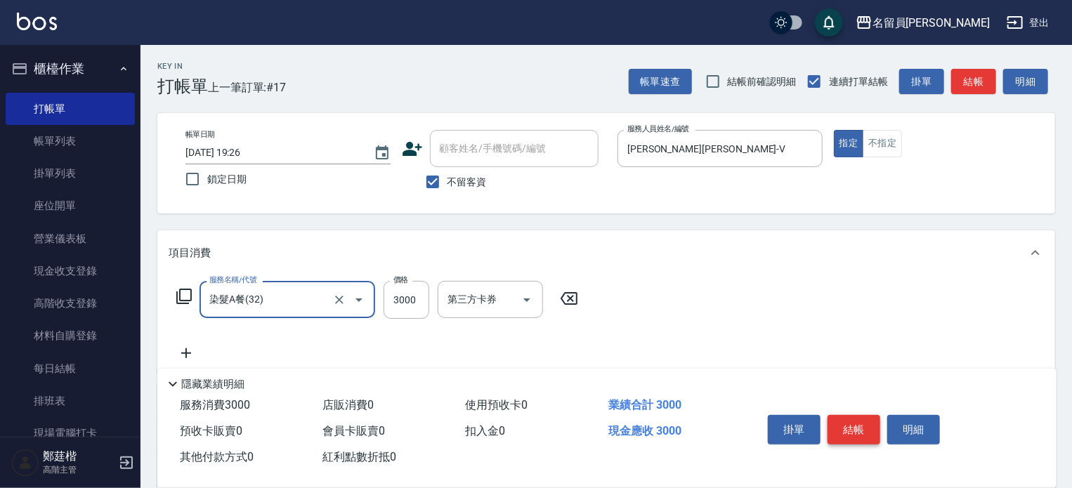
type input "染髮A餐(32)"
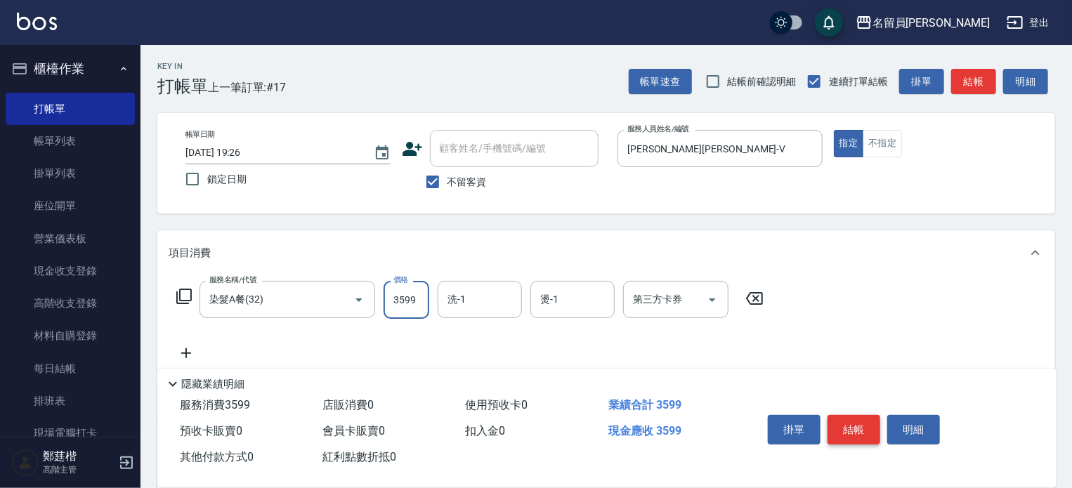
type input "3599"
type input "[PERSON_NAME]-13"
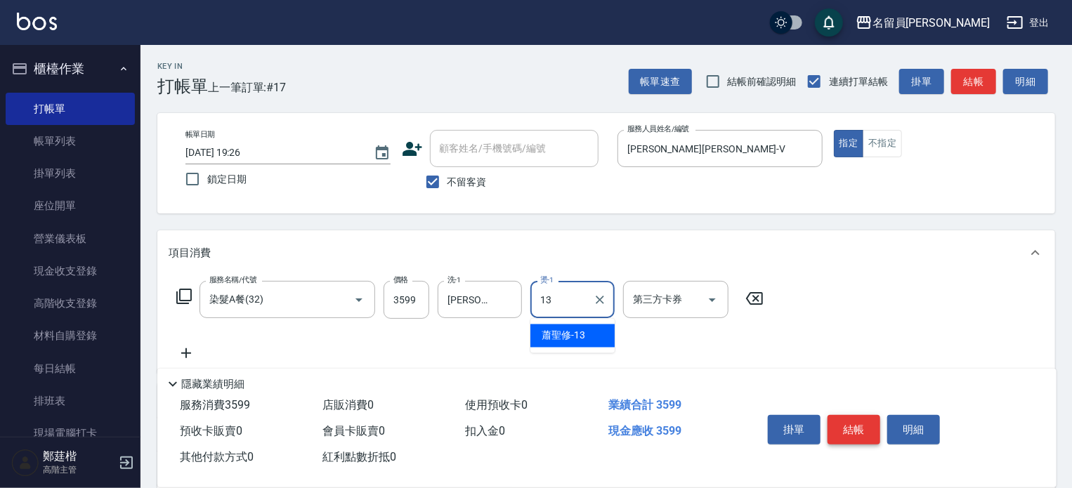
type input "[PERSON_NAME]-13"
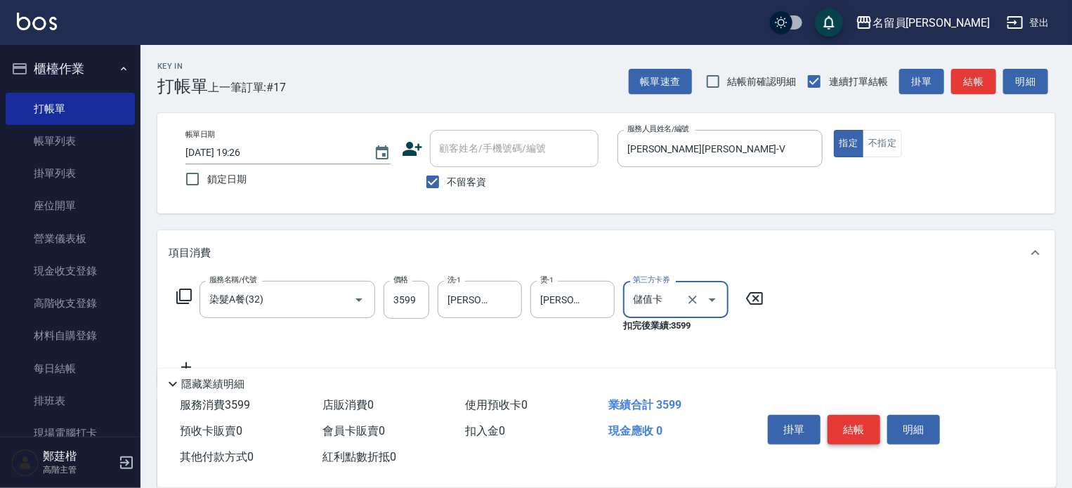
type input "儲值卡"
click at [874, 421] on button "結帳" at bounding box center [854, 430] width 53 height 30
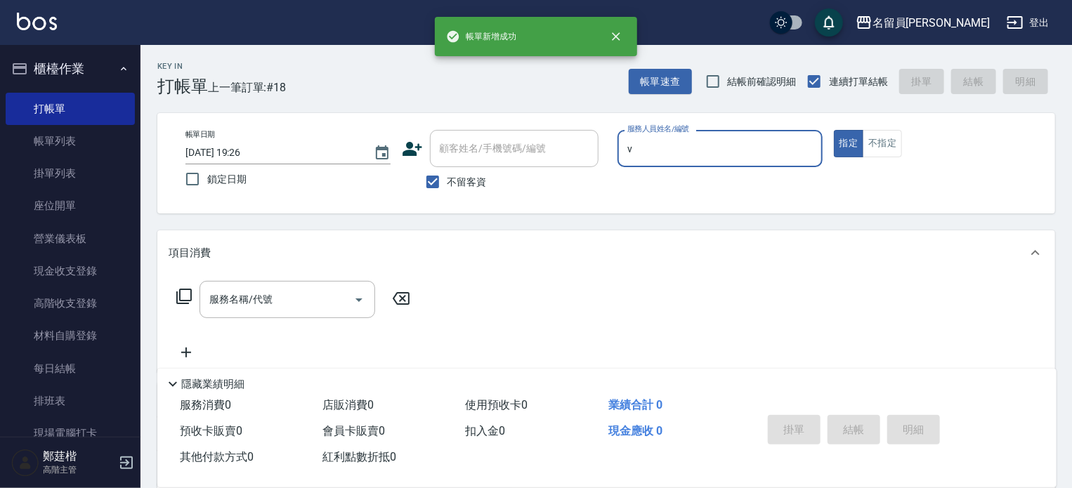
type input "[PERSON_NAME][PERSON_NAME]-V"
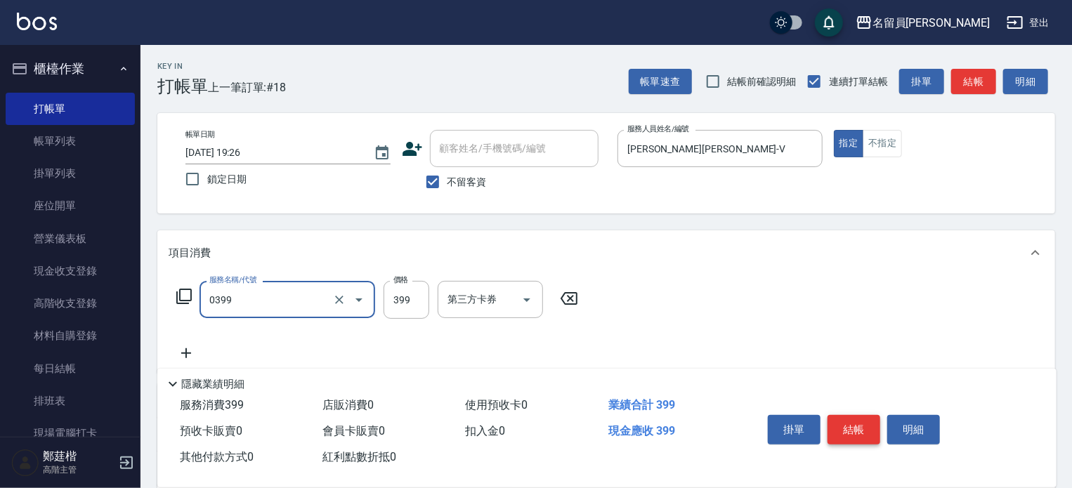
type input "海鹽SPA(0399)"
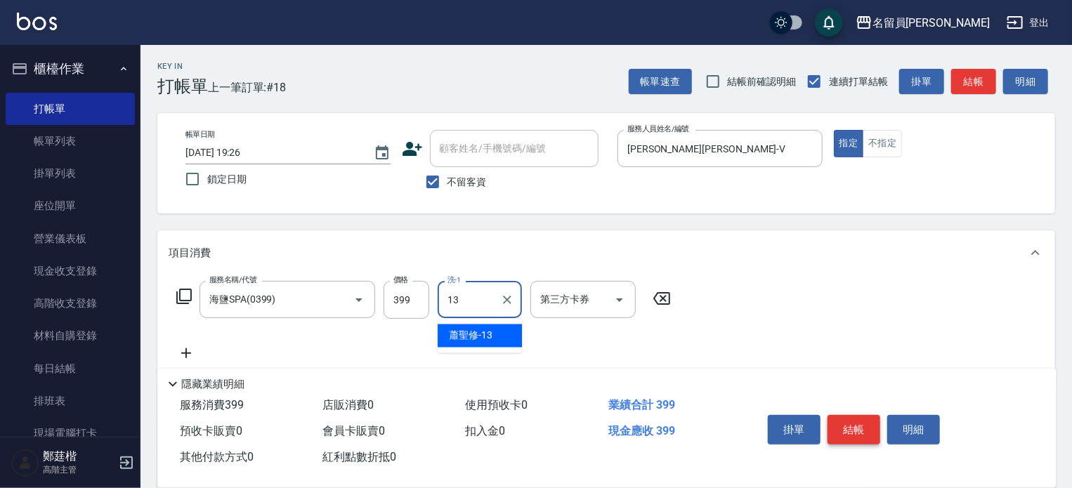
type input "[PERSON_NAME]-13"
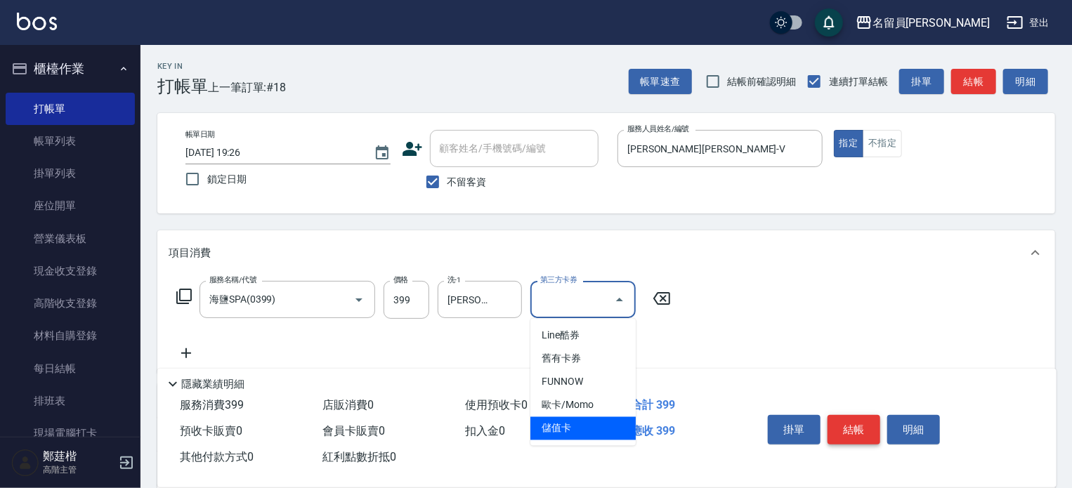
type input "儲值卡"
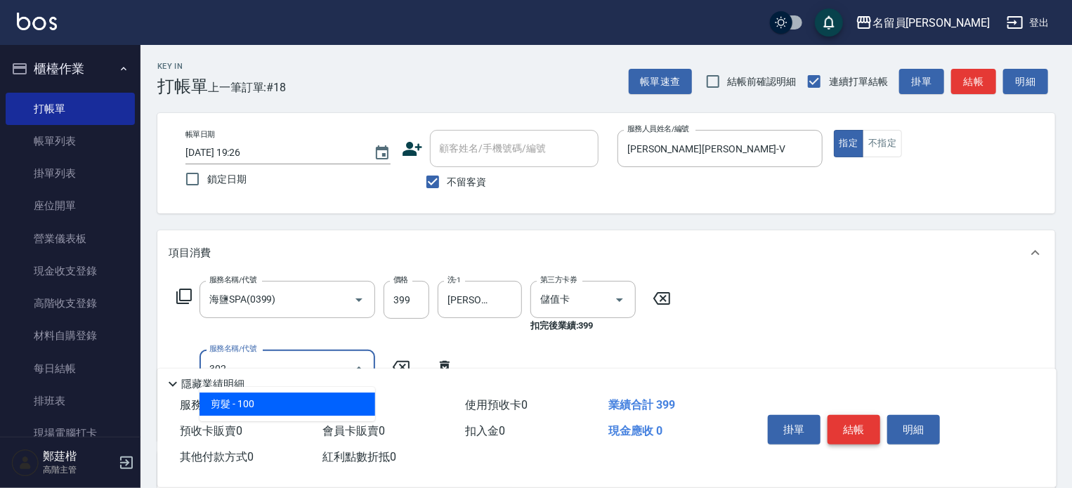
type input "剪髮(302)"
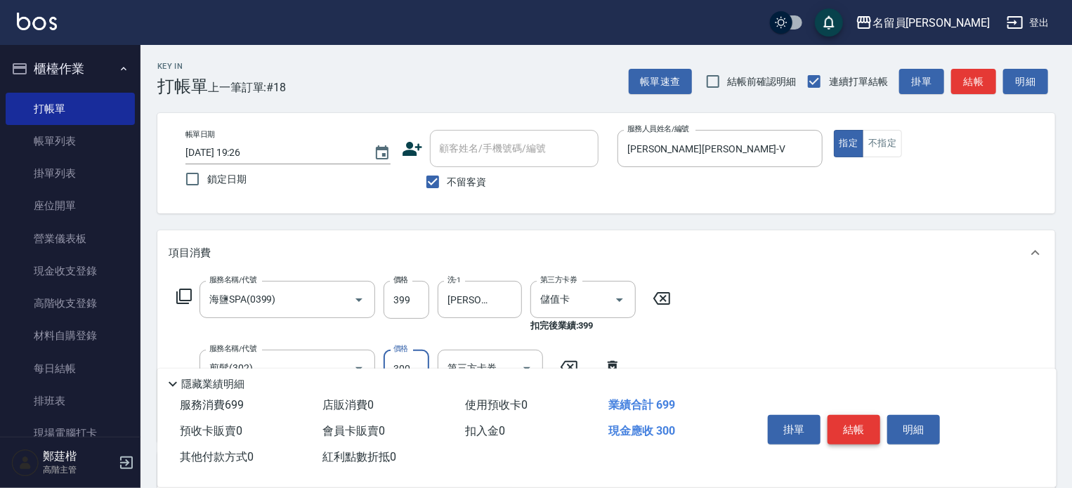
type input "300"
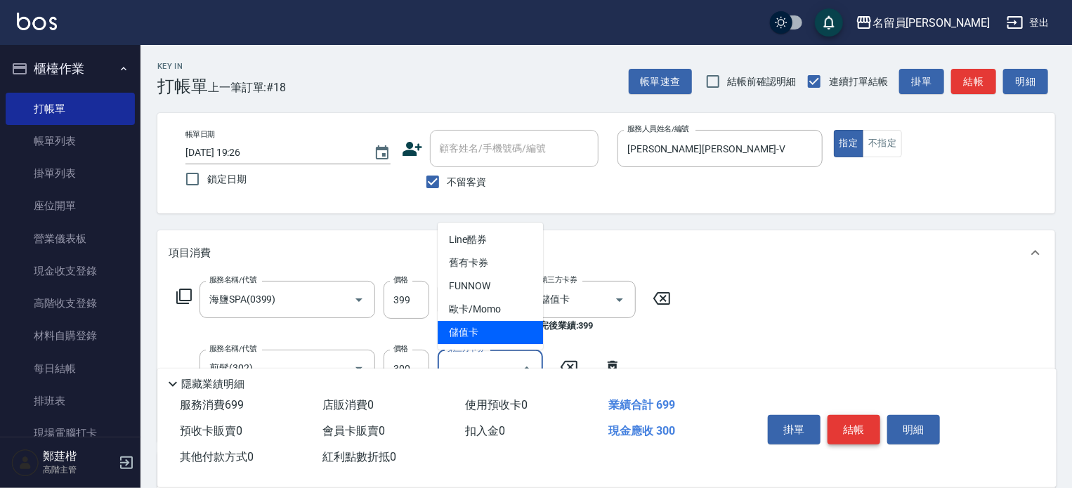
type input "儲值卡"
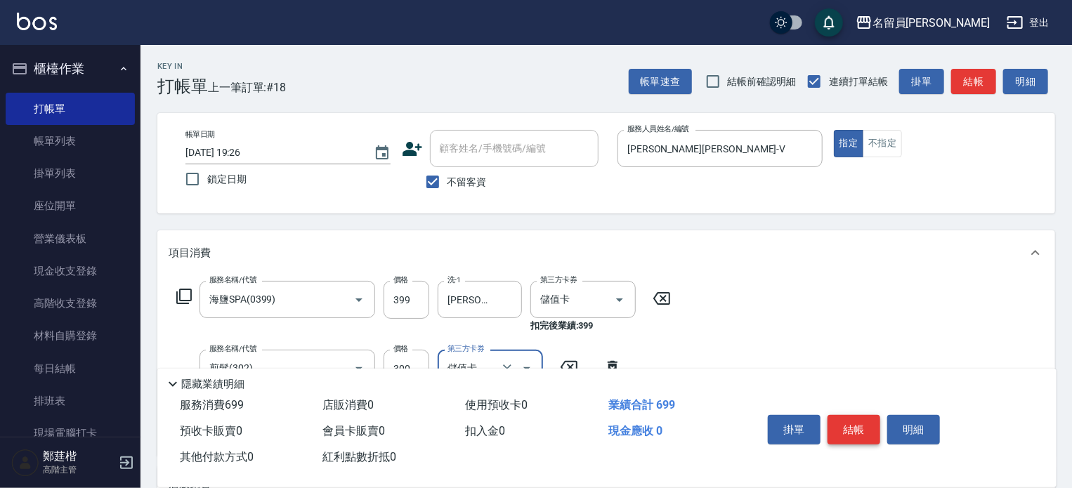
click at [874, 421] on button "結帳" at bounding box center [854, 430] width 53 height 30
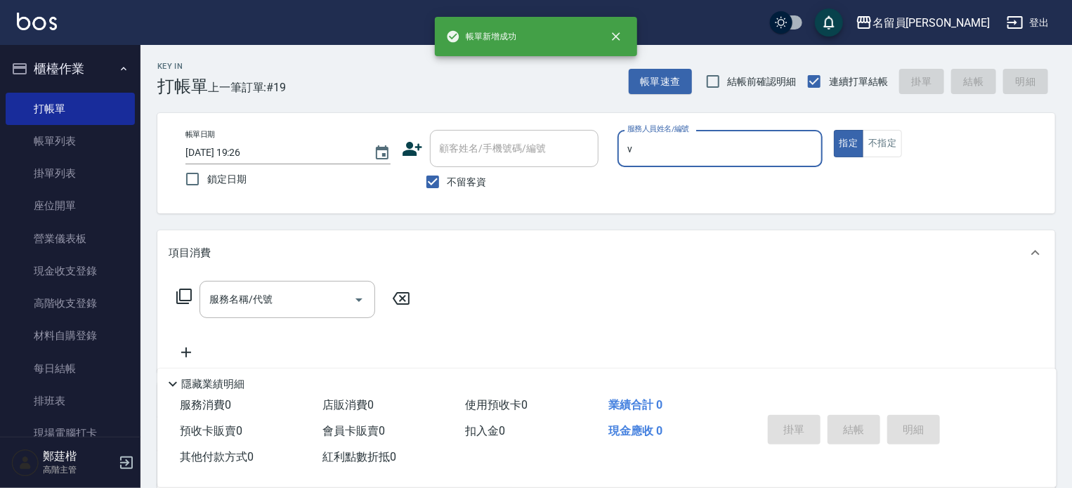
type input "[PERSON_NAME][PERSON_NAME]-V"
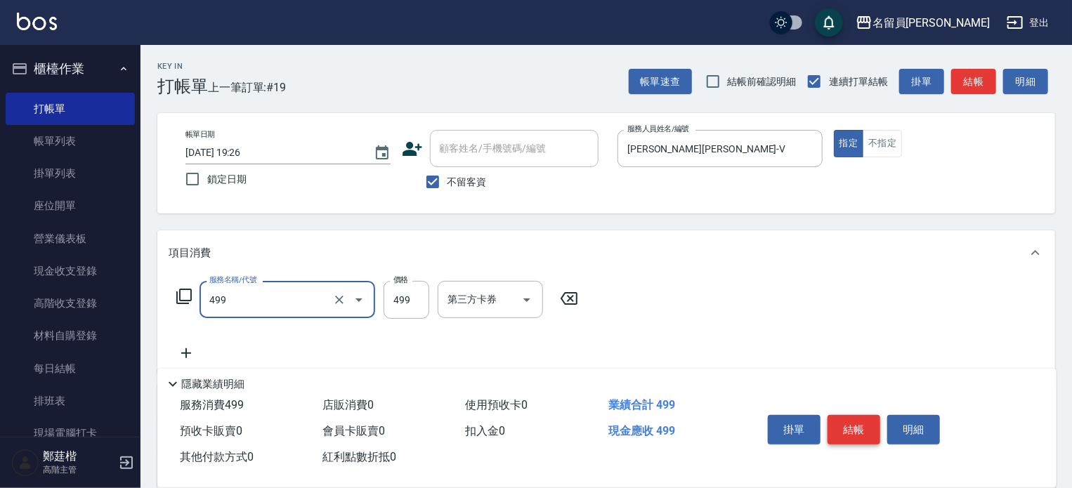
type input "去角質洗髮(499)"
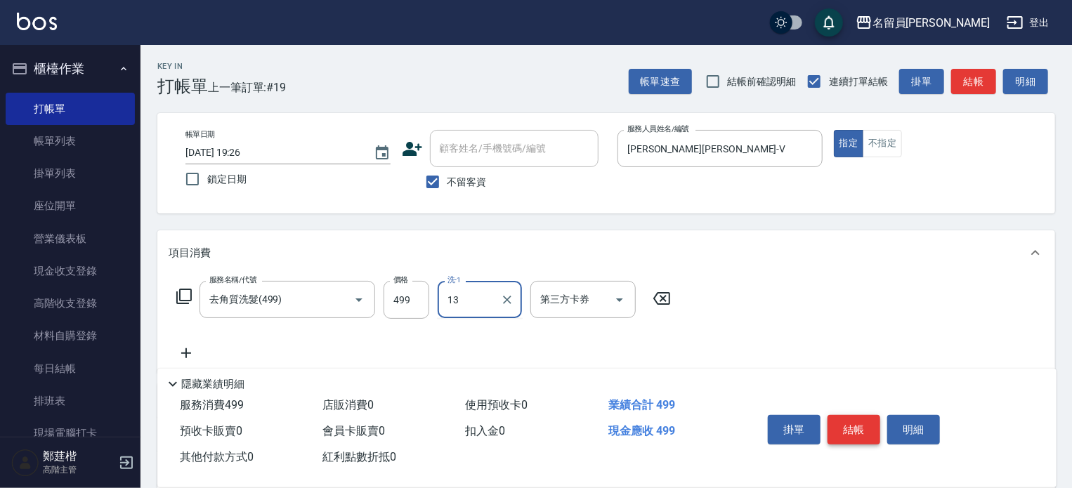
type input "[PERSON_NAME]-13"
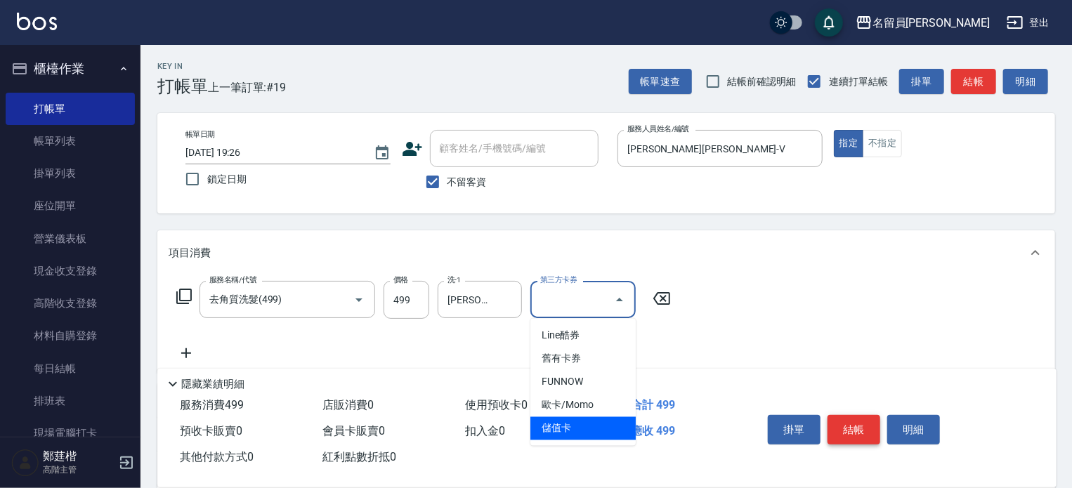
type input "儲值卡"
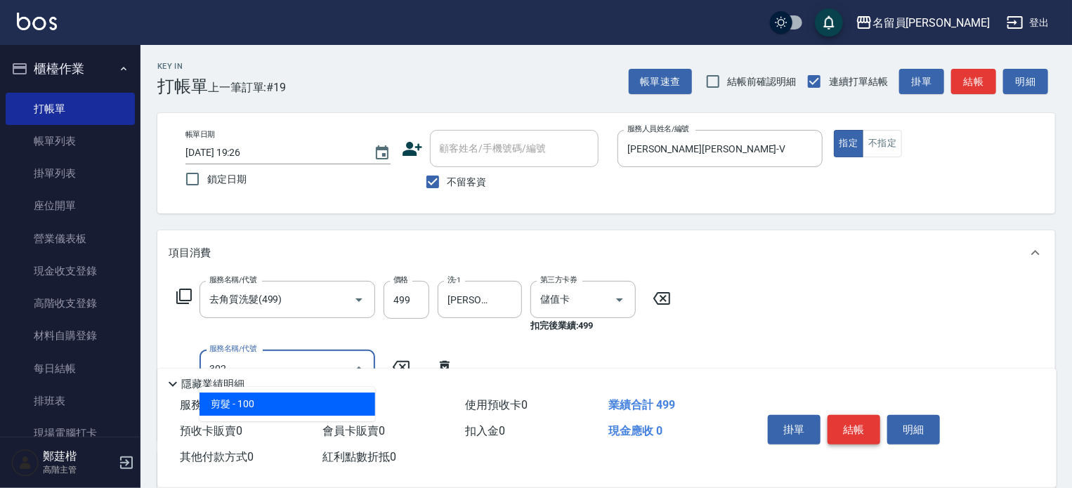
type input "剪髮(302)"
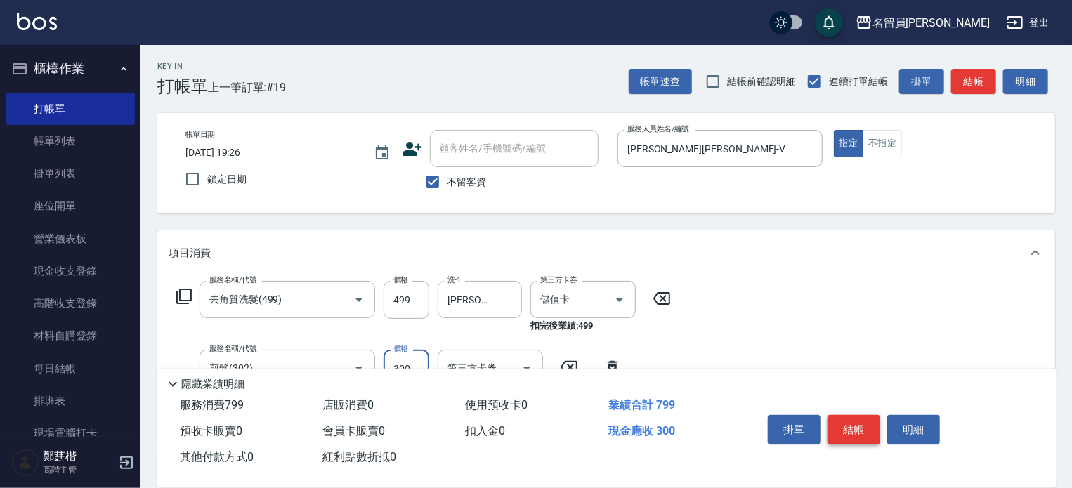
type input "300"
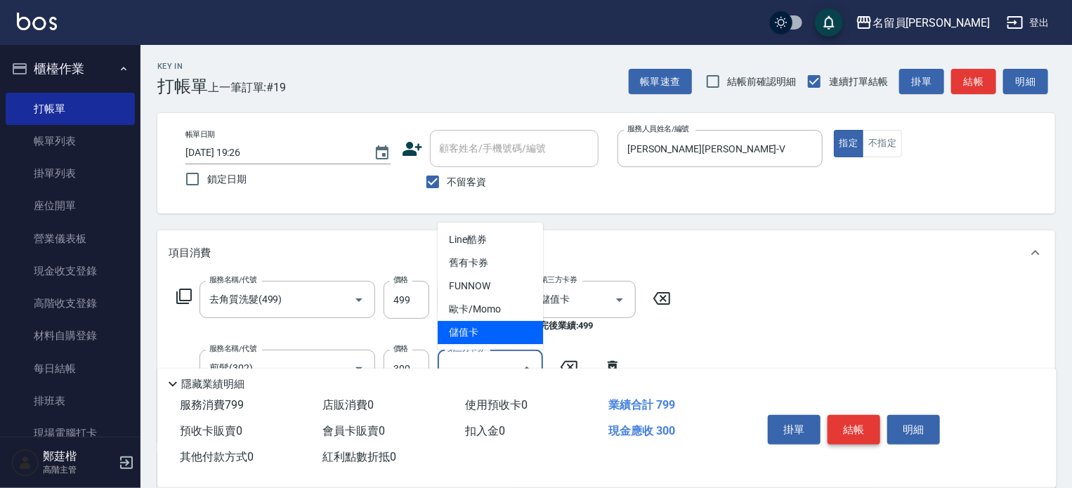
type input "儲值卡"
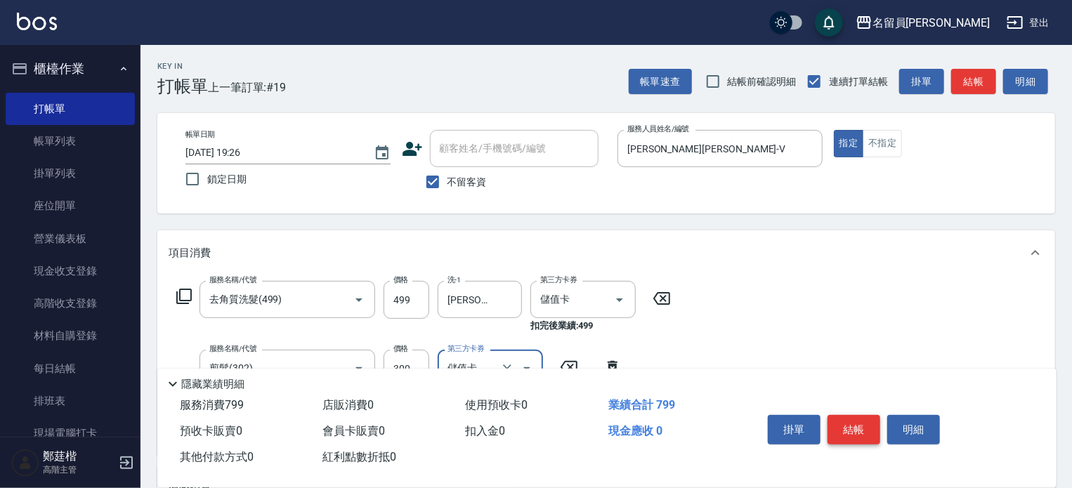
click at [874, 421] on button "結帳" at bounding box center [854, 430] width 53 height 30
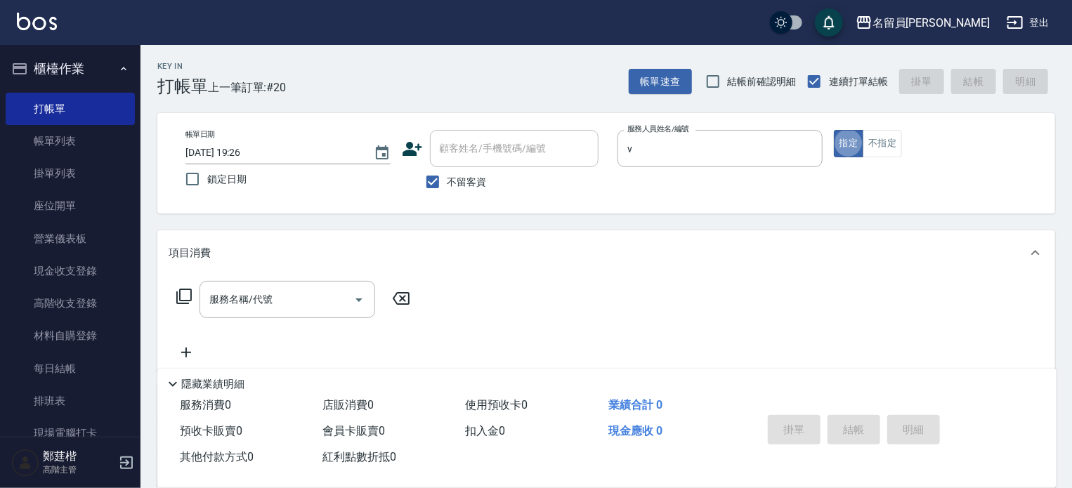
type input "[PERSON_NAME][PERSON_NAME]-V"
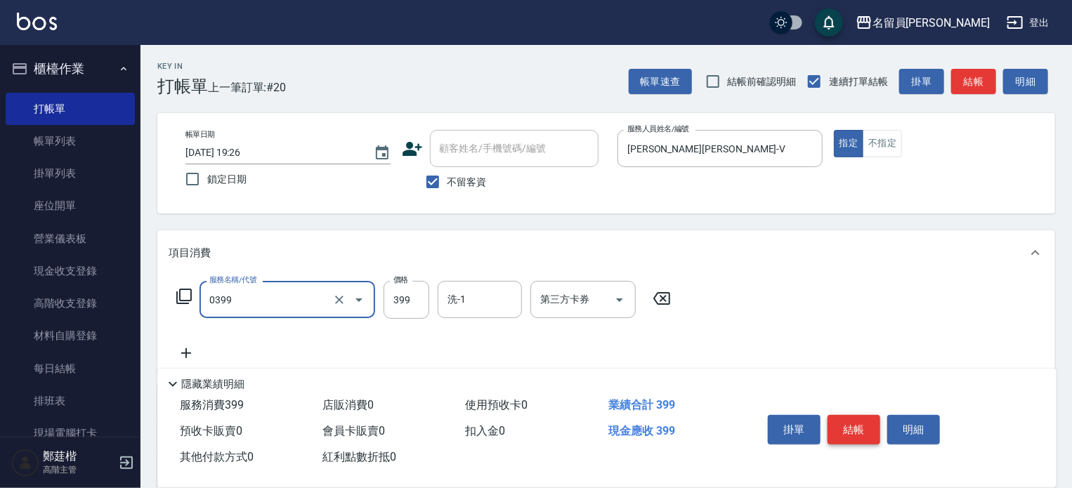
type input "海鹽SPA(0399)"
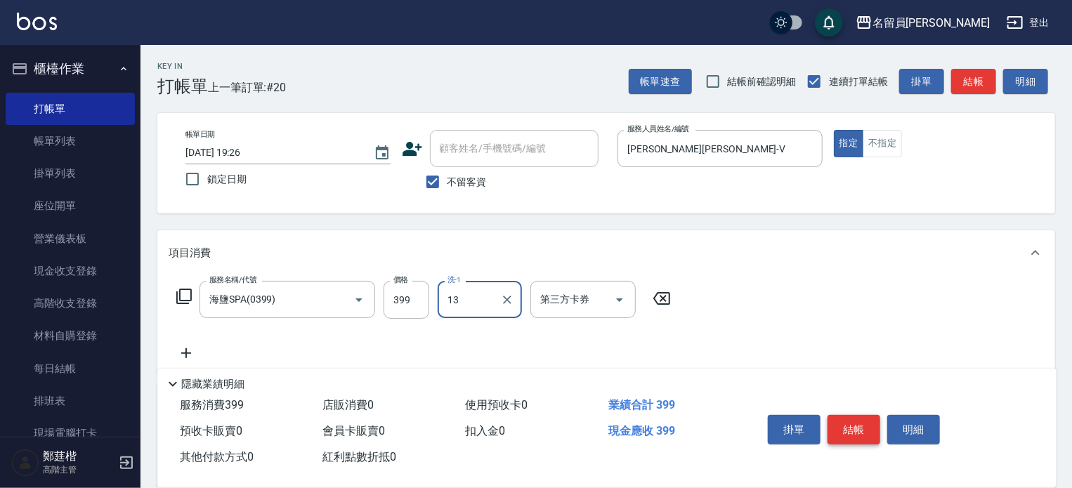
type input "[PERSON_NAME]-13"
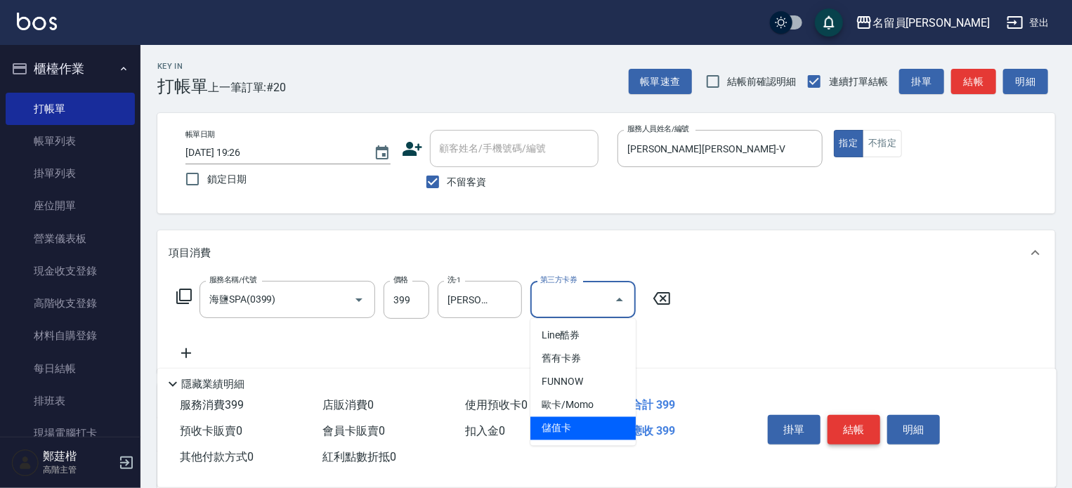
type input "儲值卡"
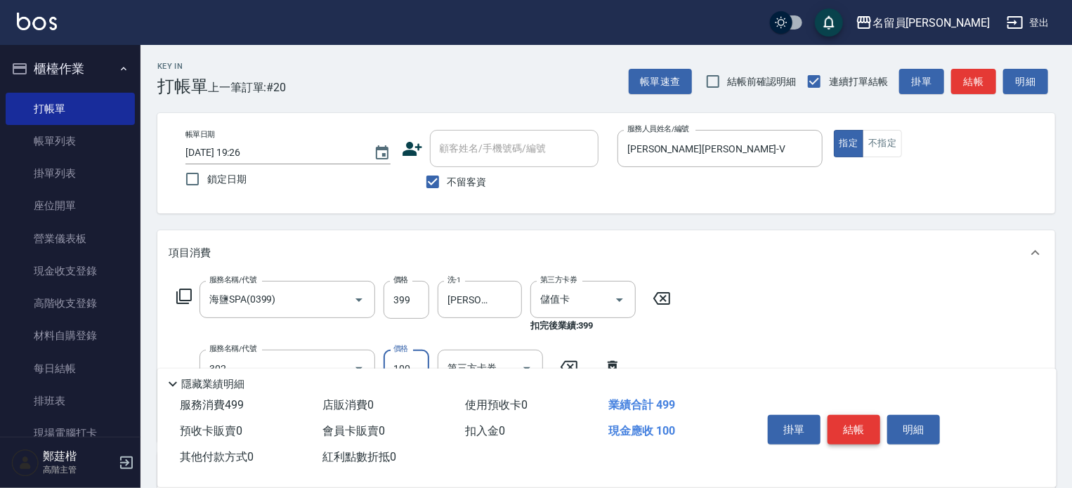
type input "剪髮(302)"
type input "300"
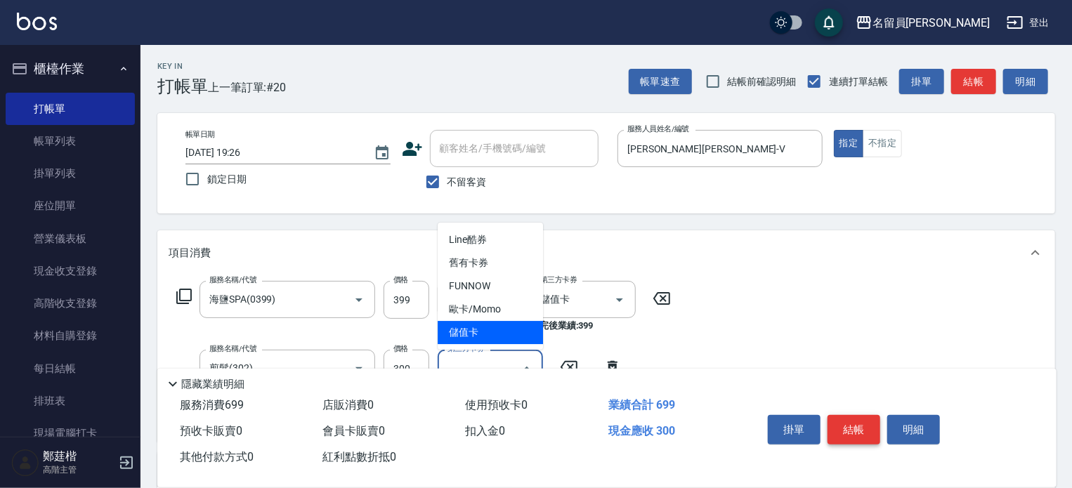
type input "儲值卡"
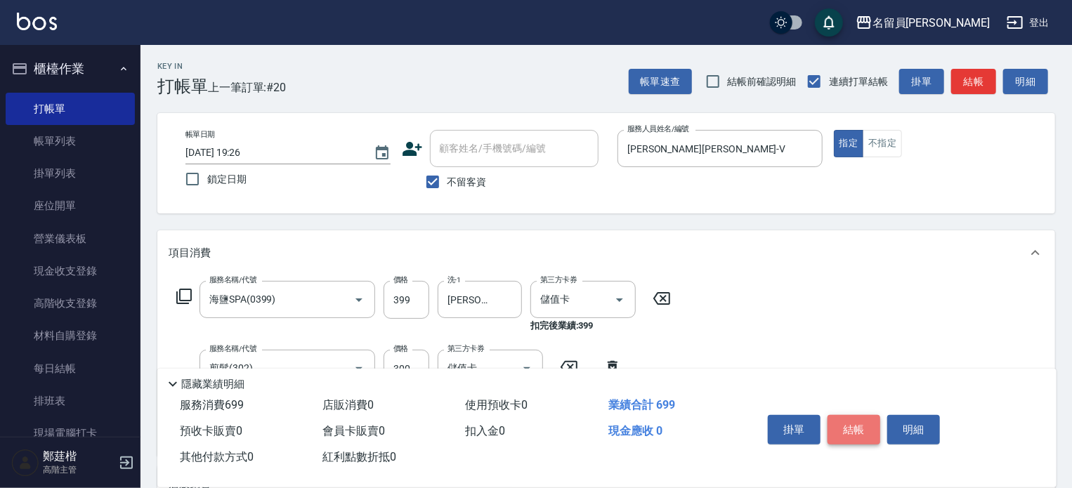
click at [874, 421] on button "結帳" at bounding box center [854, 430] width 53 height 30
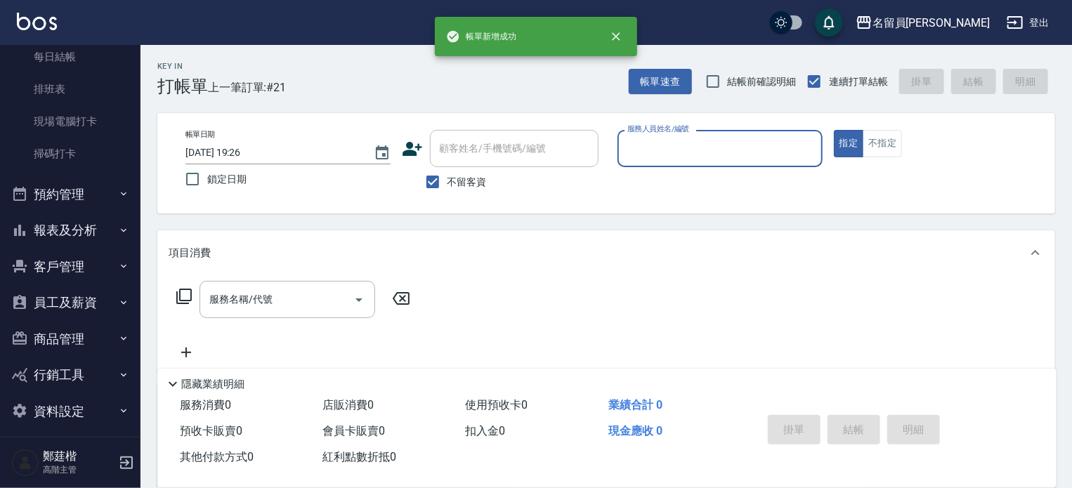
scroll to position [320, 0]
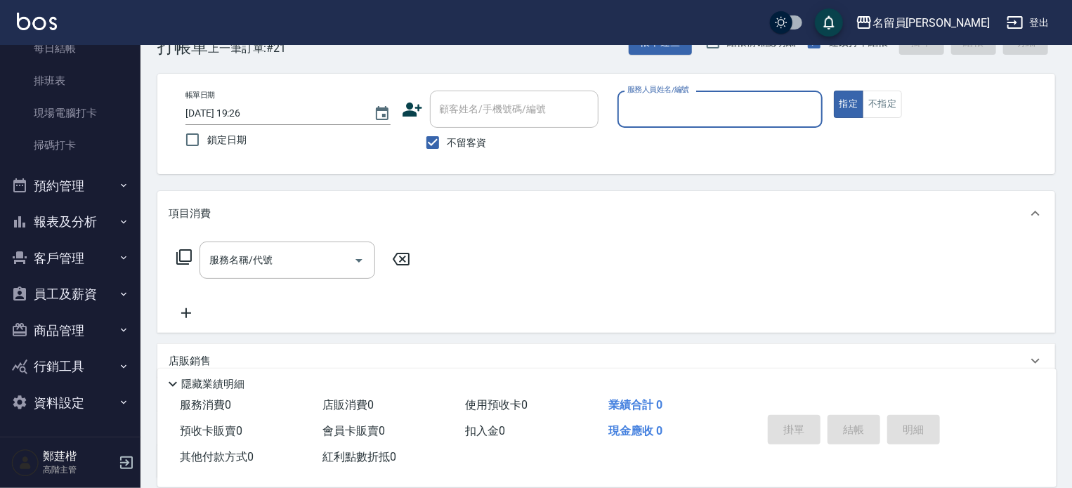
click at [107, 219] on button "報表及分析" at bounding box center [70, 222] width 129 height 37
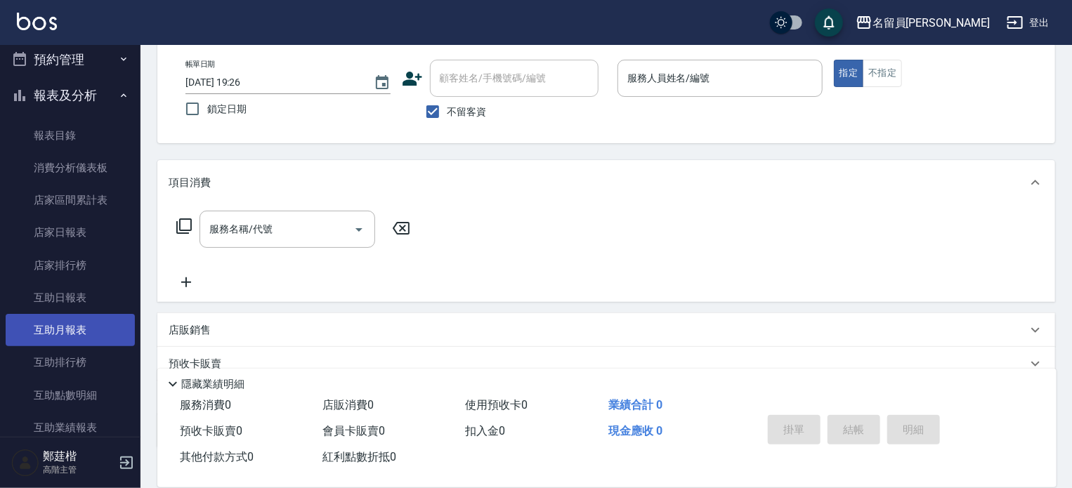
scroll to position [461, 0]
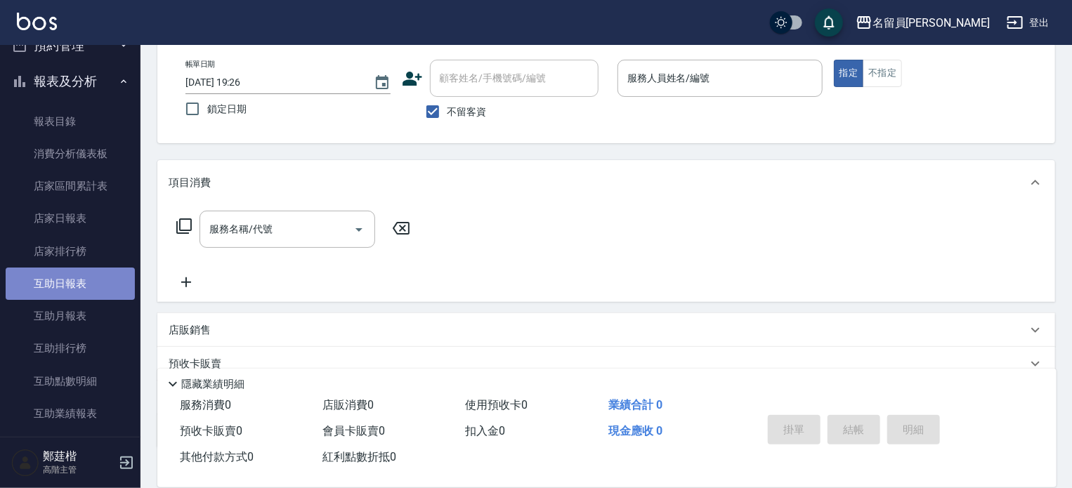
click at [95, 290] on link "互助日報表" at bounding box center [70, 284] width 129 height 32
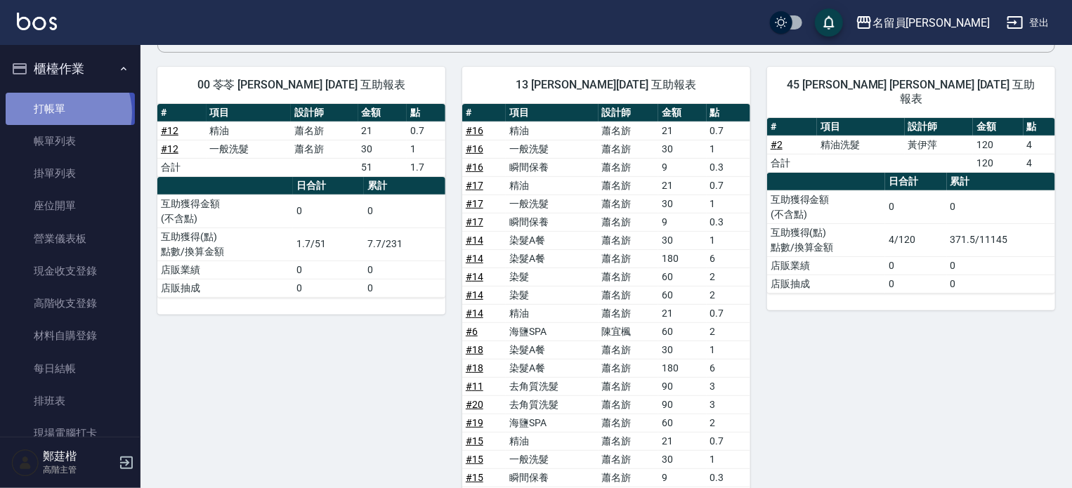
click at [61, 112] on link "打帳單" at bounding box center [70, 109] width 129 height 32
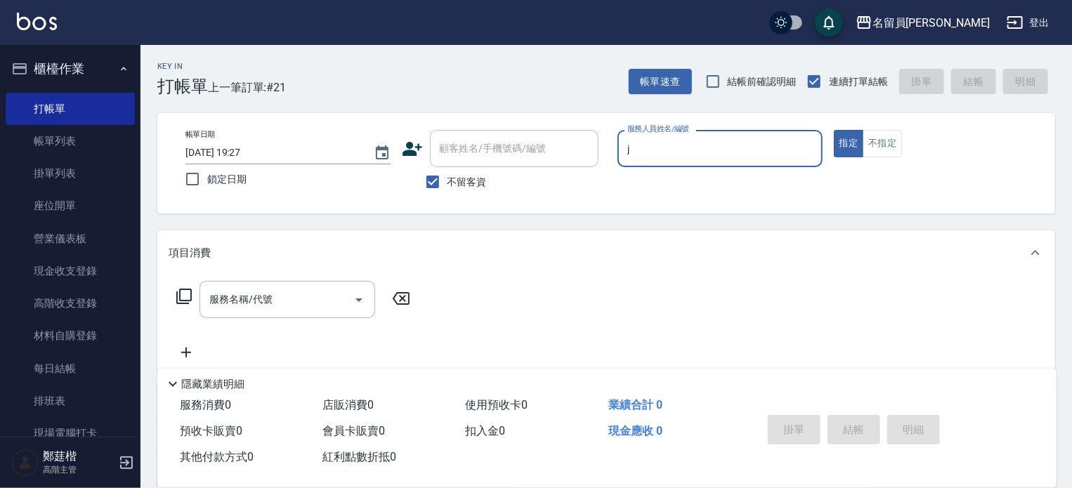
type input "[PERSON_NAME]"
type button "true"
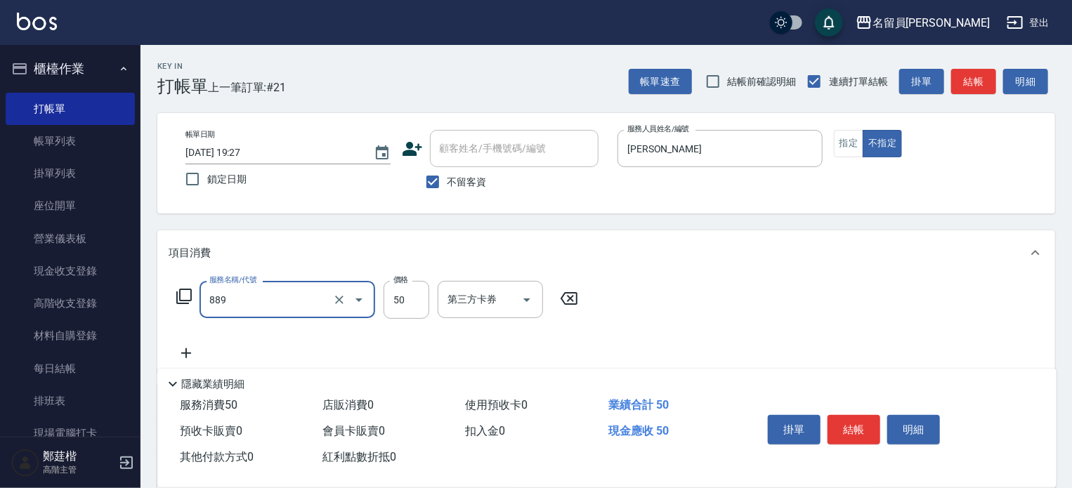
type input "精油(889)"
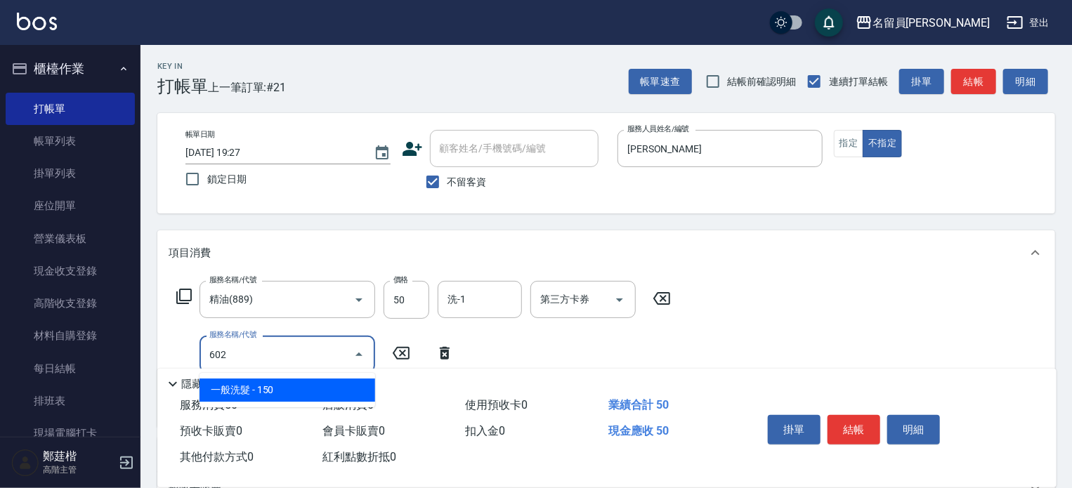
type input "一般洗髮(602)"
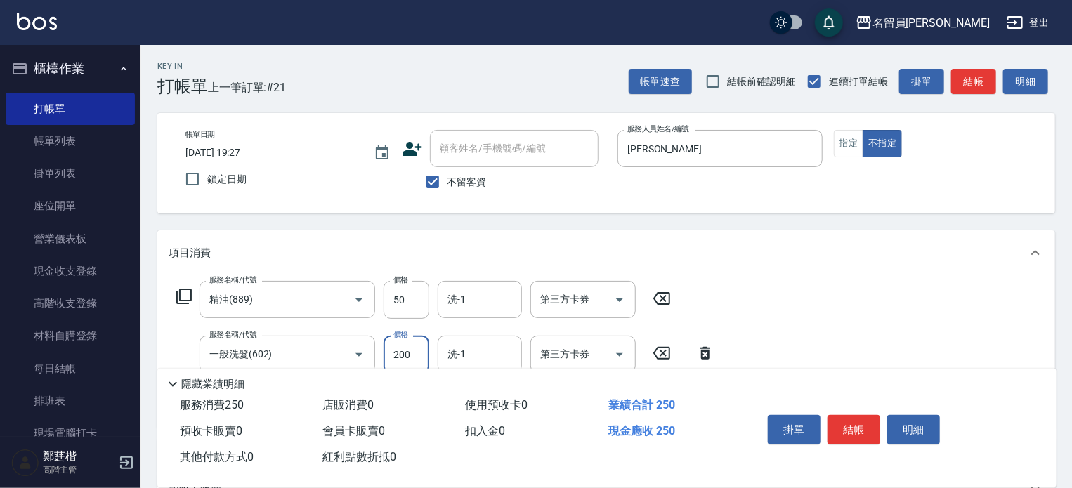
type input "200"
type input "瞬間保養(415)"
click at [835, 415] on button "結帳" at bounding box center [854, 430] width 53 height 30
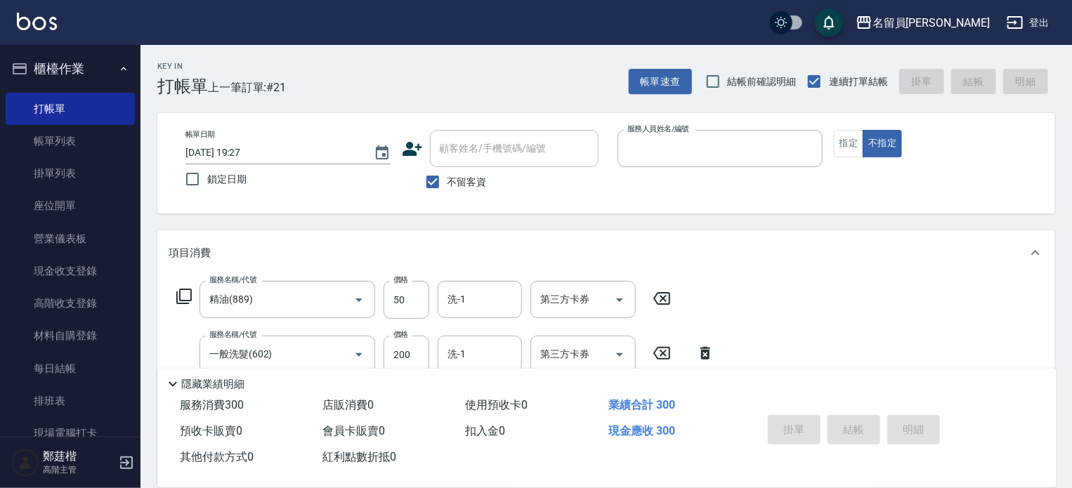
type input "[DATE] 19:36"
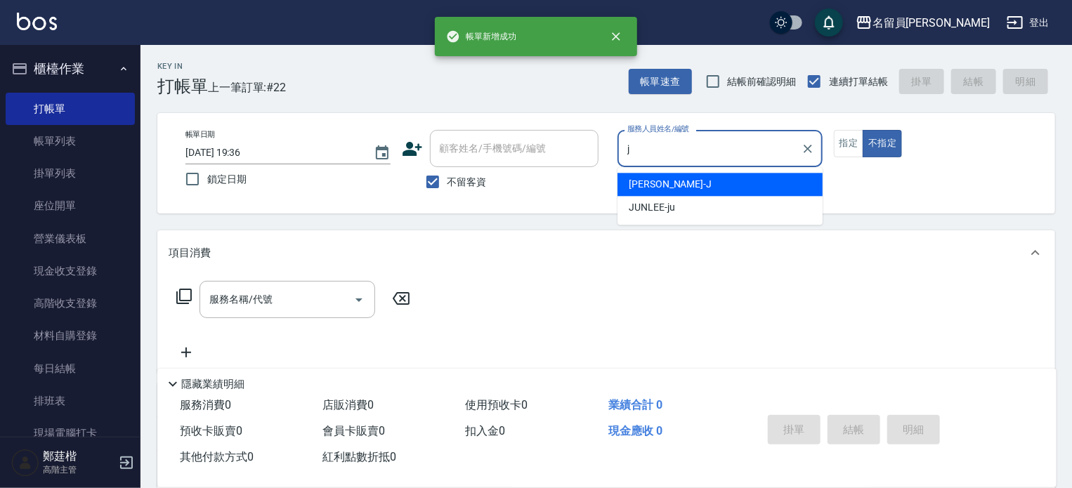
type input "j"
type button "false"
type input "[PERSON_NAME]"
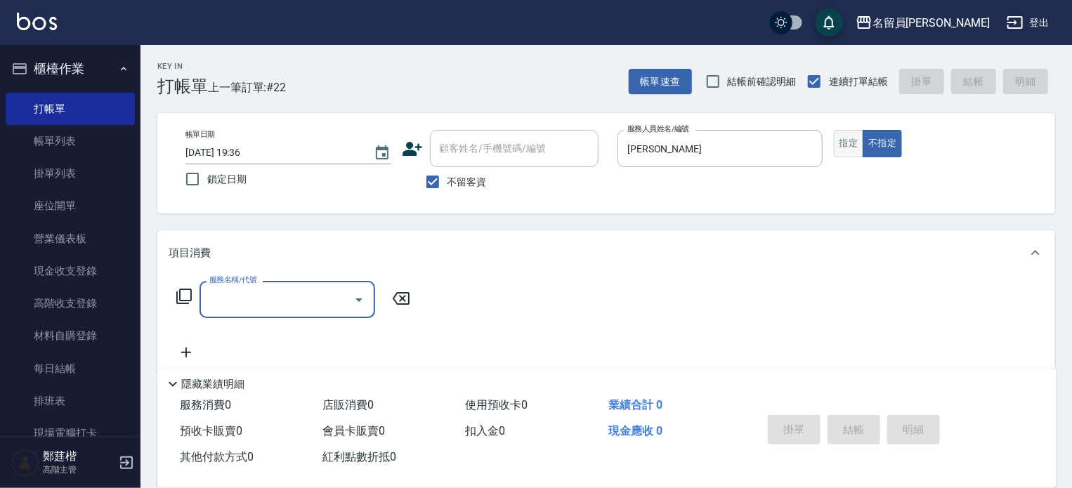
click at [845, 142] on button "指定" at bounding box center [849, 143] width 30 height 27
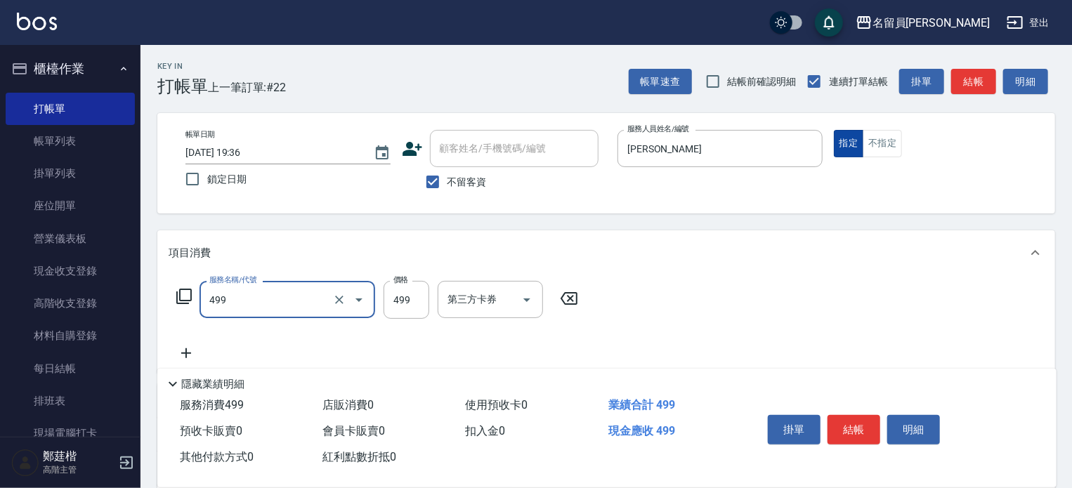
type input "去角質洗髮(499)"
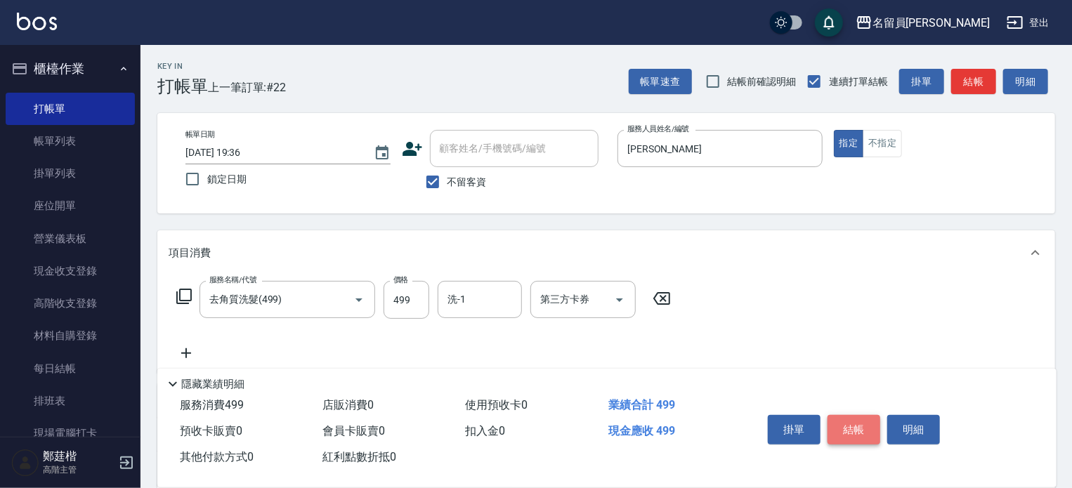
drag, startPoint x: 871, startPoint y: 428, endPoint x: 863, endPoint y: 393, distance: 36.1
click at [869, 427] on button "結帳" at bounding box center [854, 430] width 53 height 30
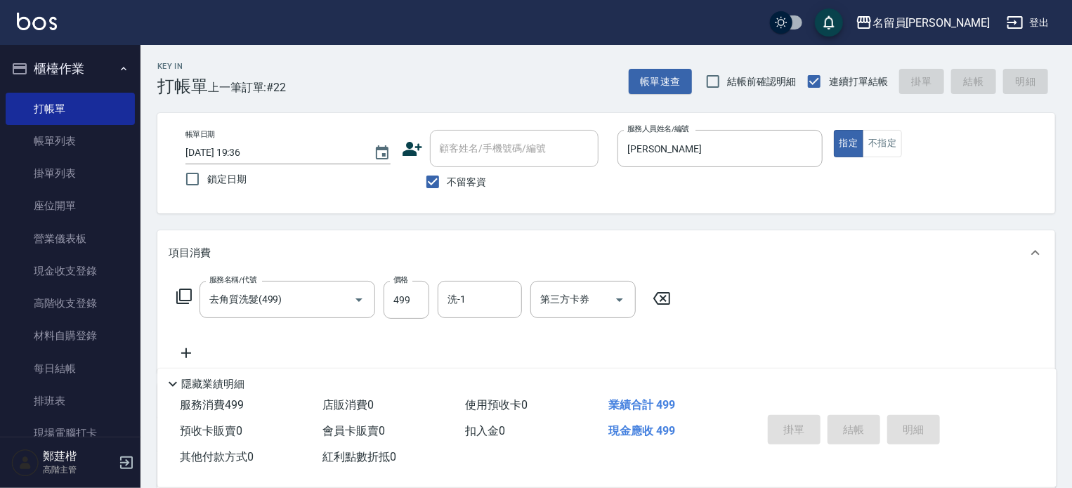
type input "[DATE] 19:37"
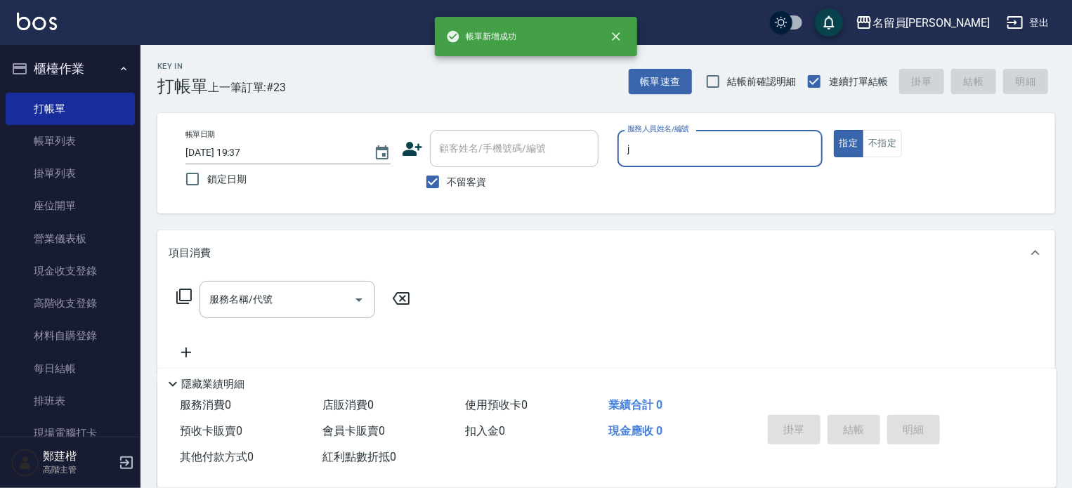
type input "[PERSON_NAME]"
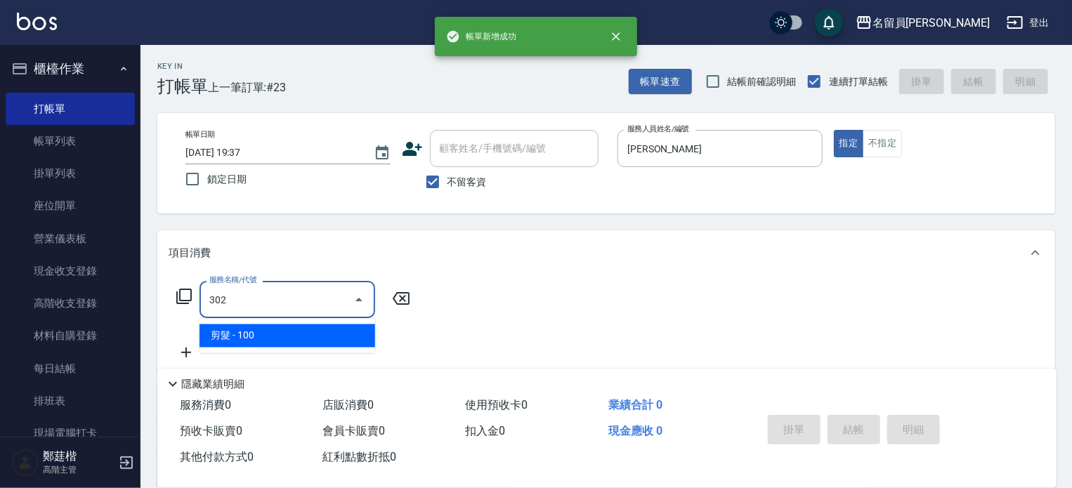
type input "剪髮(302)"
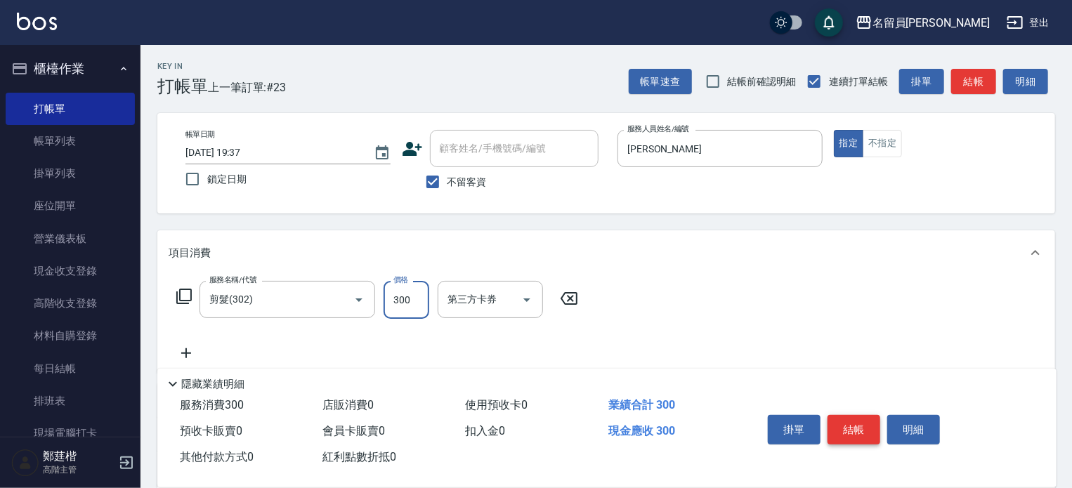
type input "300"
click at [866, 417] on button "結帳" at bounding box center [854, 430] width 53 height 30
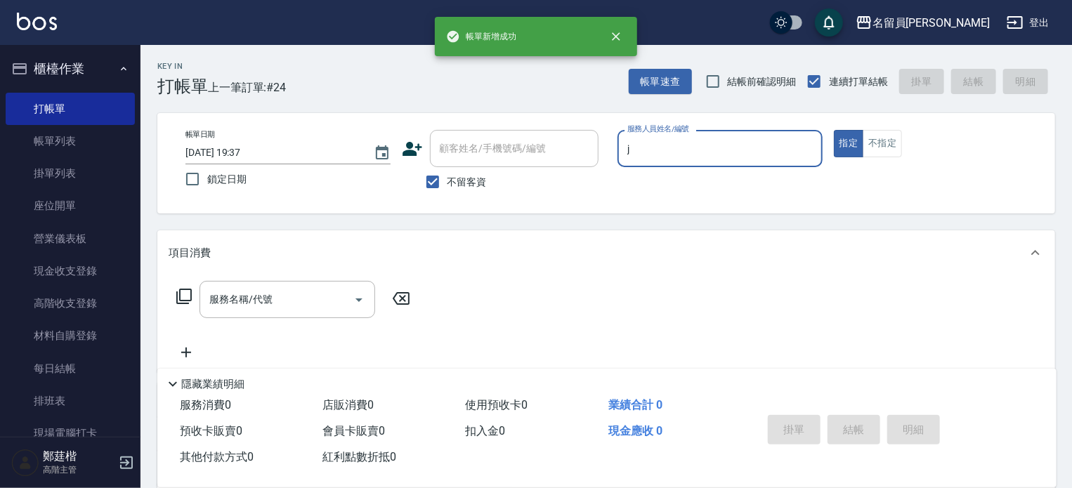
type input "[PERSON_NAME]"
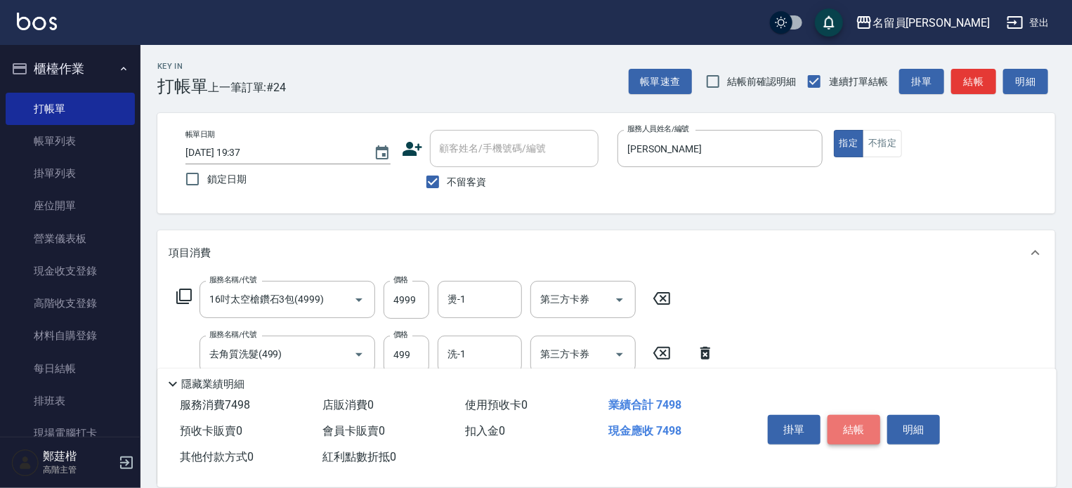
click at [844, 415] on button "結帳" at bounding box center [854, 430] width 53 height 30
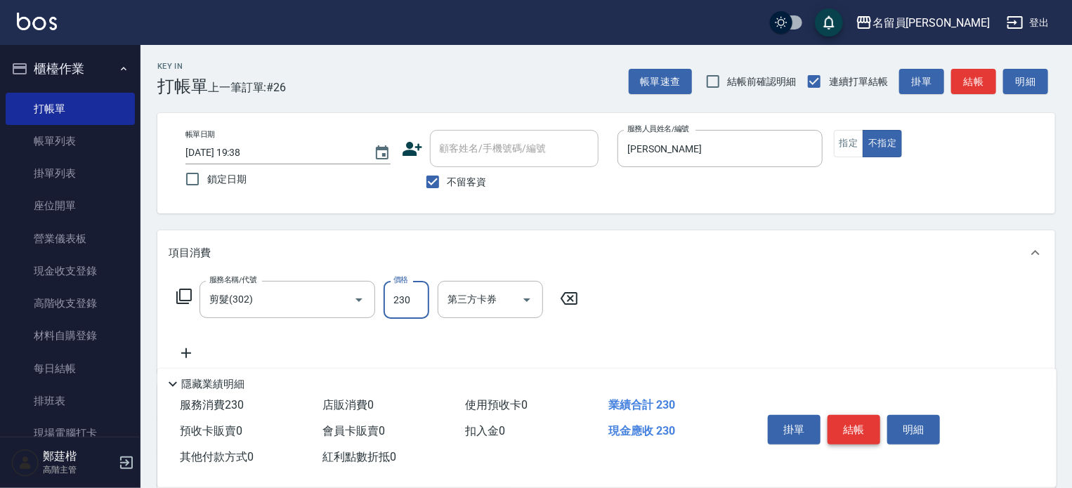
click at [844, 415] on button "結帳" at bounding box center [854, 430] width 53 height 30
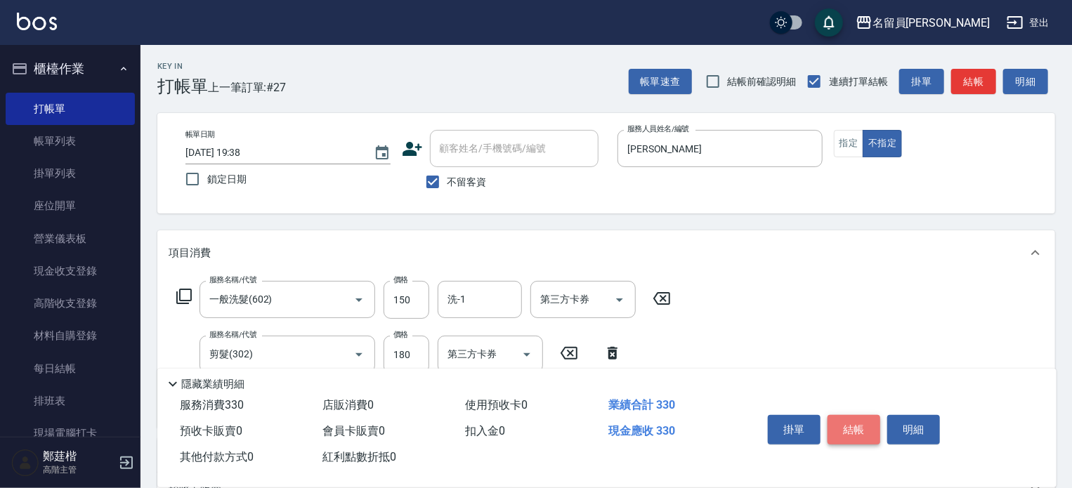
click at [844, 415] on button "結帳" at bounding box center [854, 430] width 53 height 30
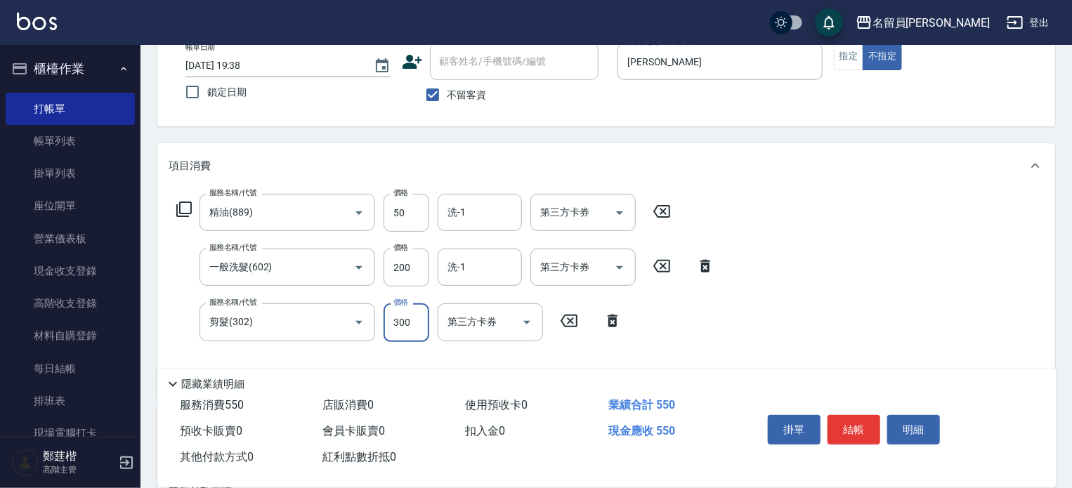
scroll to position [274, 0]
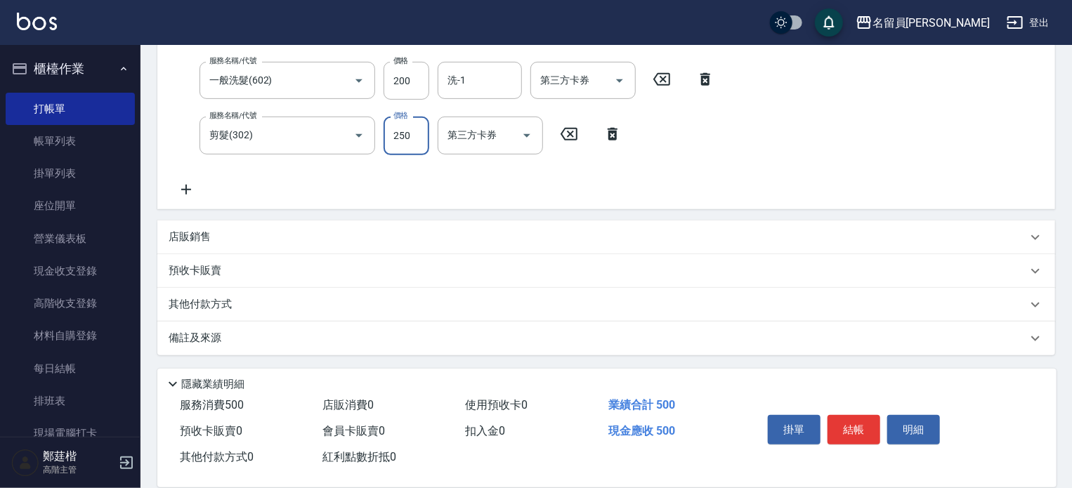
click at [371, 289] on div "其他付款方式" at bounding box center [606, 305] width 898 height 34
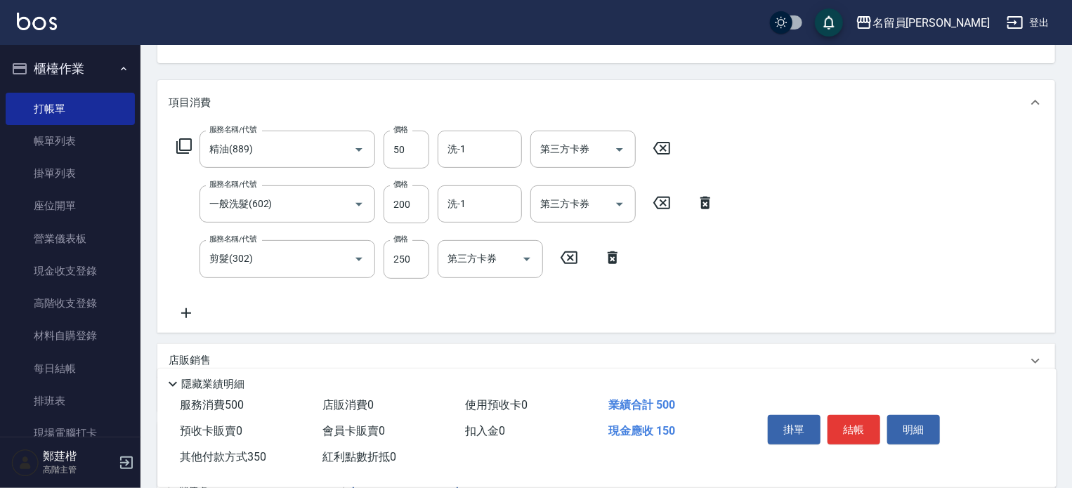
scroll to position [0, 0]
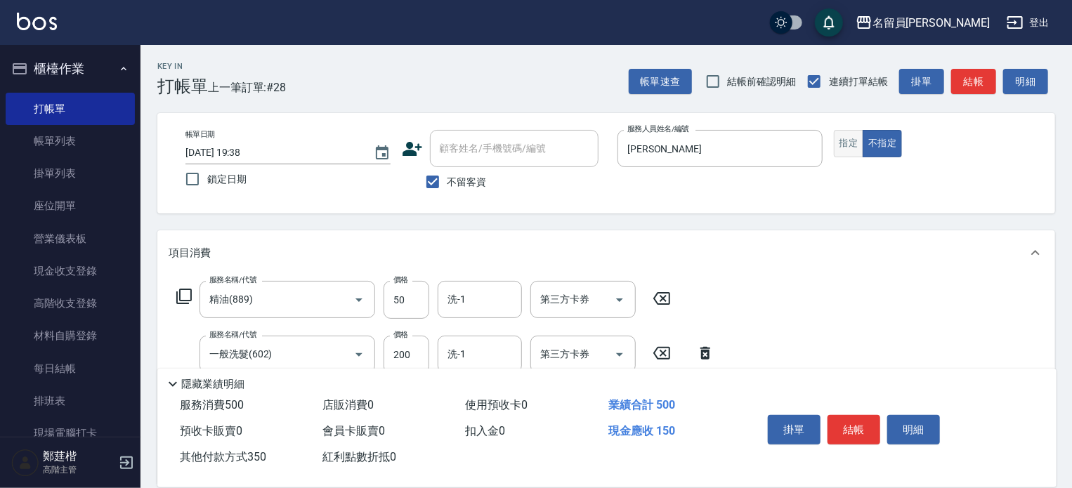
click at [849, 142] on button "指定" at bounding box center [849, 143] width 30 height 27
click at [855, 422] on button "結帳" at bounding box center [854, 430] width 53 height 30
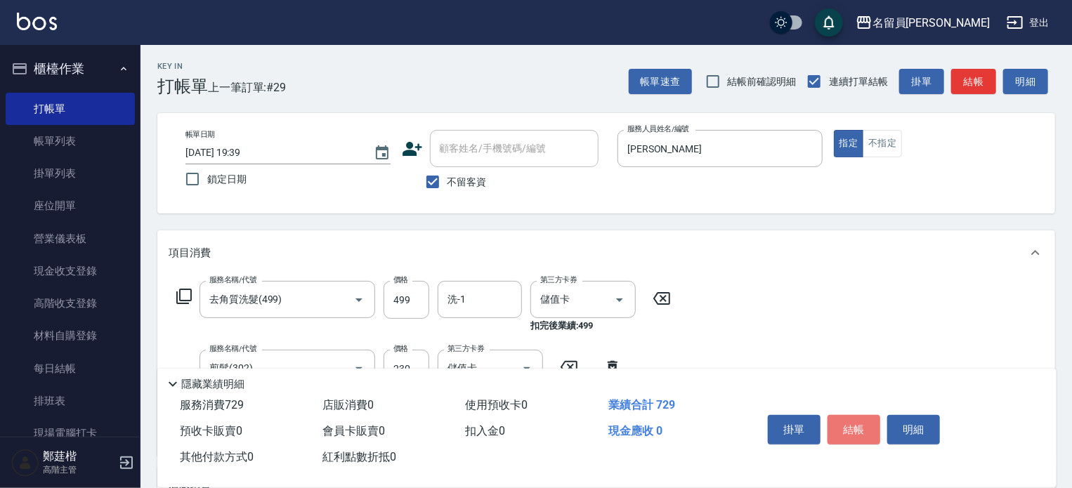
click at [855, 422] on button "結帳" at bounding box center [854, 430] width 53 height 30
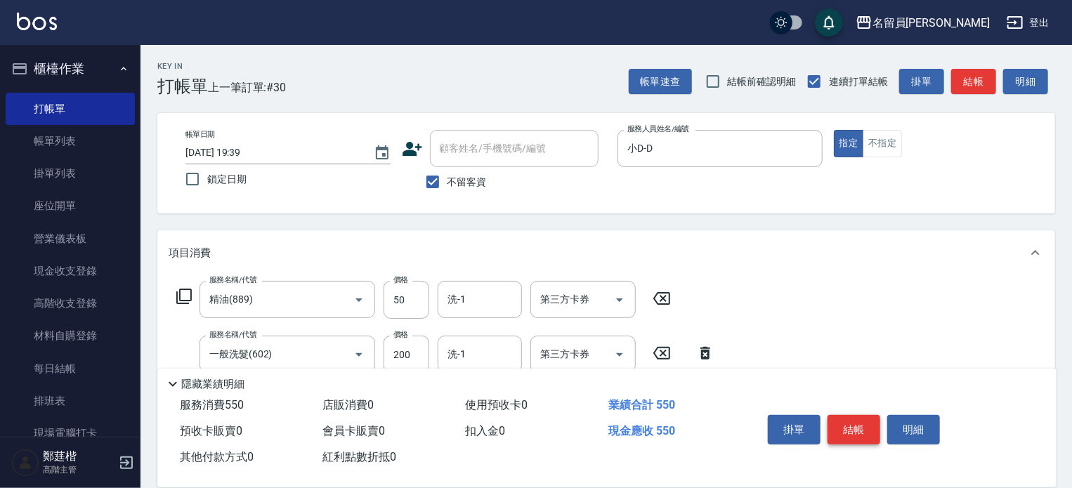
click at [855, 422] on button "結帳" at bounding box center [854, 430] width 53 height 30
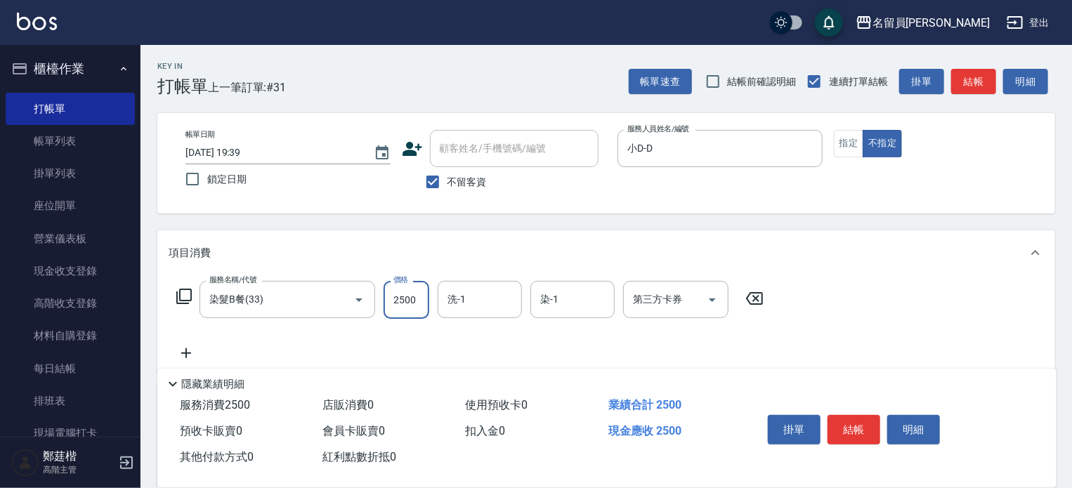
click at [420, 310] on input "2500" at bounding box center [407, 300] width 46 height 38
click at [868, 419] on button "結帳" at bounding box center [854, 430] width 53 height 30
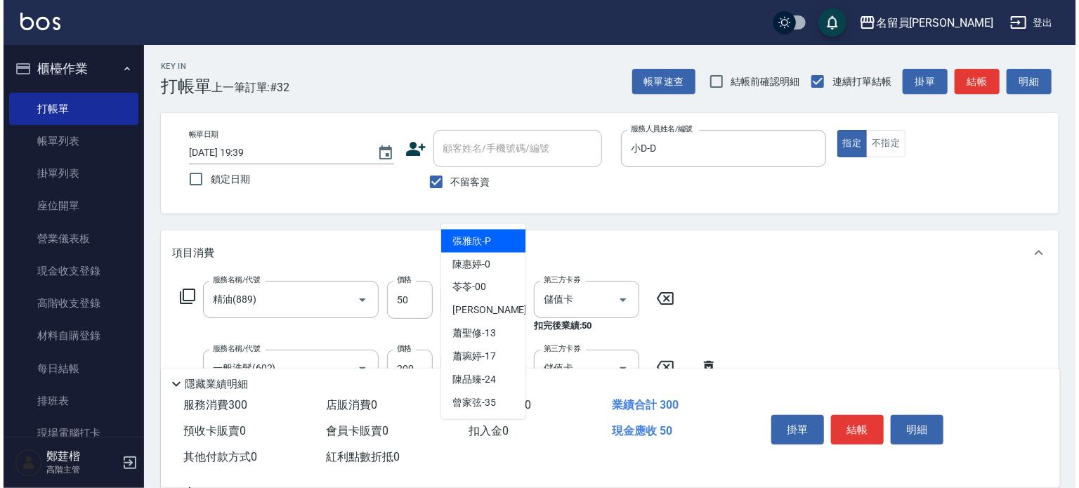
scroll to position [637, 0]
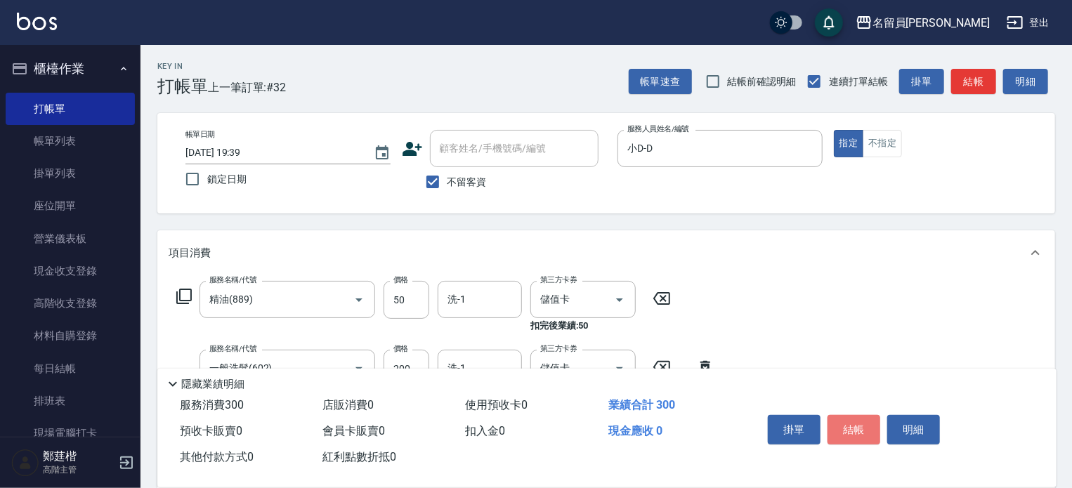
click at [868, 419] on button "結帳" at bounding box center [854, 430] width 53 height 30
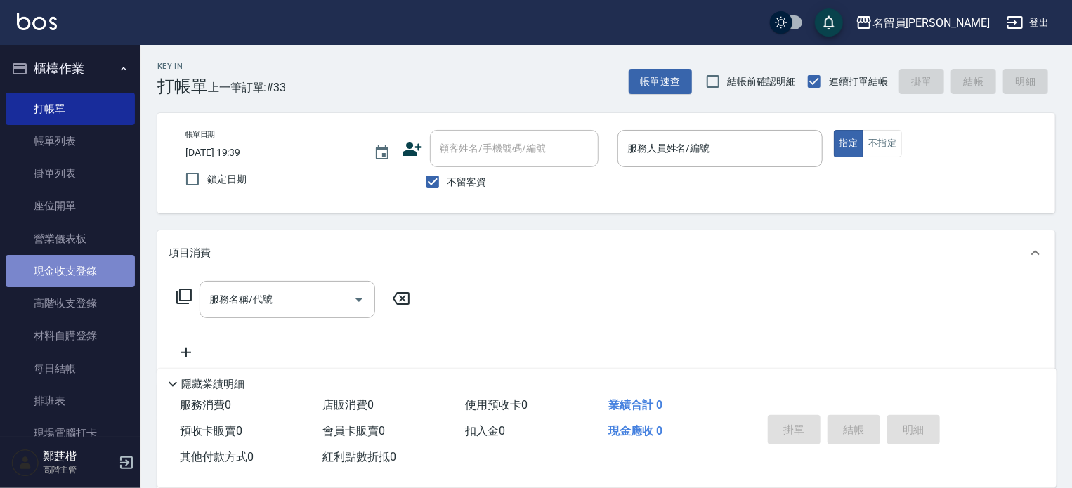
click at [79, 280] on link "現金收支登錄" at bounding box center [70, 271] width 129 height 32
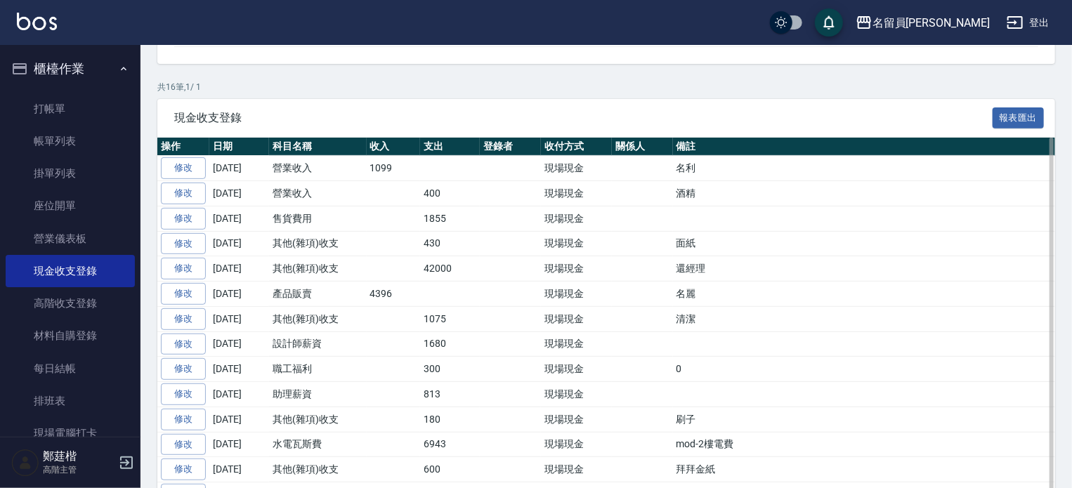
scroll to position [130, 0]
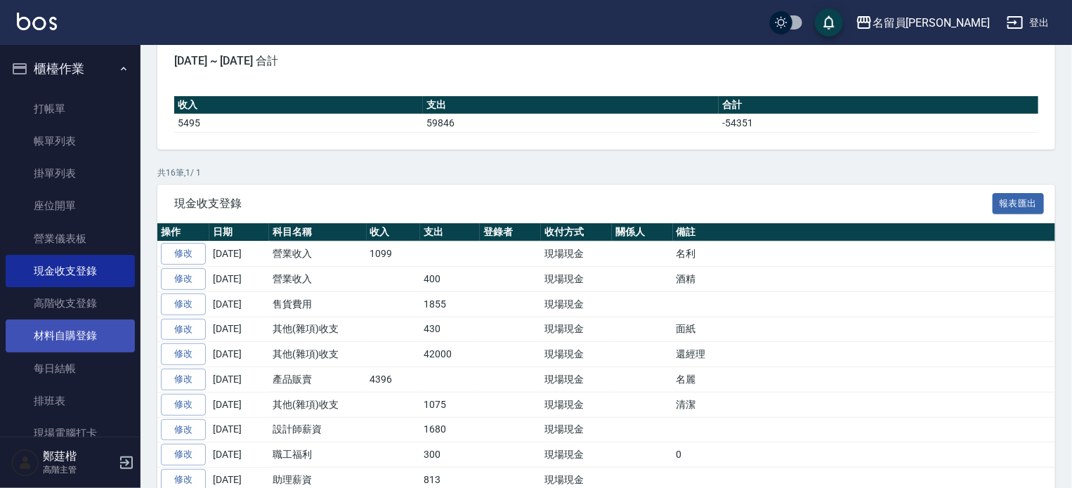
click at [90, 327] on link "材料自購登錄" at bounding box center [70, 336] width 129 height 32
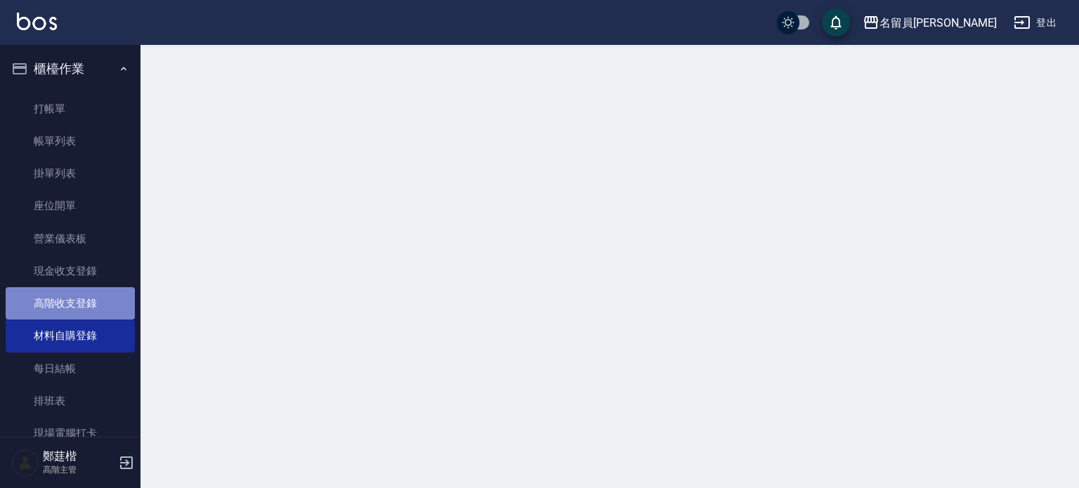
click at [85, 307] on link "高階收支登錄" at bounding box center [70, 303] width 129 height 32
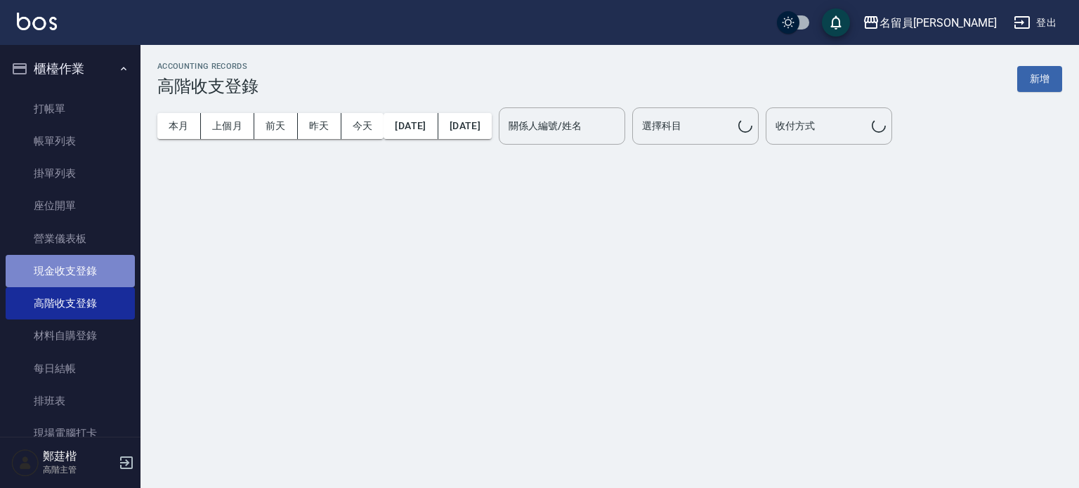
click at [93, 272] on link "現金收支登錄" at bounding box center [70, 271] width 129 height 32
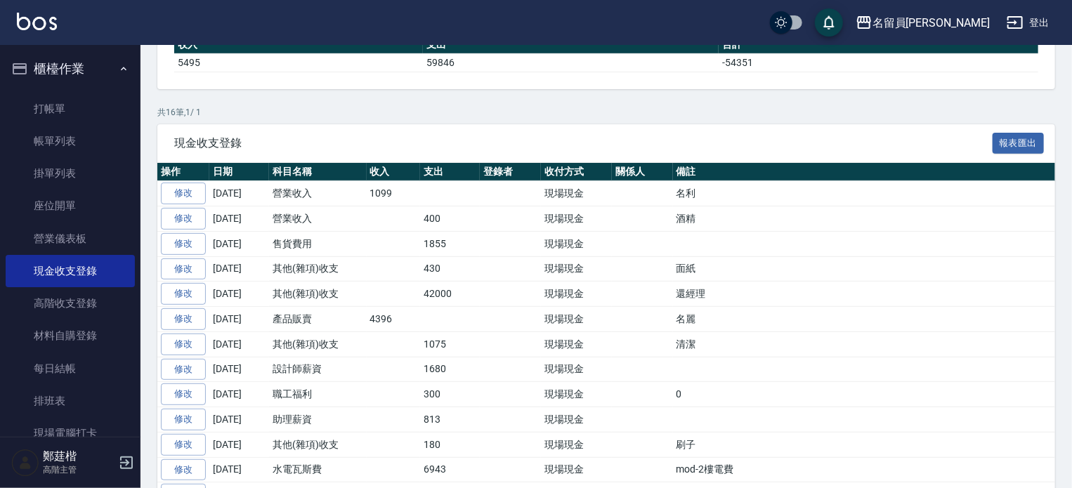
scroll to position [211, 0]
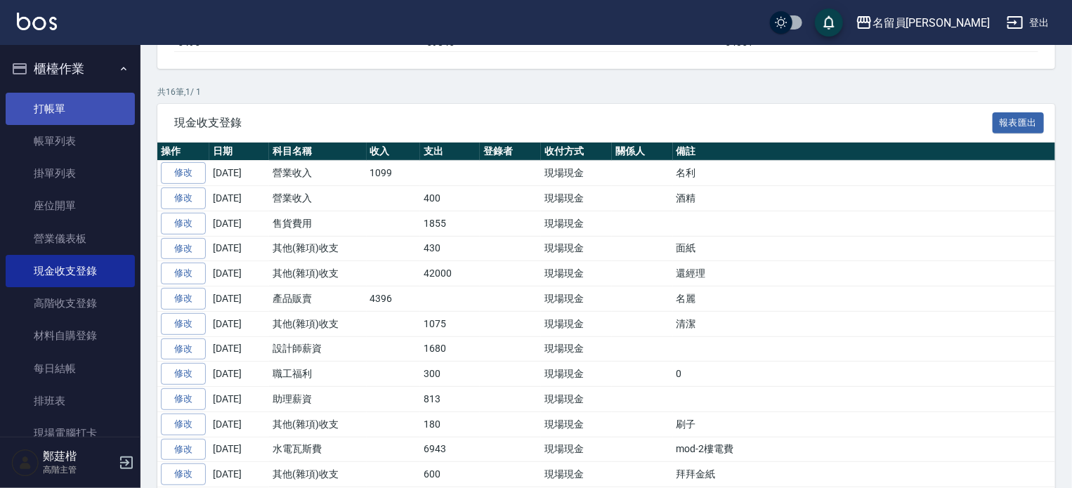
click at [64, 101] on link "打帳單" at bounding box center [70, 109] width 129 height 32
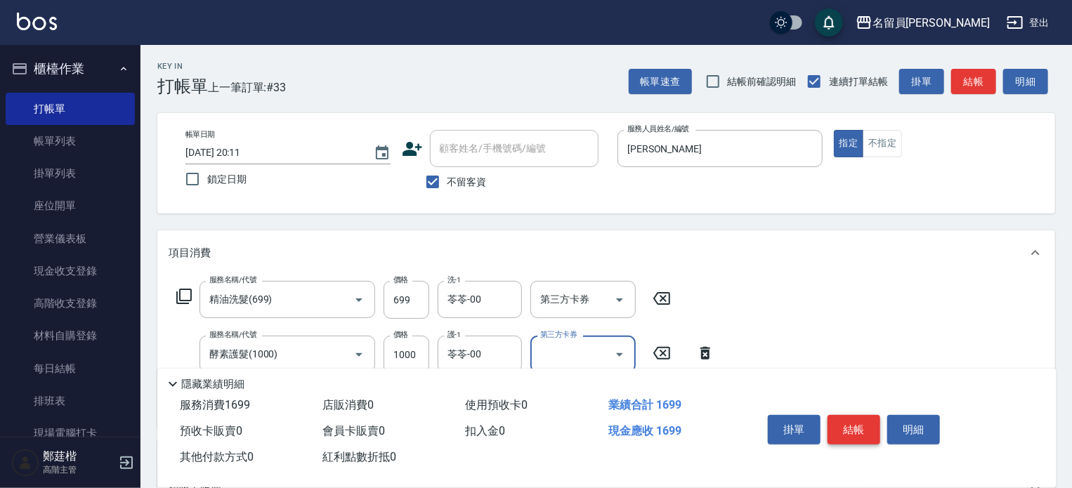
click at [835, 425] on button "結帳" at bounding box center [854, 430] width 53 height 30
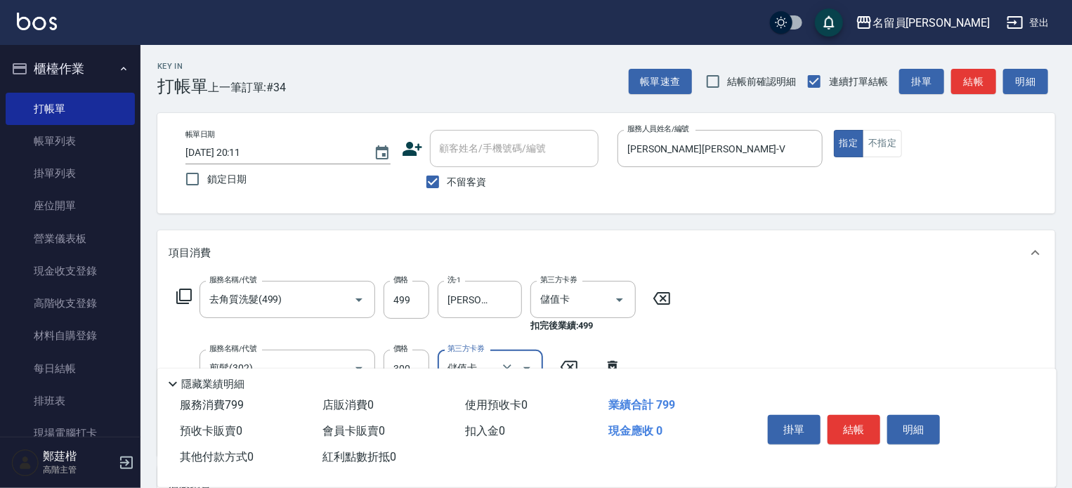
drag, startPoint x: 835, startPoint y: 425, endPoint x: 841, endPoint y: 429, distance: 7.6
click at [841, 429] on button "結帳" at bounding box center [854, 430] width 53 height 30
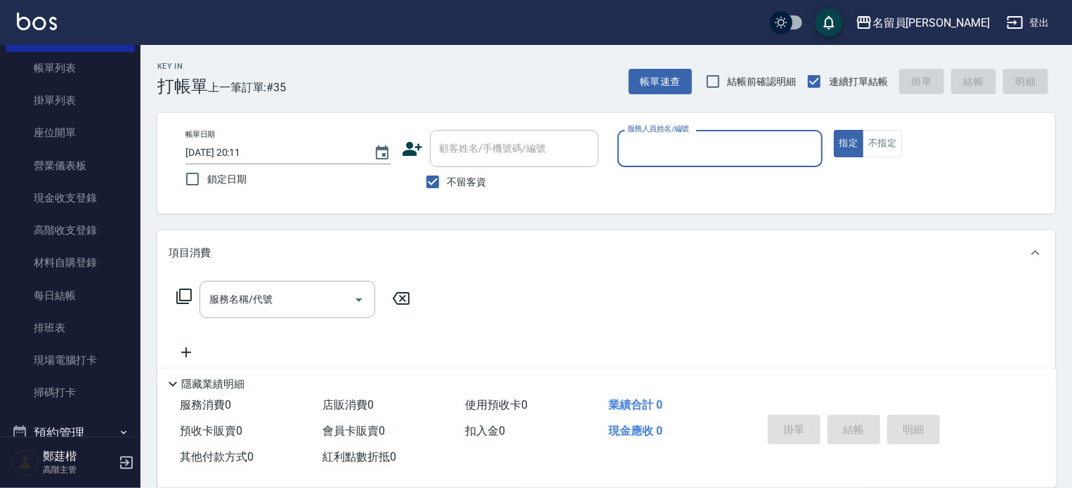
scroll to position [351, 0]
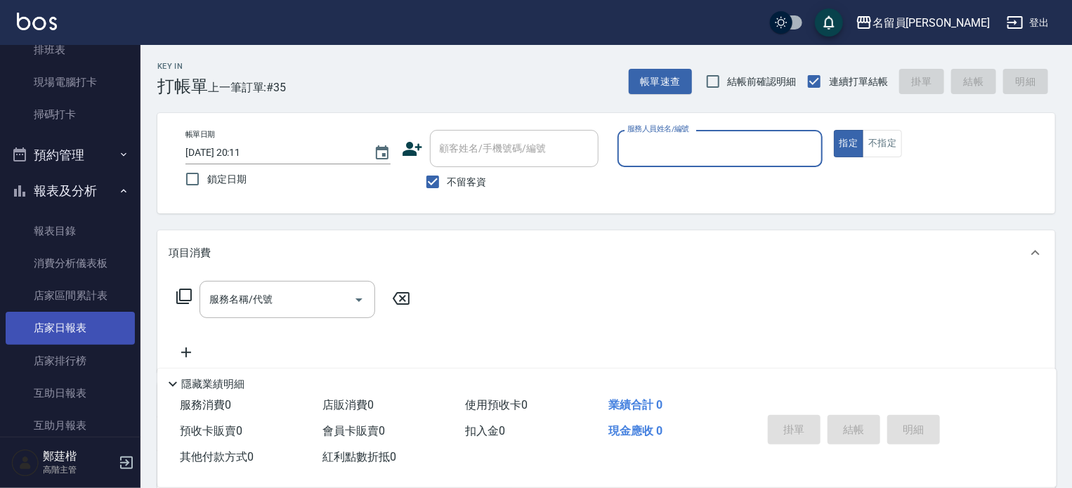
click at [63, 320] on link "店家日報表" at bounding box center [70, 328] width 129 height 32
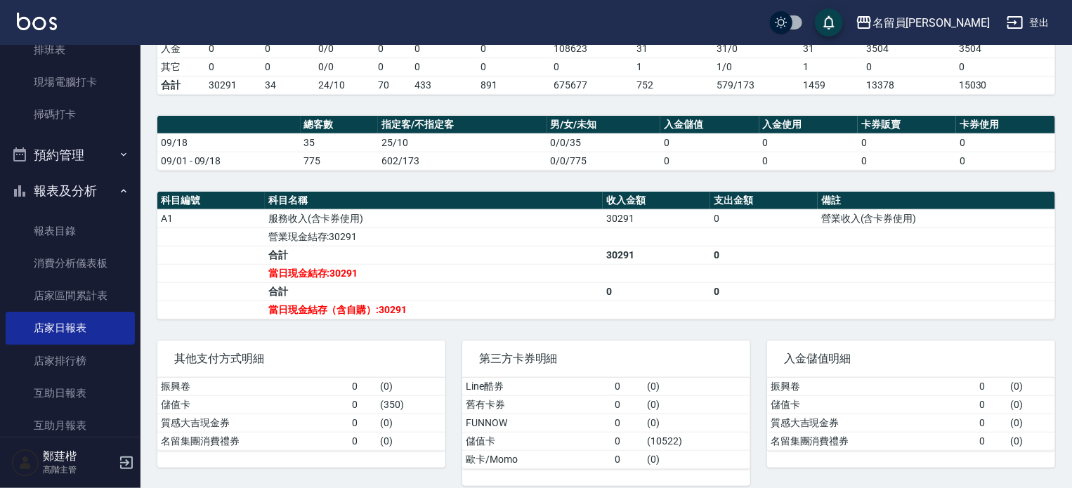
scroll to position [381, 0]
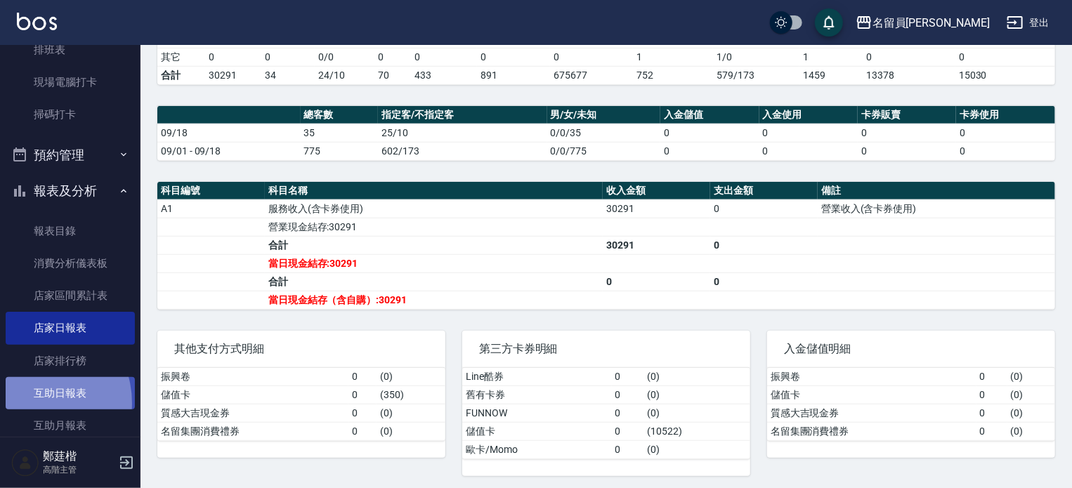
click at [31, 403] on link "互助日報表" at bounding box center [70, 393] width 129 height 32
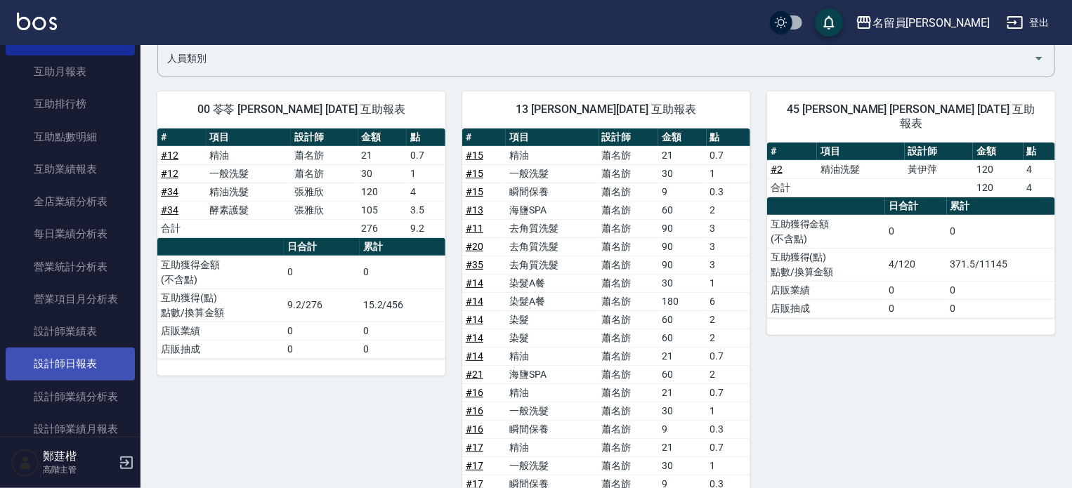
scroll to position [773, 0]
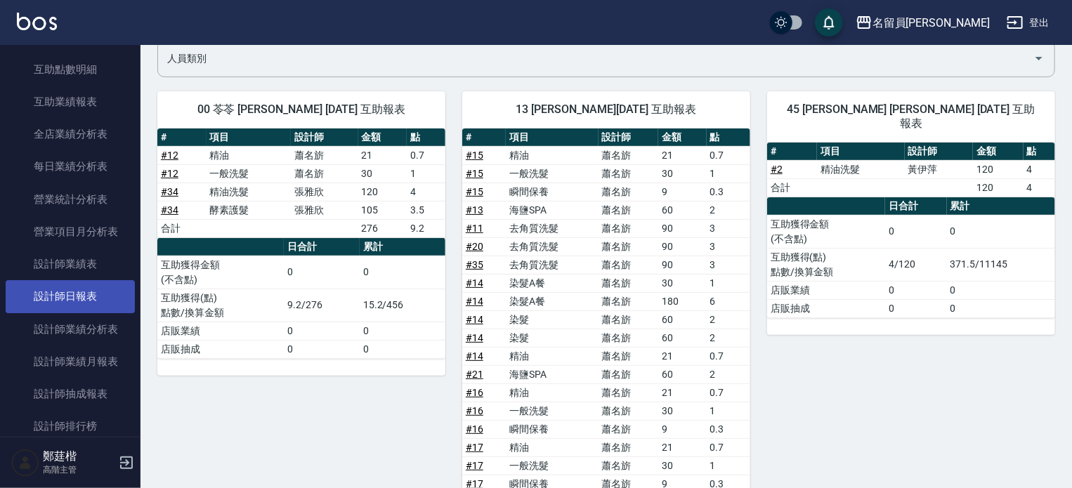
click at [90, 297] on link "設計師日報表" at bounding box center [70, 296] width 129 height 32
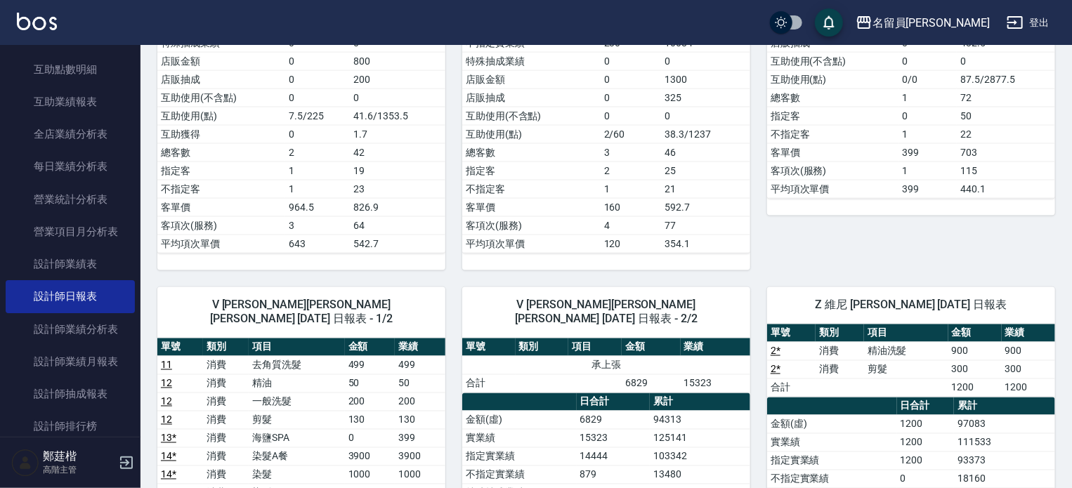
scroll to position [1089, 0]
